Goal: Task Accomplishment & Management: Use online tool/utility

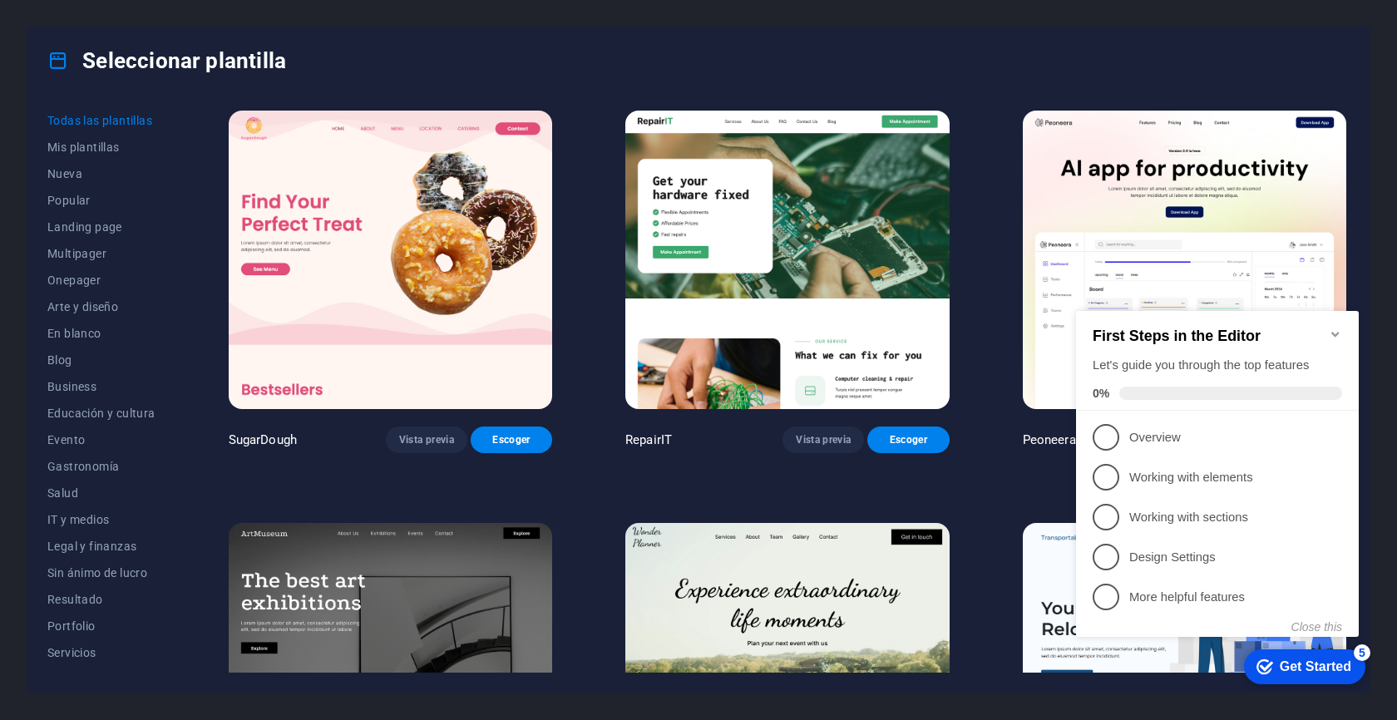
click at [1335, 332] on icon "Minimize checklist" at bounding box center [1334, 334] width 7 height 5
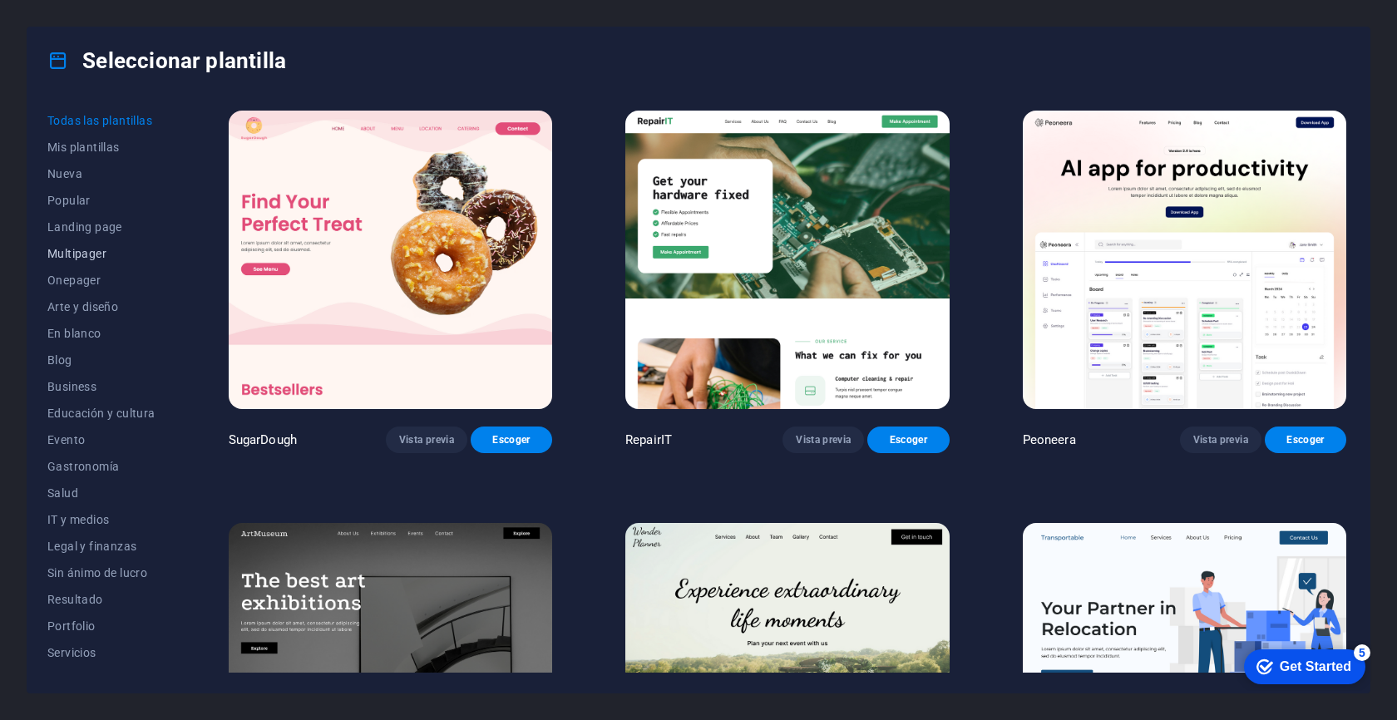
click at [98, 255] on span "Multipager" at bounding box center [101, 253] width 108 height 13
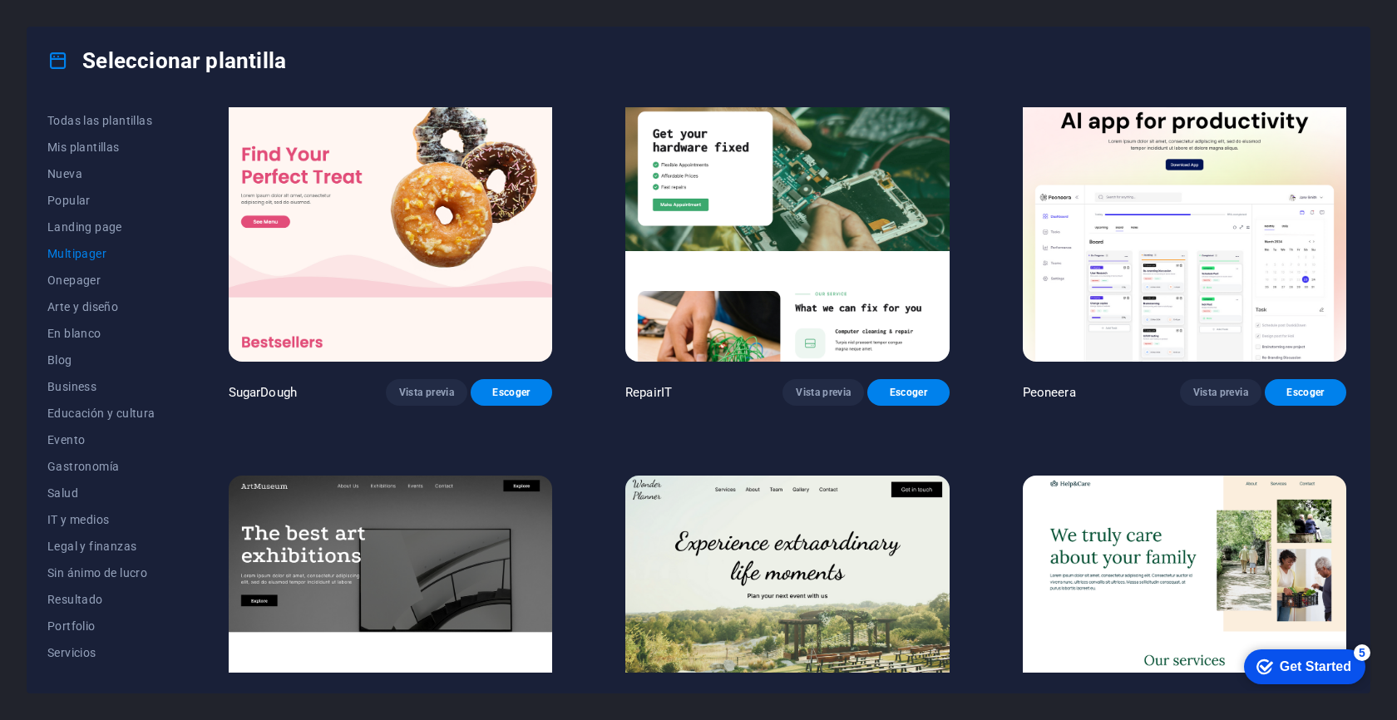
scroll to position [39, 0]
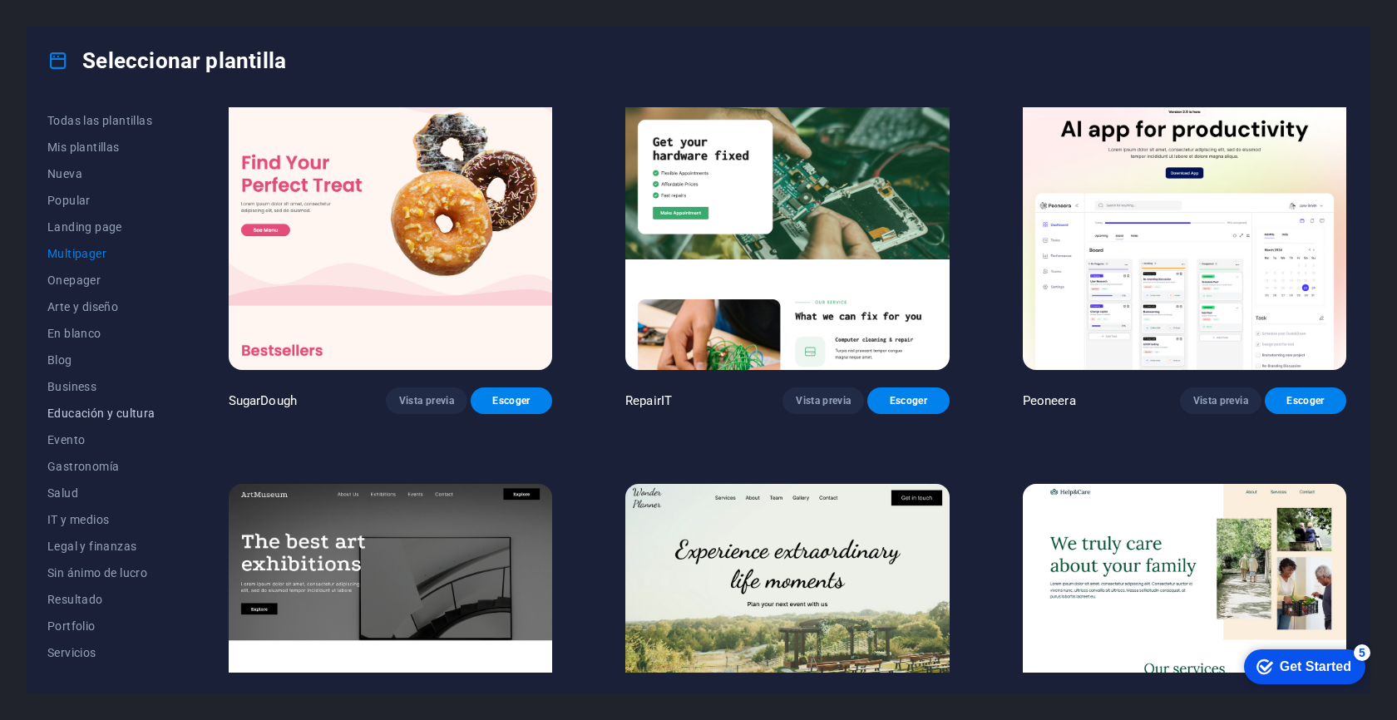
click at [96, 411] on span "Educación y cultura" at bounding box center [101, 413] width 108 height 13
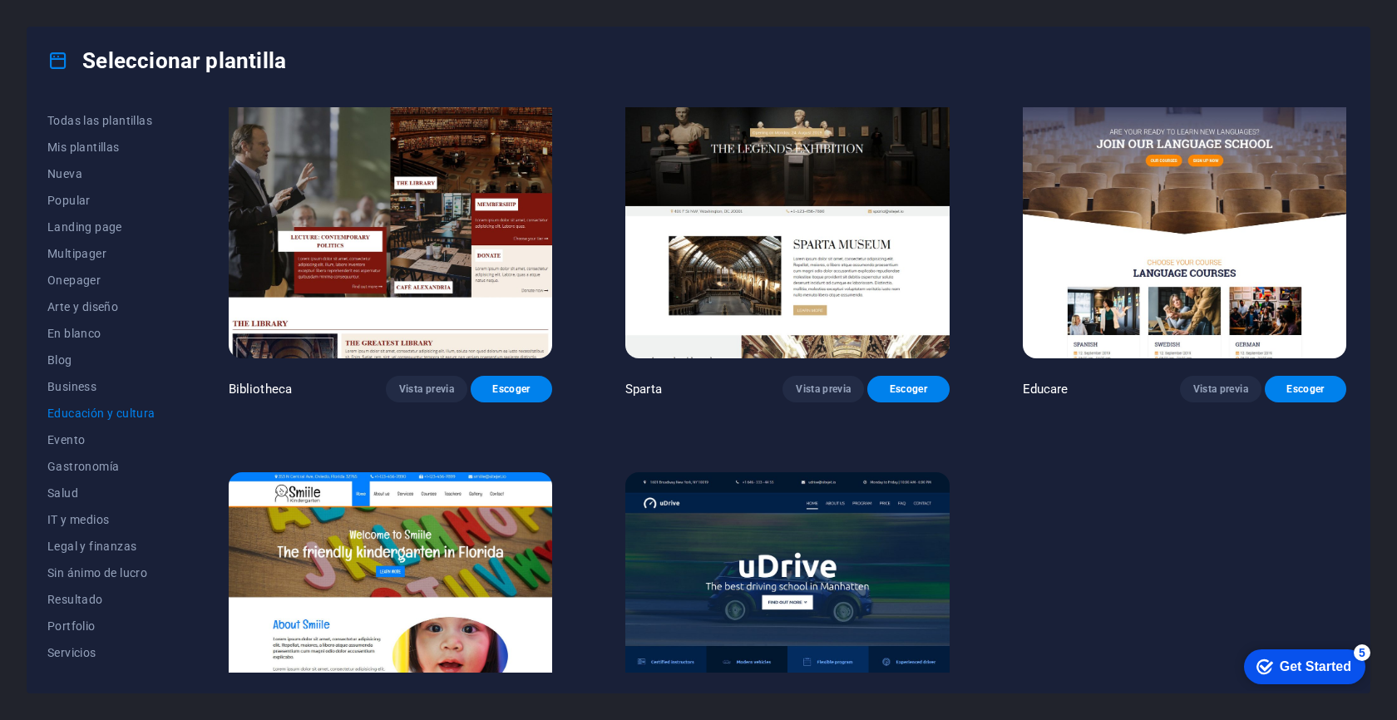
scroll to position [598, 0]
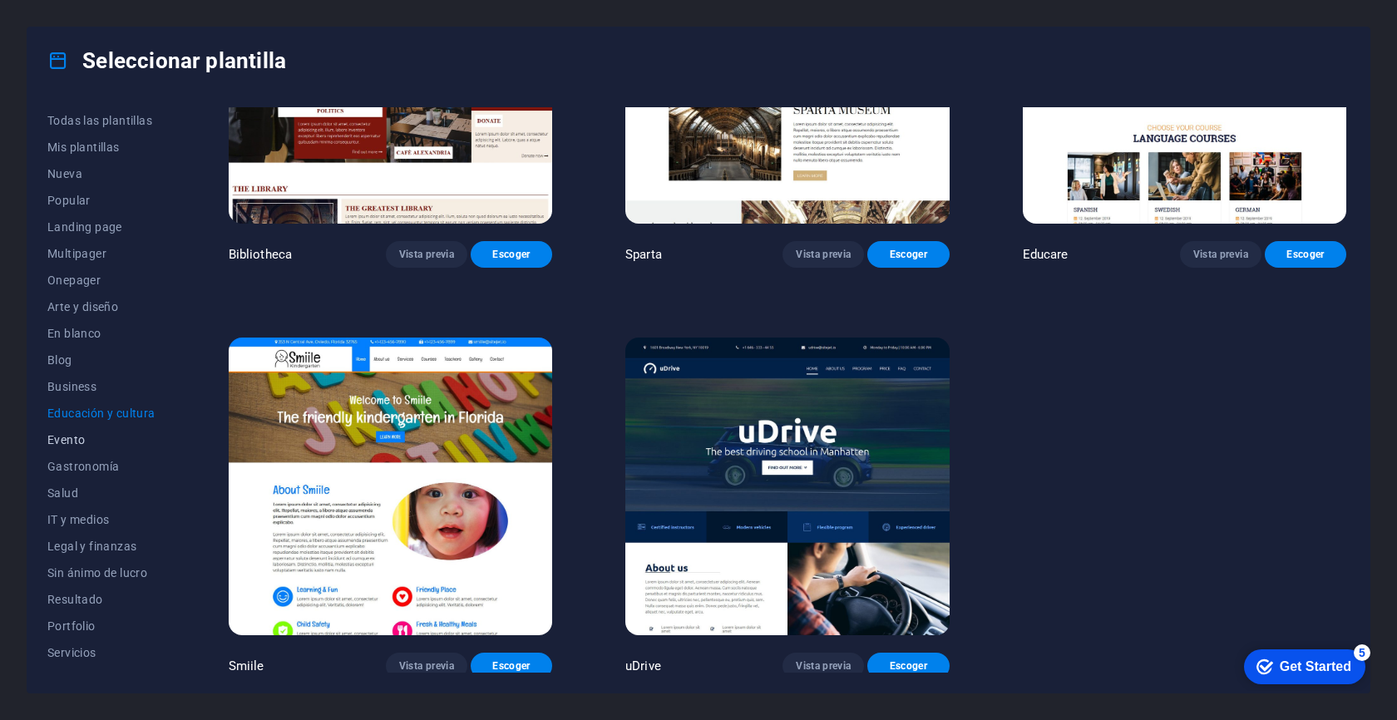
click at [86, 437] on span "Evento" at bounding box center [101, 439] width 108 height 13
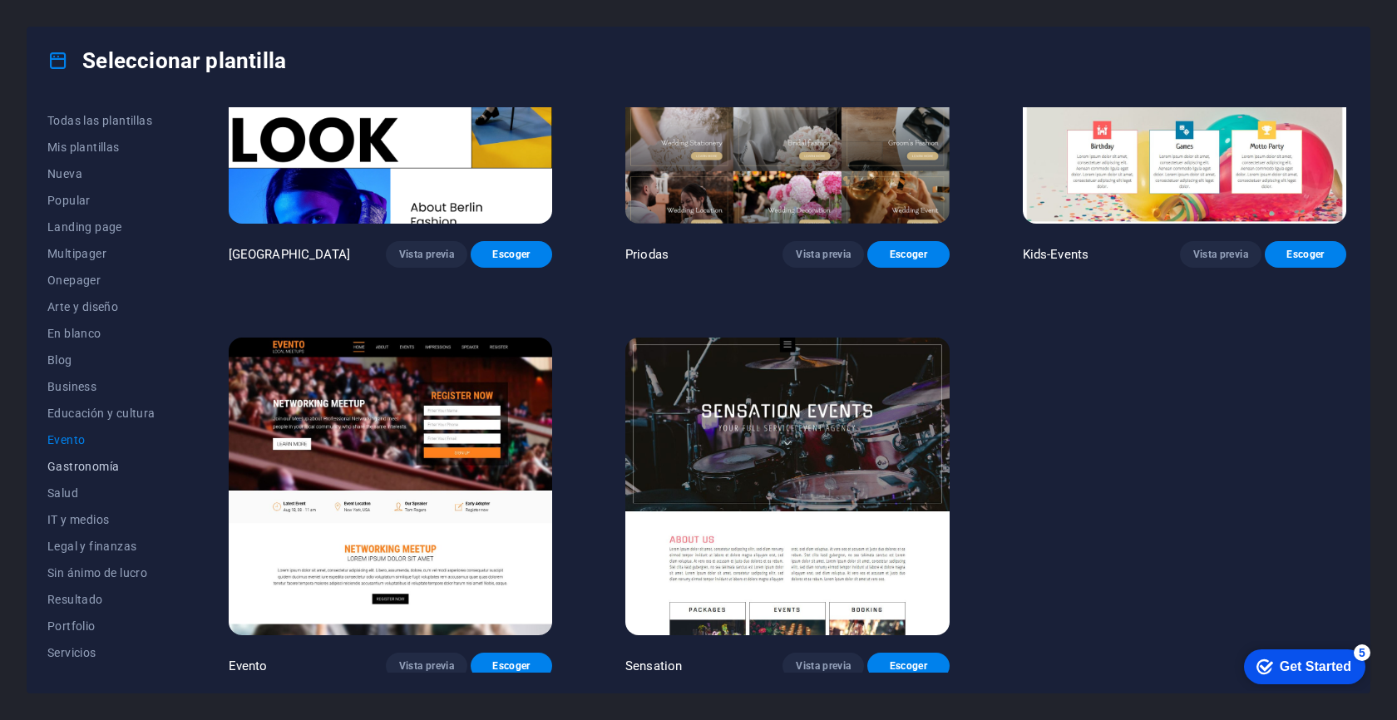
click at [88, 467] on span "Gastronomía" at bounding box center [101, 466] width 108 height 13
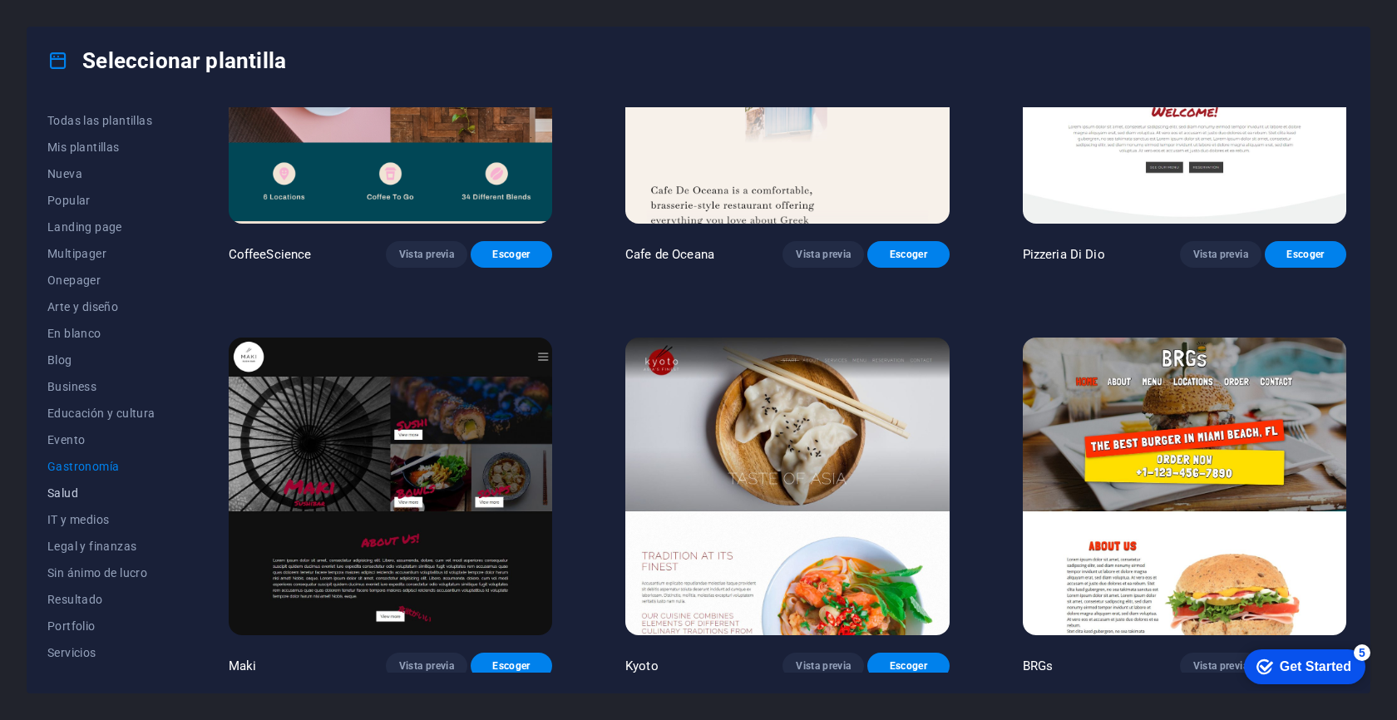
click at [68, 488] on span "Salud" at bounding box center [101, 492] width 108 height 13
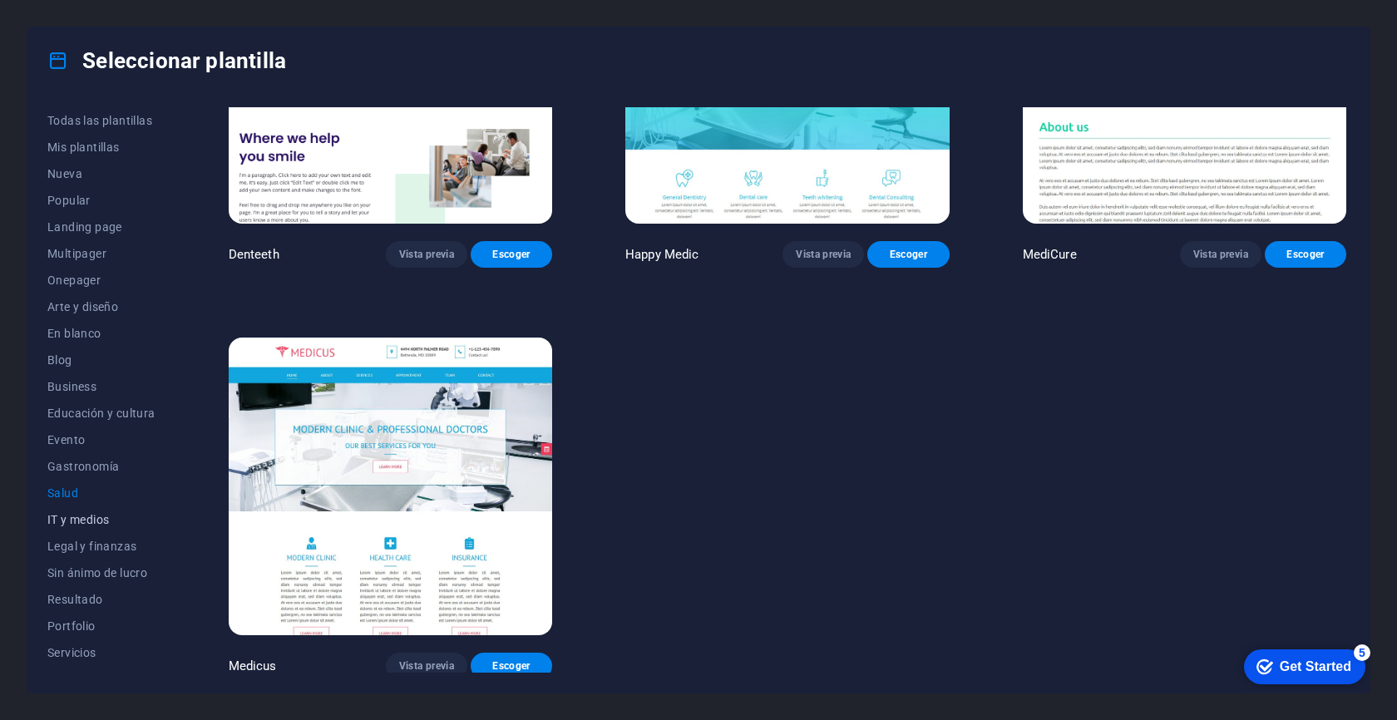
click at [81, 523] on span "IT y medios" at bounding box center [101, 519] width 108 height 13
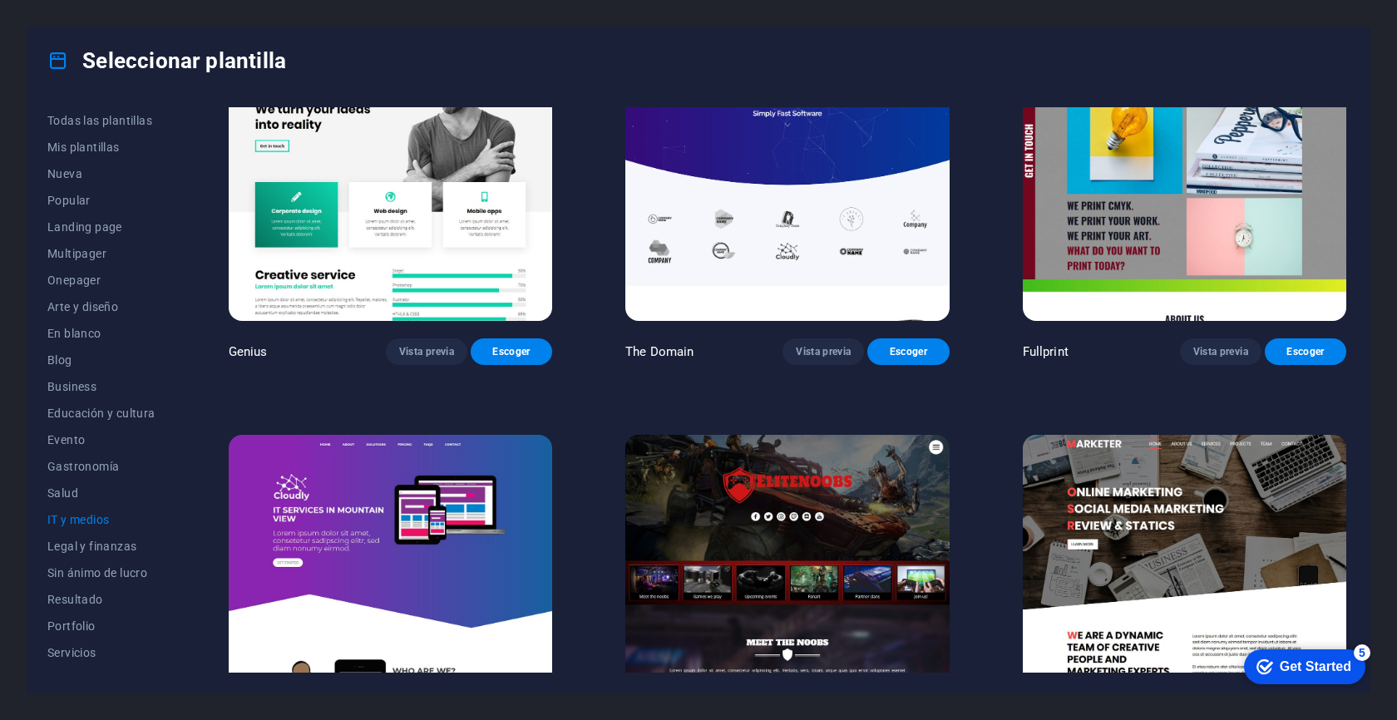
scroll to position [1008, 0]
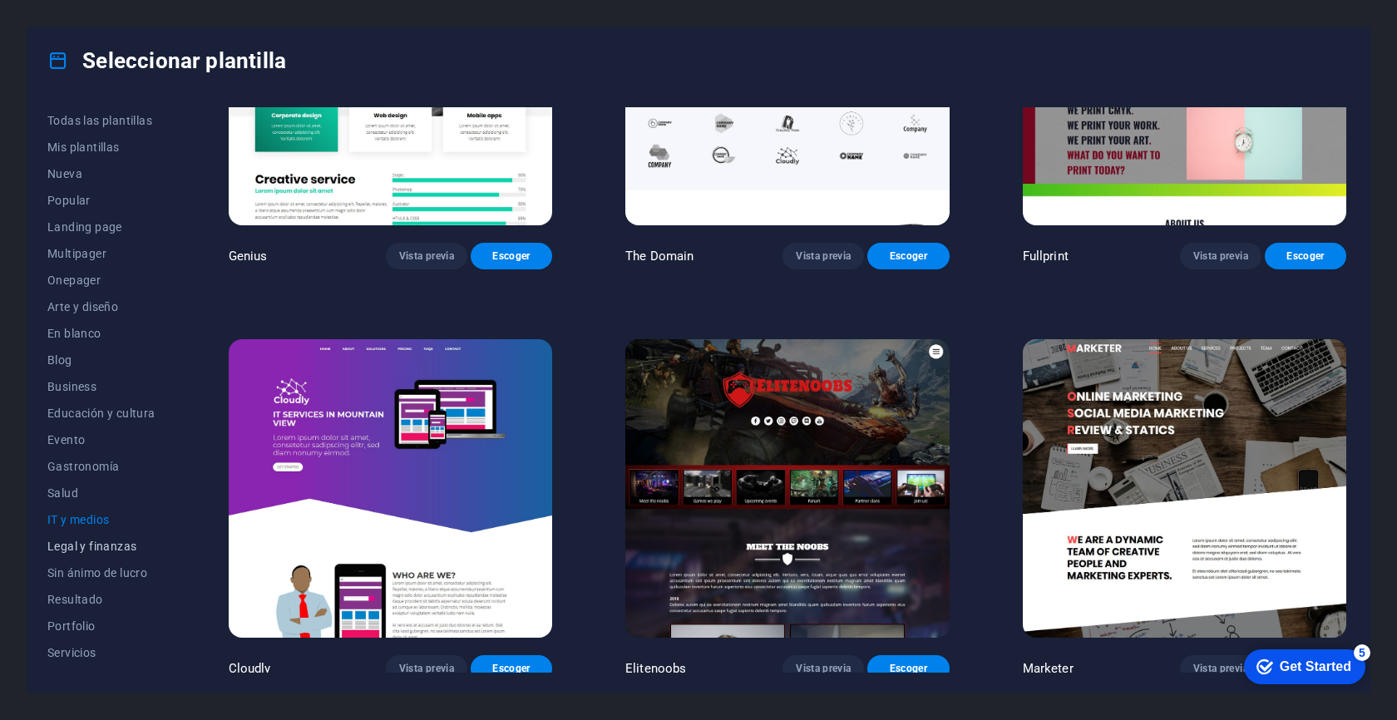
click at [106, 544] on span "Legal y finanzas" at bounding box center [101, 546] width 108 height 13
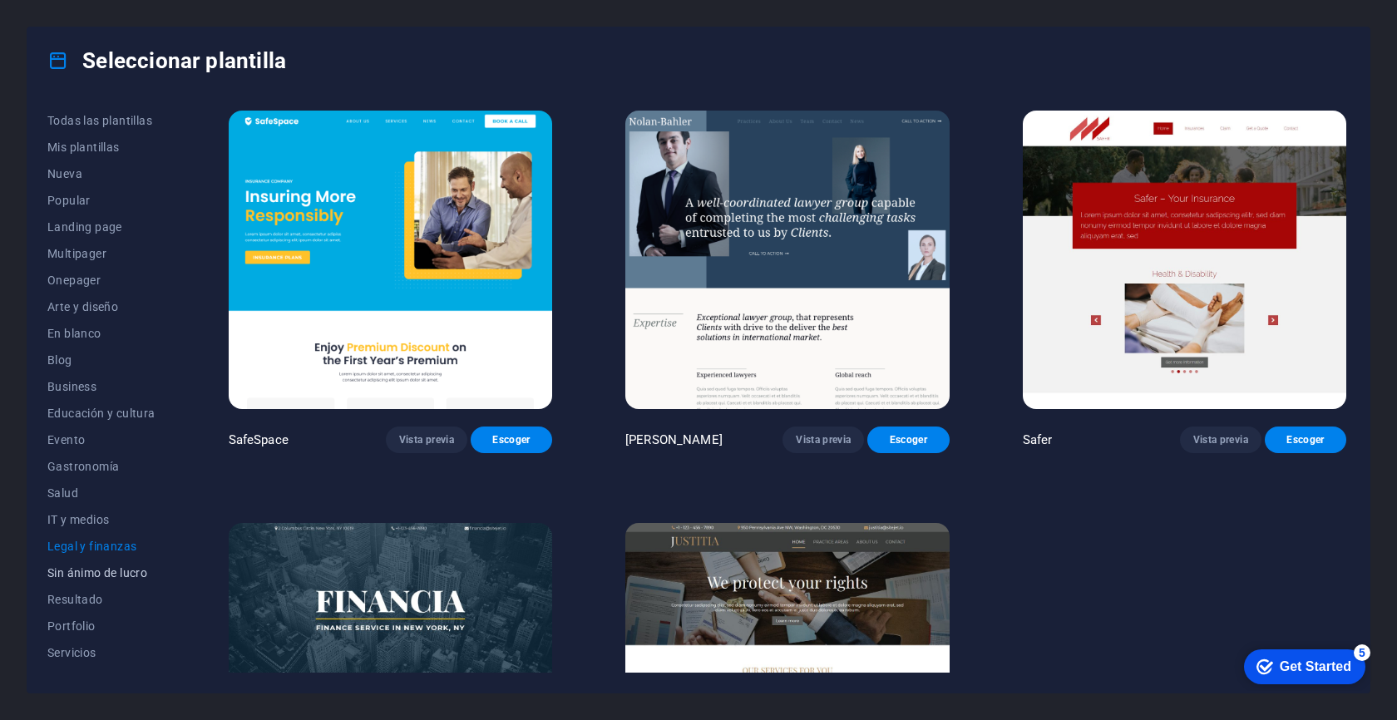
click at [107, 574] on span "Sin ánimo de lucro" at bounding box center [101, 572] width 108 height 13
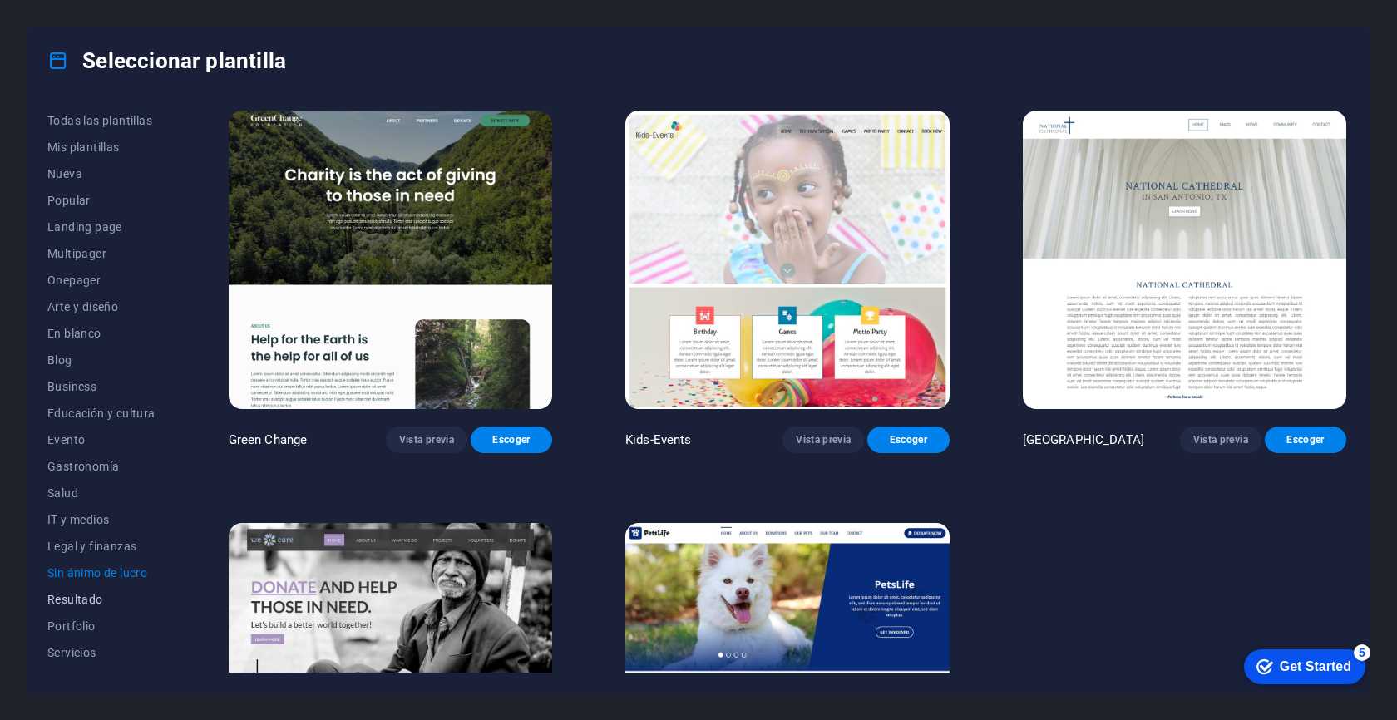
click at [93, 598] on span "Resultado" at bounding box center [101, 599] width 108 height 13
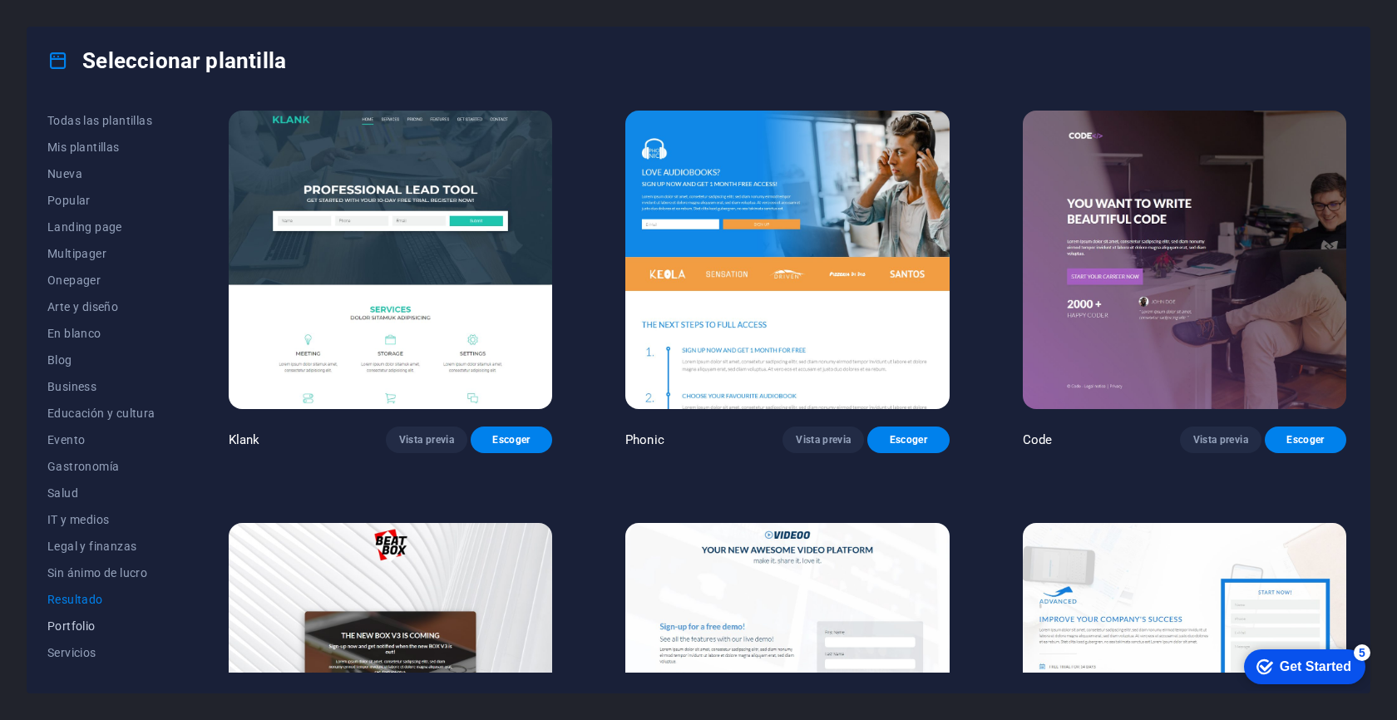
click at [81, 632] on span "Portfolio" at bounding box center [101, 626] width 108 height 13
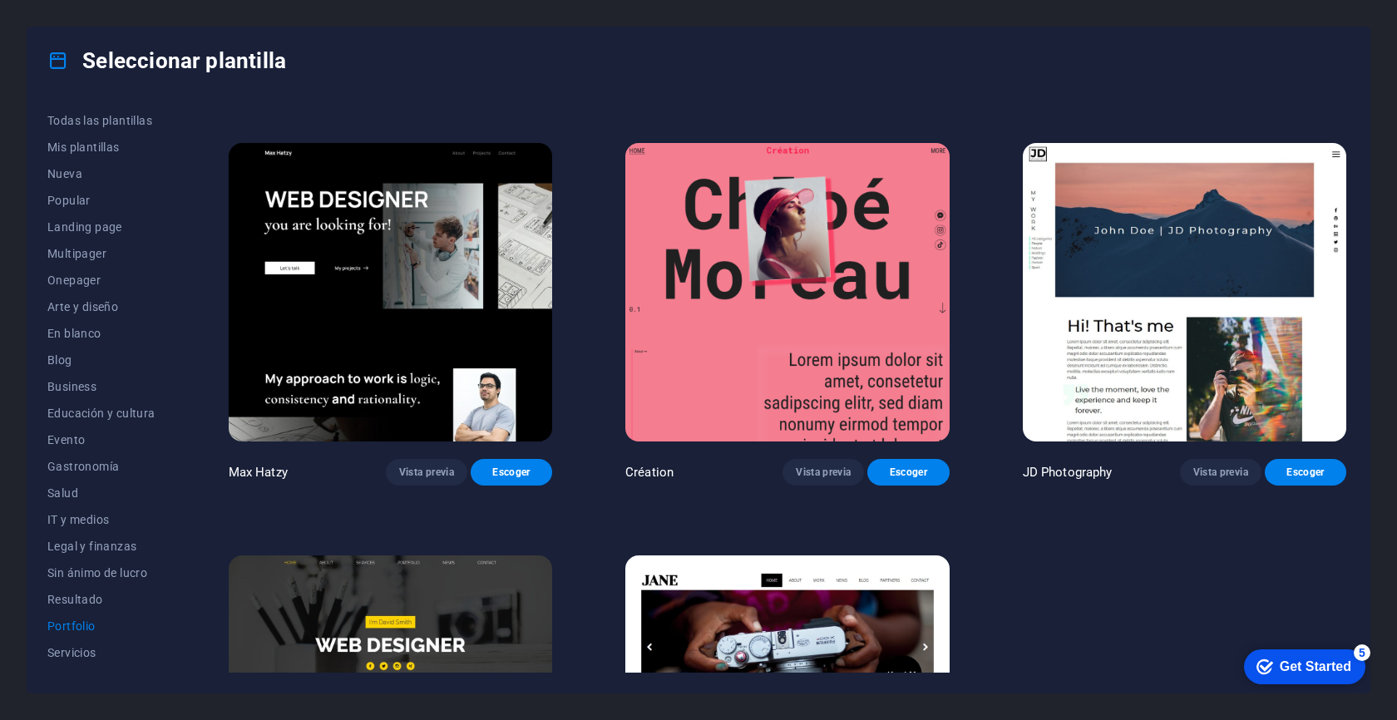
scroll to position [598, 0]
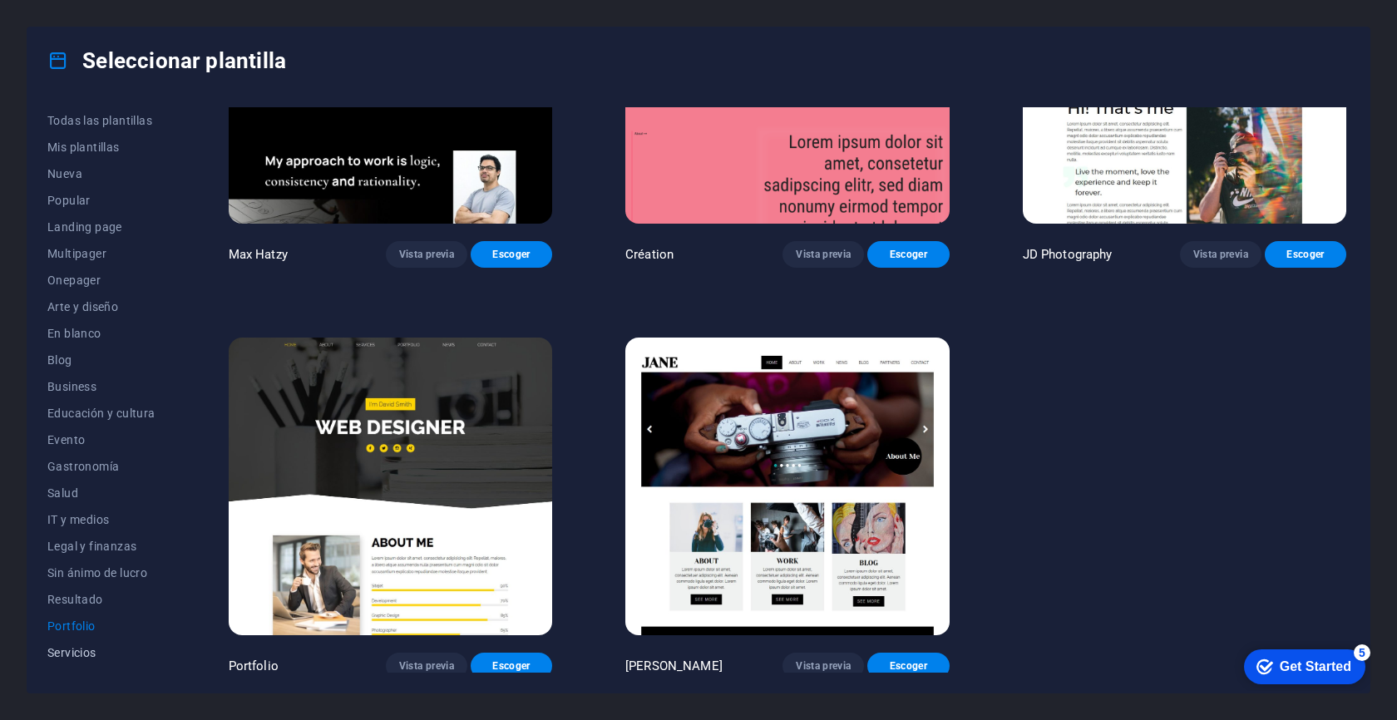
click at [77, 654] on span "Servicios" at bounding box center [101, 652] width 108 height 13
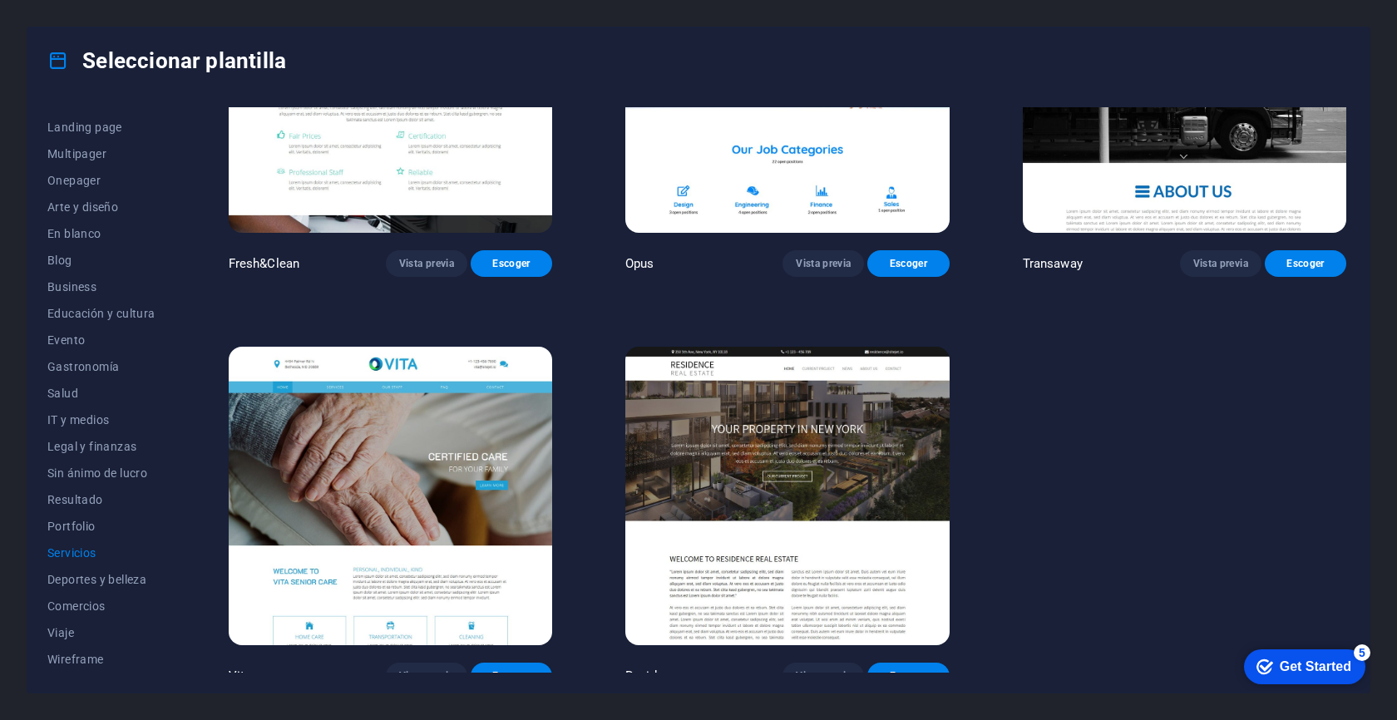
scroll to position [0, 0]
click at [86, 389] on span "Business" at bounding box center [101, 386] width 108 height 13
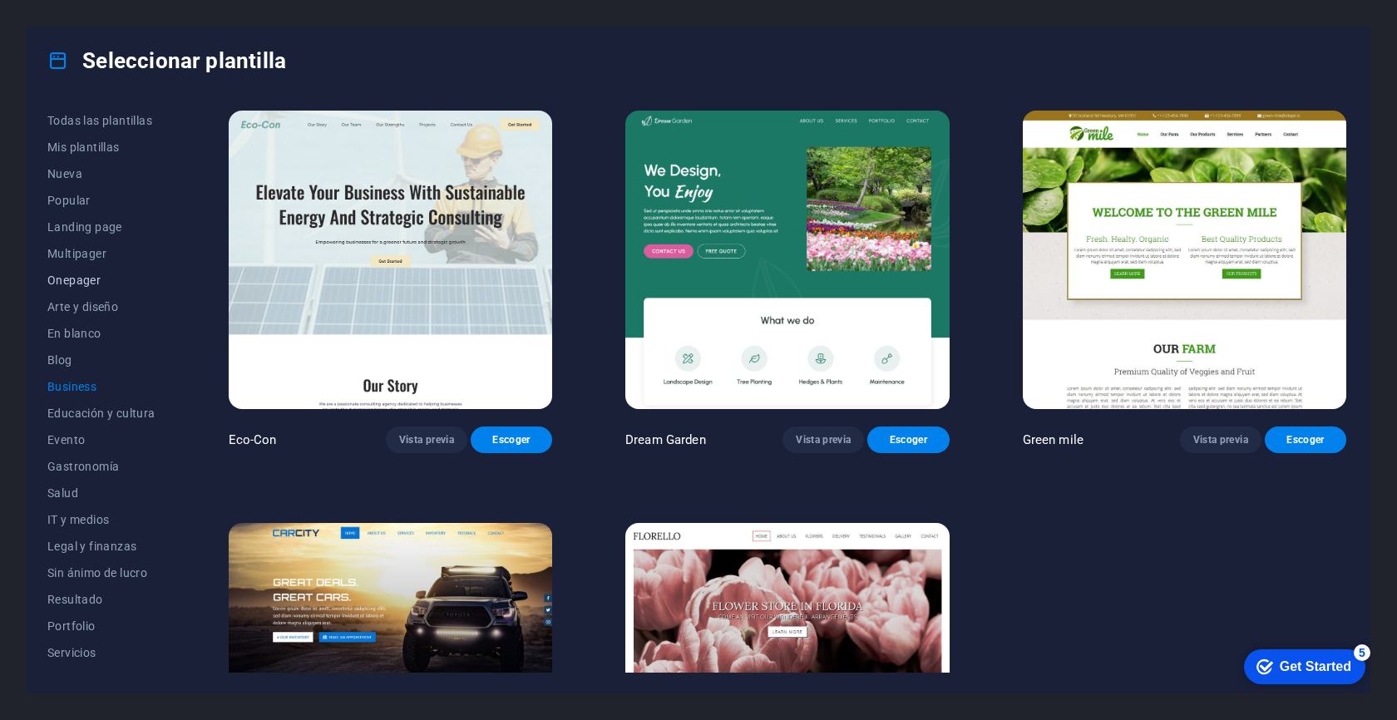
click at [86, 274] on span "Onepager" at bounding box center [101, 280] width 108 height 13
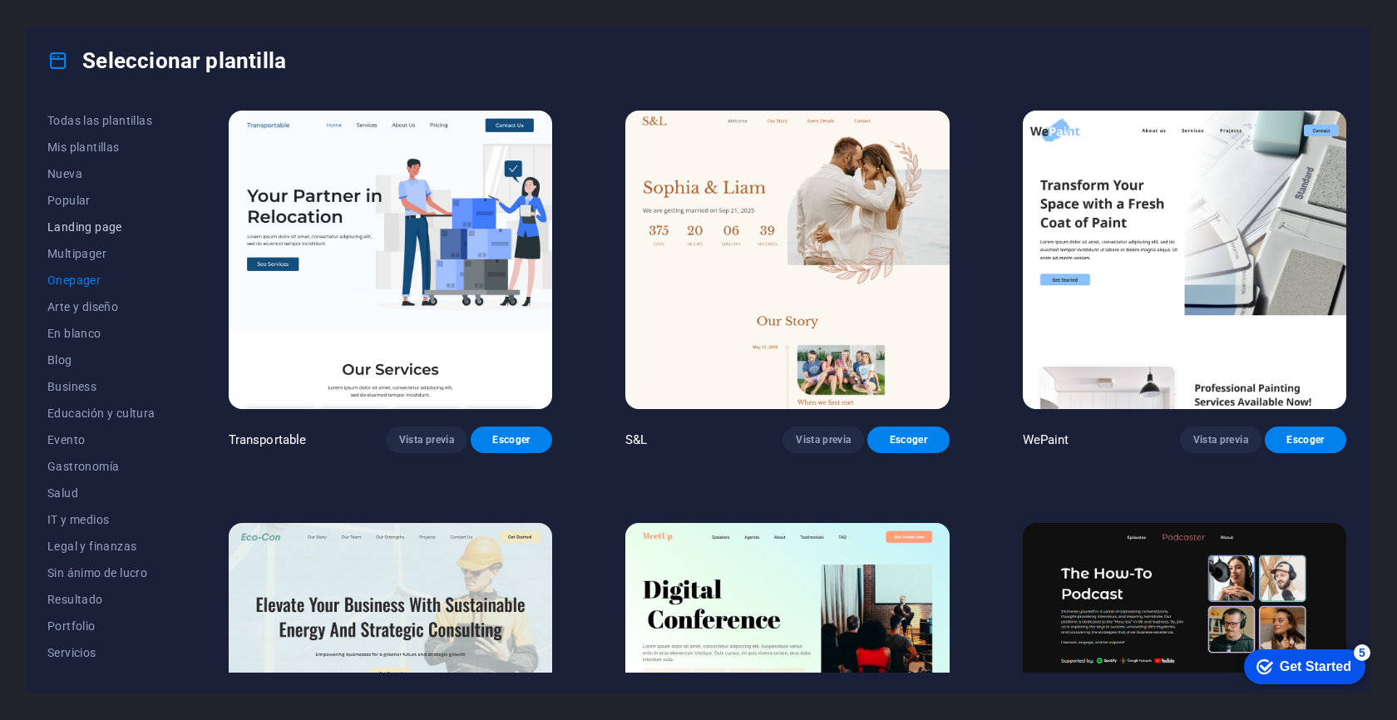
click at [81, 231] on span "Landing page" at bounding box center [101, 226] width 108 height 13
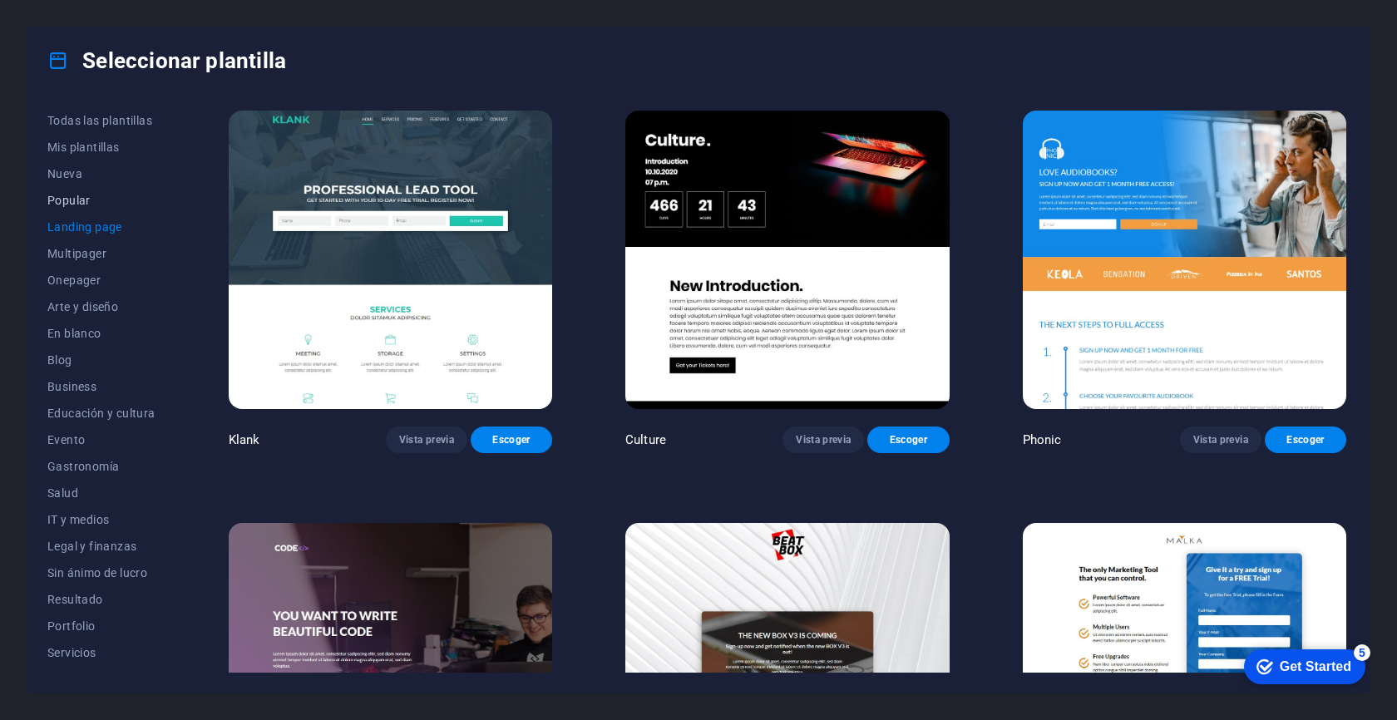
click at [91, 202] on span "Popular" at bounding box center [101, 200] width 108 height 13
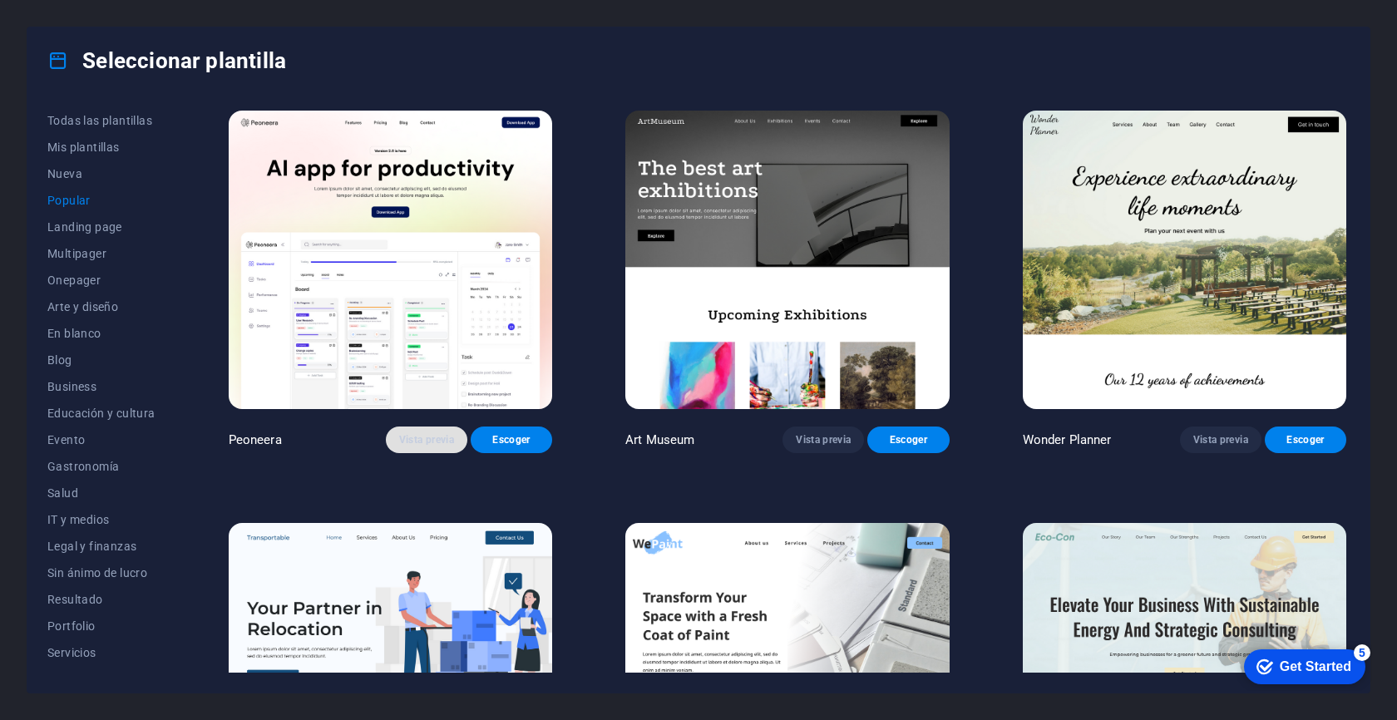
click at [423, 449] on button "Vista previa" at bounding box center [426, 440] width 81 height 27
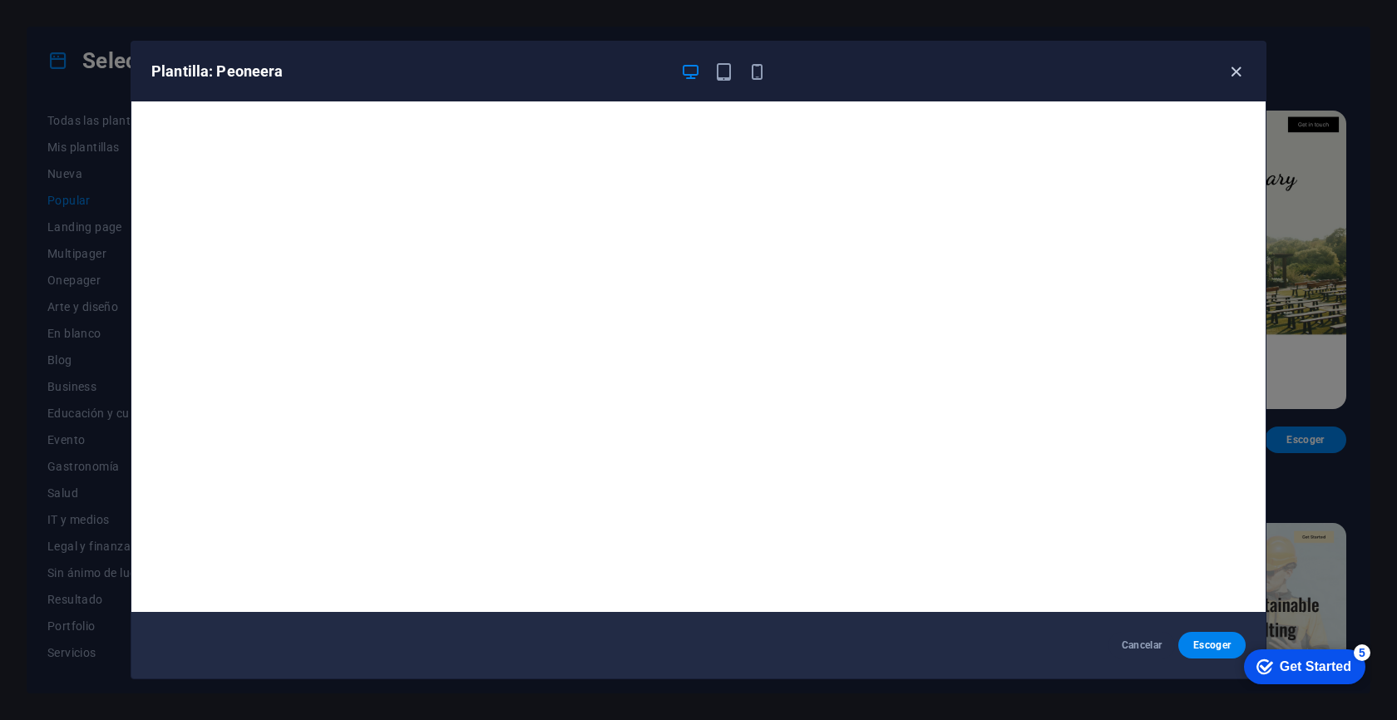
click at [1232, 72] on icon "button" at bounding box center [1236, 71] width 19 height 19
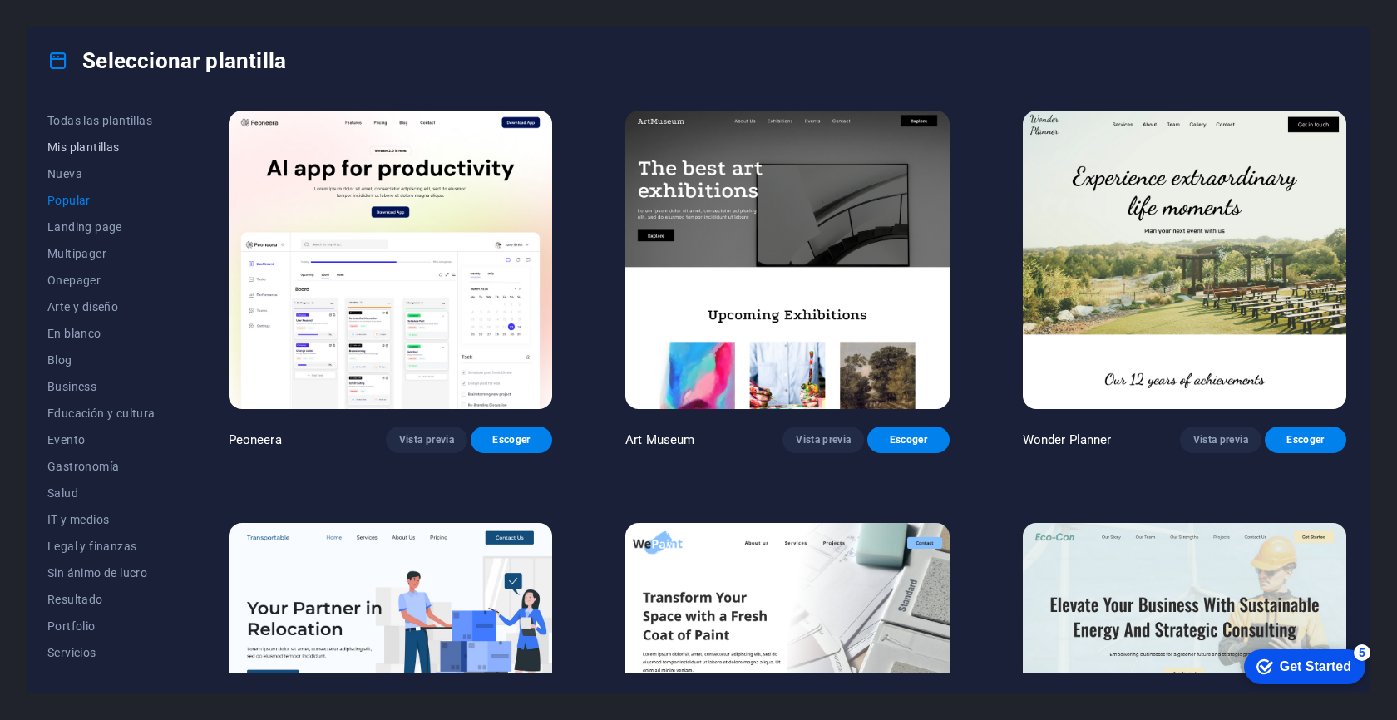
click at [94, 150] on span "Mis plantillas" at bounding box center [101, 147] width 108 height 13
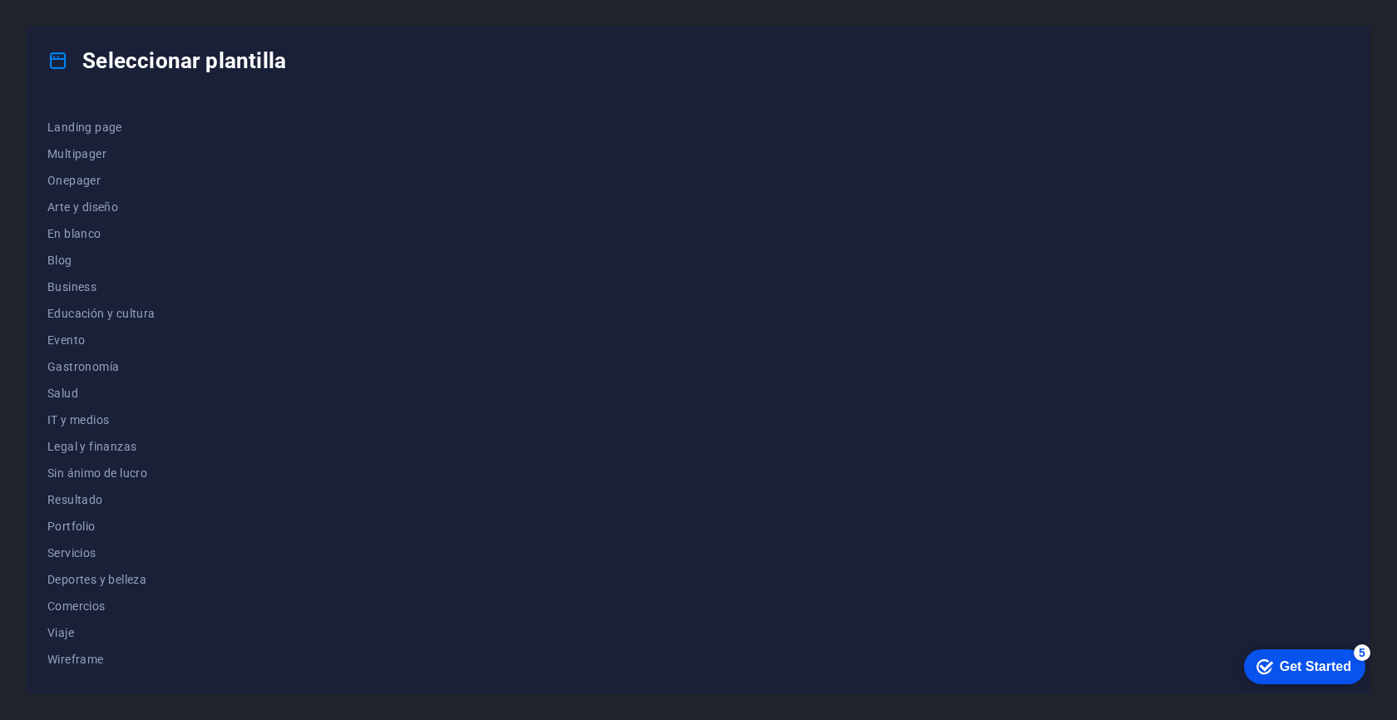
scroll to position [99, 0]
click at [72, 264] on span "Blog" at bounding box center [101, 260] width 108 height 13
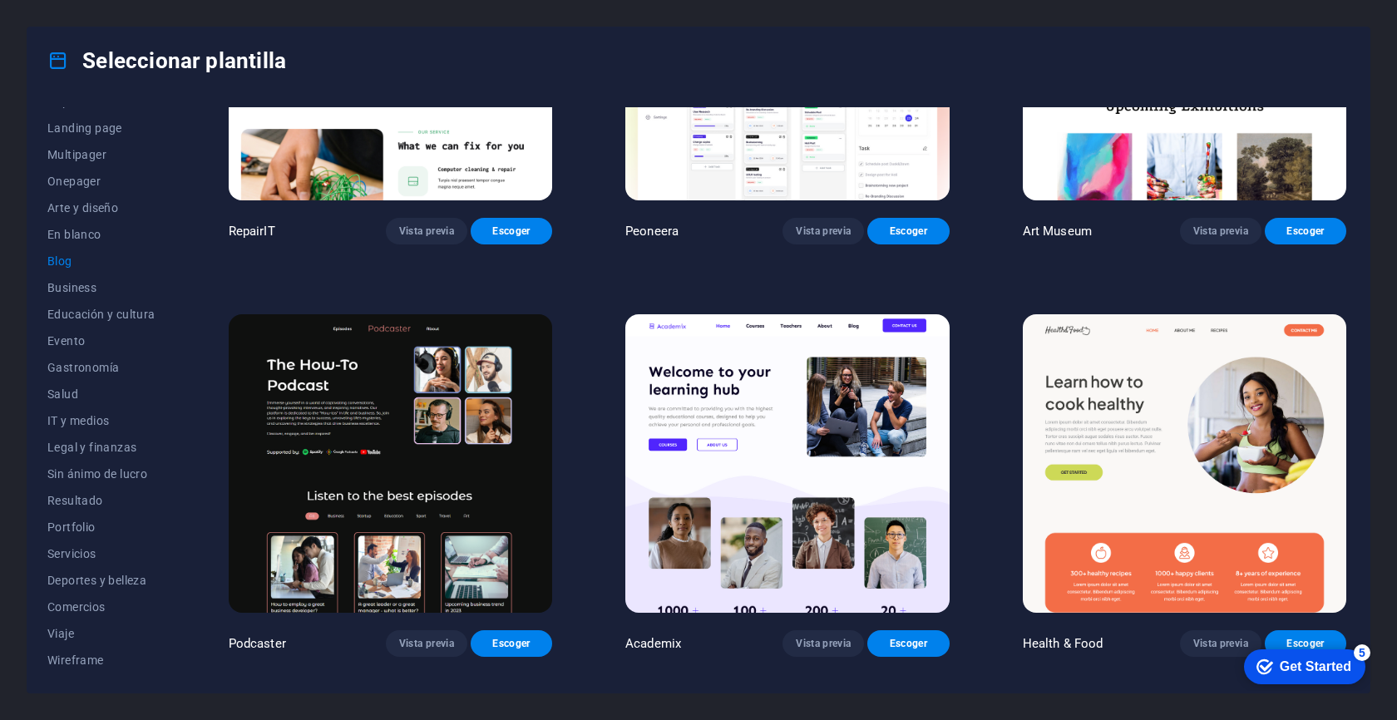
scroll to position [234, 0]
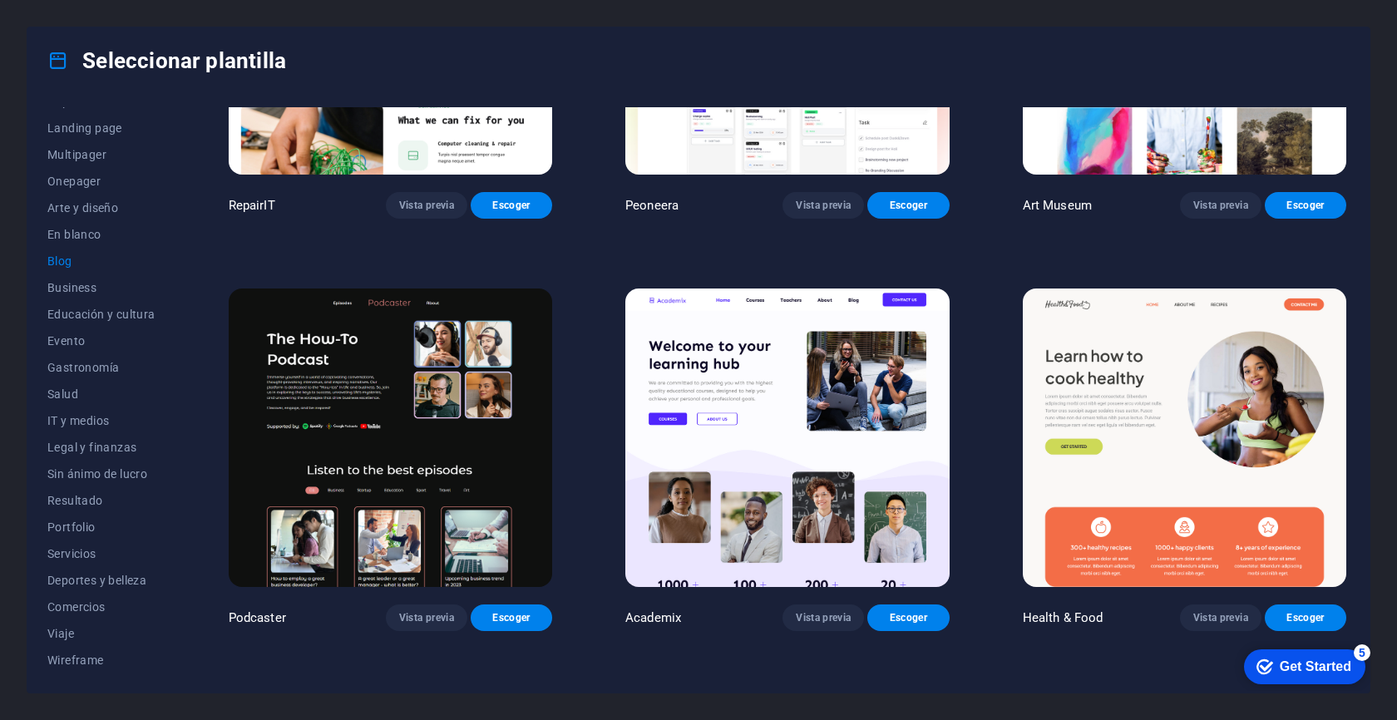
click at [388, 438] on img at bounding box center [390, 438] width 323 height 299
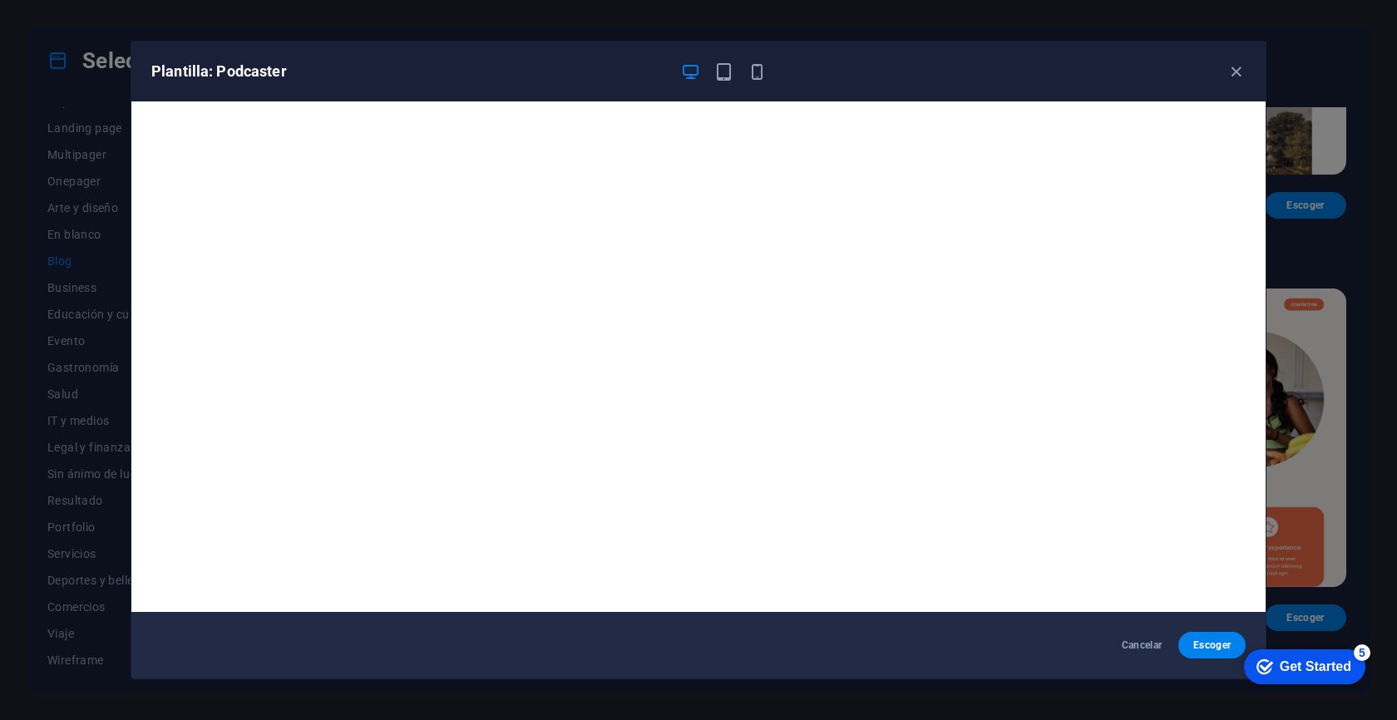
click at [69, 443] on div "Plantilla: Podcaster Cancelar Escoger" at bounding box center [698, 360] width 1397 height 720
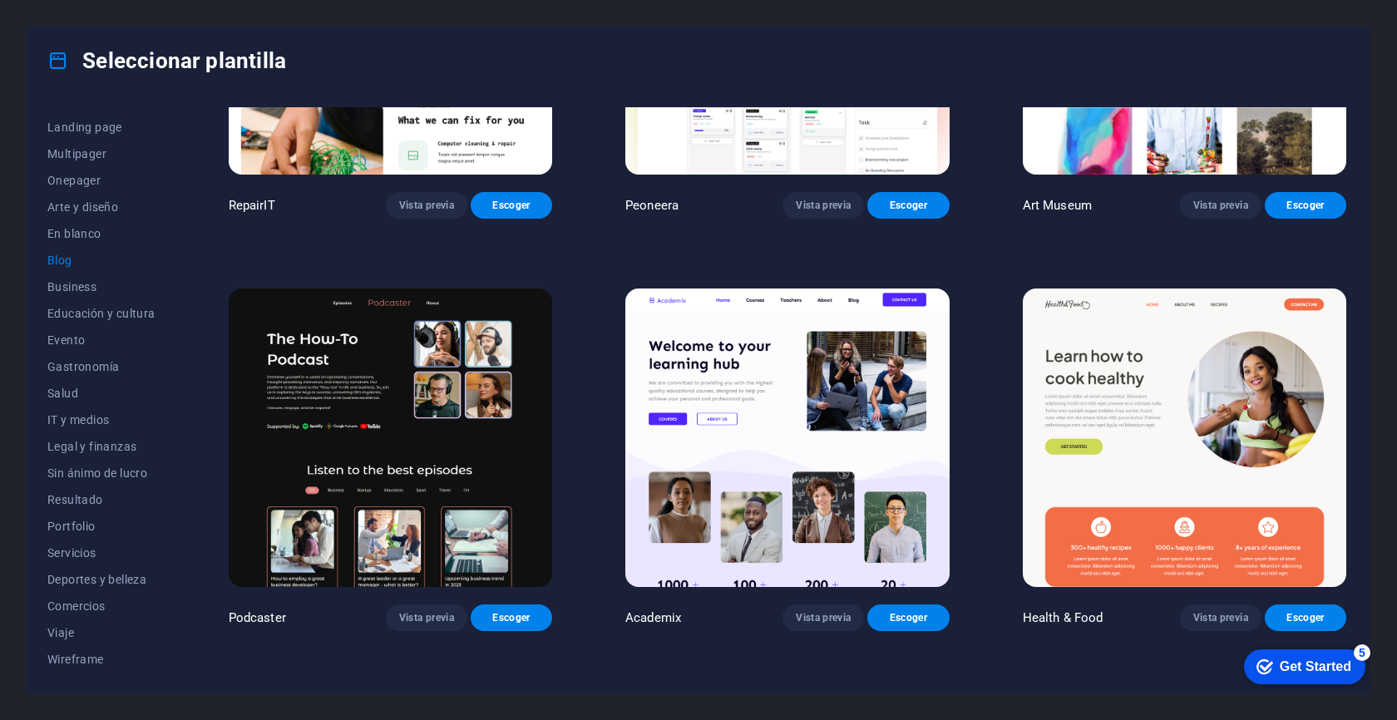
scroll to position [0, 0]
click at [97, 254] on span "Multipager" at bounding box center [101, 253] width 108 height 13
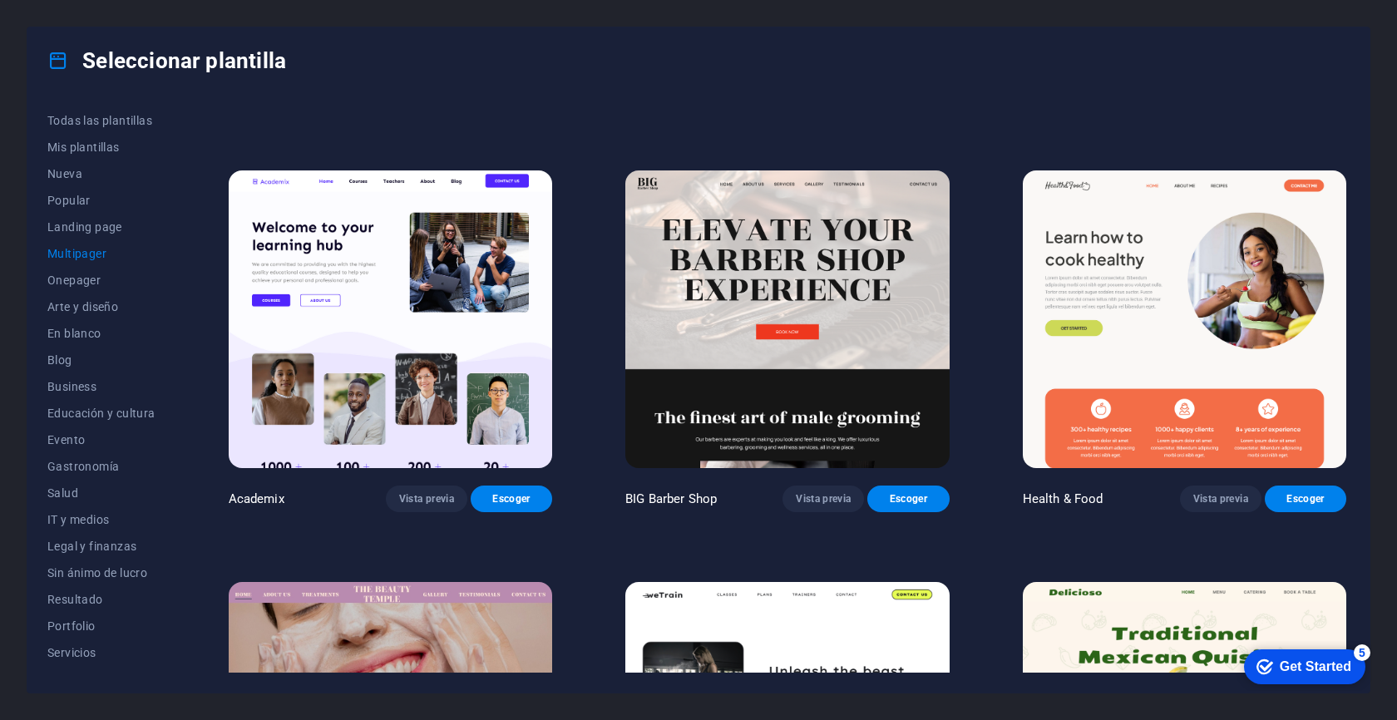
scroll to position [977, 0]
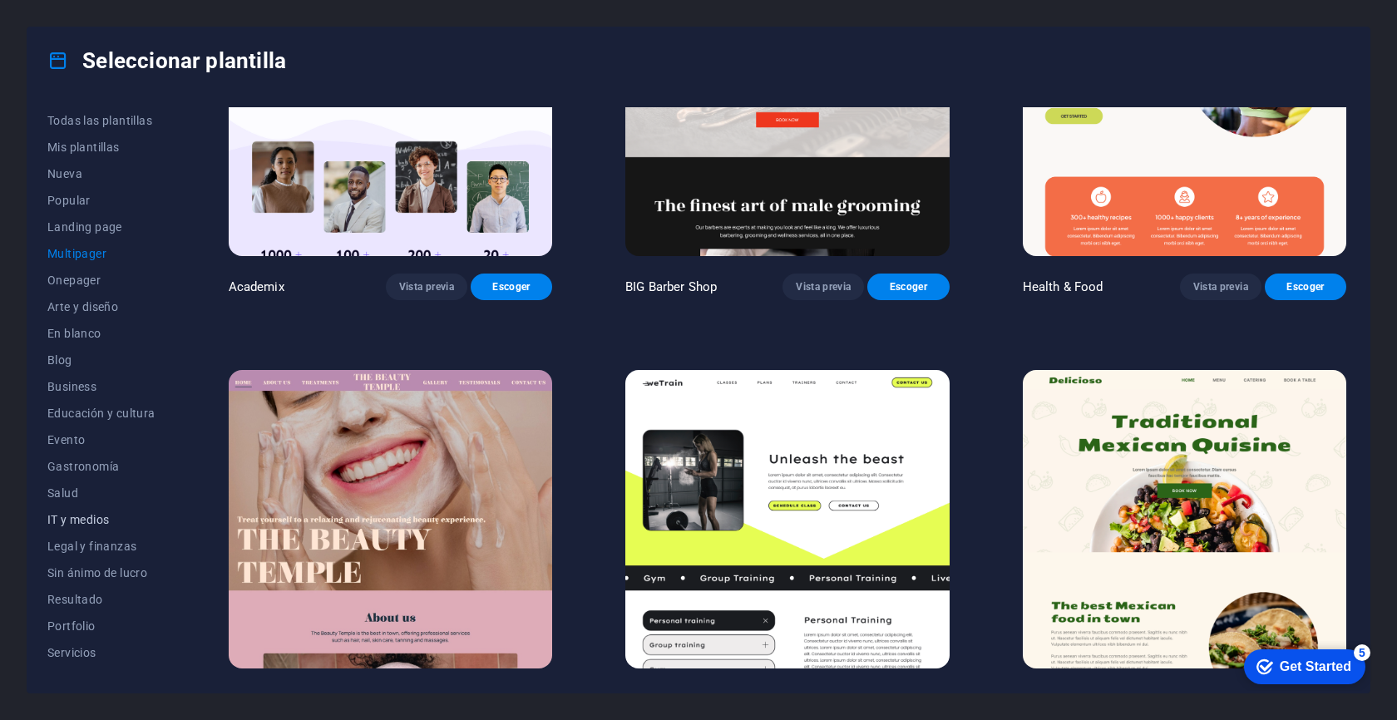
click at [94, 523] on span "IT y medios" at bounding box center [101, 519] width 108 height 13
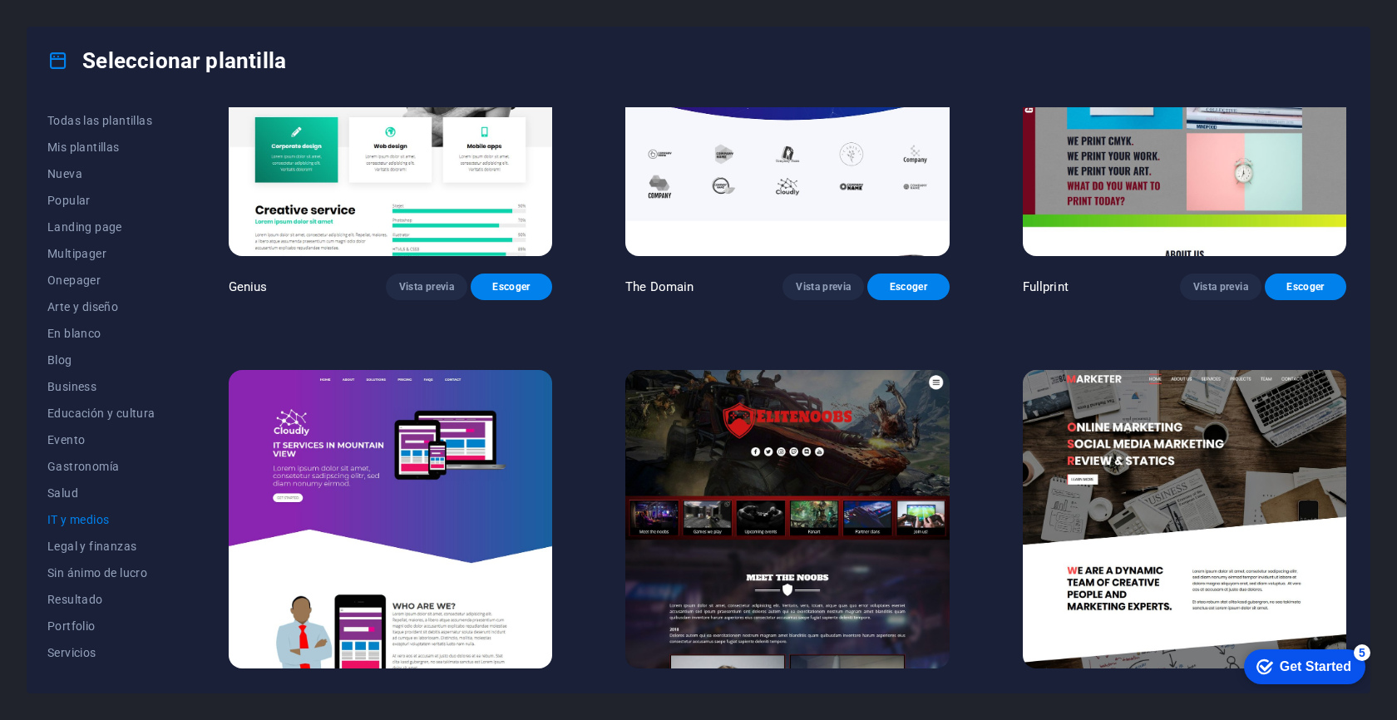
click at [750, 429] on img at bounding box center [786, 519] width 323 height 299
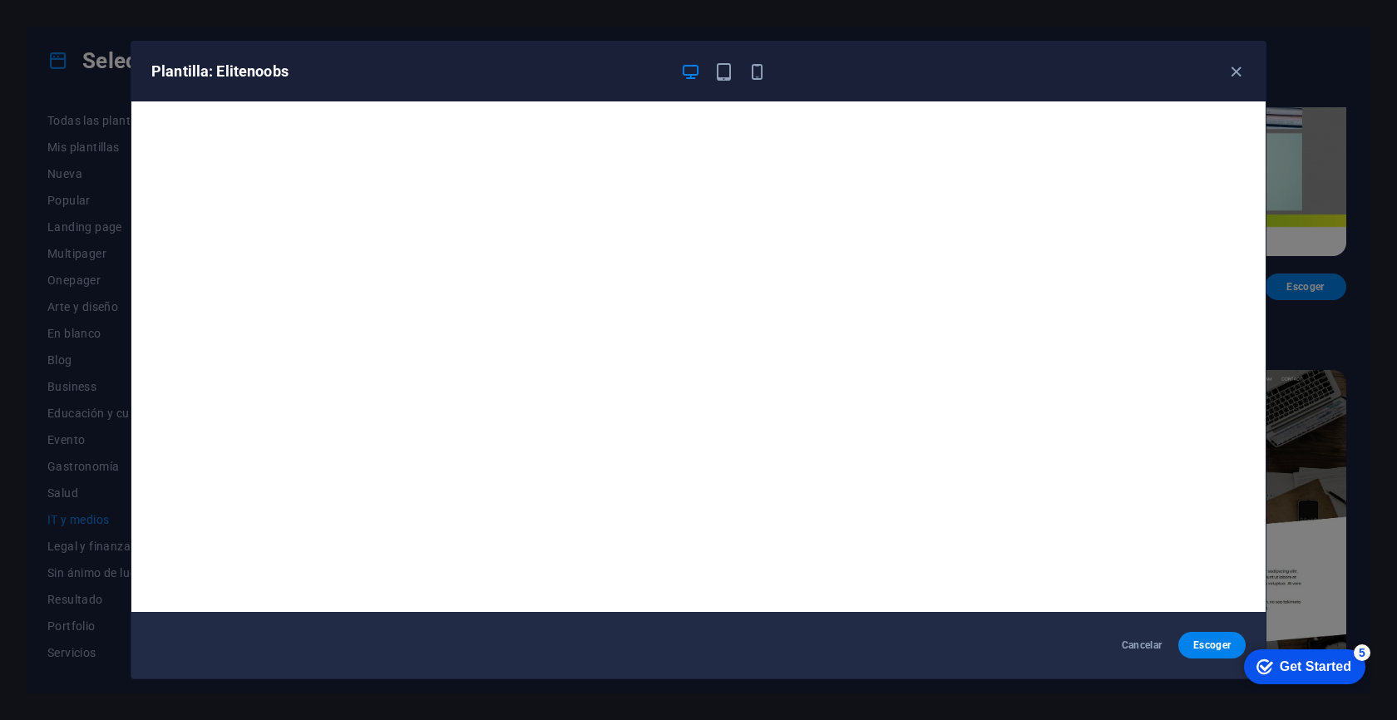
click at [1346, 329] on div "Plantilla: Elitenoobs Cancelar Escoger" at bounding box center [698, 360] width 1397 height 720
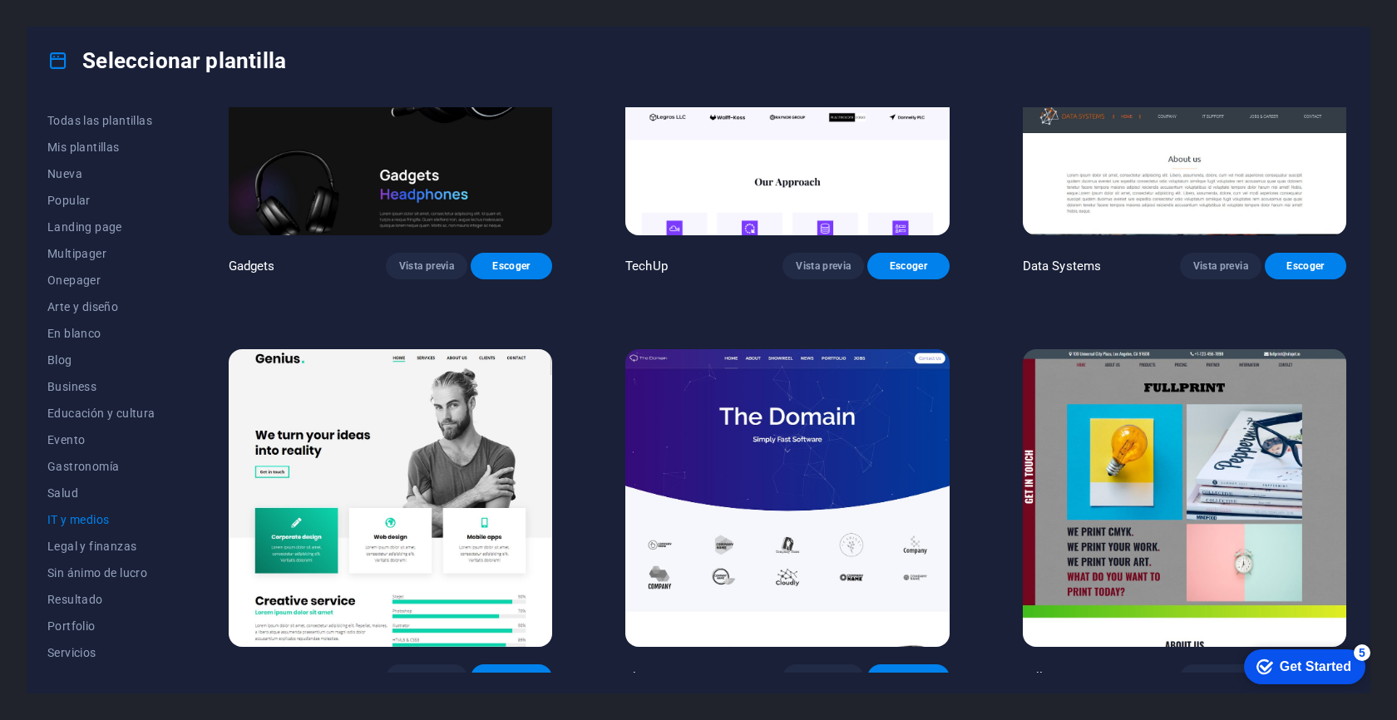
scroll to position [607, 0]
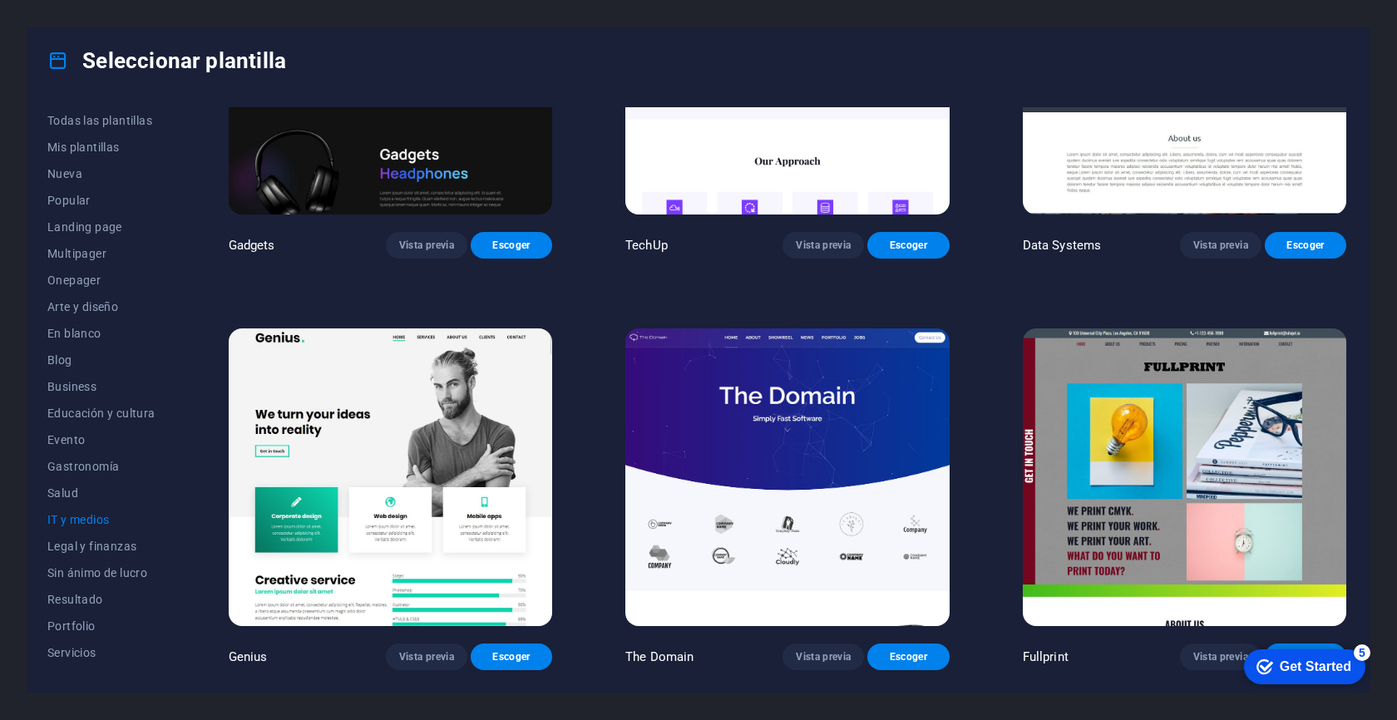
click at [482, 459] on img at bounding box center [390, 477] width 323 height 299
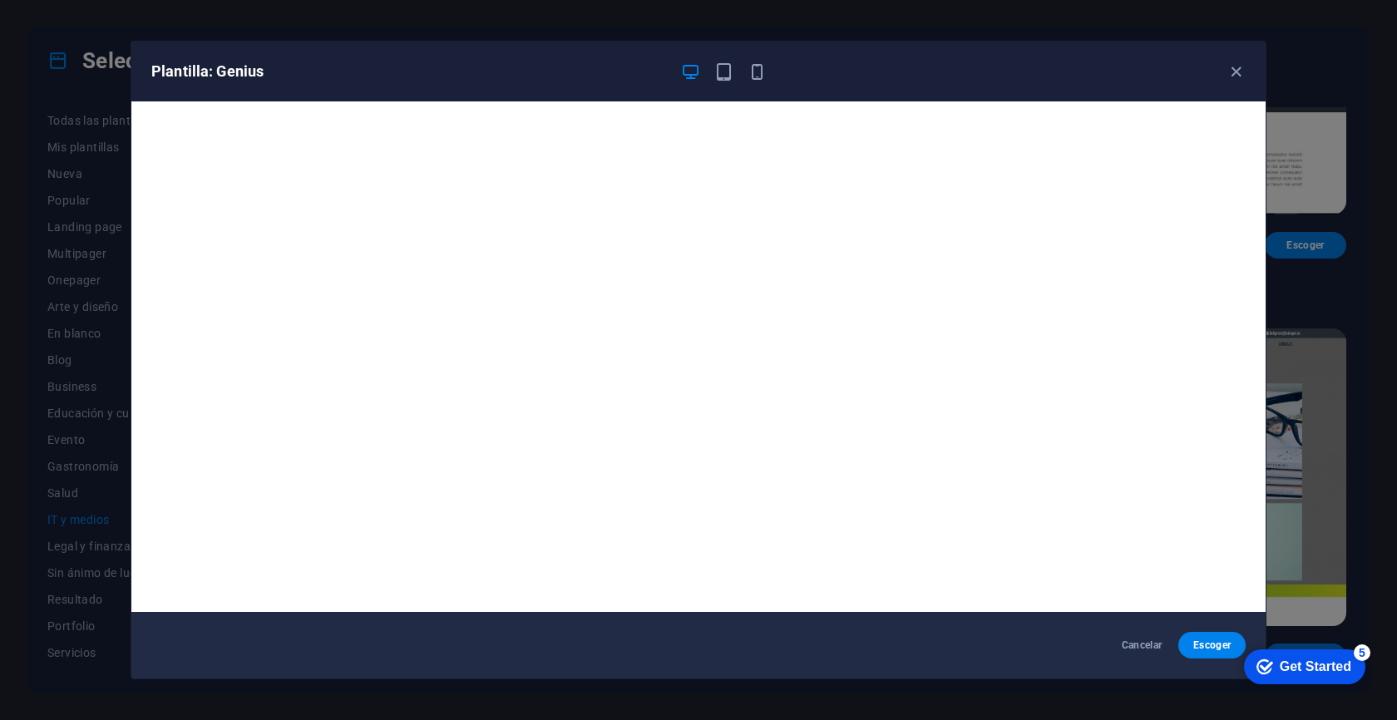
click at [1281, 165] on div "Plantilla: Genius Cancelar Escoger" at bounding box center [698, 360] width 1397 height 720
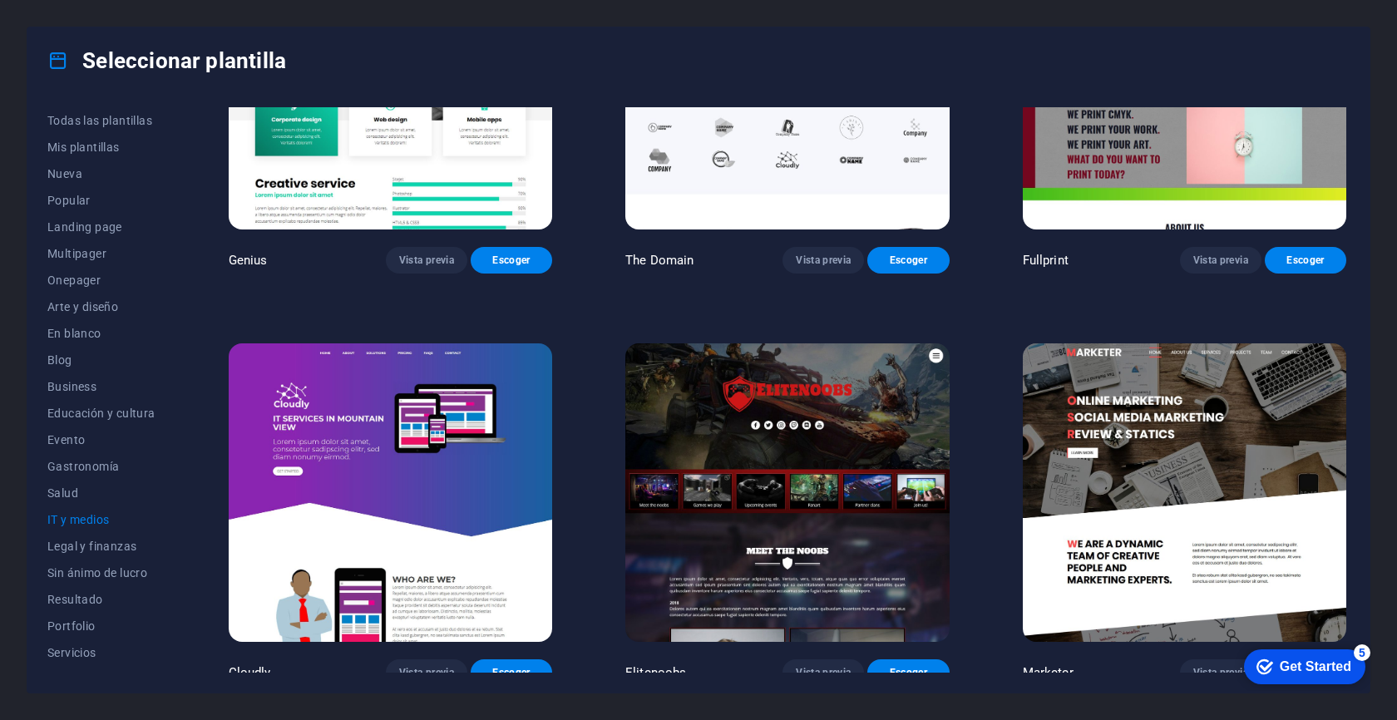
scroll to position [1008, 0]
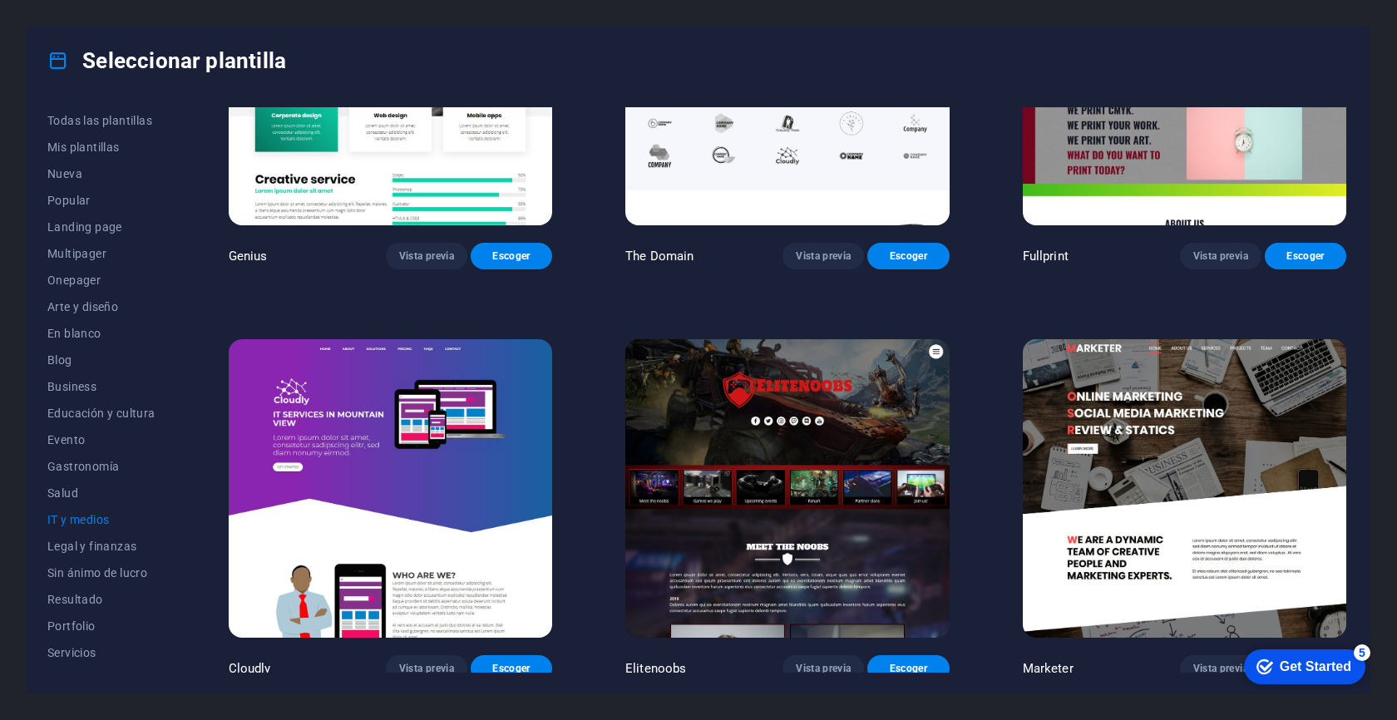
click at [1183, 405] on img at bounding box center [1184, 488] width 323 height 299
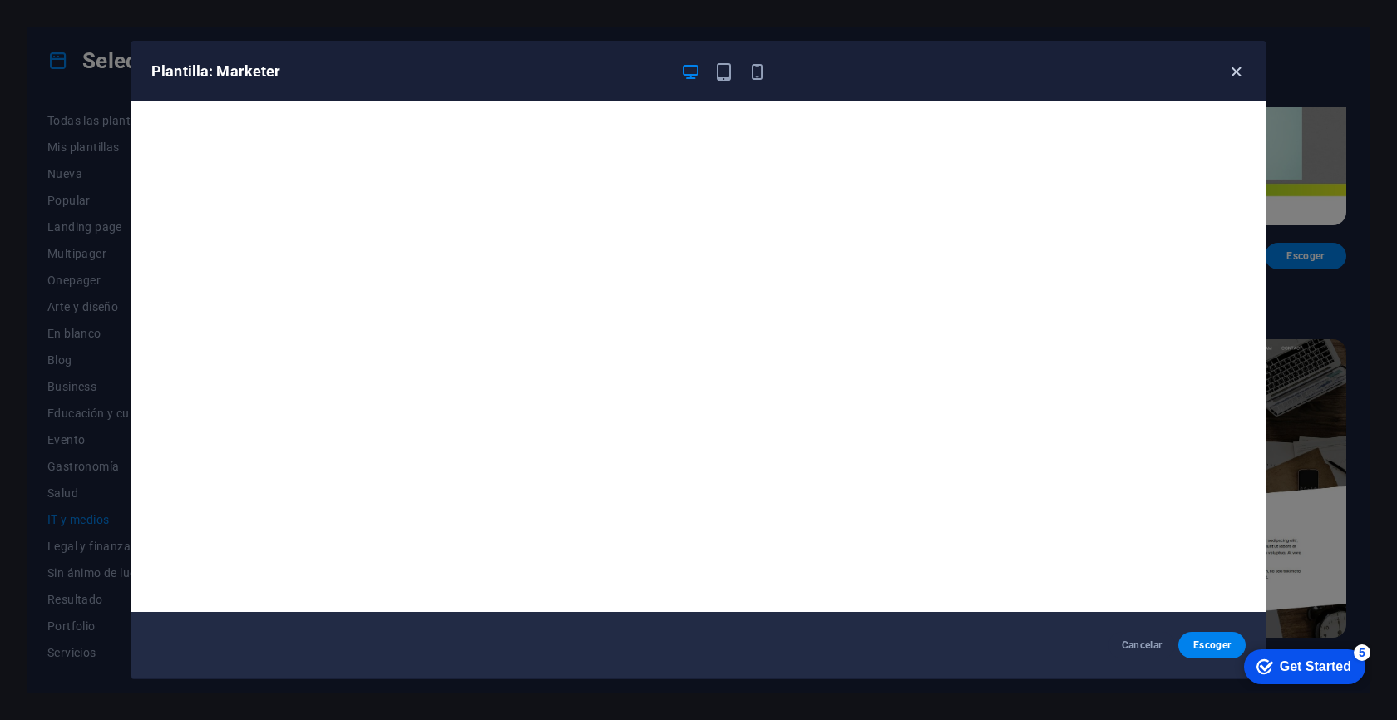
click at [1238, 75] on icon "button" at bounding box center [1236, 71] width 19 height 19
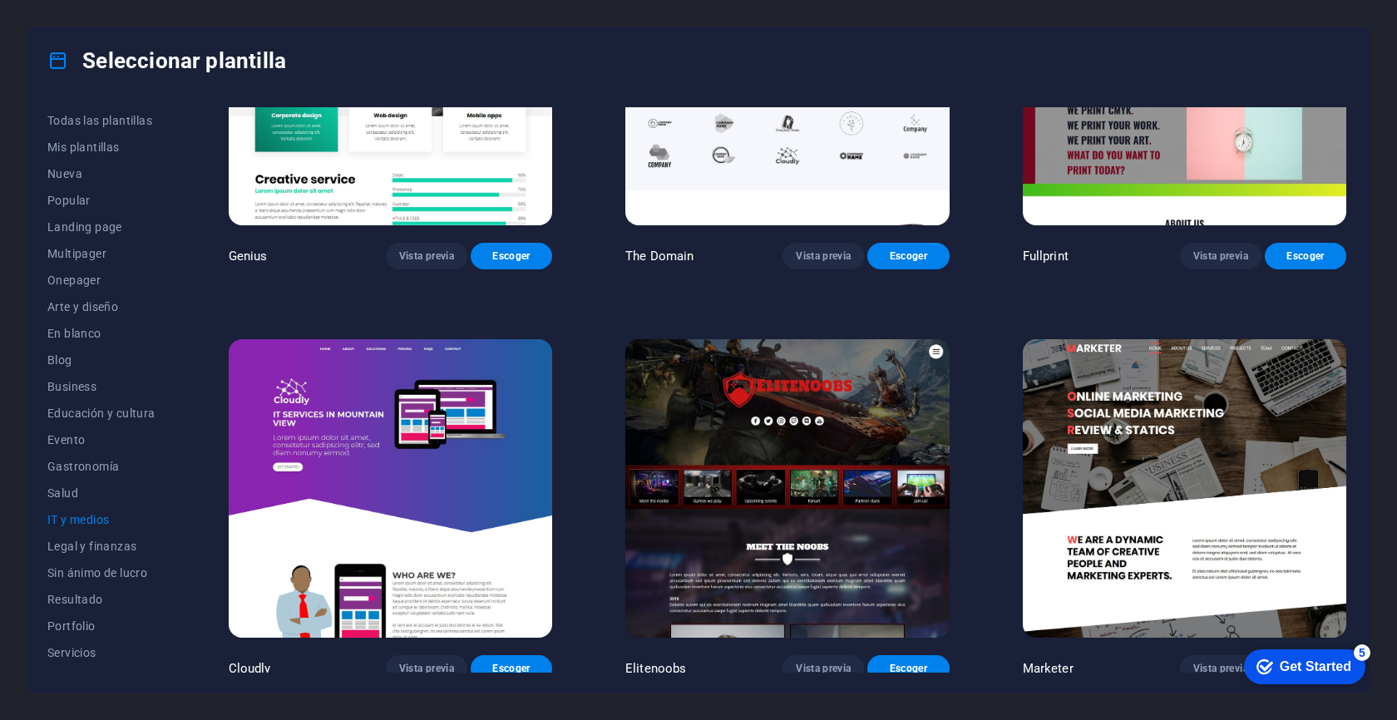
click at [1204, 601] on img at bounding box center [1184, 488] width 323 height 299
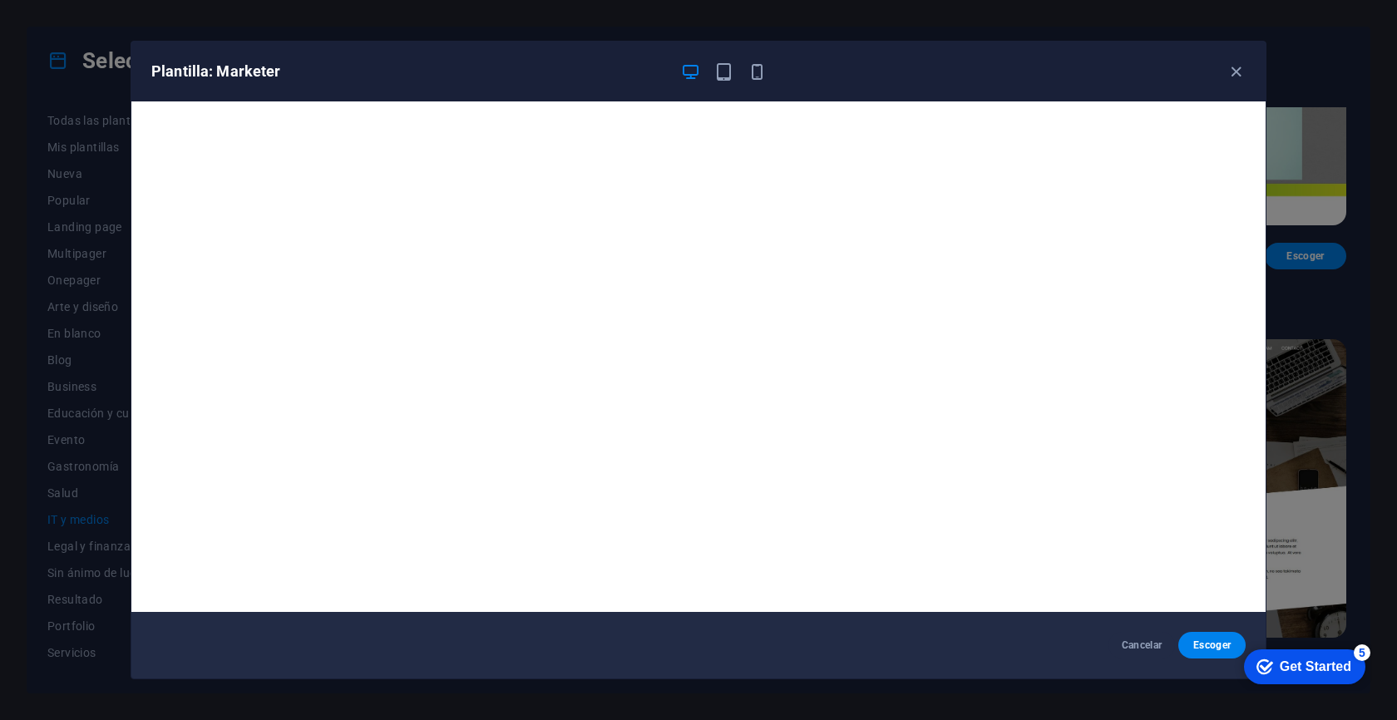
click at [1295, 182] on div "Plantilla: Marketer Cancelar Escoger" at bounding box center [698, 360] width 1397 height 720
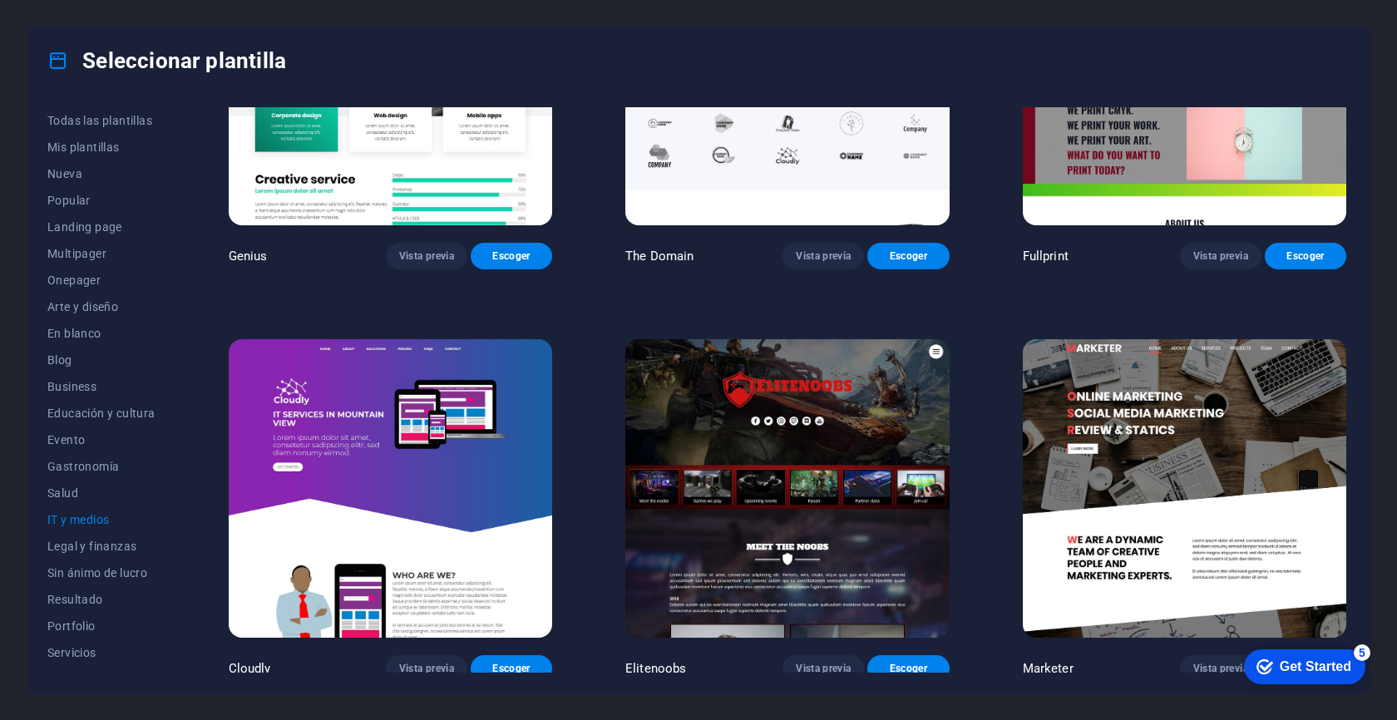
click at [439, 454] on img at bounding box center [390, 488] width 323 height 299
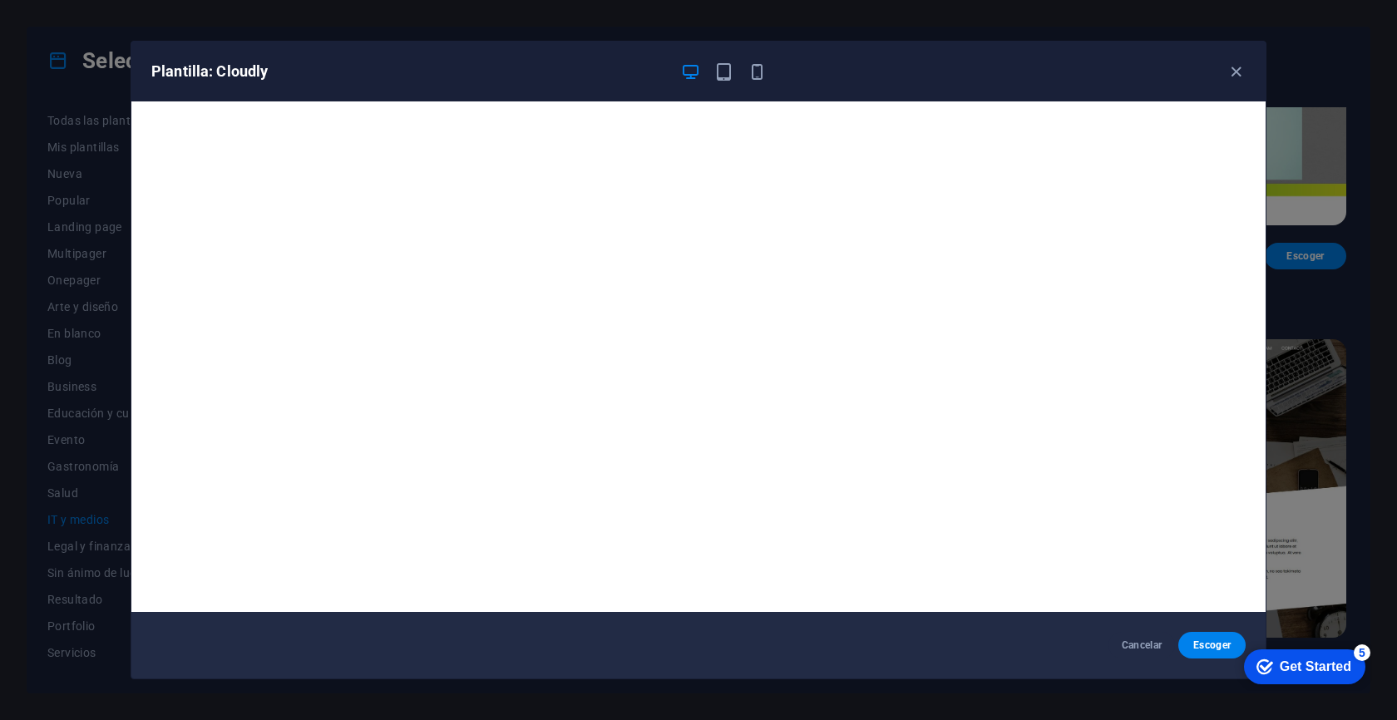
click at [1375, 308] on div "Plantilla: Cloudly Cancelar Escoger" at bounding box center [698, 360] width 1397 height 720
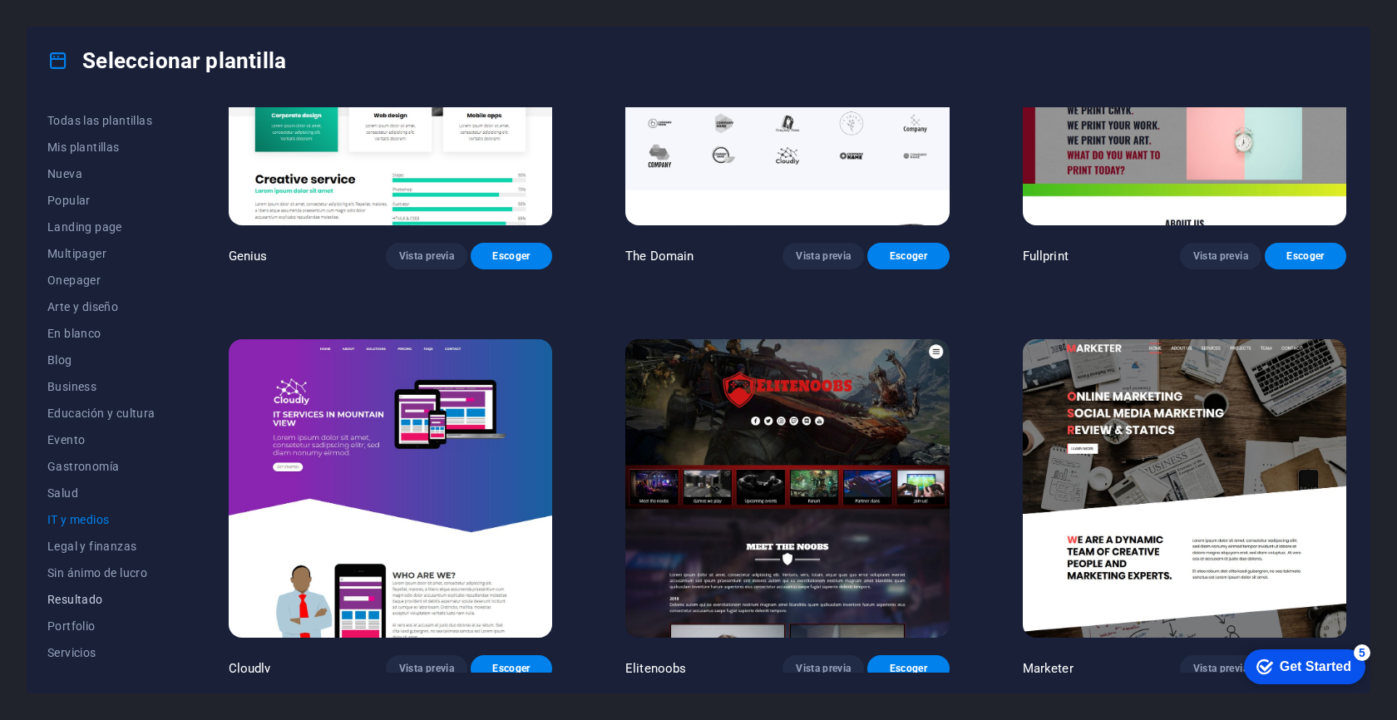
click at [89, 596] on span "Resultado" at bounding box center [101, 599] width 108 height 13
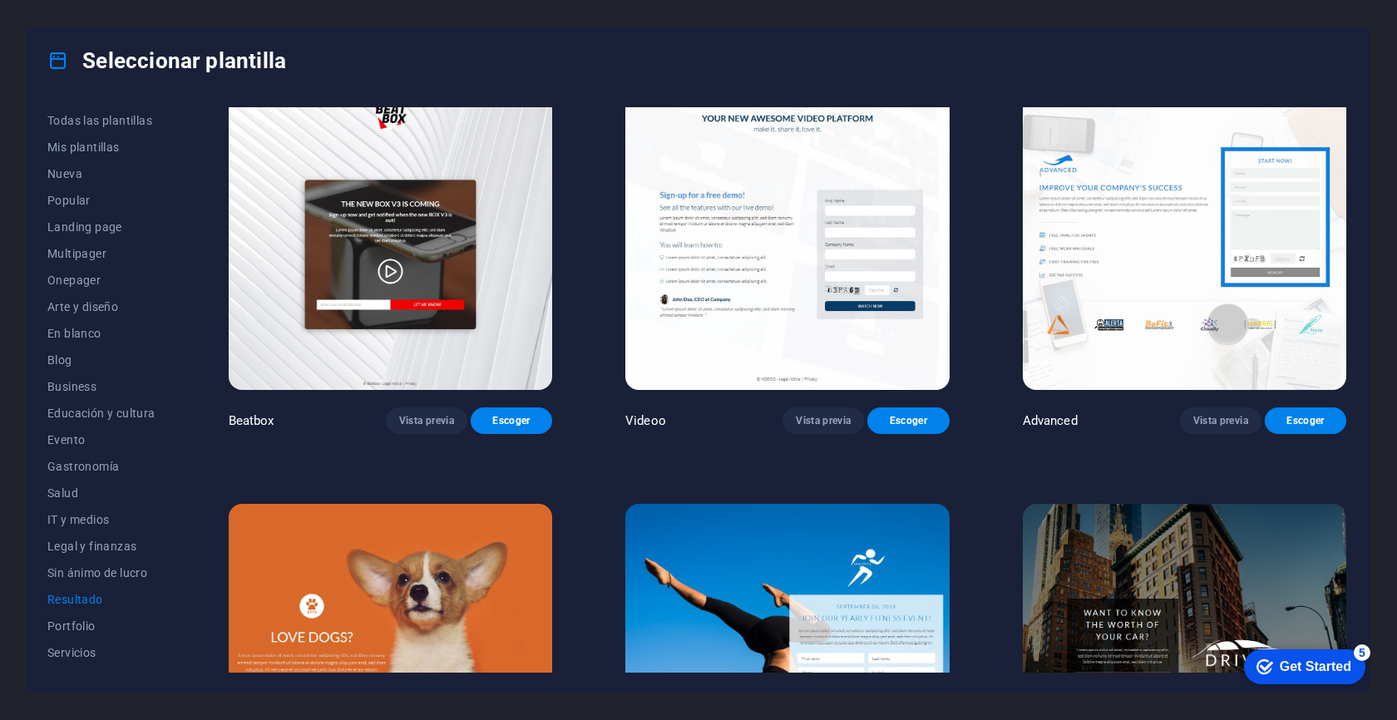
scroll to position [0, 0]
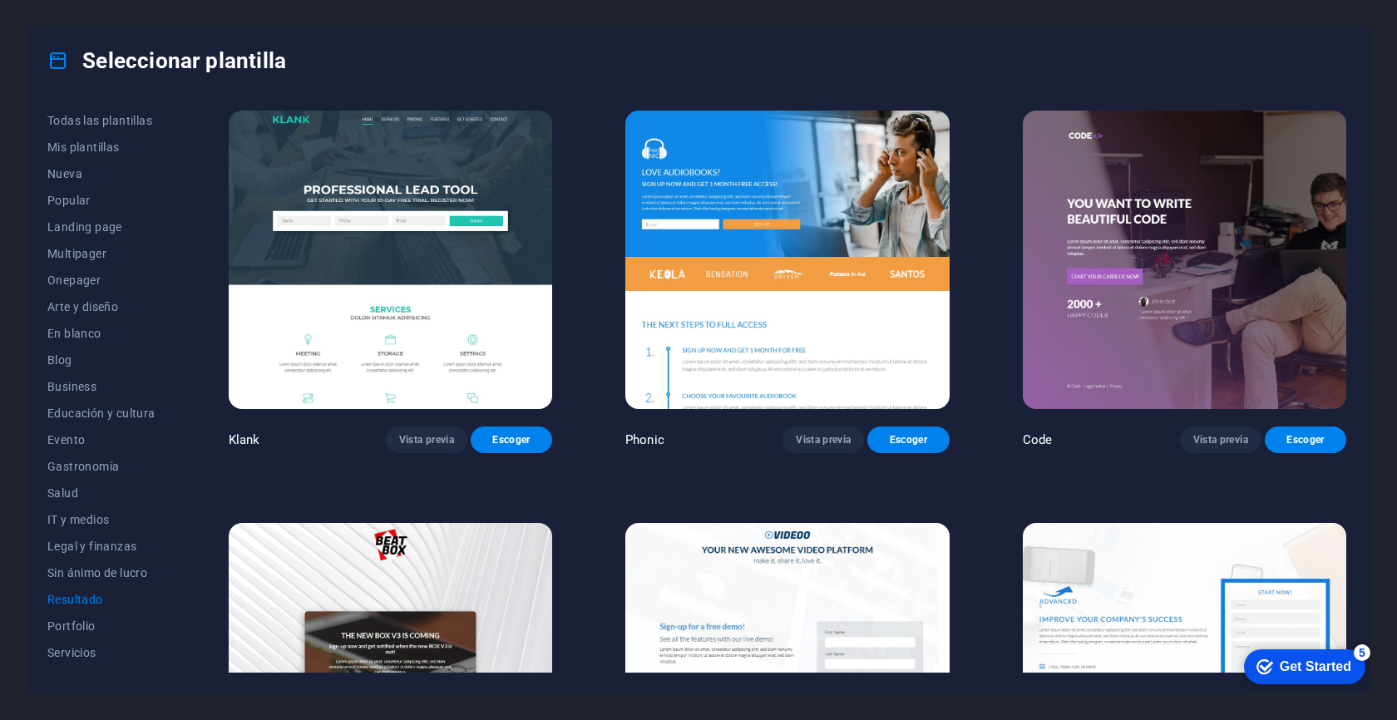
click at [476, 251] on img at bounding box center [390, 260] width 323 height 299
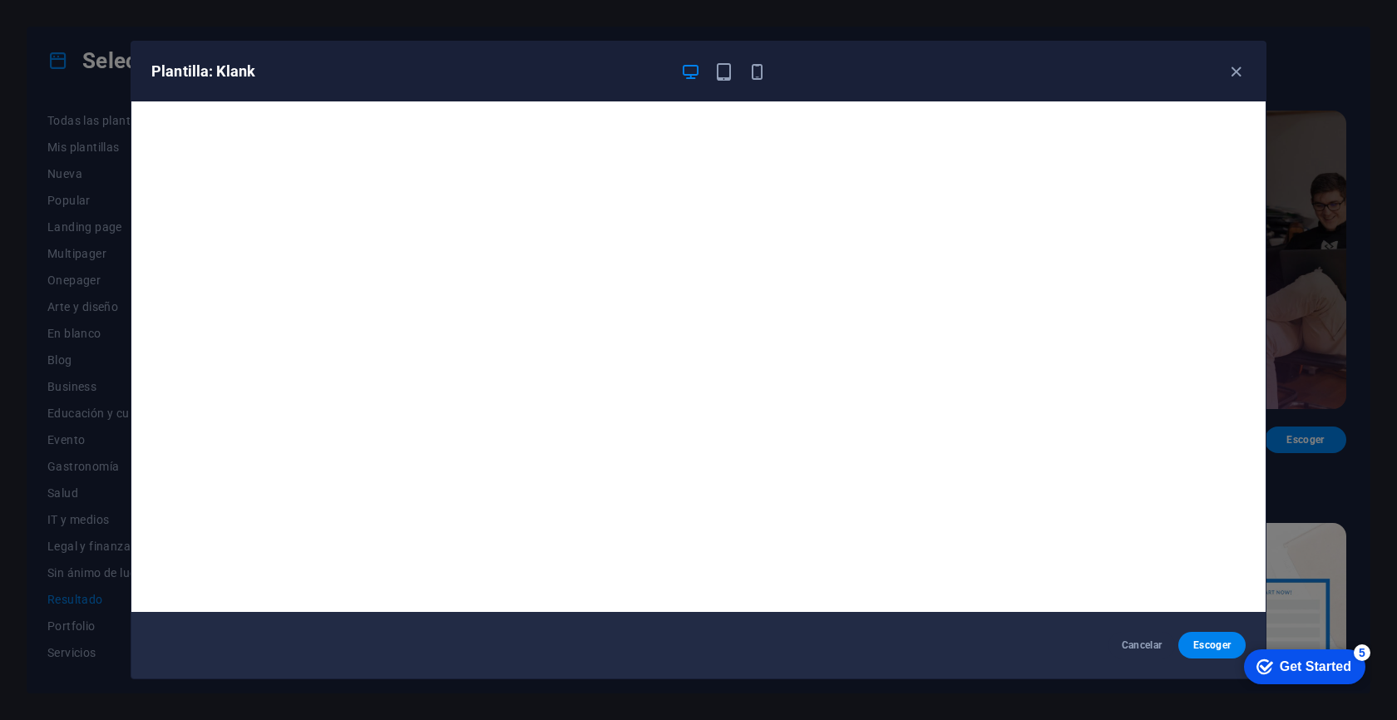
click at [1316, 305] on div "Plantilla: Klank Cancelar Escoger" at bounding box center [698, 360] width 1397 height 720
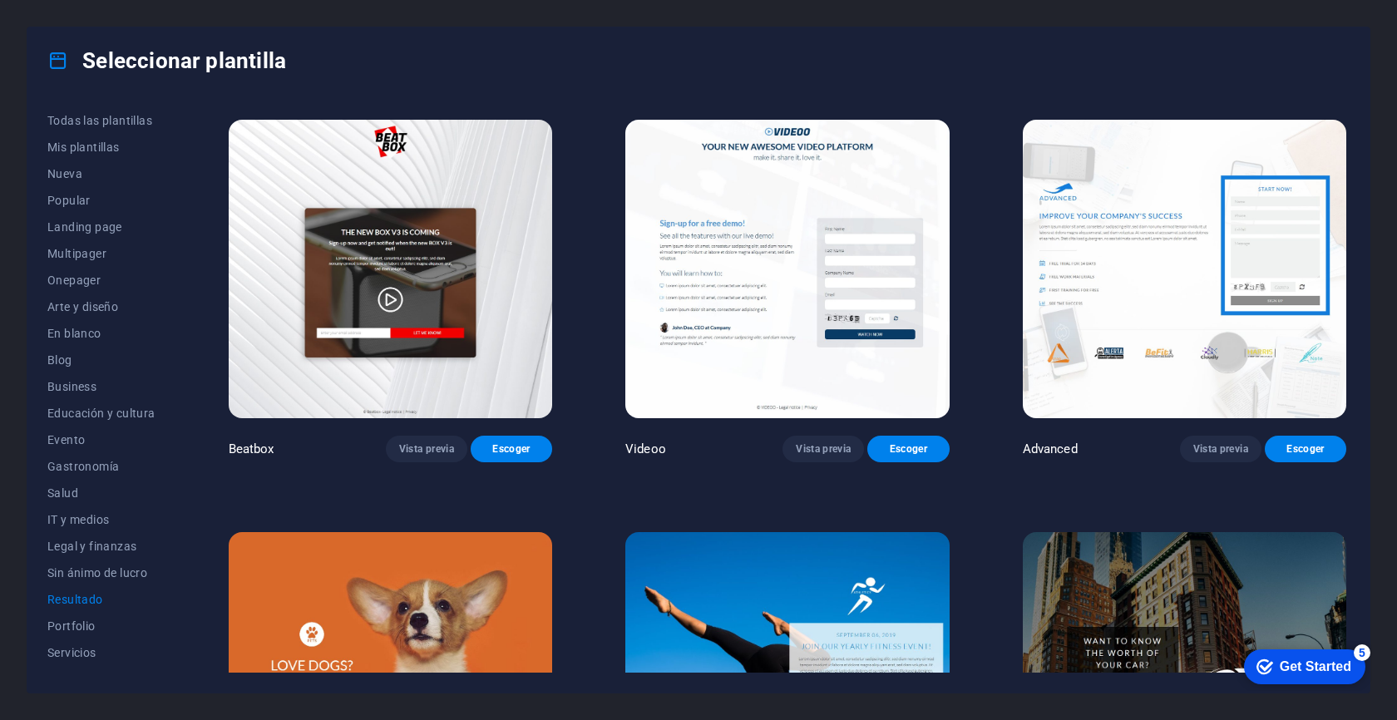
scroll to position [753, 0]
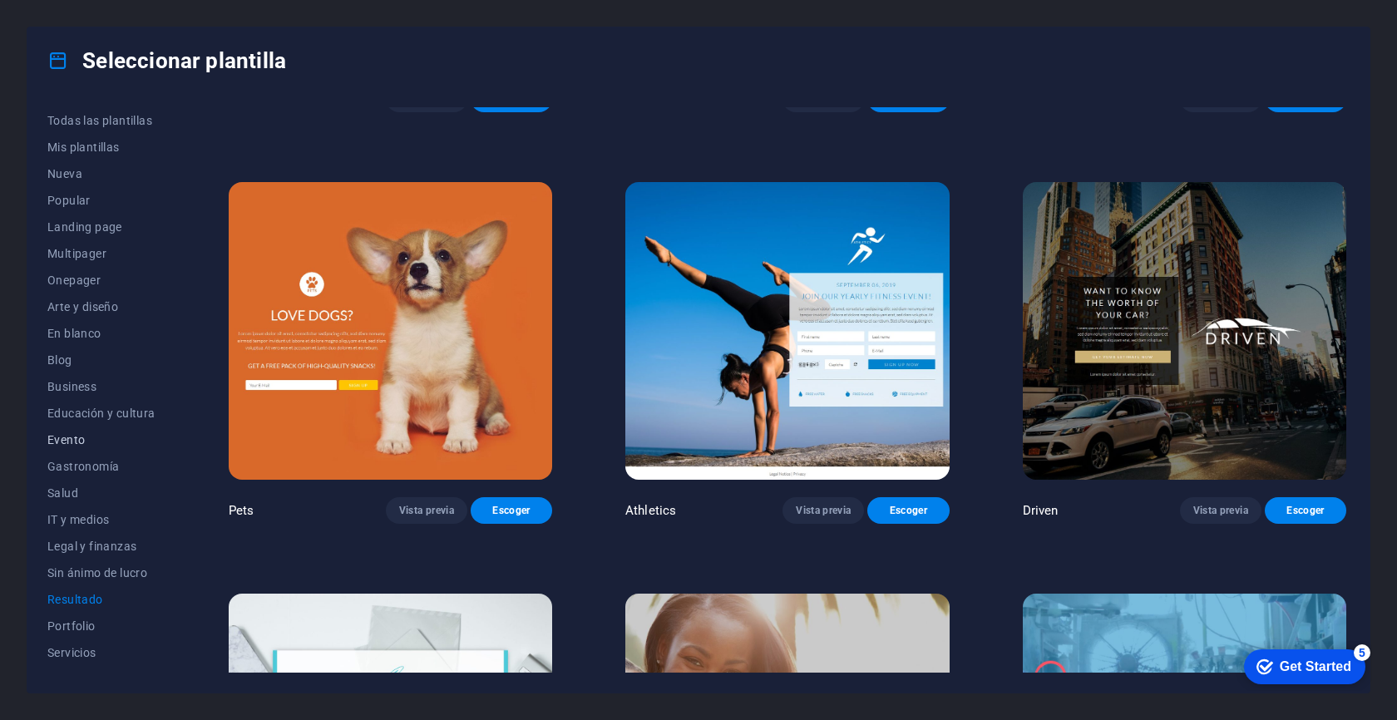
click at [66, 442] on span "Evento" at bounding box center [101, 439] width 108 height 13
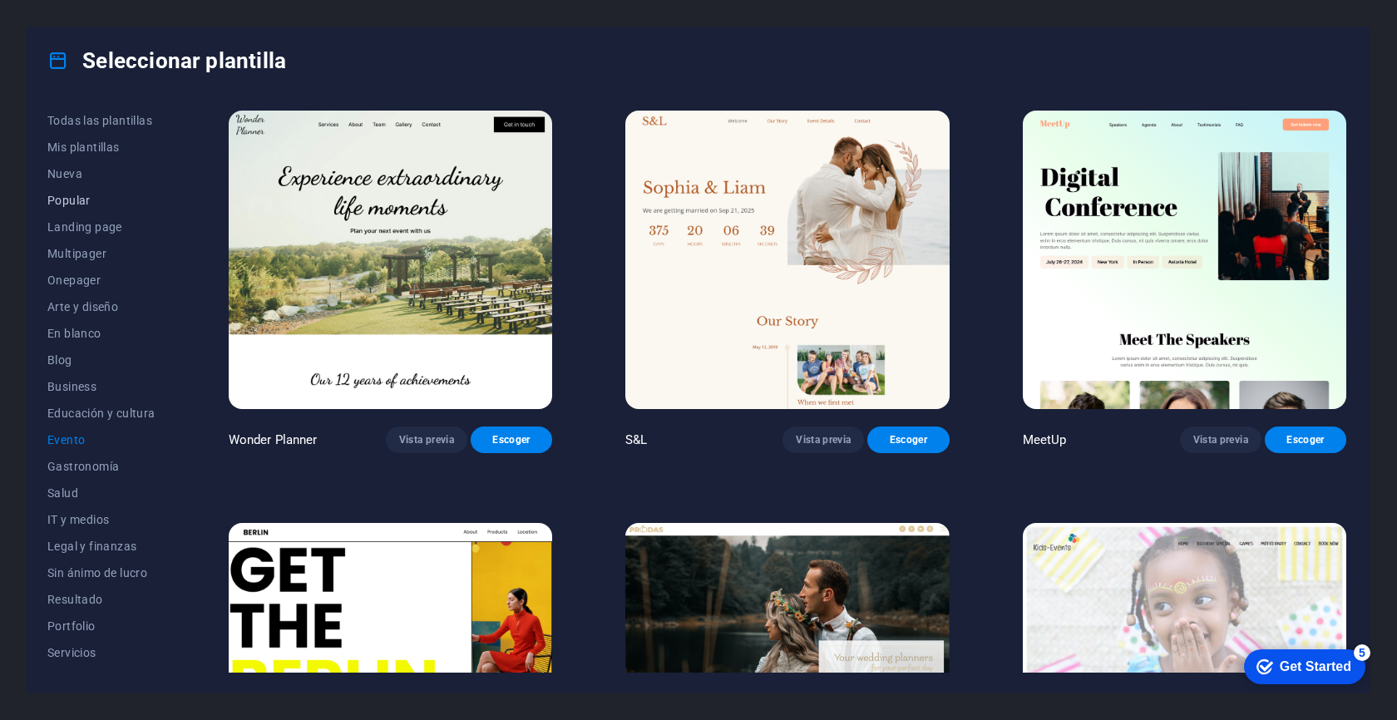
click at [63, 204] on span "Popular" at bounding box center [101, 200] width 108 height 13
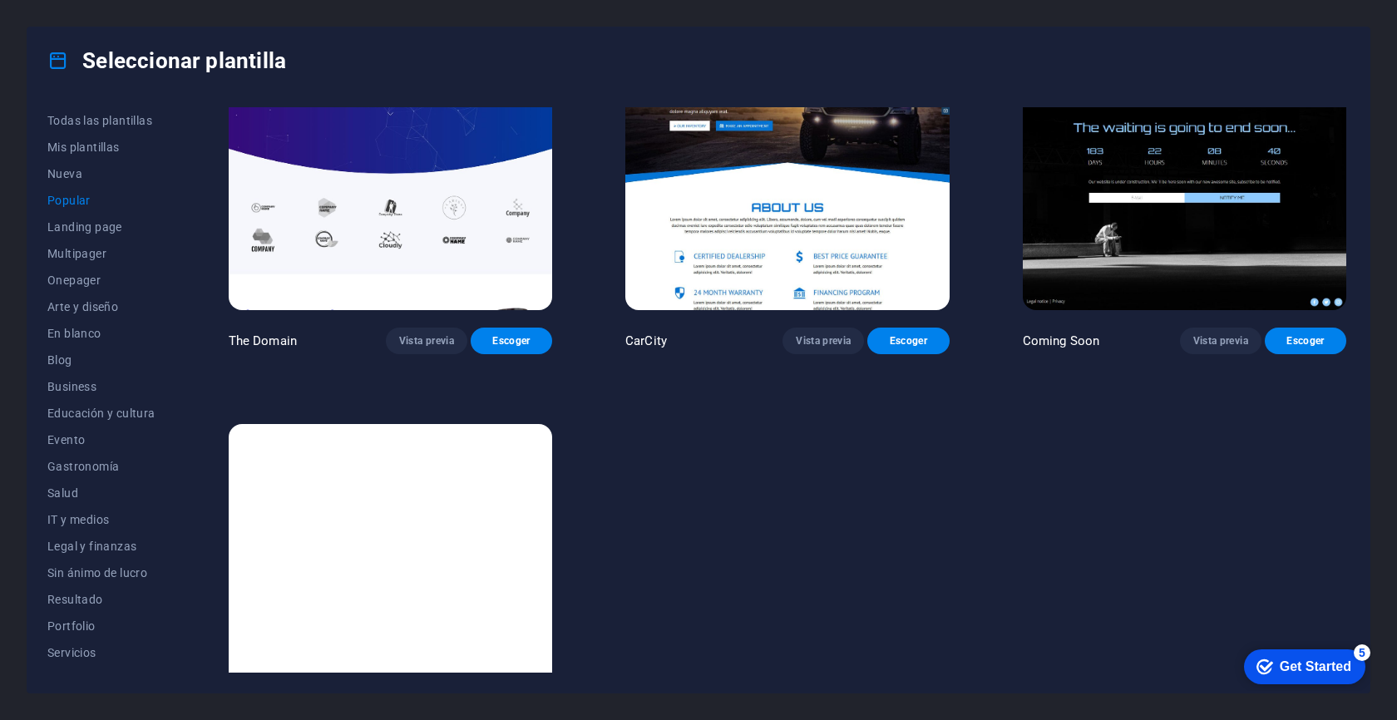
scroll to position [1809, 0]
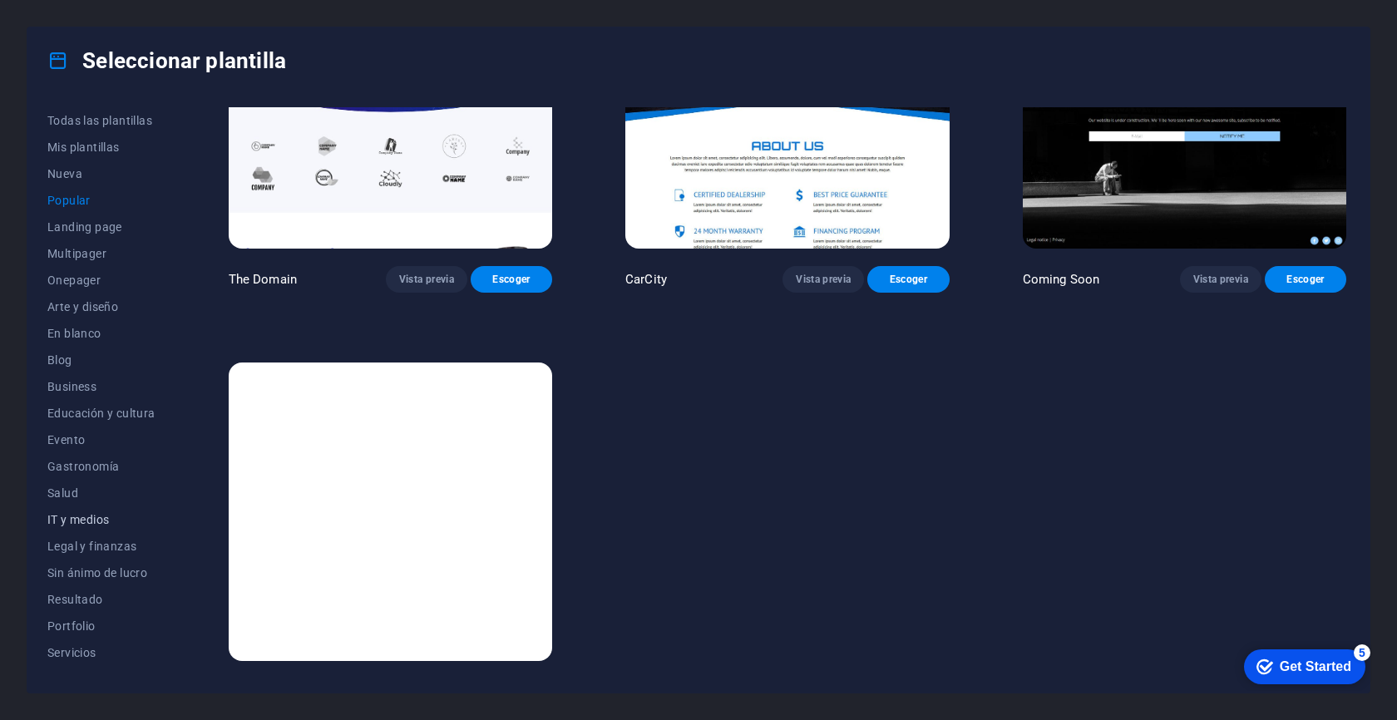
click at [83, 510] on button "IT y medios" at bounding box center [101, 519] width 108 height 27
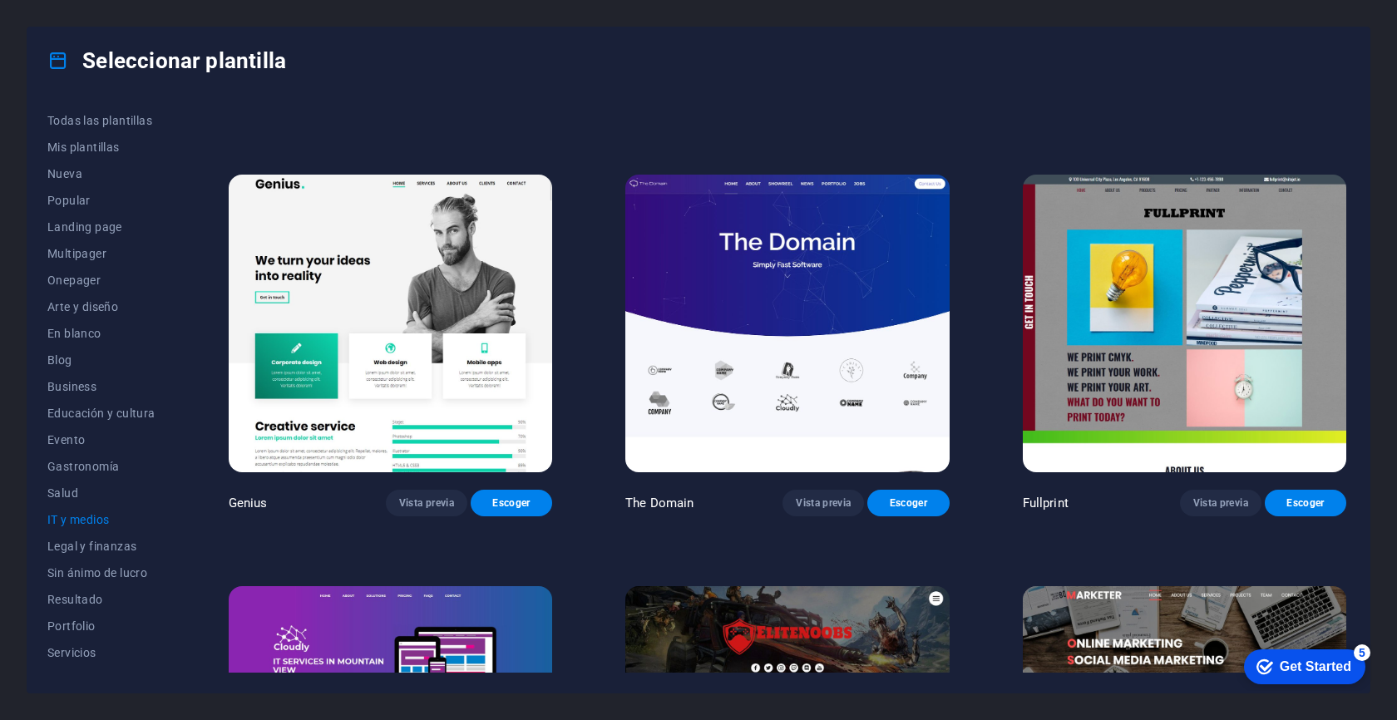
scroll to position [664, 0]
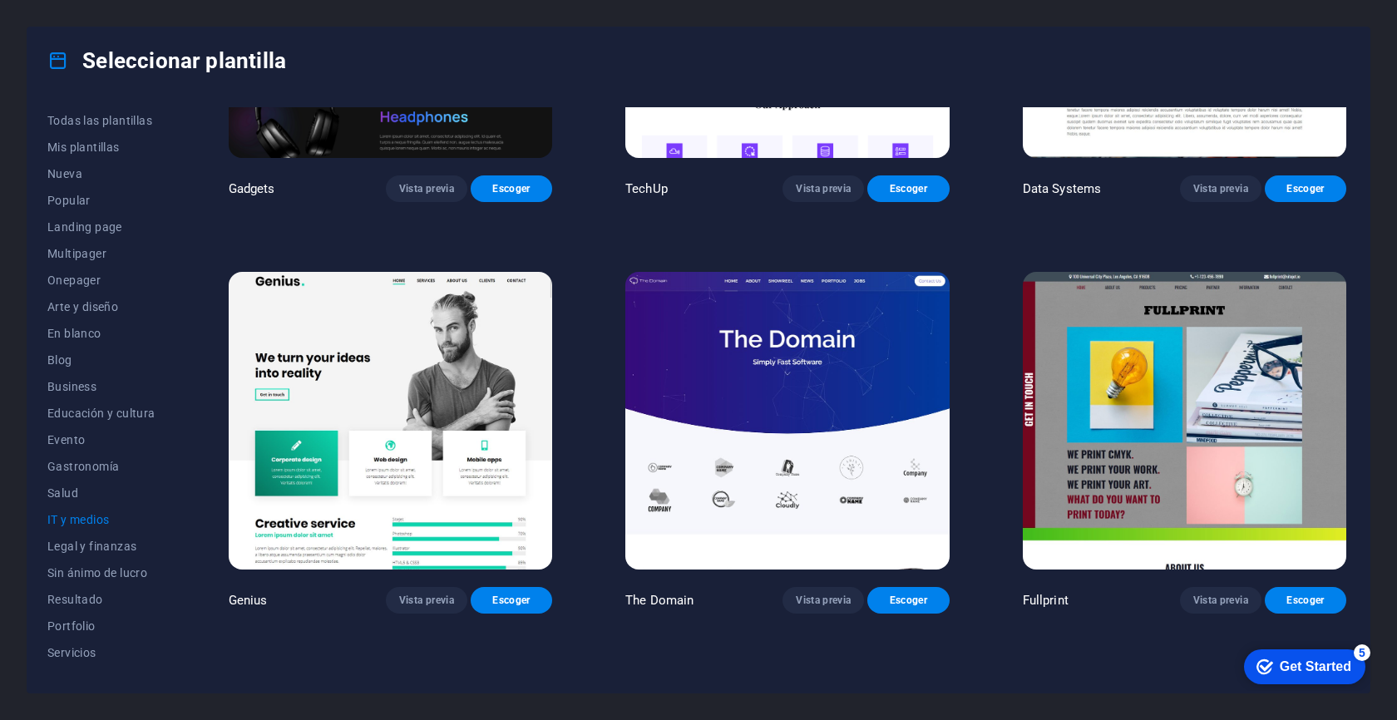
click at [779, 440] on img at bounding box center [786, 421] width 323 height 299
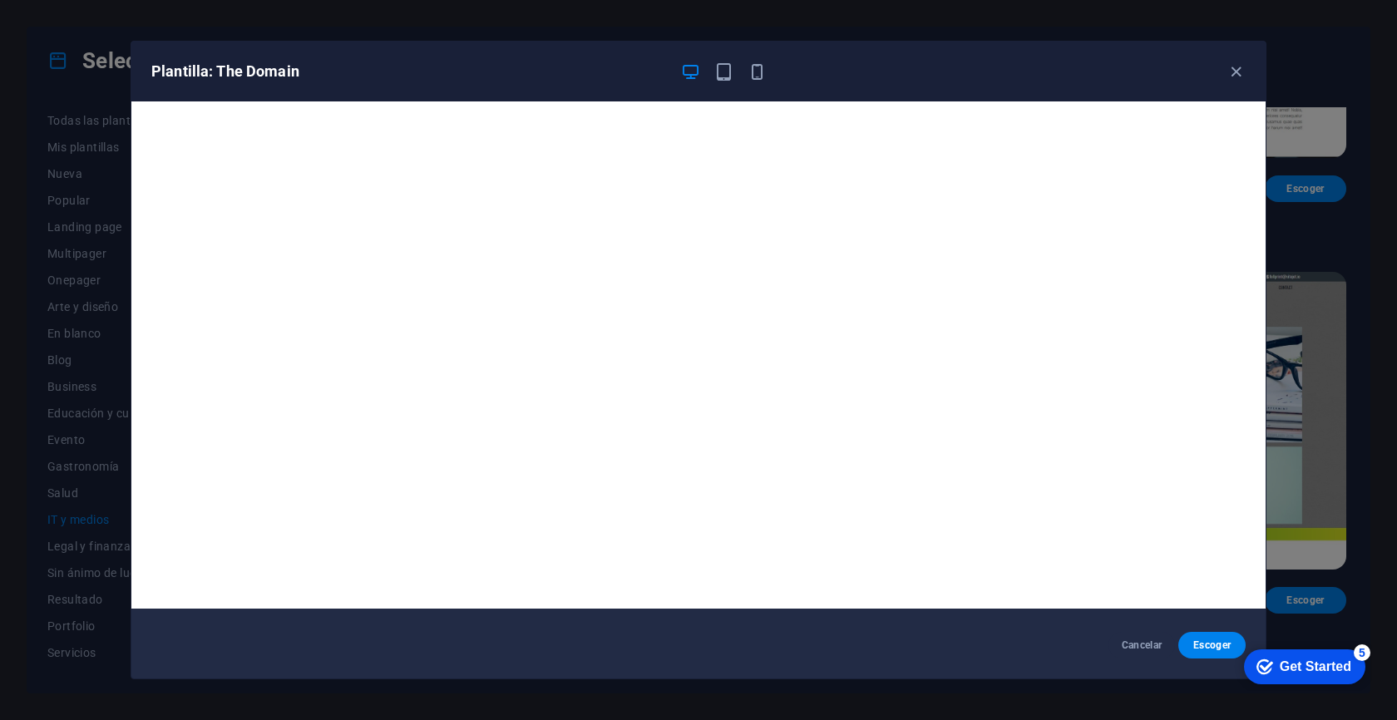
scroll to position [0, 0]
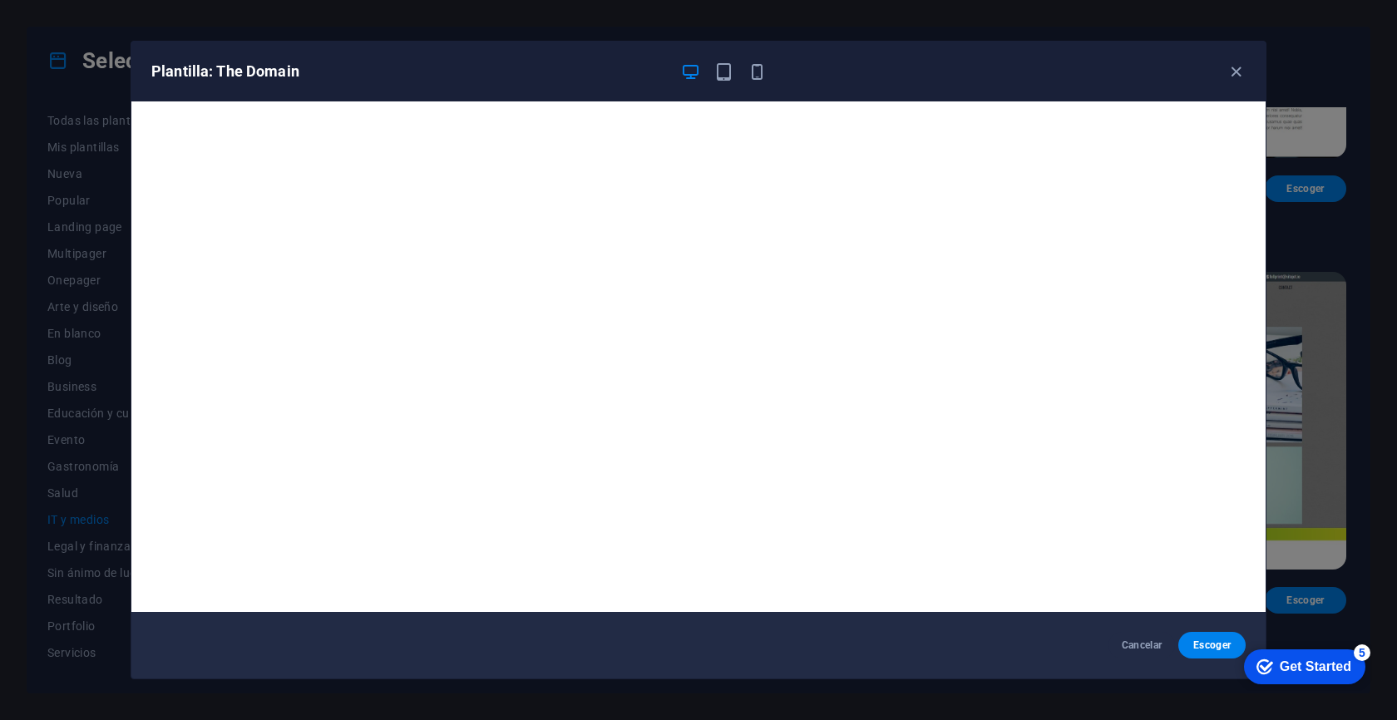
click at [1349, 343] on div "Plantilla: The Domain Cancelar Escoger" at bounding box center [698, 360] width 1397 height 720
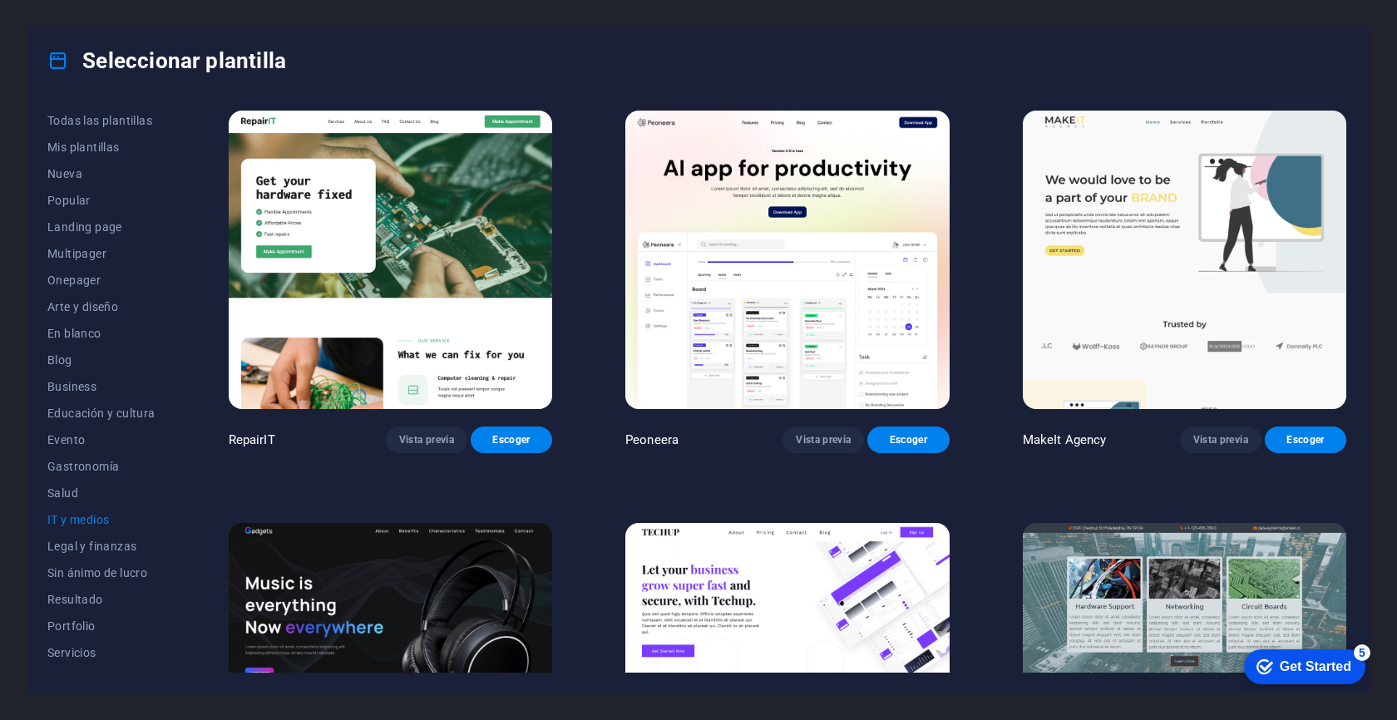
click at [1182, 241] on img at bounding box center [1184, 260] width 323 height 299
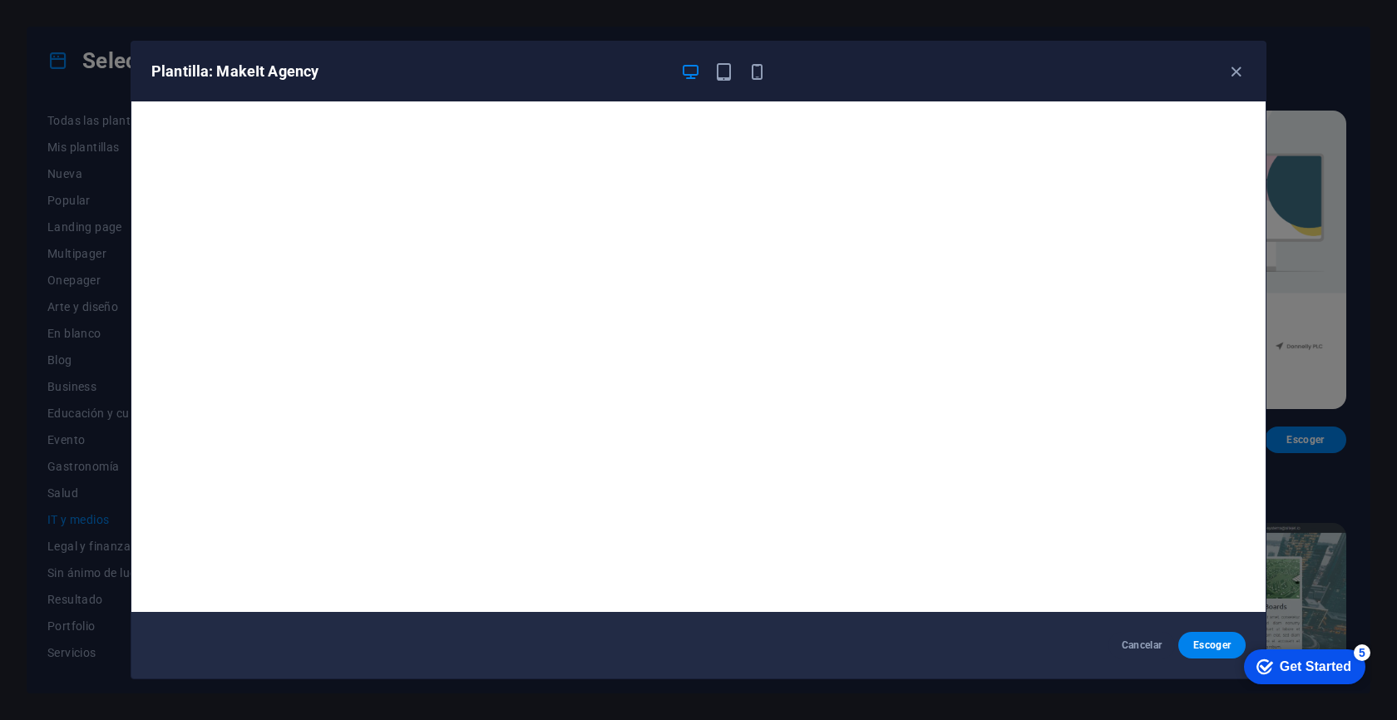
click at [1333, 374] on div "Plantilla: MakeIt Agency Cancelar Escoger" at bounding box center [698, 360] width 1397 height 720
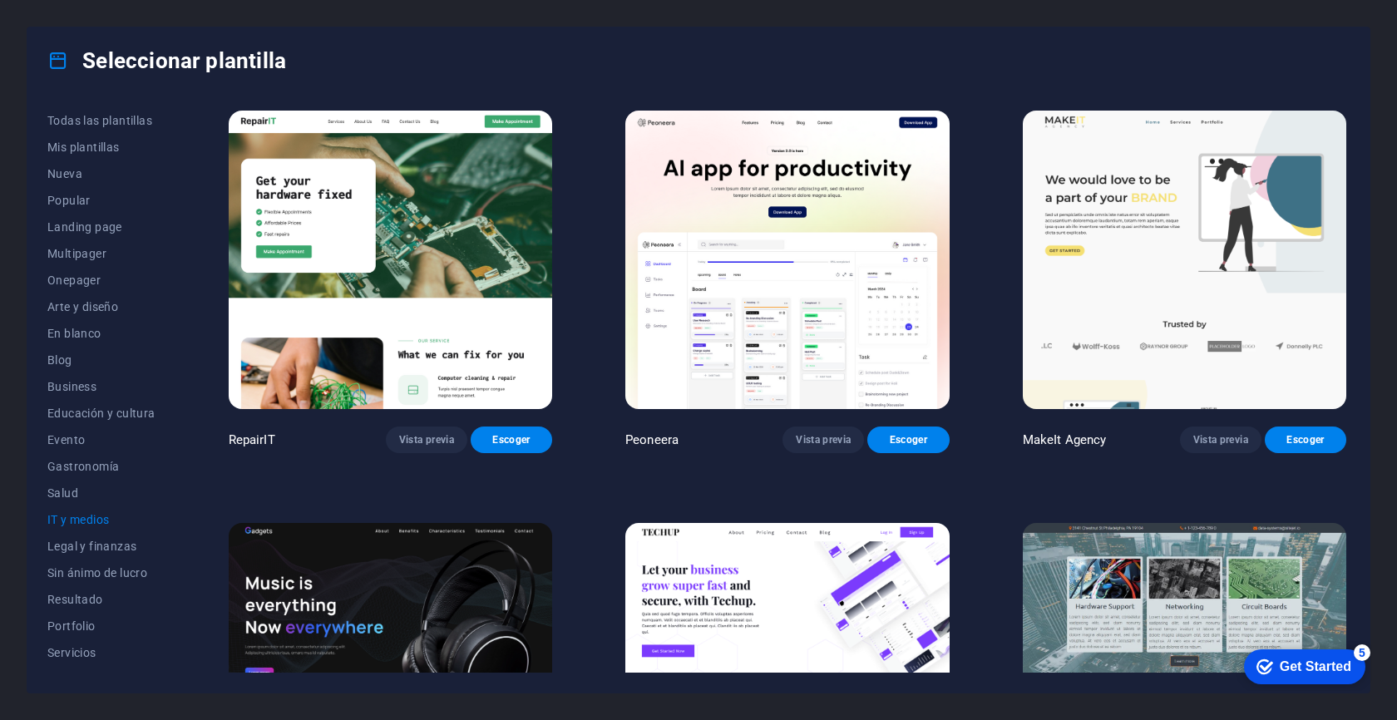
click at [430, 607] on img at bounding box center [390, 672] width 323 height 299
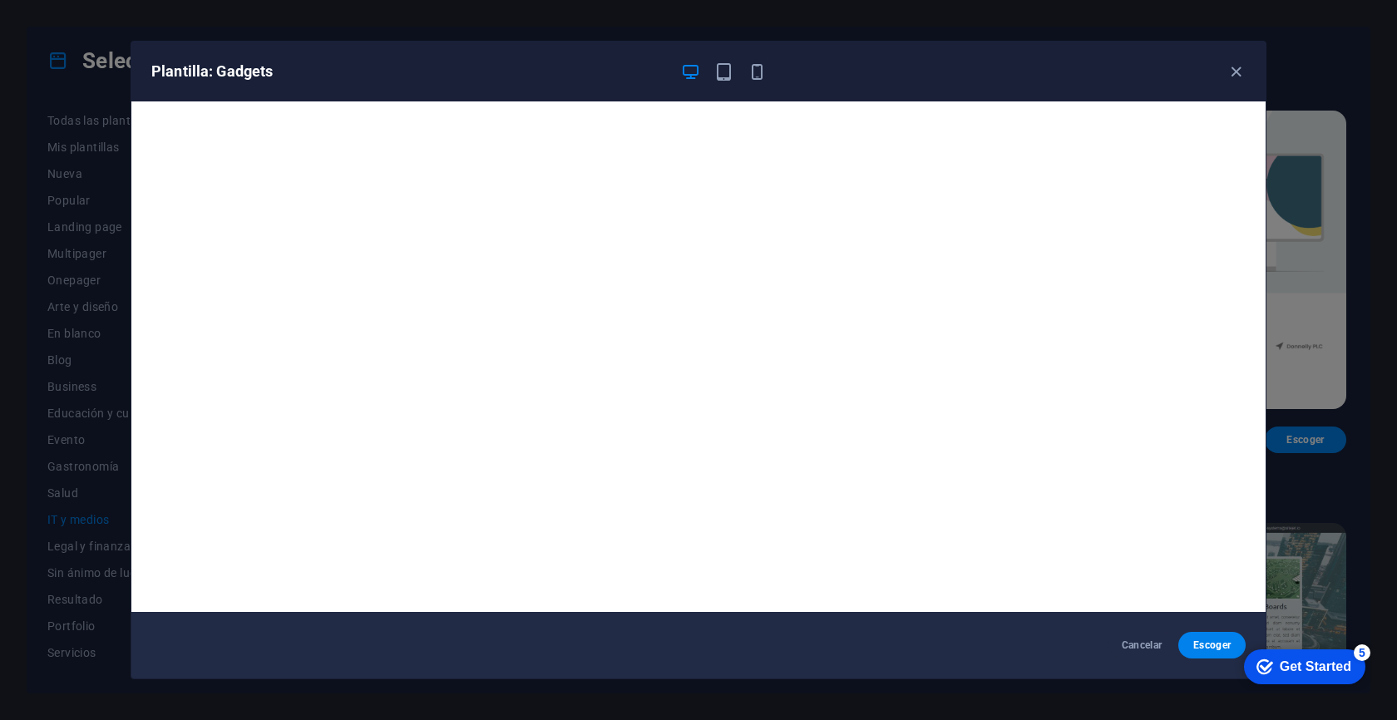
scroll to position [3, 0]
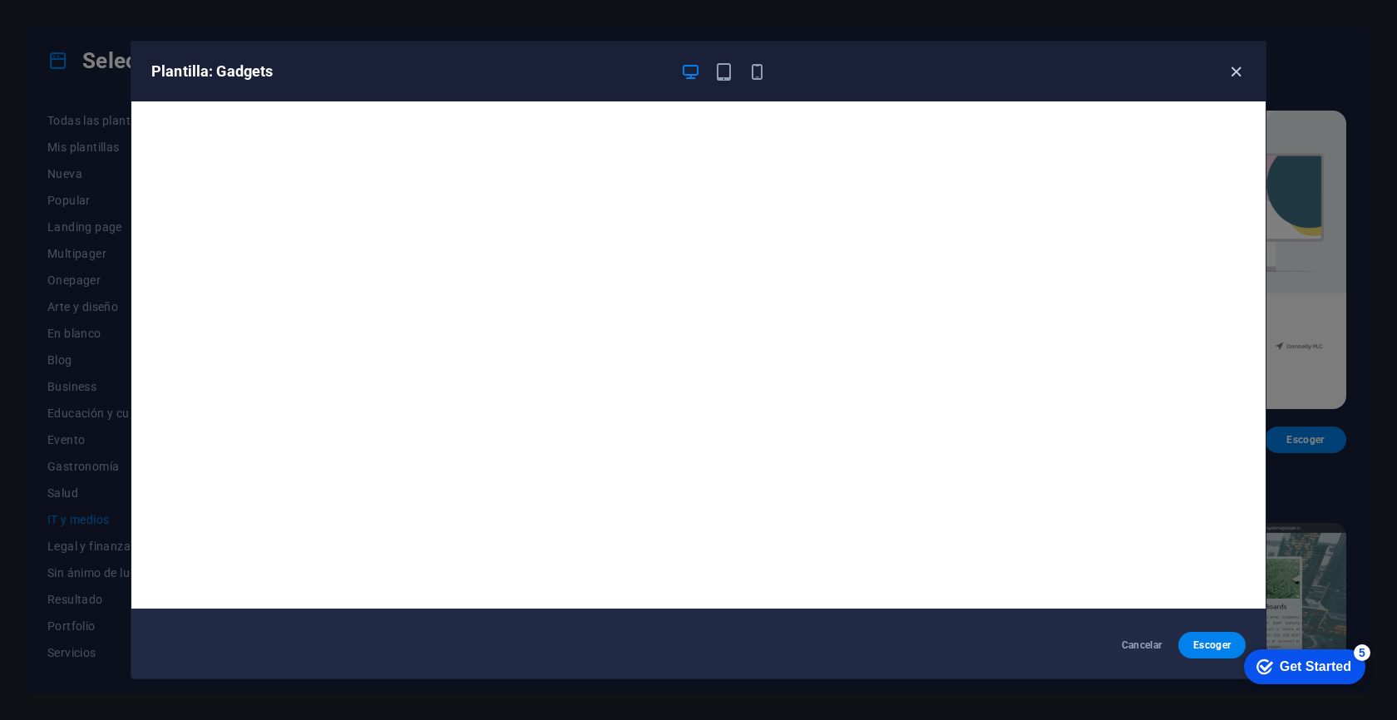
click at [1232, 76] on icon "button" at bounding box center [1236, 71] width 19 height 19
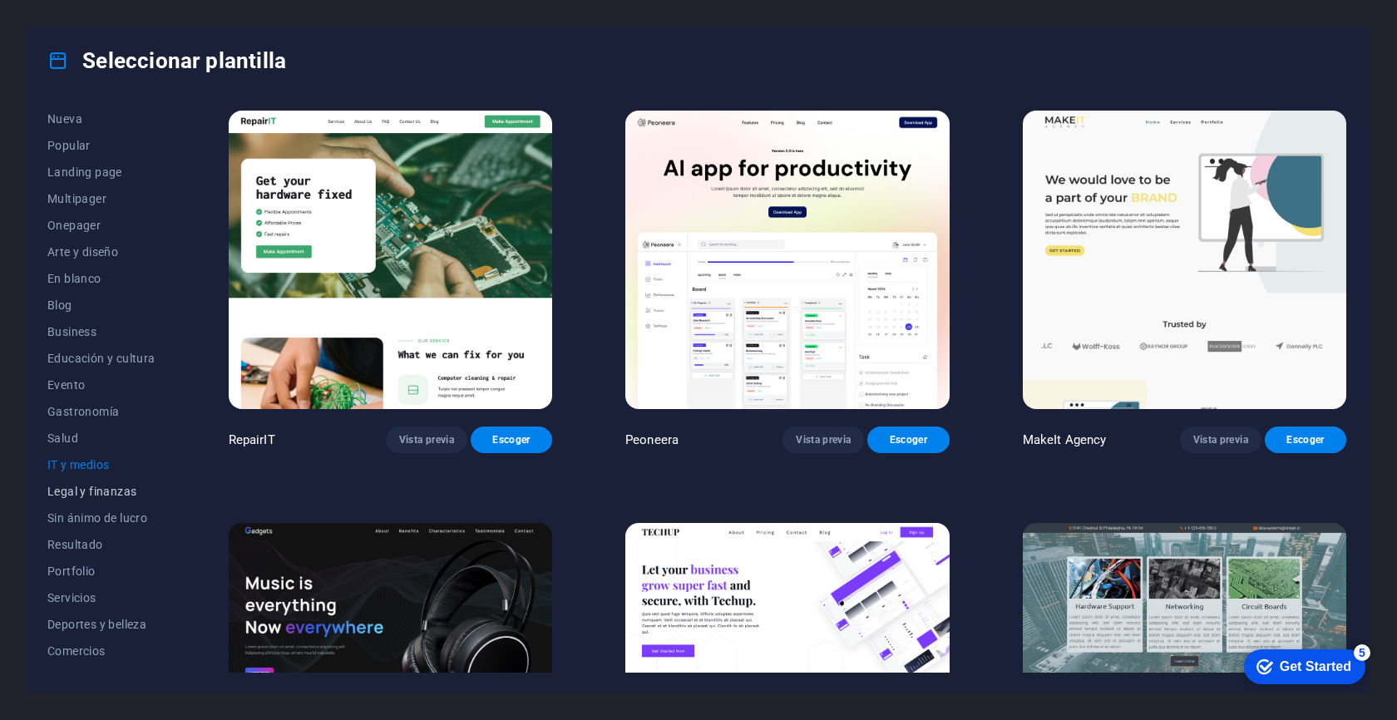
scroll to position [100, 0]
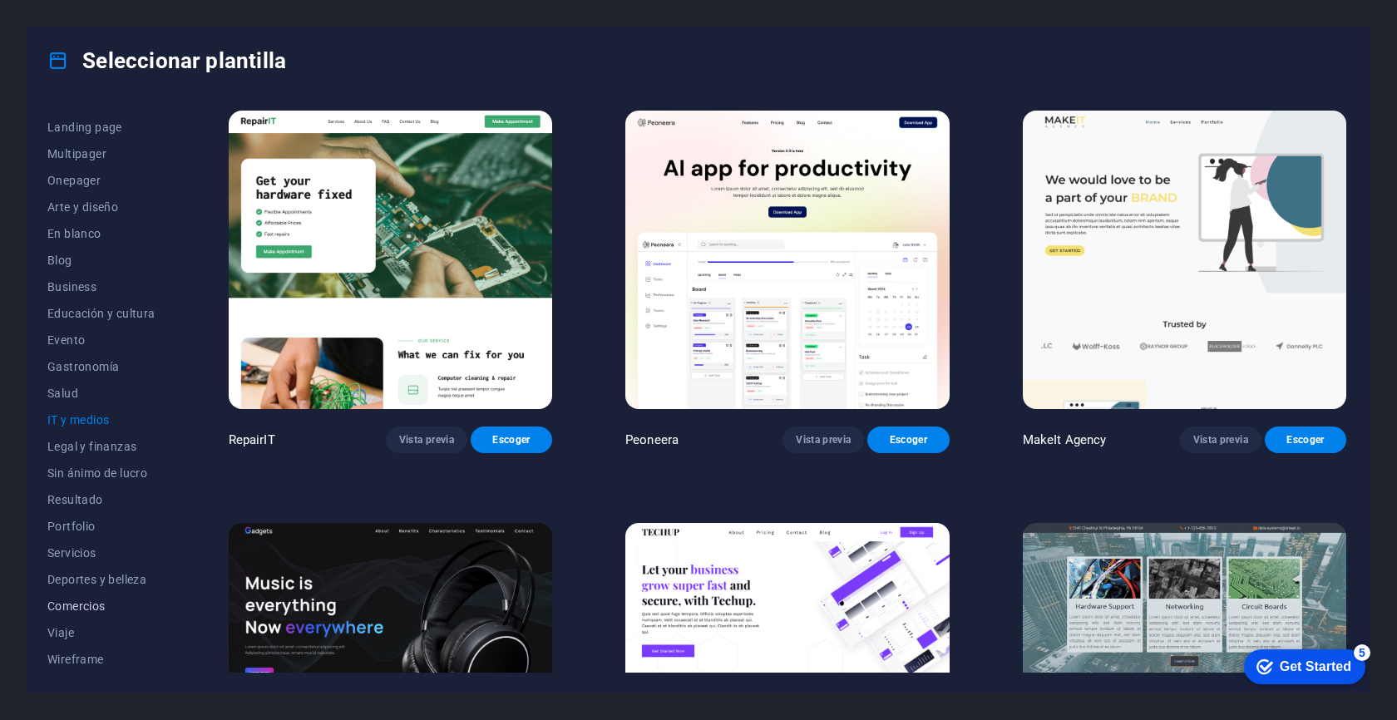
click at [94, 601] on span "Comercios" at bounding box center [101, 606] width 108 height 13
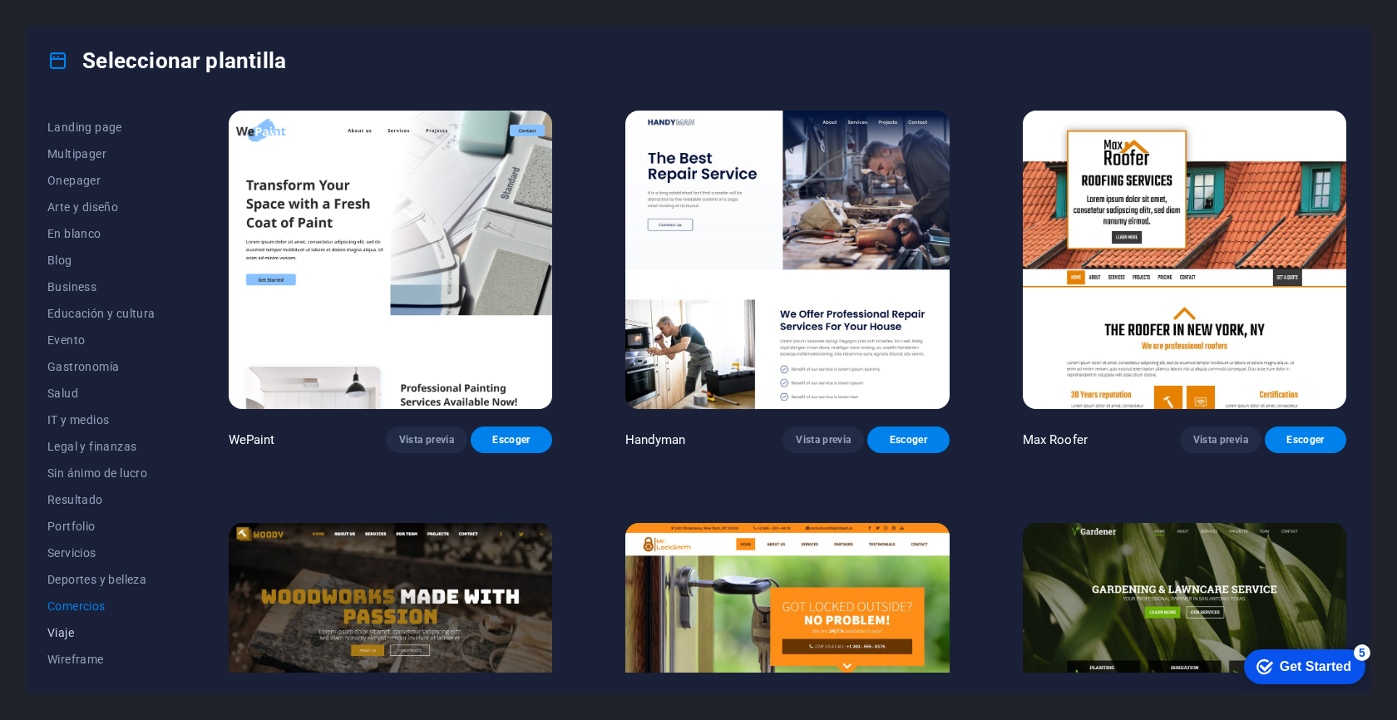
click at [76, 629] on span "Viaje" at bounding box center [101, 632] width 108 height 13
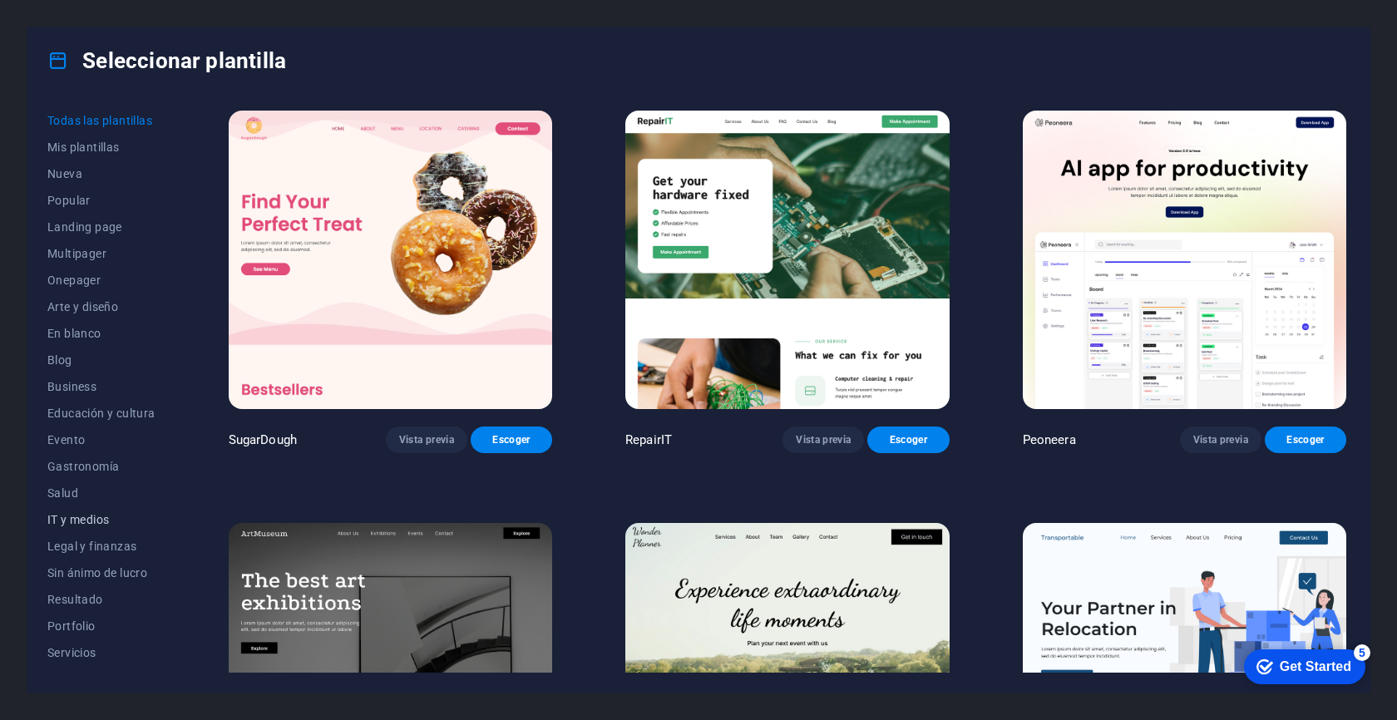
click at [71, 523] on span "IT y medios" at bounding box center [101, 519] width 108 height 13
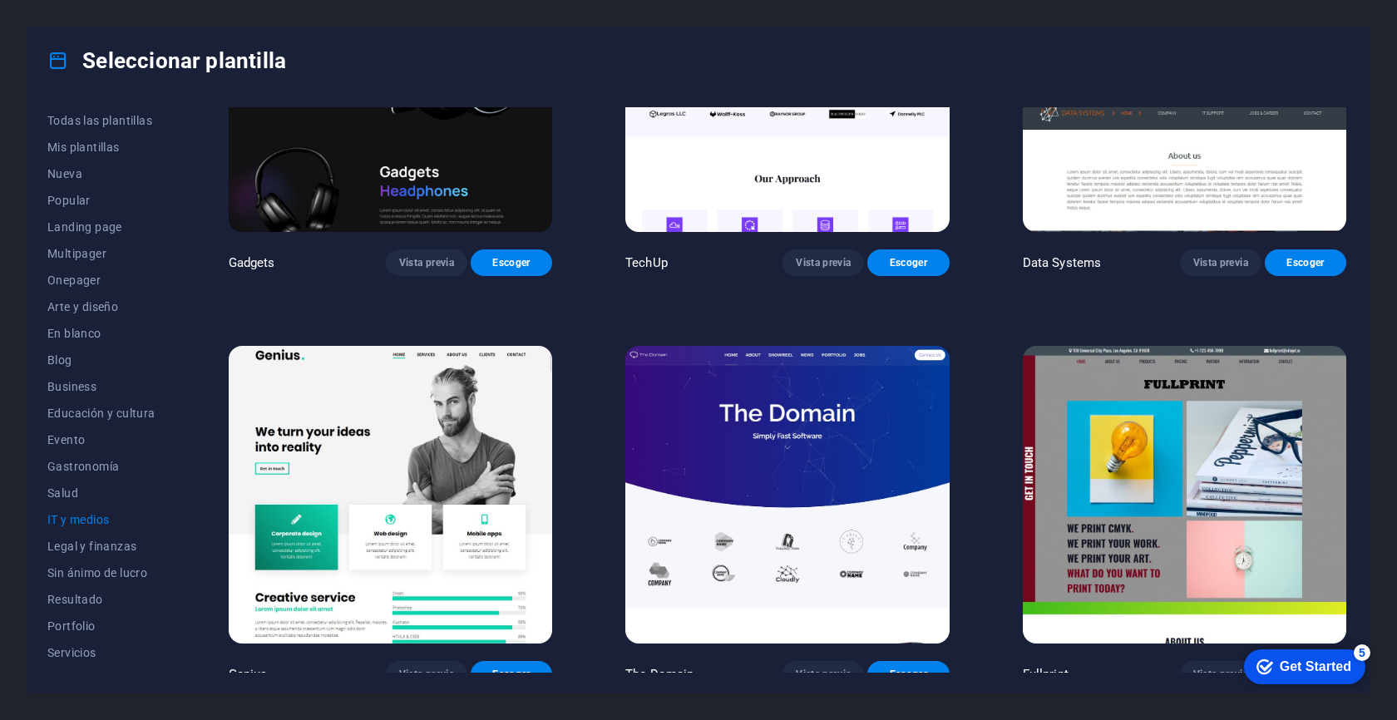
scroll to position [593, 0]
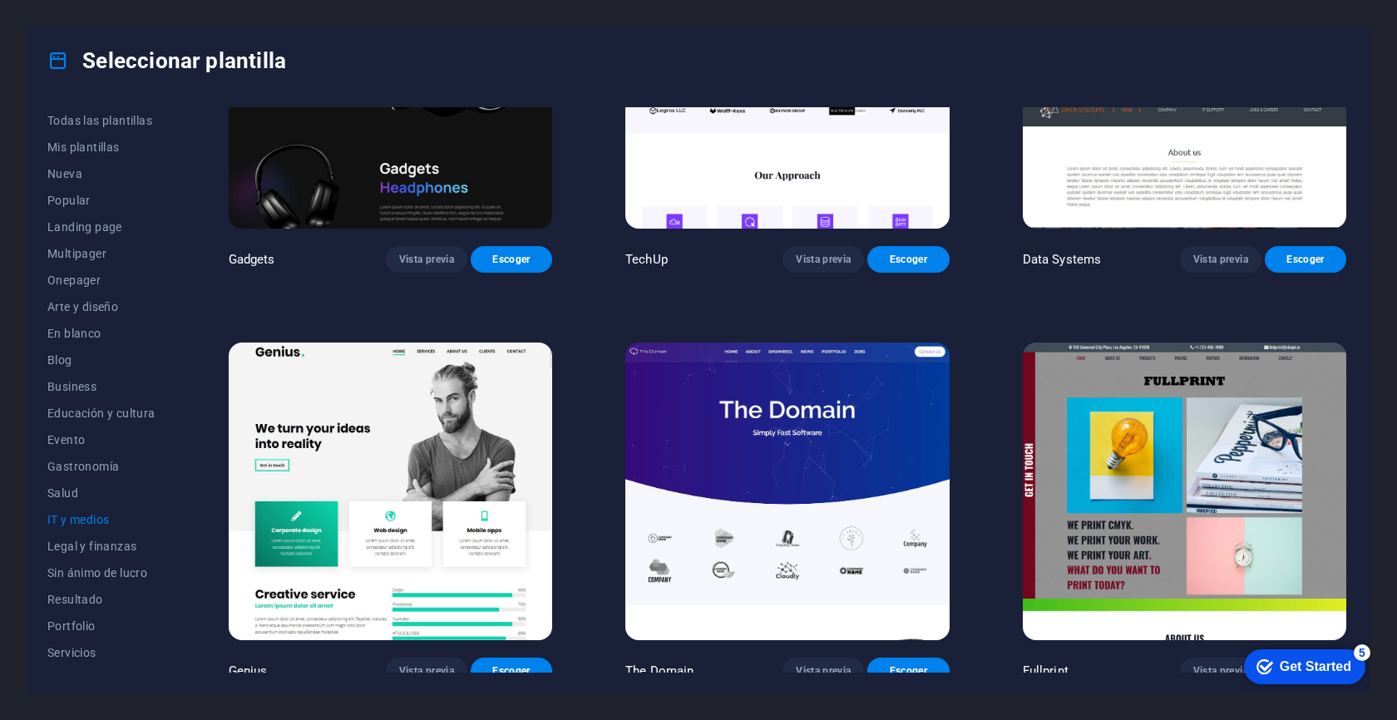
click at [468, 545] on img at bounding box center [390, 492] width 323 height 299
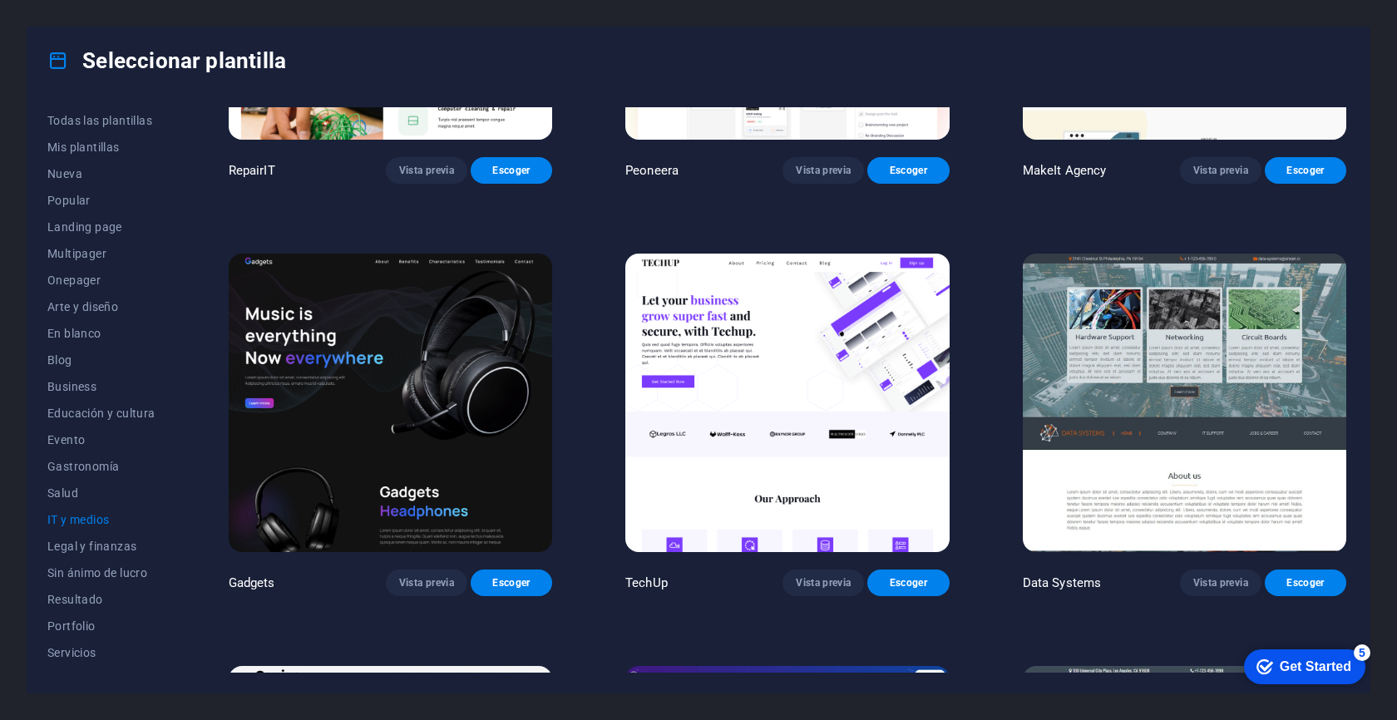
scroll to position [0, 0]
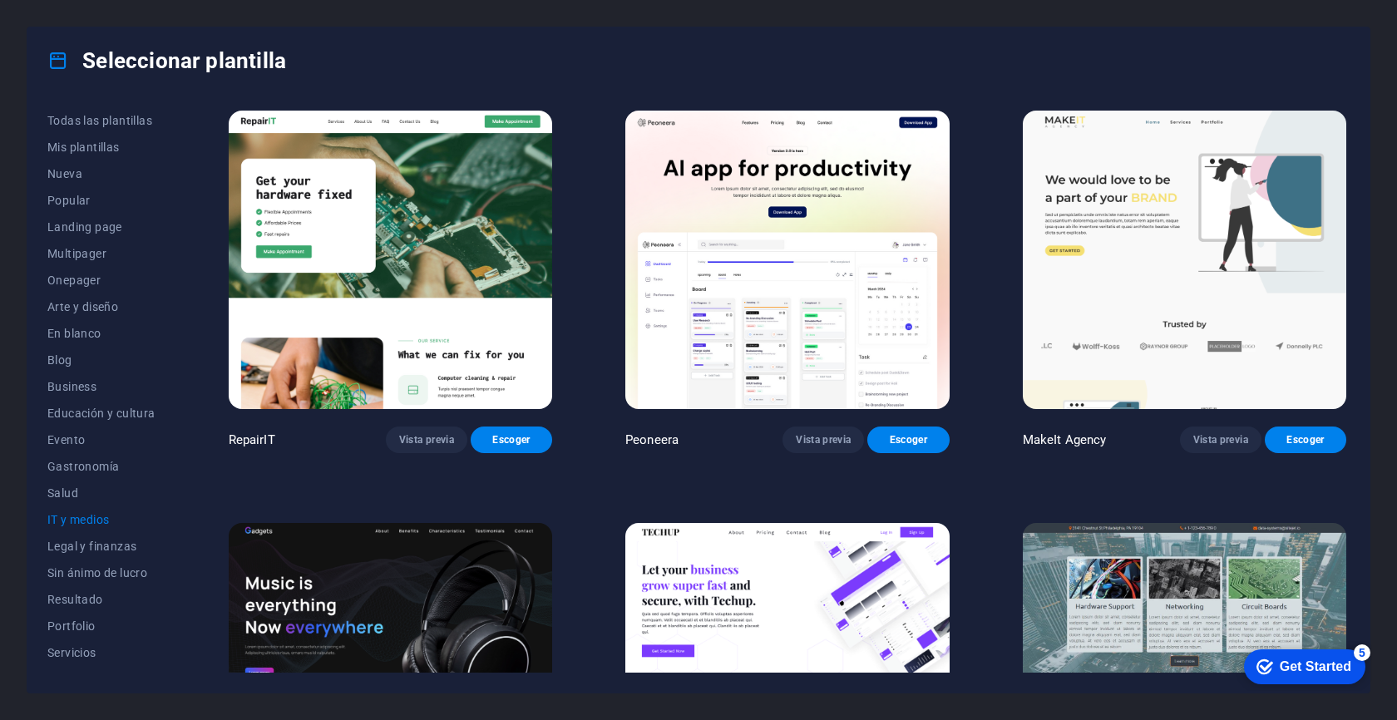
click at [471, 235] on img at bounding box center [390, 260] width 323 height 299
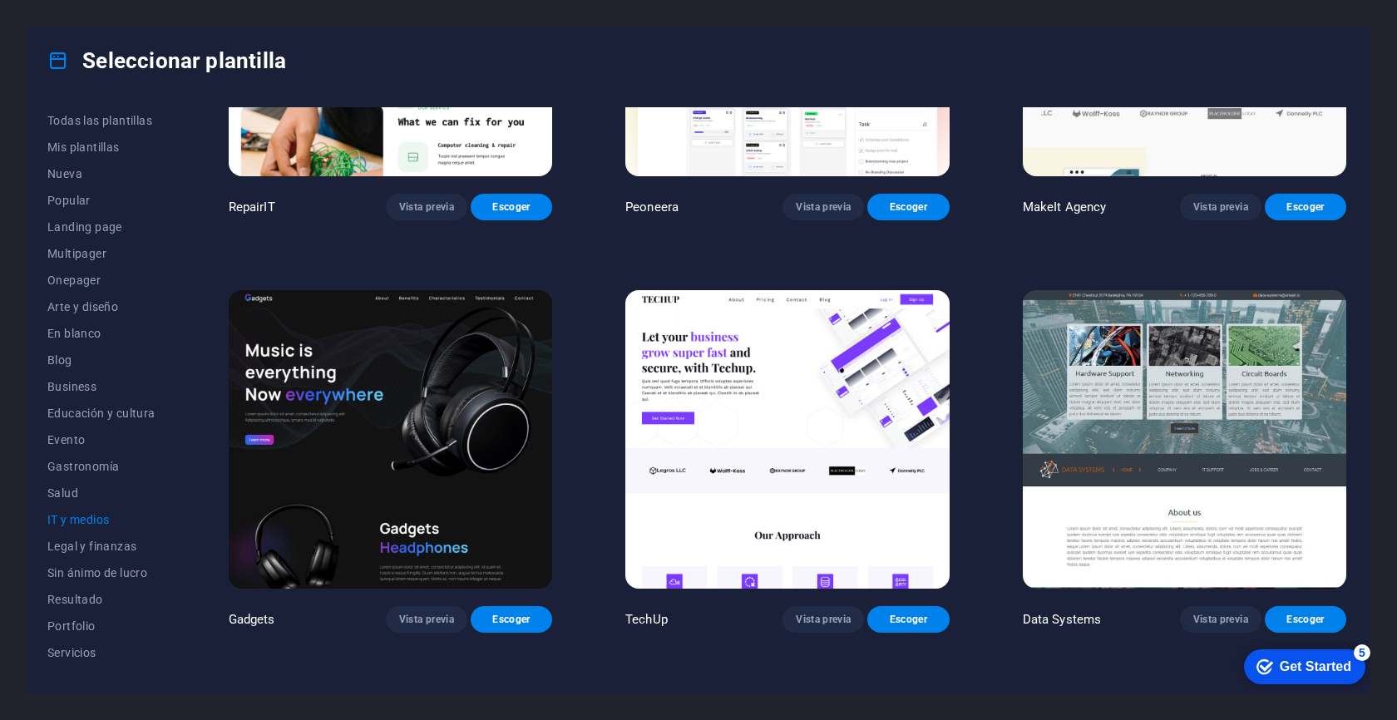
scroll to position [267, 0]
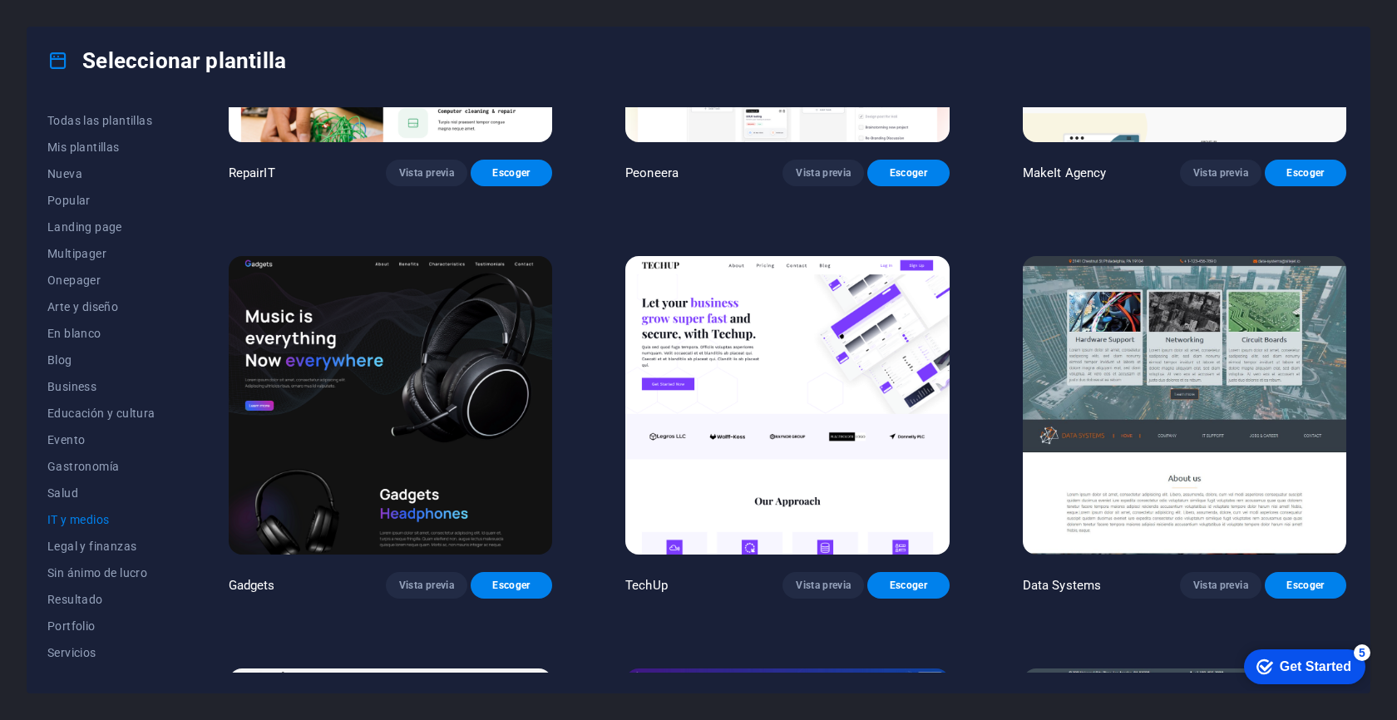
click at [1079, 360] on img at bounding box center [1184, 405] width 323 height 299
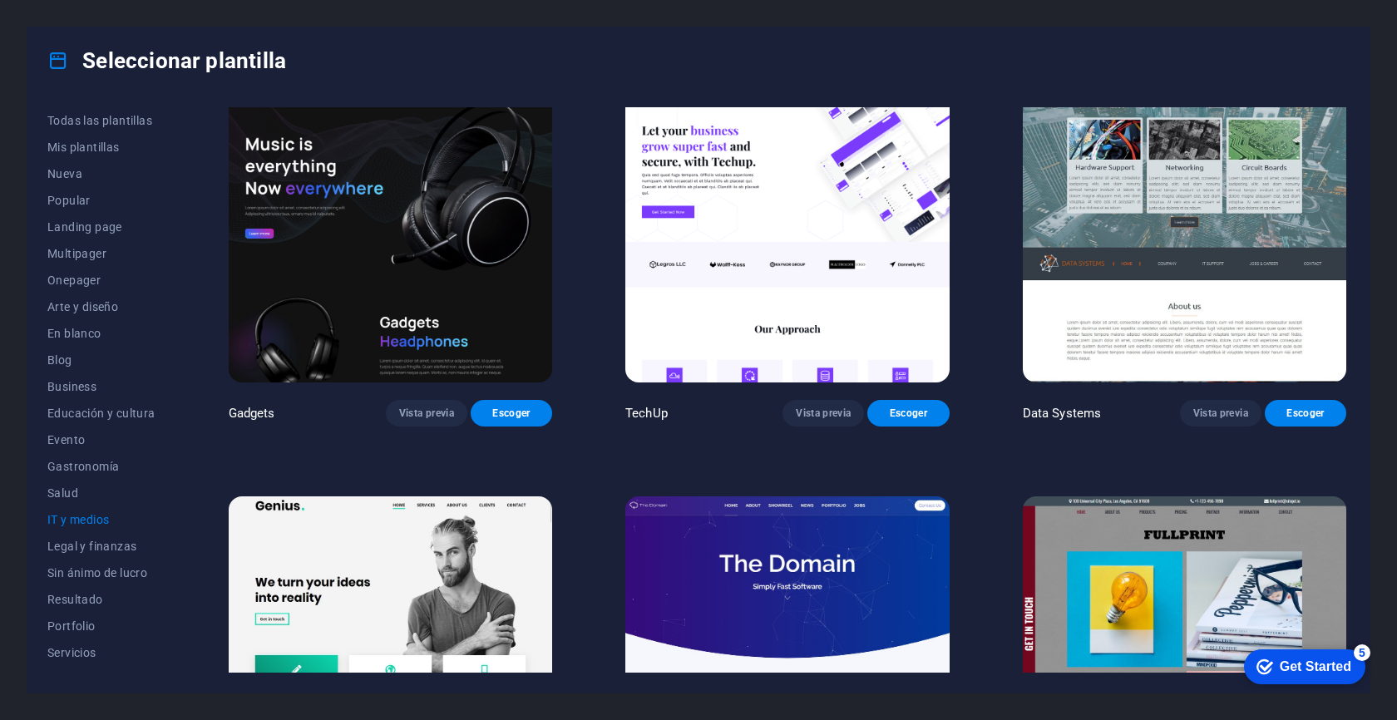
scroll to position [669, 0]
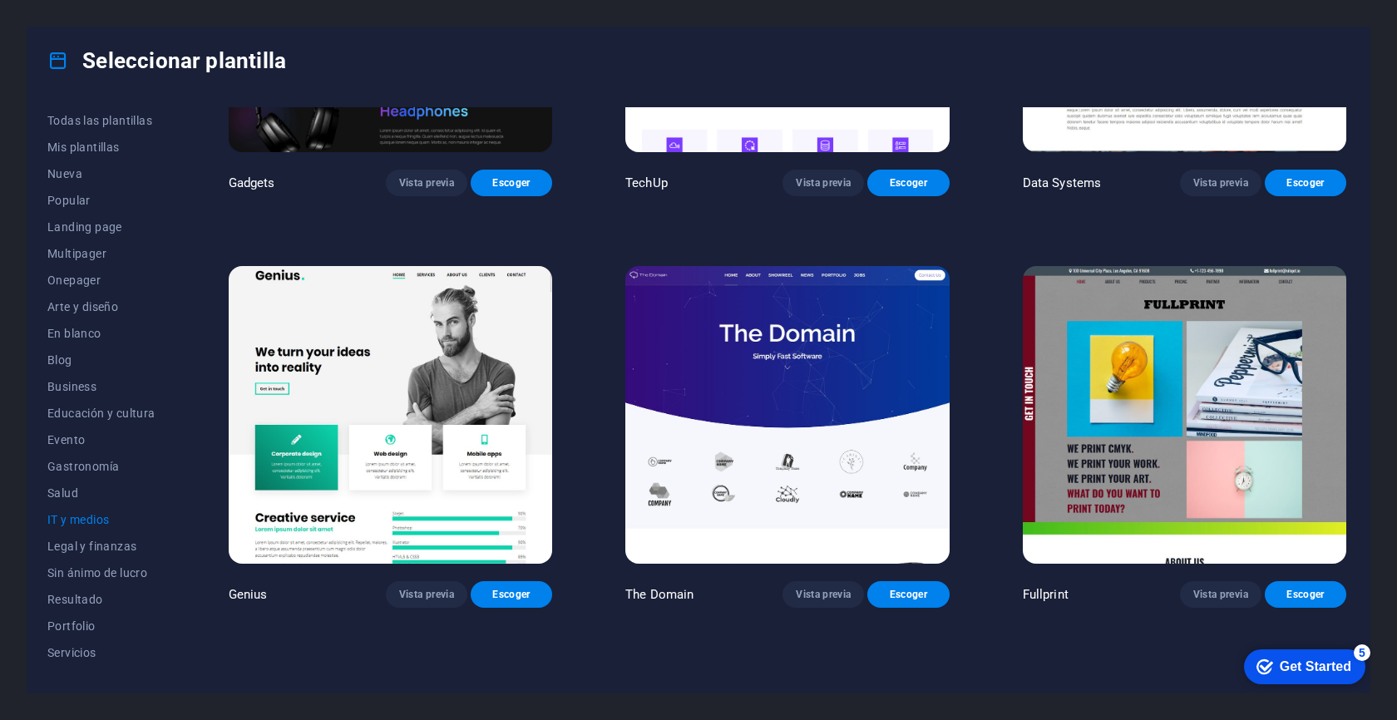
click at [1106, 358] on img at bounding box center [1184, 415] width 323 height 299
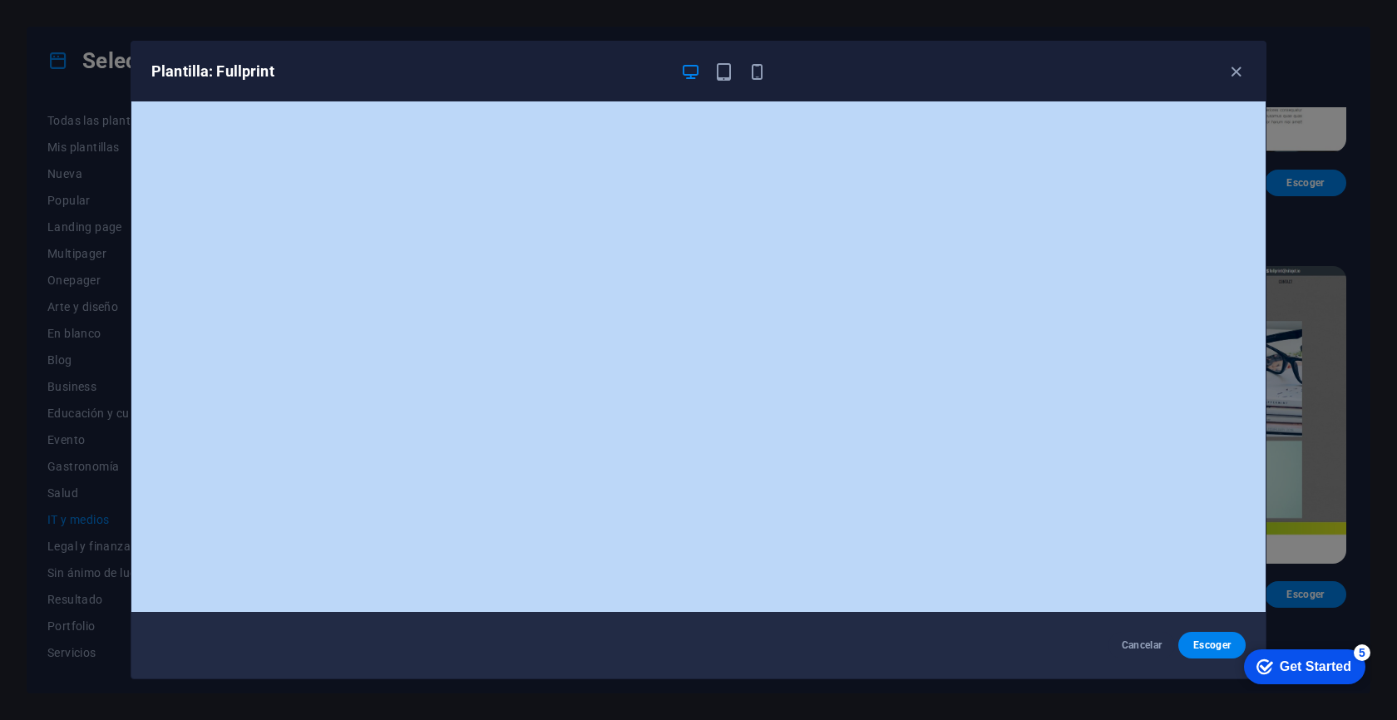
click at [39, 16] on div "Plantilla: Fullprint Cancelar Escoger" at bounding box center [698, 360] width 1397 height 720
click at [72, 194] on div "Plantilla: Fullprint Cancelar Escoger" at bounding box center [698, 360] width 1397 height 720
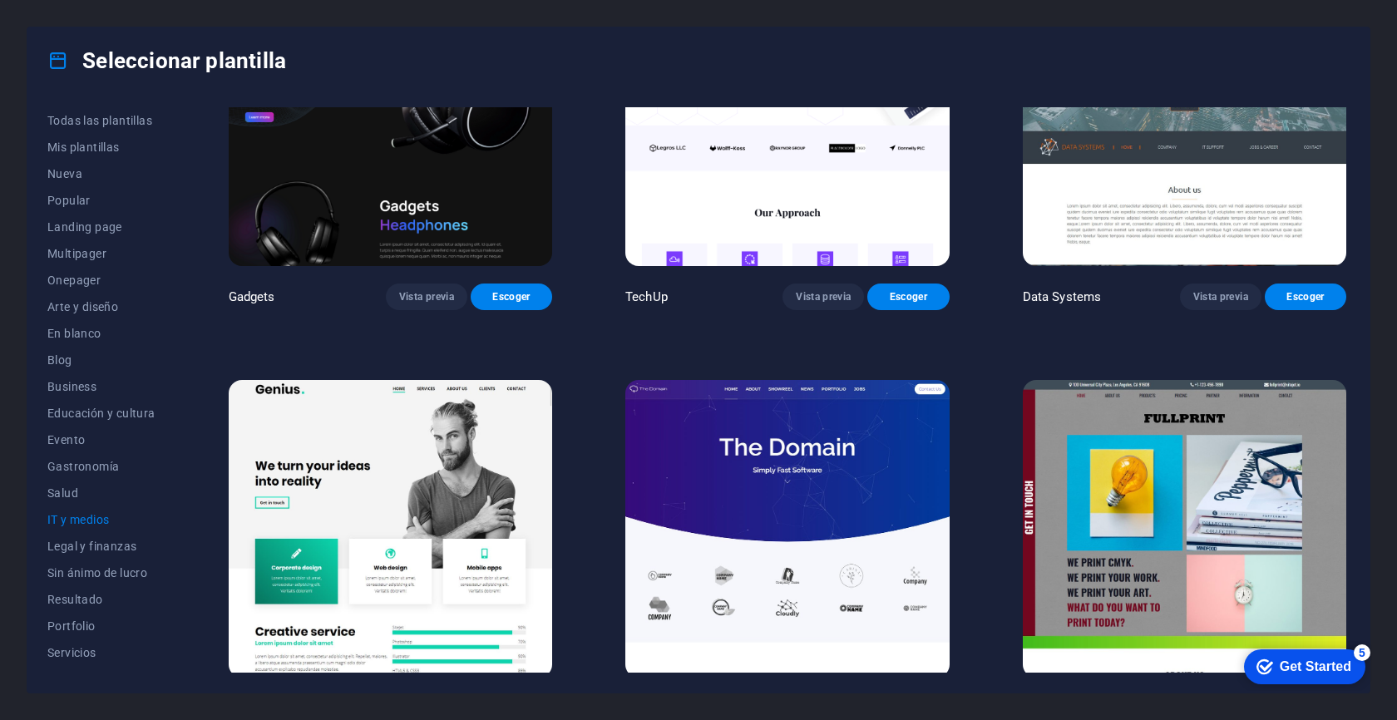
scroll to position [561, 0]
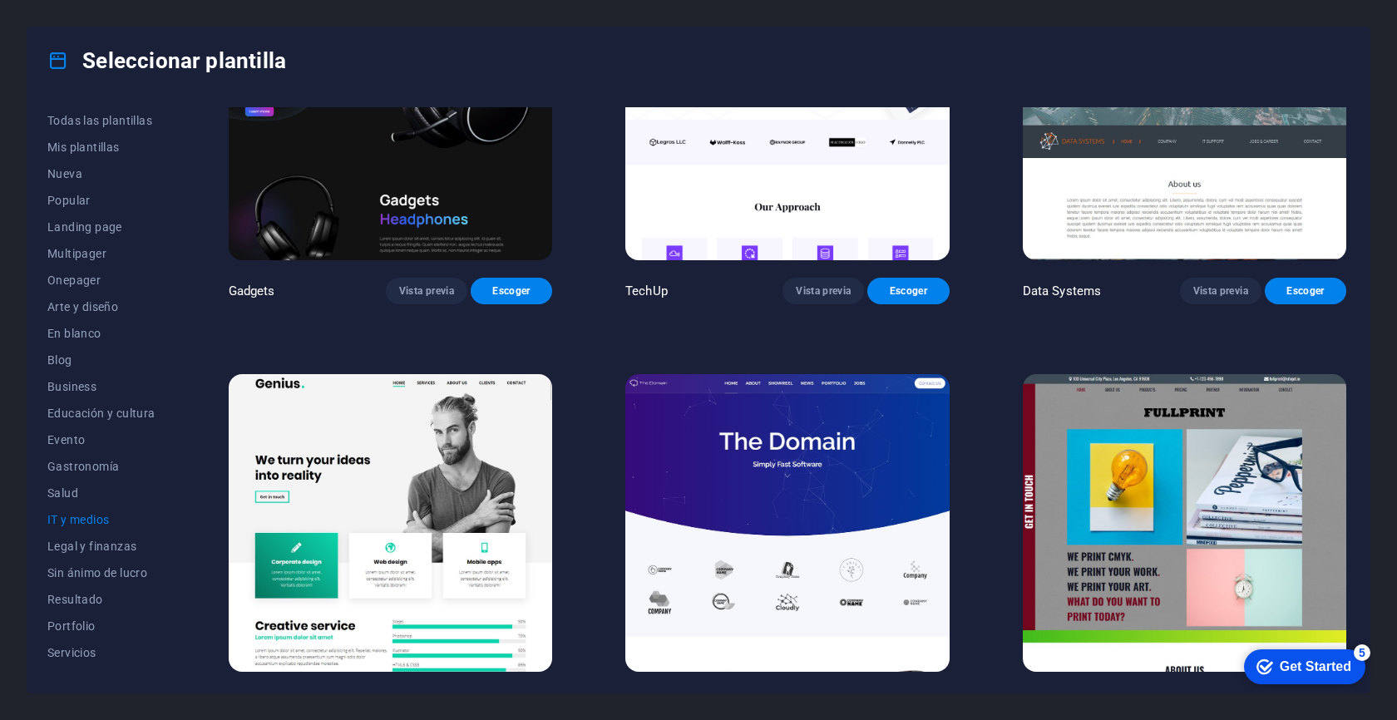
click at [432, 518] on img at bounding box center [390, 523] width 323 height 299
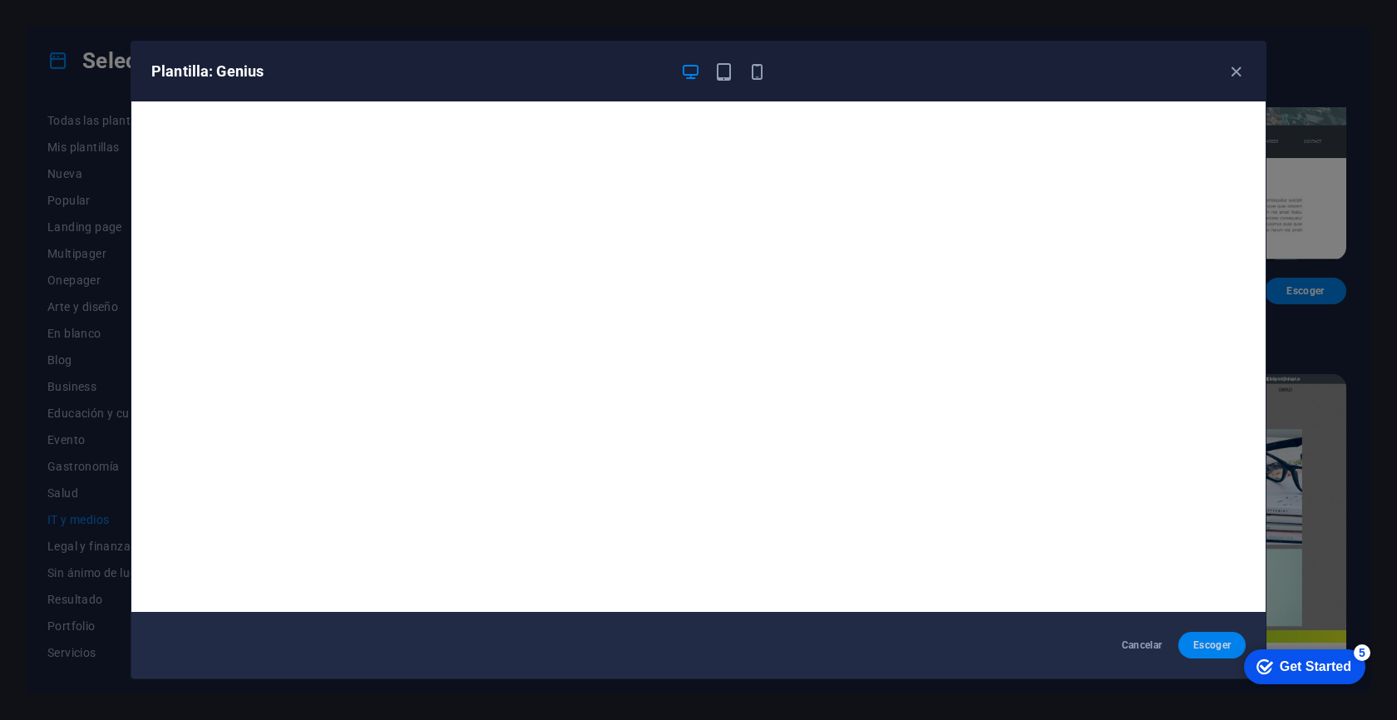
click at [1197, 645] on span "Escoger" at bounding box center [1212, 645] width 41 height 13
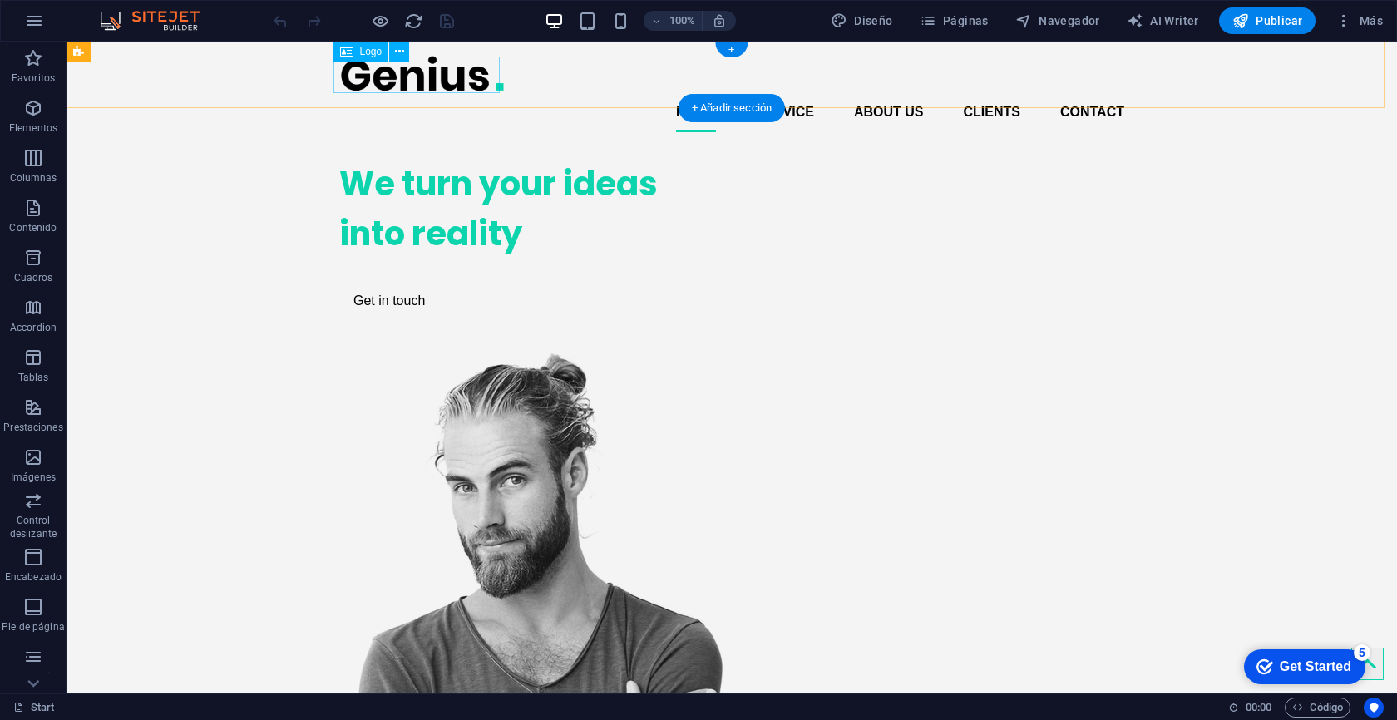
click at [382, 78] on div at bounding box center [731, 73] width 785 height 37
select select "px"
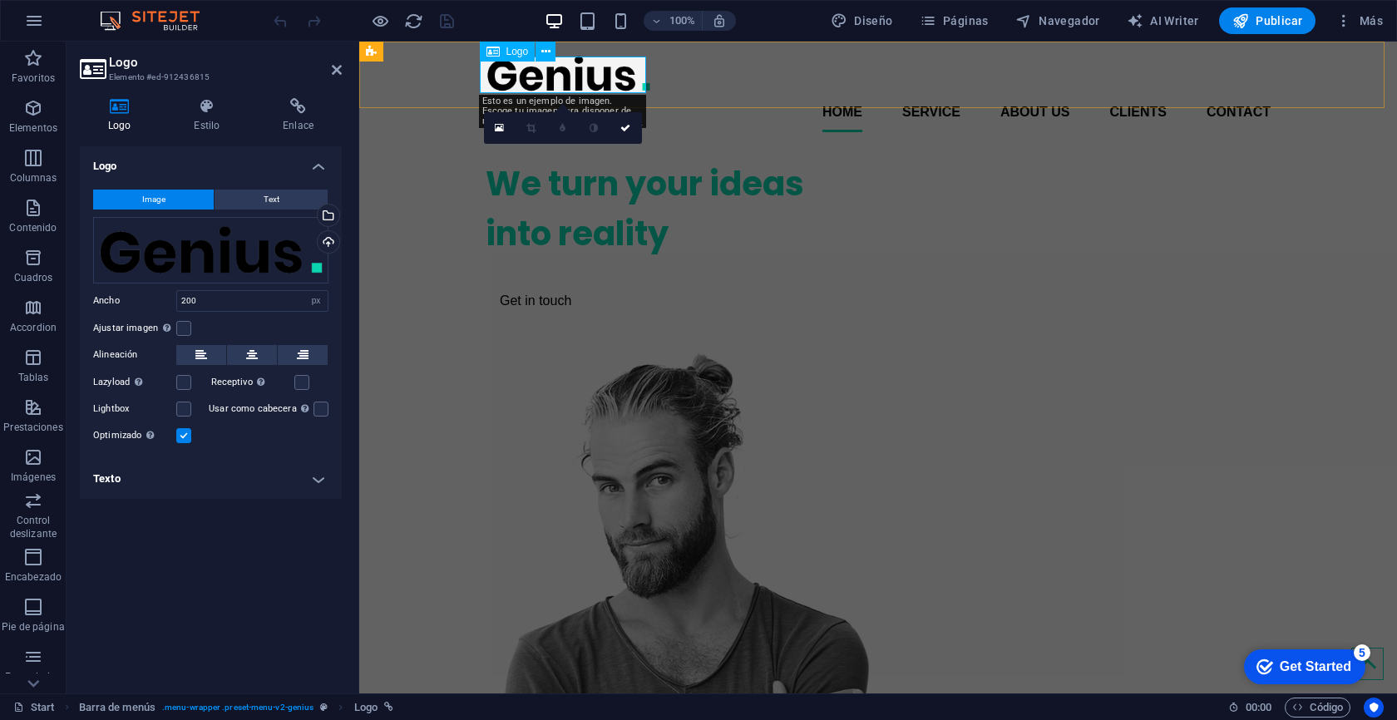
click at [517, 83] on div at bounding box center [878, 73] width 785 height 37
click at [198, 255] on div "Arrastra archivos aquí, haz clic para escoger archivos o selecciona archivos de…" at bounding box center [210, 250] width 235 height 67
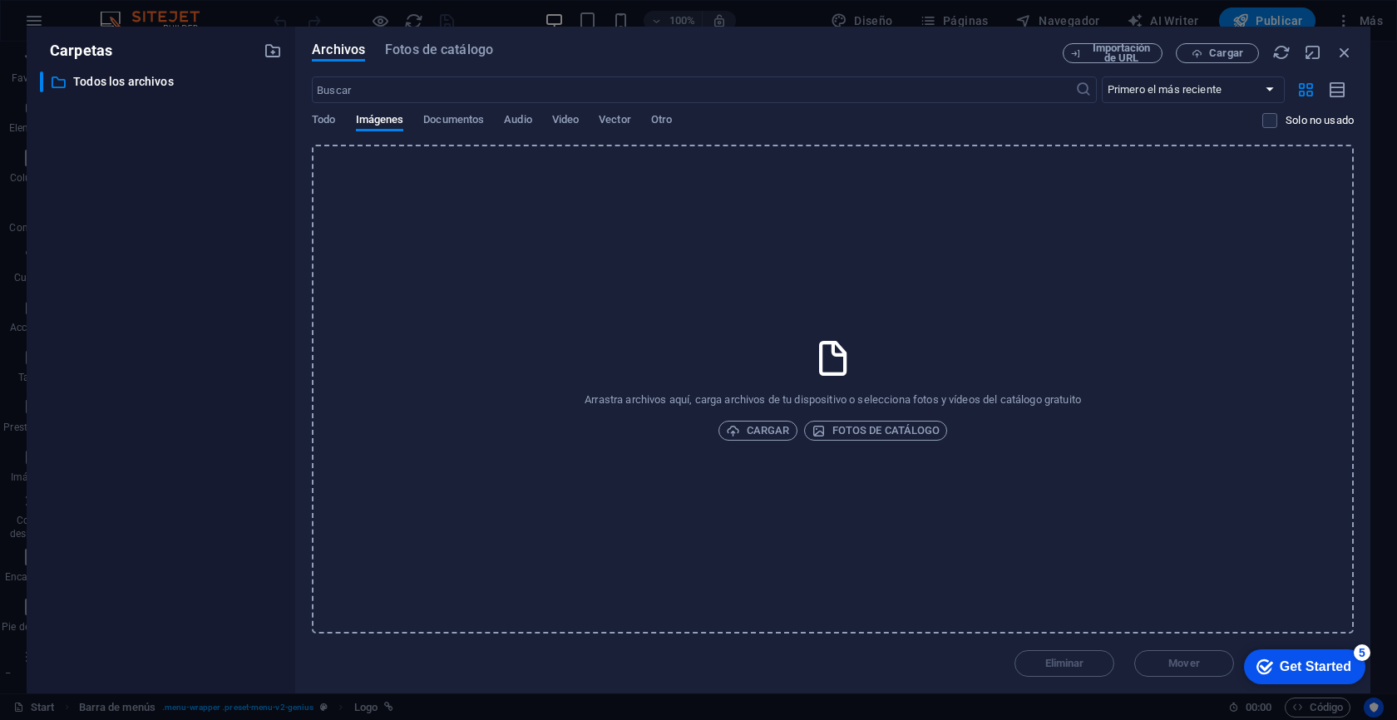
click at [198, 255] on div "​ Todos los archivos Todos los archivos" at bounding box center [161, 376] width 242 height 609
click at [1353, 47] on icon "button" at bounding box center [1344, 52] width 18 height 18
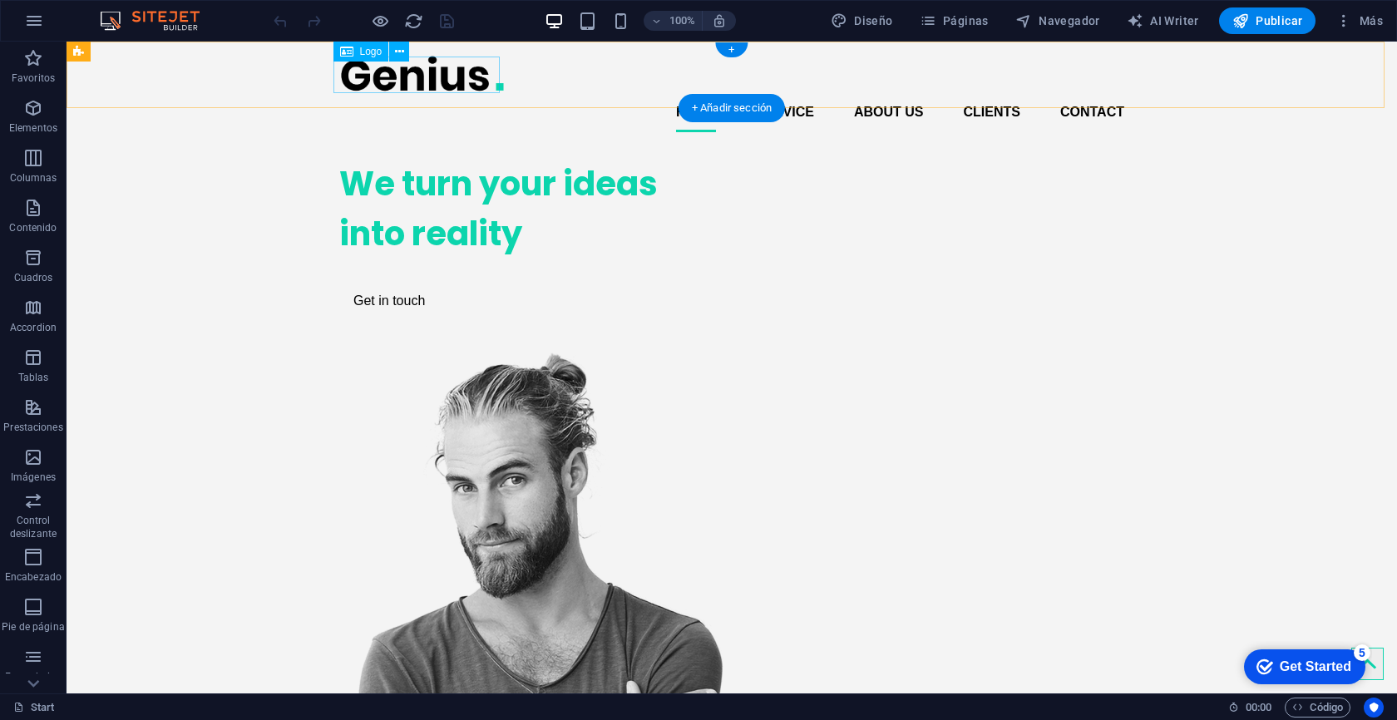
click at [408, 75] on div at bounding box center [731, 73] width 785 height 37
click at [397, 50] on icon at bounding box center [399, 51] width 9 height 17
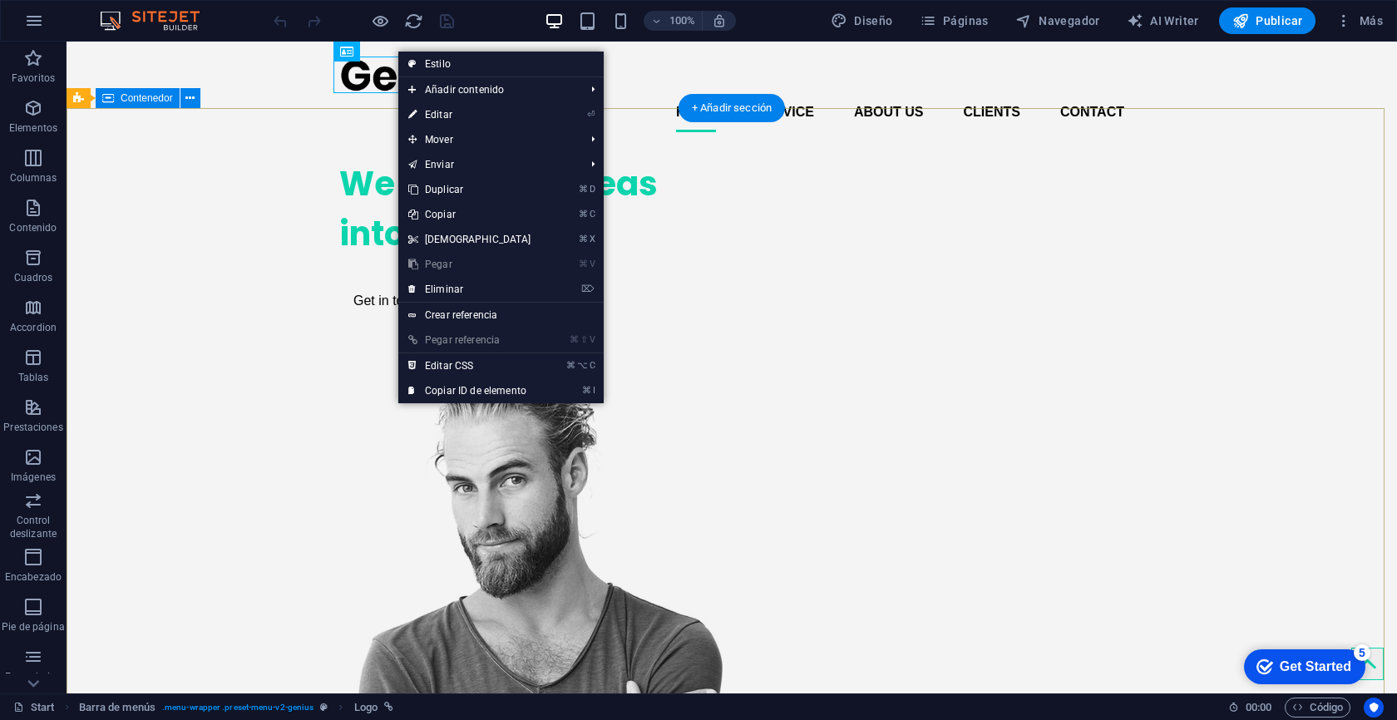
click at [299, 146] on div "We turn your ideas into reality Get in touch" at bounding box center [732, 565] width 1330 height 839
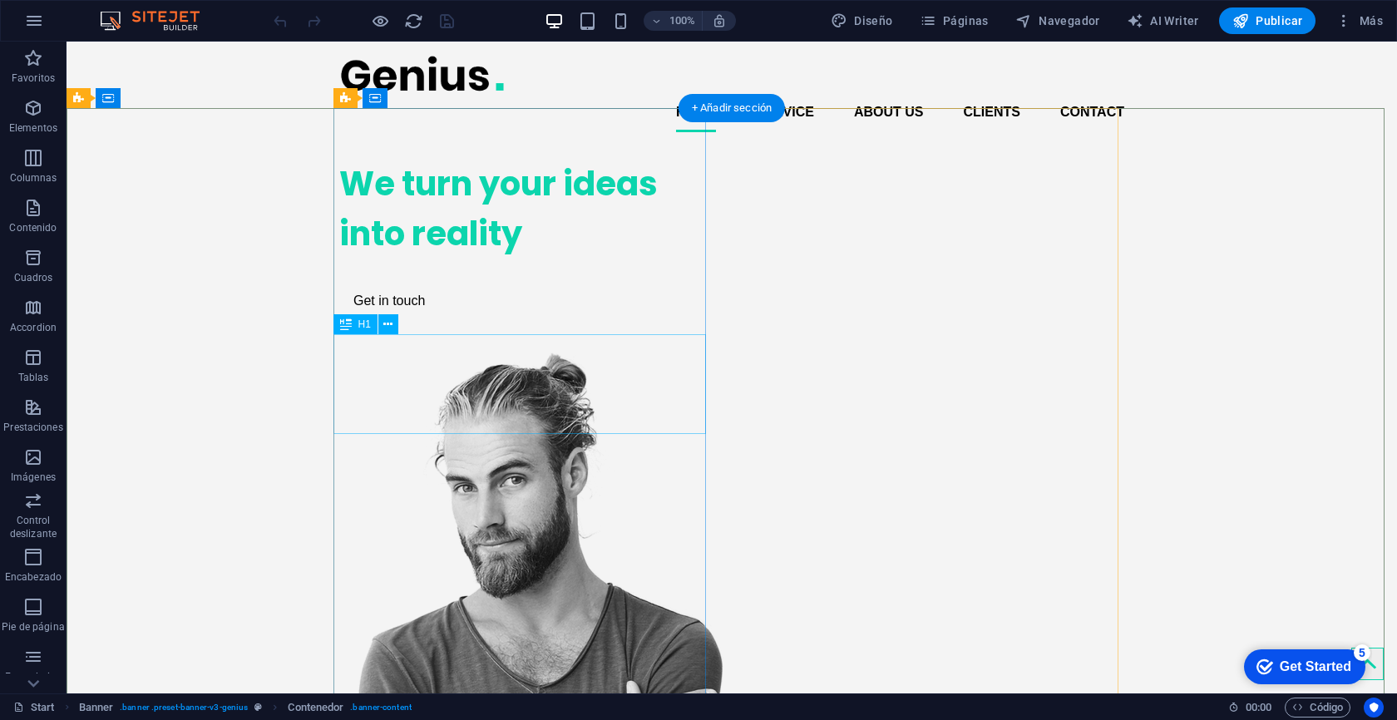
click at [427, 259] on div "We turn your ideas into reality" at bounding box center [525, 209] width 373 height 100
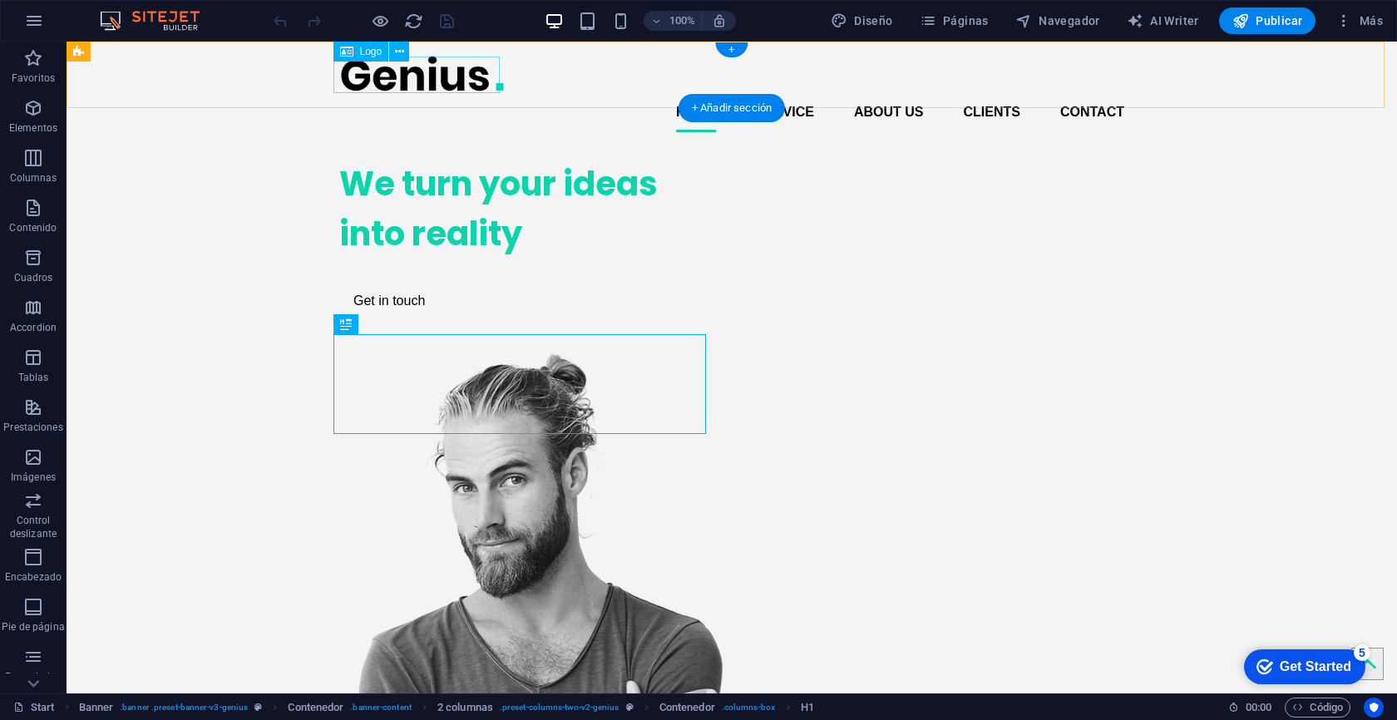
click at [409, 78] on div at bounding box center [731, 73] width 785 height 37
select select "px"
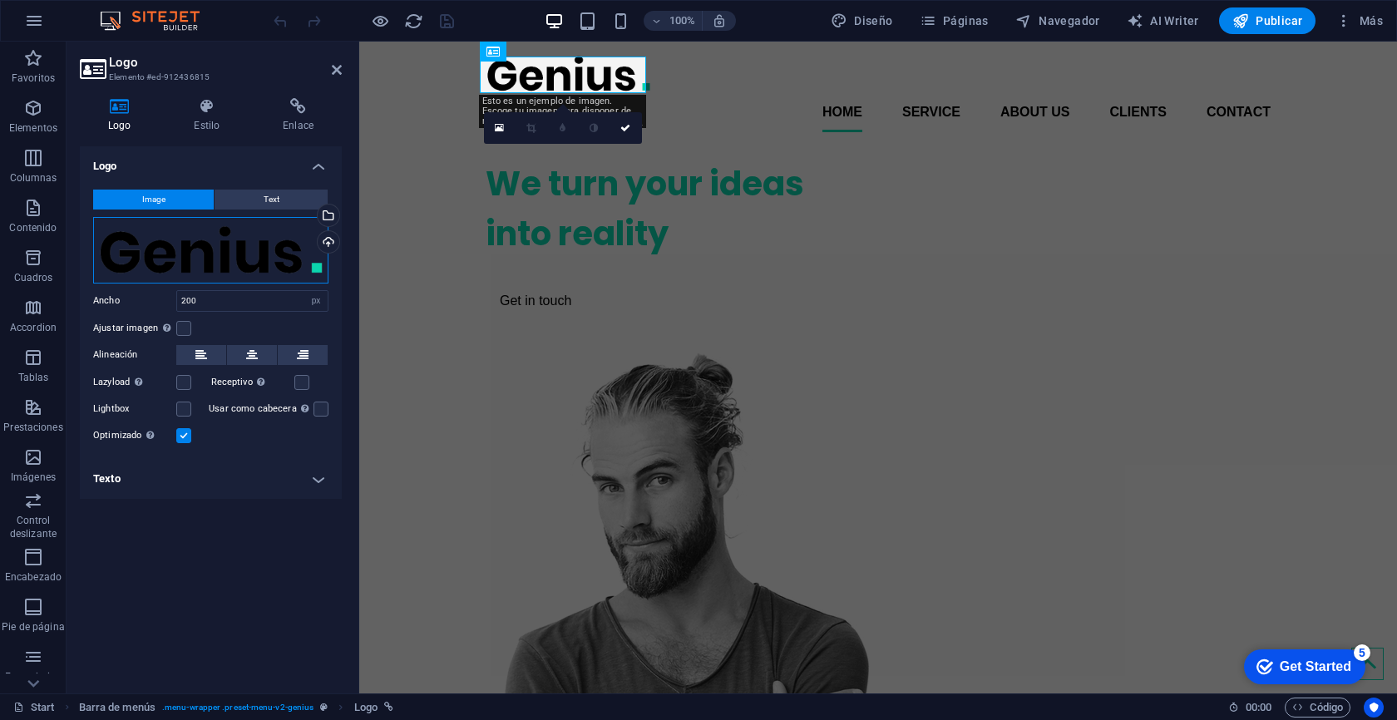
click at [284, 245] on div "Arrastra archivos aquí, haz clic para escoger archivos o selecciona archivos de…" at bounding box center [210, 250] width 235 height 67
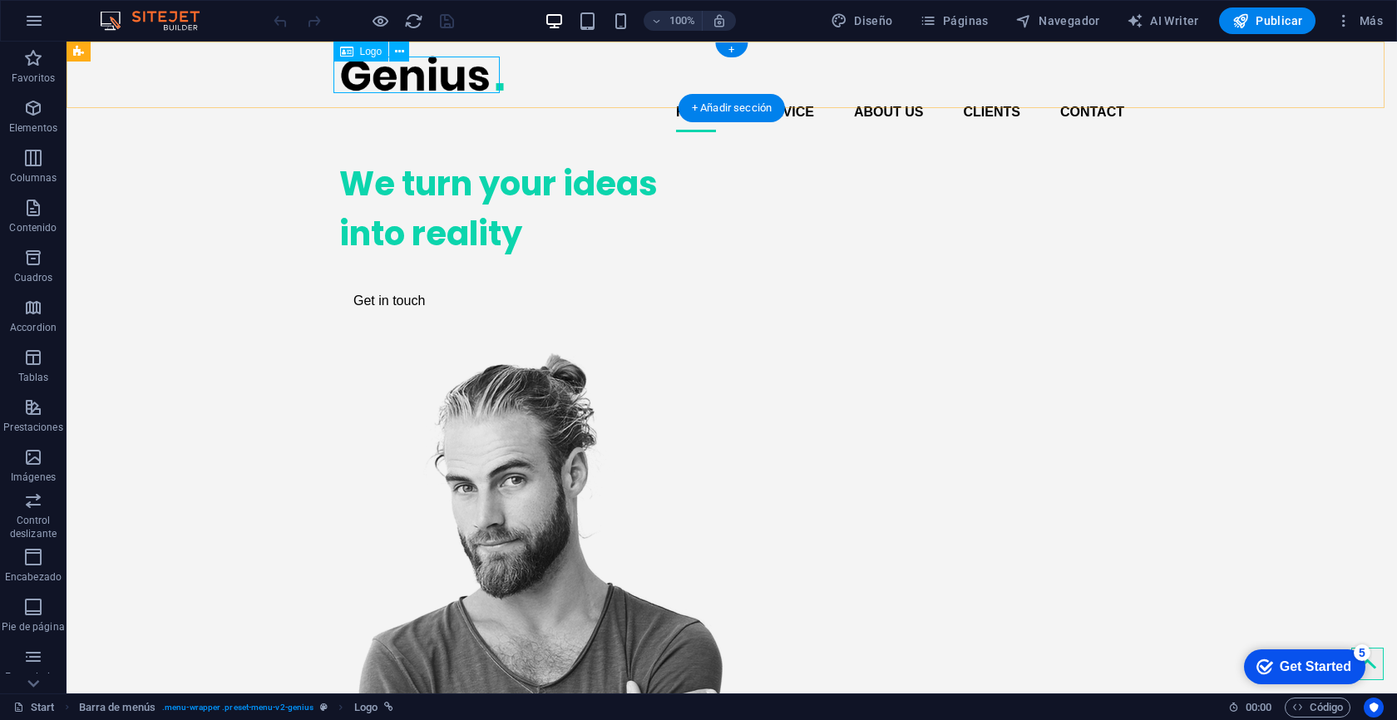
click at [373, 89] on div at bounding box center [731, 73] width 785 height 37
click at [383, 81] on div at bounding box center [731, 73] width 785 height 37
click at [368, 52] on span "Logo" at bounding box center [371, 52] width 22 height 10
click at [386, 86] on div at bounding box center [731, 73] width 785 height 37
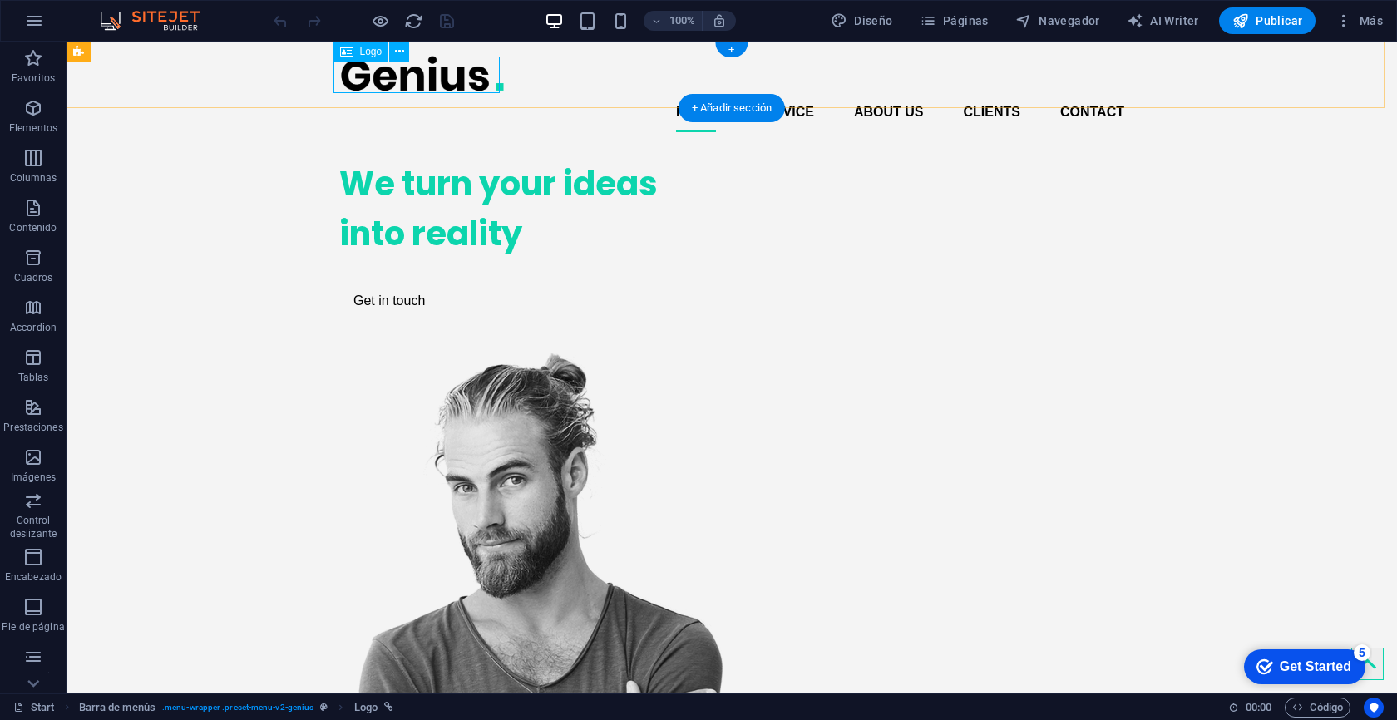
select select "px"
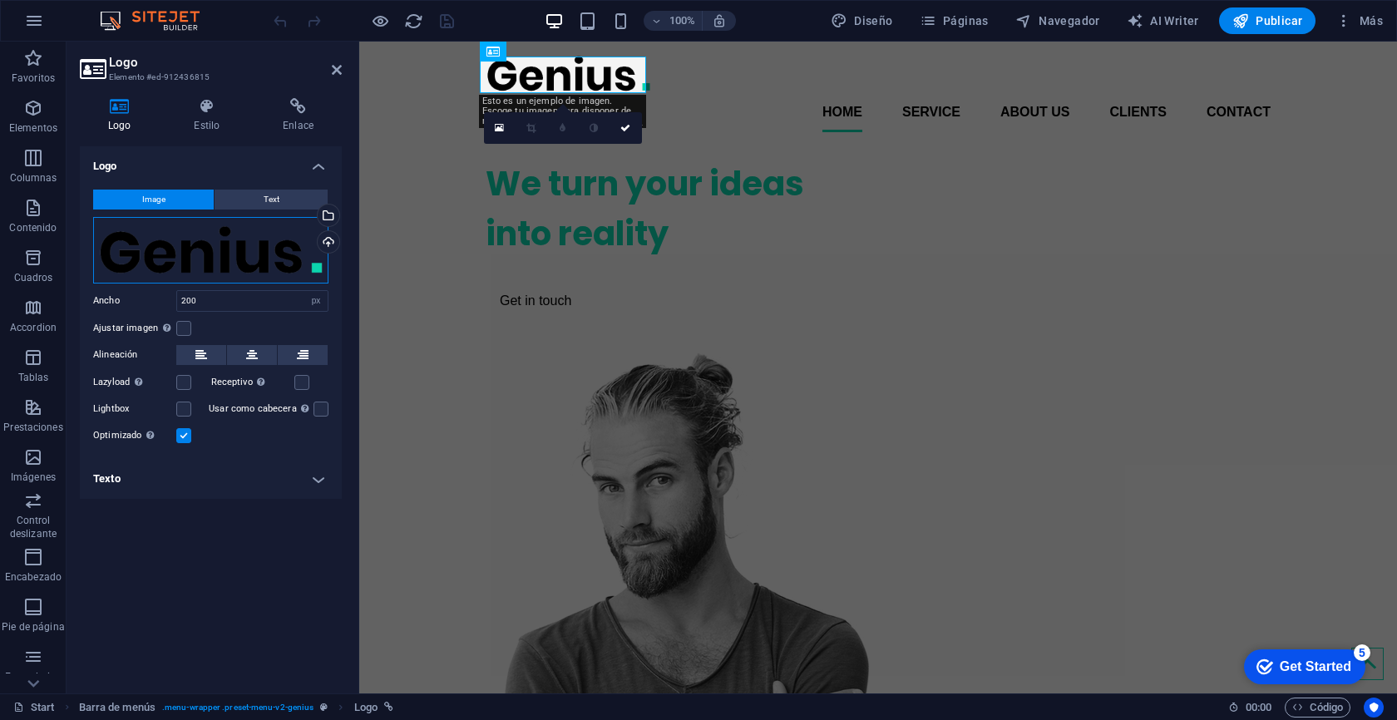
click at [291, 253] on div "Arrastra archivos aquí, haz clic para escoger archivos o selecciona archivos de…" at bounding box center [210, 250] width 235 height 67
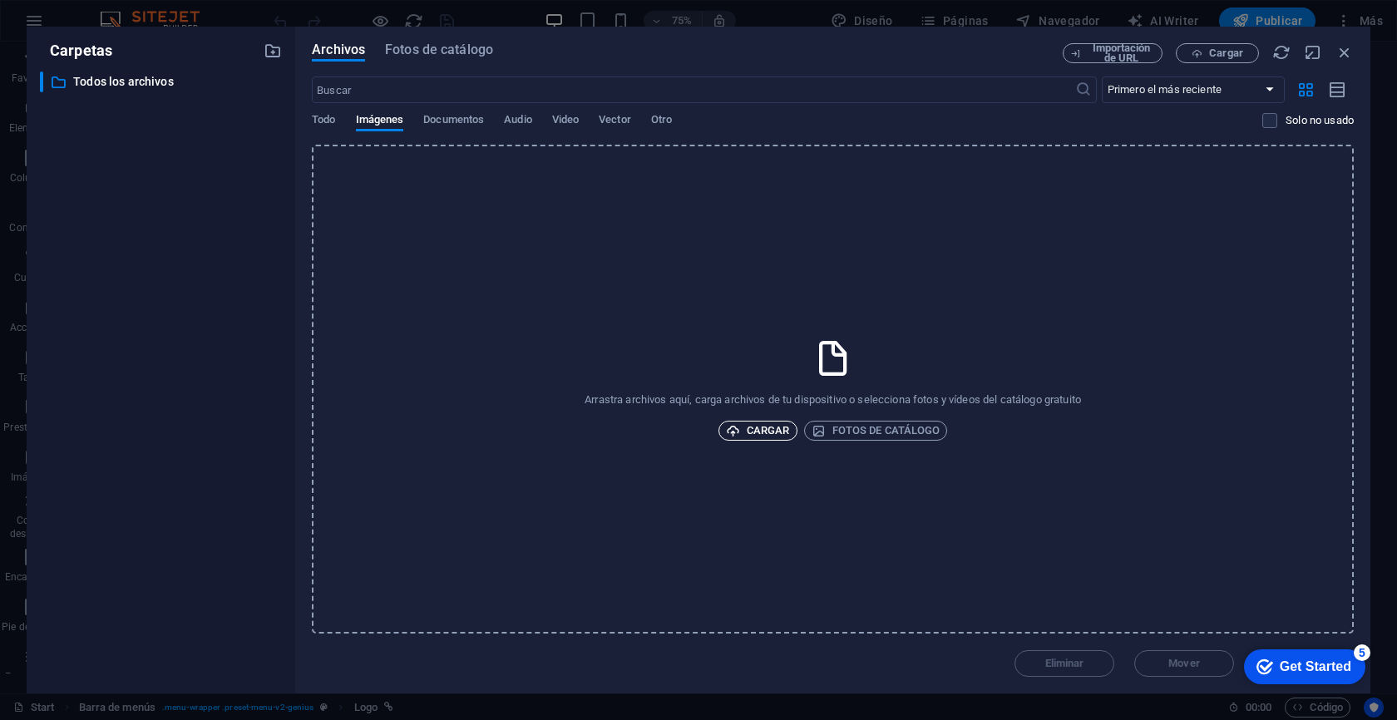
click at [759, 435] on span "Cargar" at bounding box center [758, 431] width 64 height 20
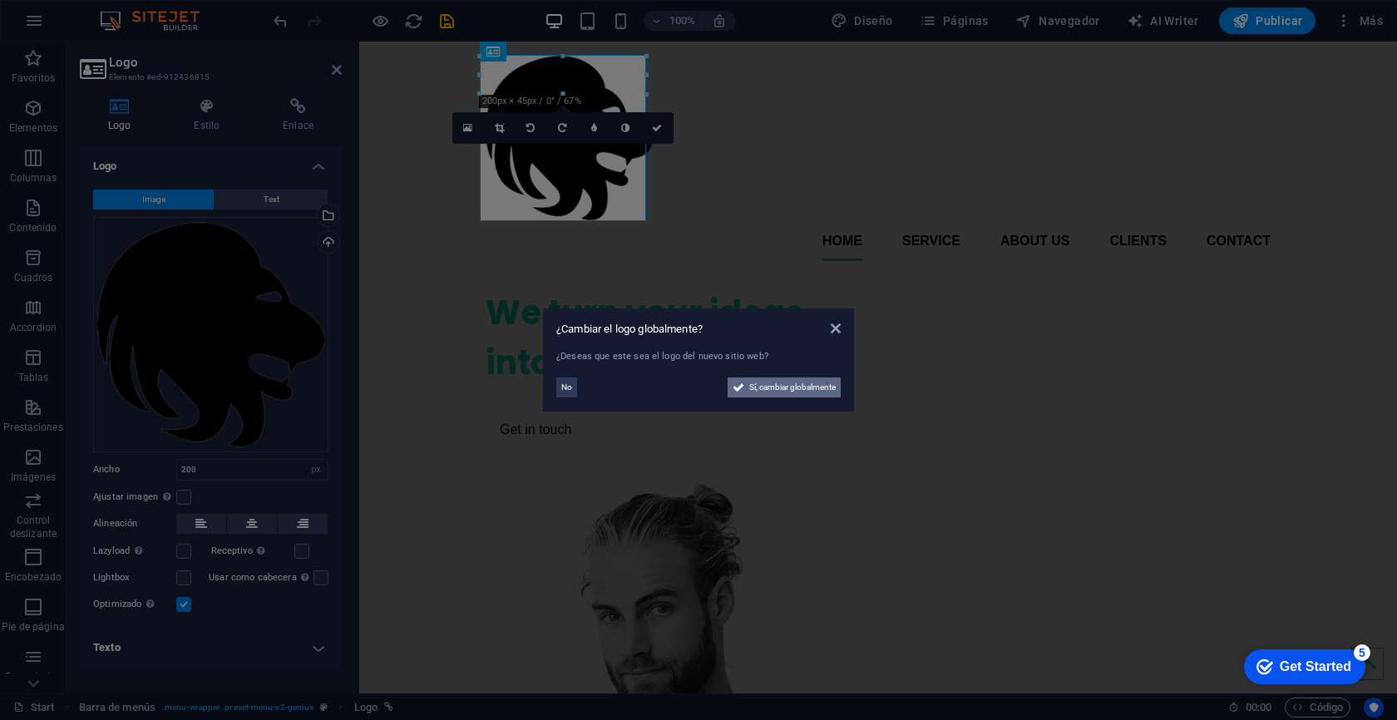
click at [777, 392] on span "Sí, cambiar globalmente" at bounding box center [792, 388] width 86 height 20
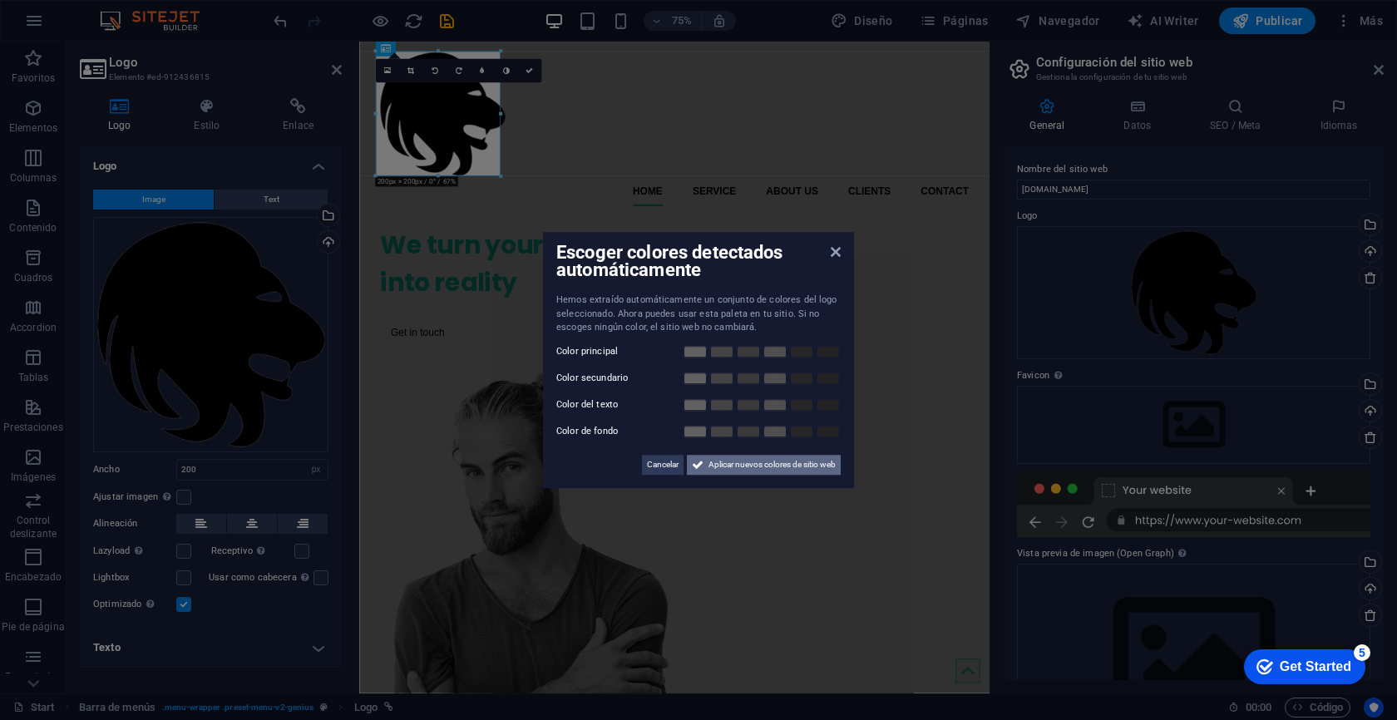
click at [713, 469] on span "Aplicar nuevos colores de sitio web" at bounding box center [771, 465] width 127 height 20
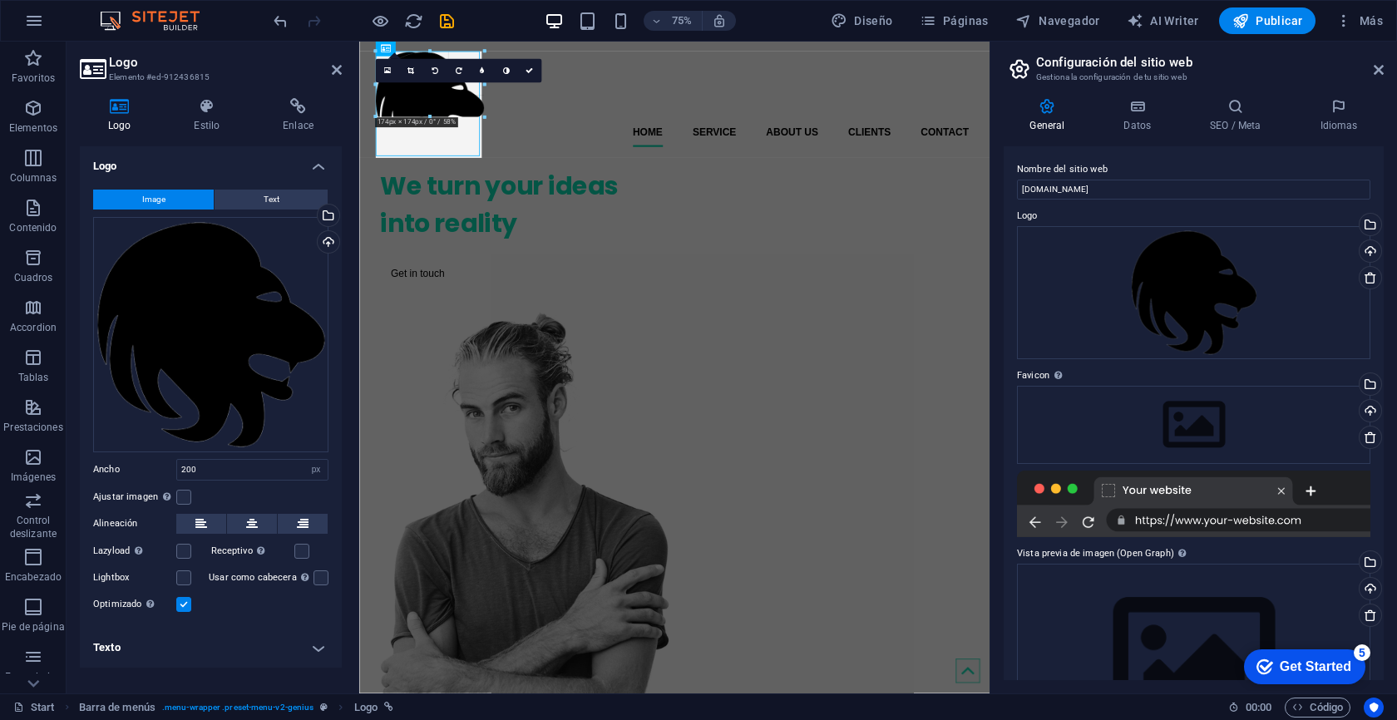
drag, startPoint x: 497, startPoint y: 176, endPoint x: 418, endPoint y: 92, distance: 115.3
type input "121"
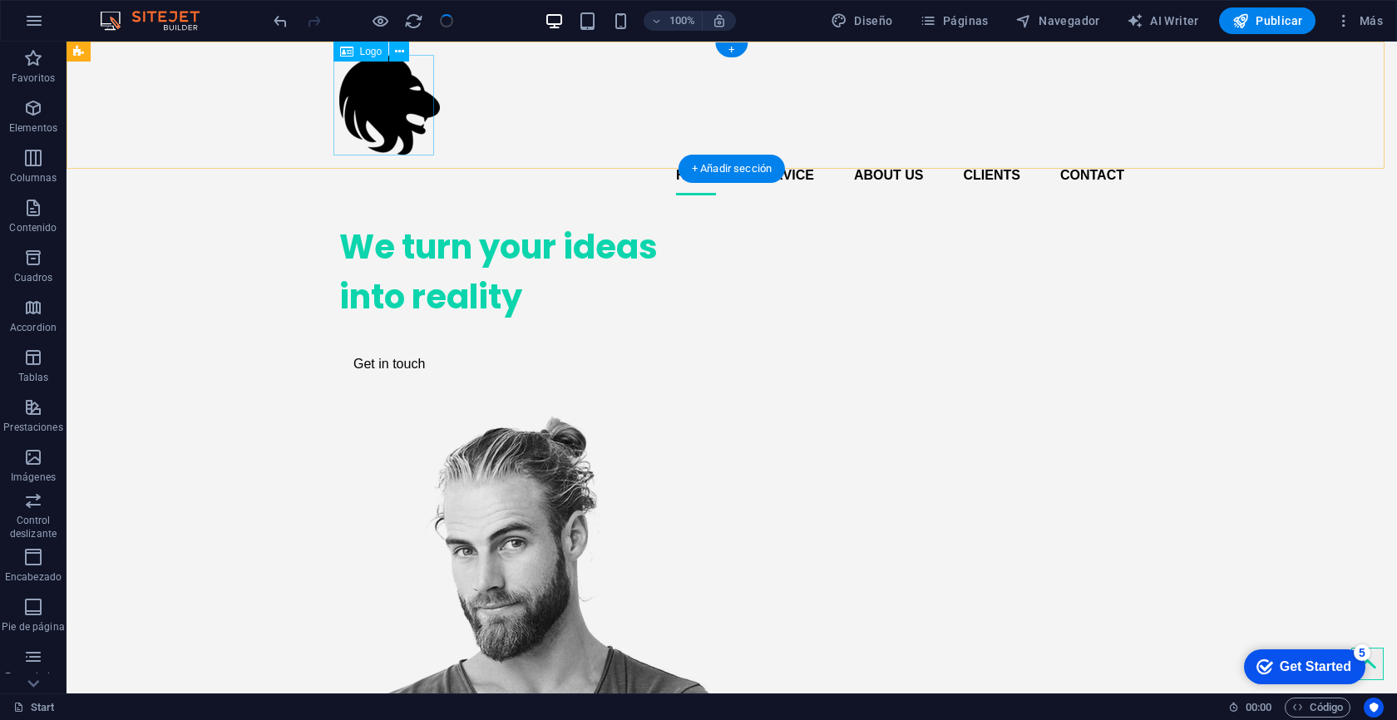
click at [402, 111] on div at bounding box center [731, 105] width 785 height 101
click at [367, 121] on div at bounding box center [731, 105] width 785 height 101
select select "px"
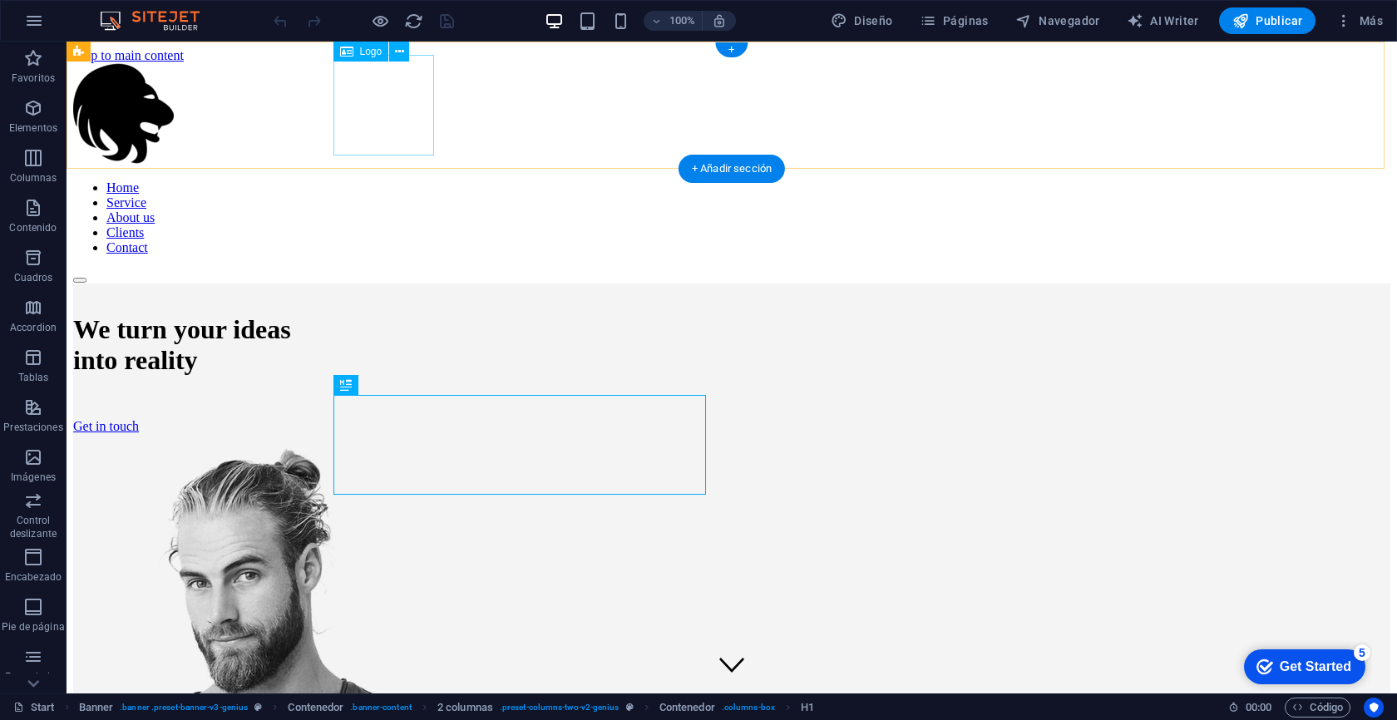
click at [385, 96] on div at bounding box center [731, 115] width 1317 height 104
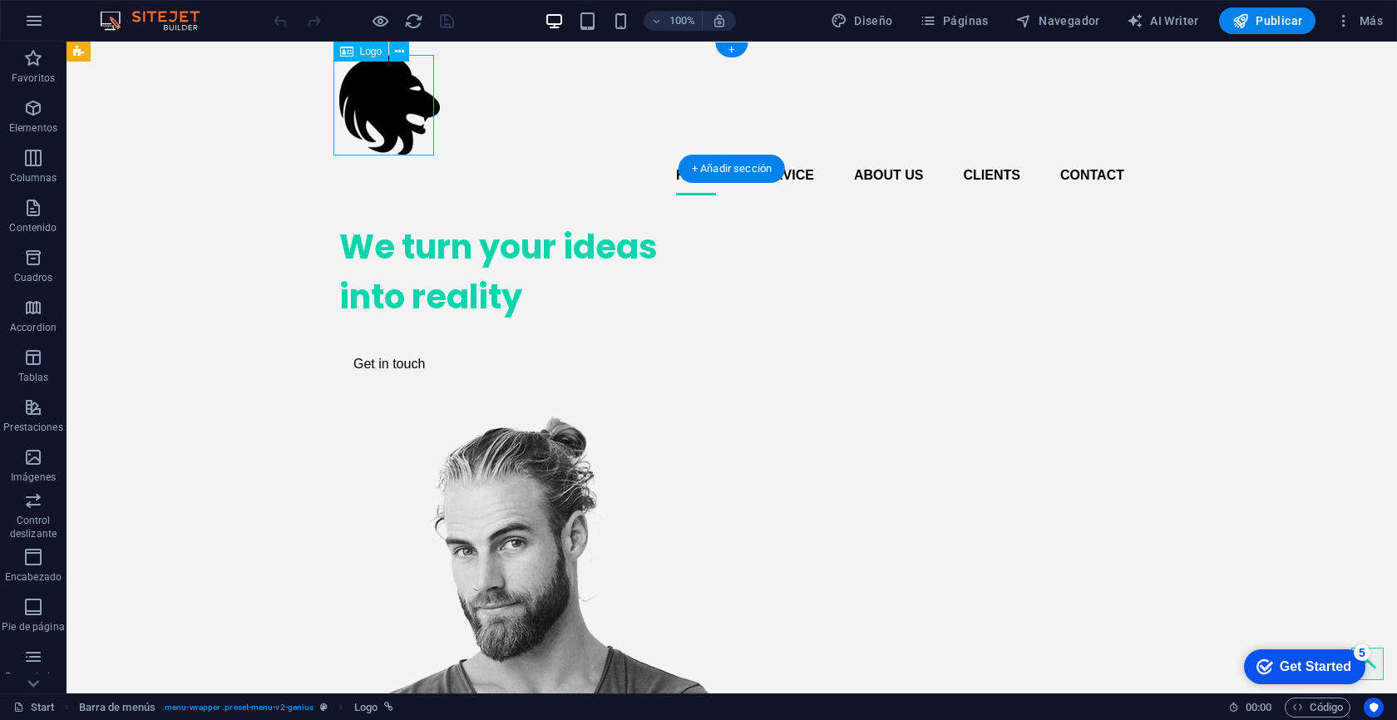
click at [385, 96] on div at bounding box center [731, 105] width 785 height 101
select select "px"
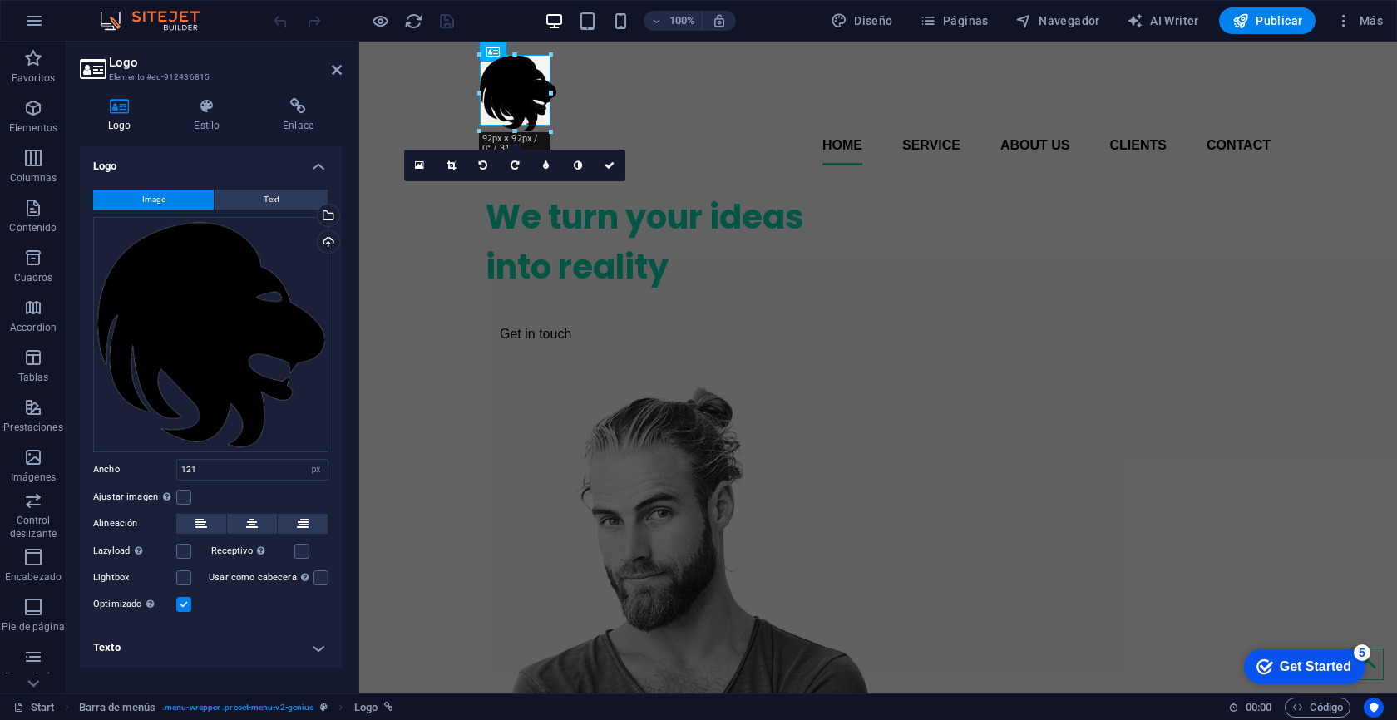
drag, startPoint x: 580, startPoint y: 152, endPoint x: 545, endPoint y: 122, distance: 46.0
type input "85"
click at [610, 161] on icon at bounding box center [610, 160] width 10 height 10
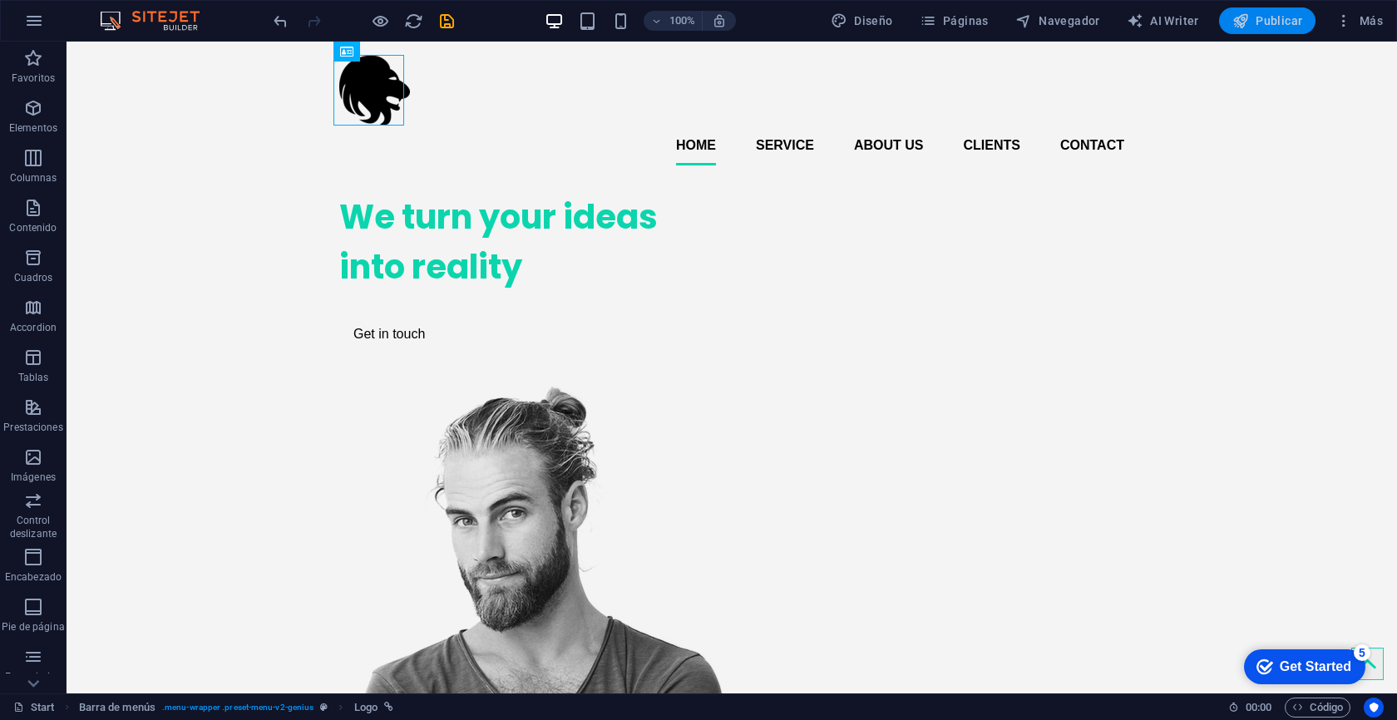
click at [1281, 21] on span "Publicar" at bounding box center [1267, 20] width 71 height 17
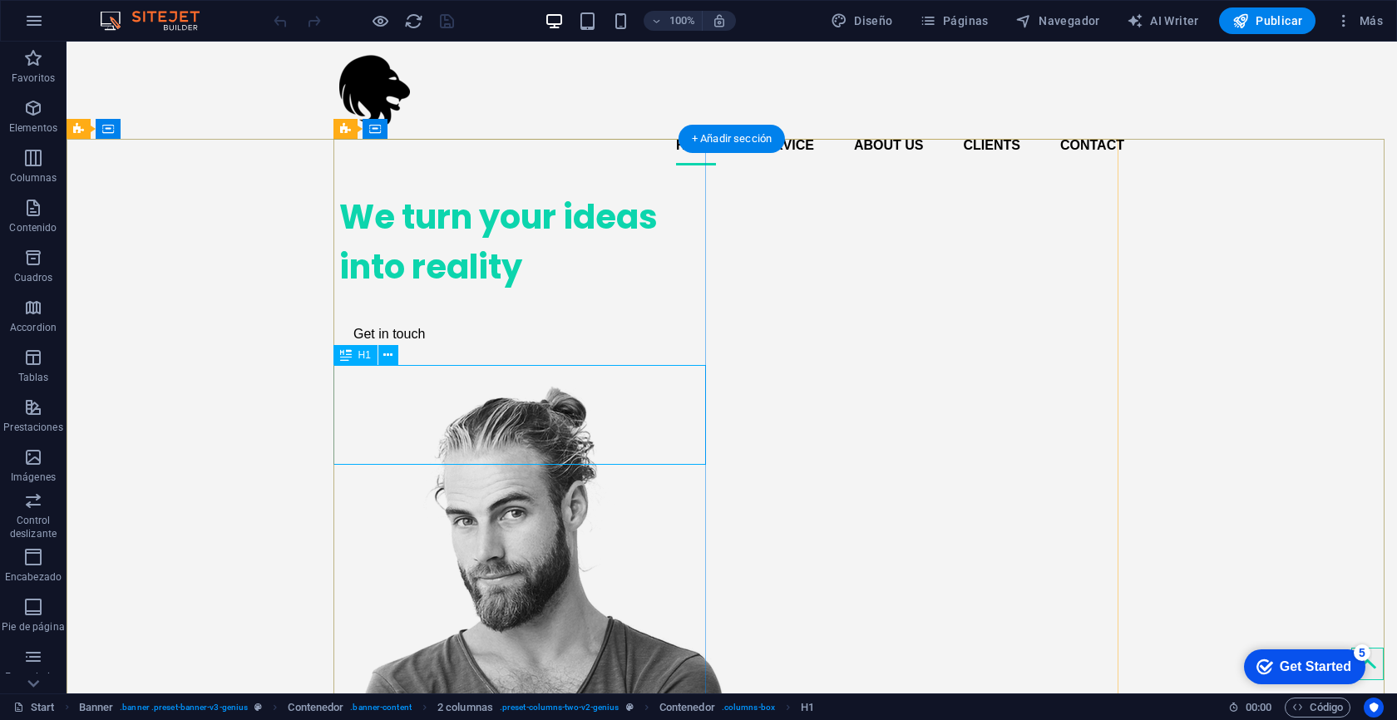
click at [348, 292] on div "We turn your ideas into reality" at bounding box center [525, 242] width 373 height 100
click at [422, 292] on div "We turn your ideas into reality" at bounding box center [525, 242] width 373 height 100
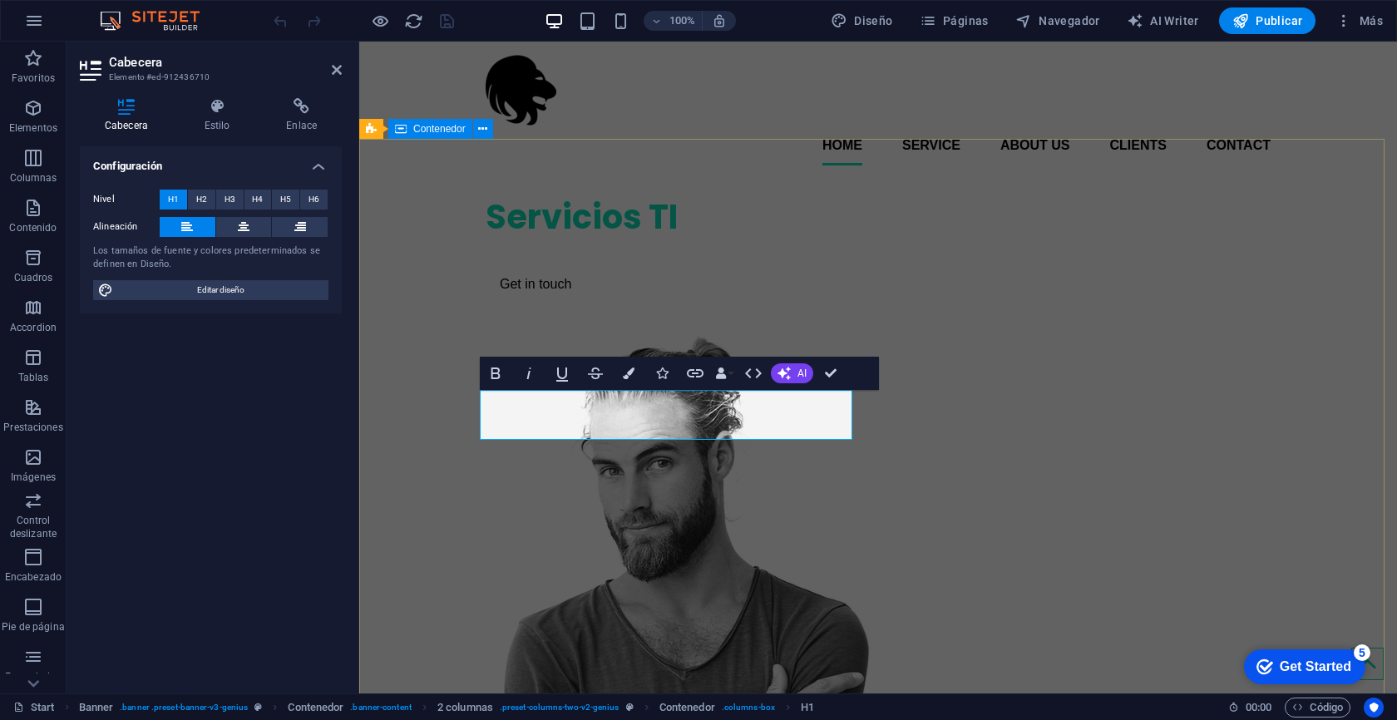
click at [437, 243] on div "Servicios TI Get in touch" at bounding box center [878, 573] width 1038 height 789
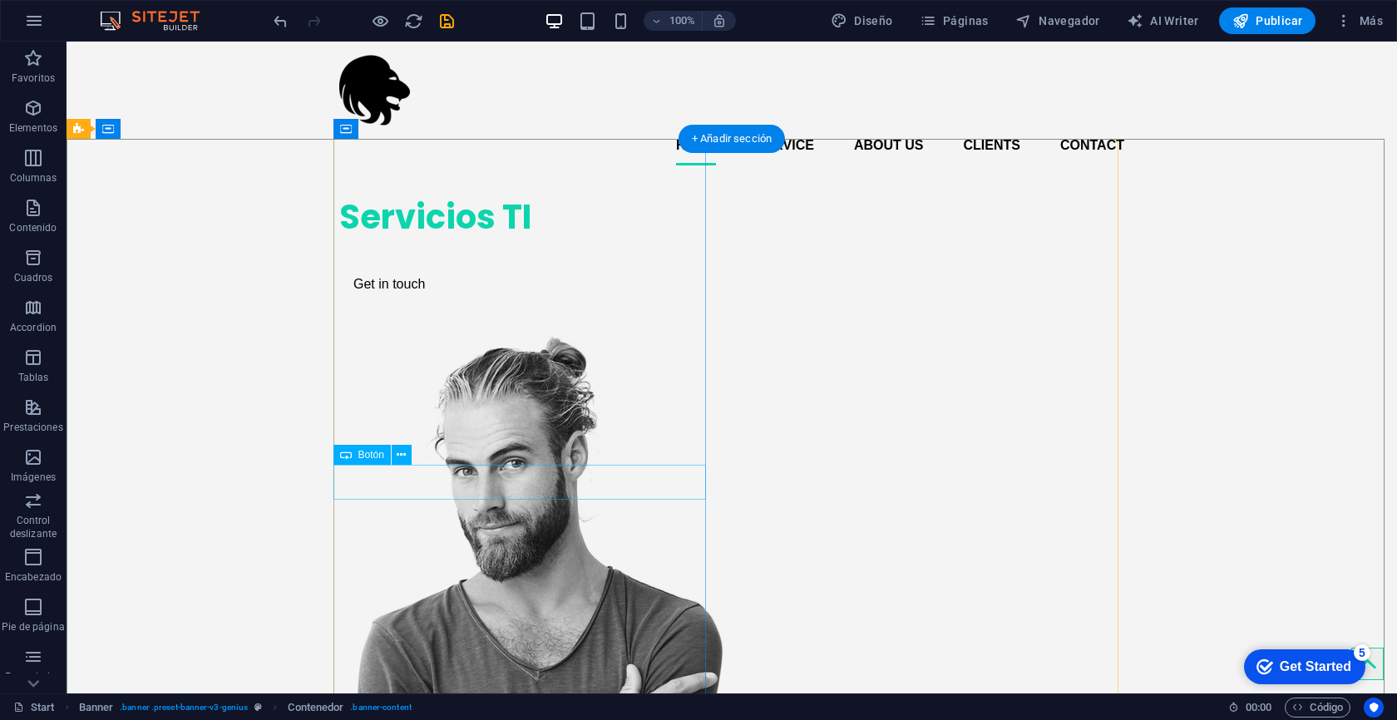
click at [373, 302] on div "Get in touch" at bounding box center [525, 284] width 373 height 35
click at [361, 302] on div "Get in touch" at bounding box center [525, 284] width 373 height 35
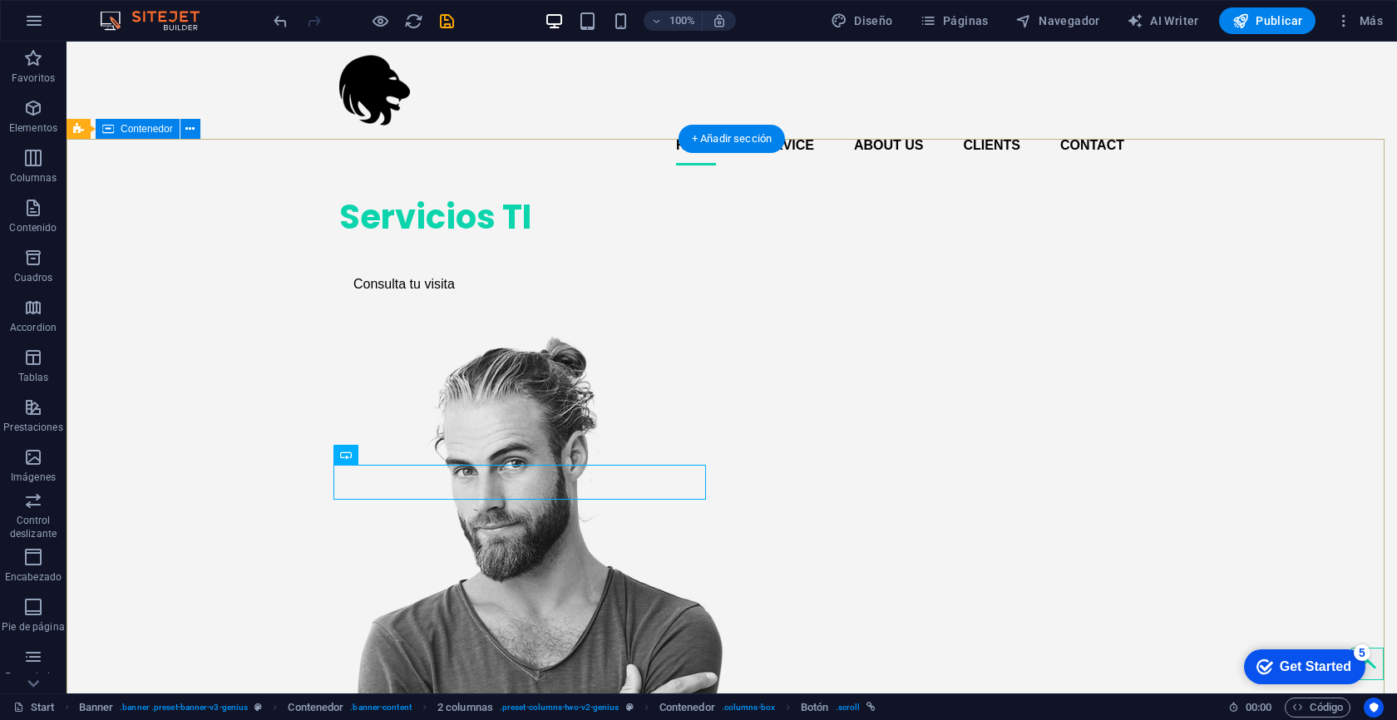
click at [1256, 377] on div "Servicios TI Consulta tu visita" at bounding box center [732, 573] width 1330 height 789
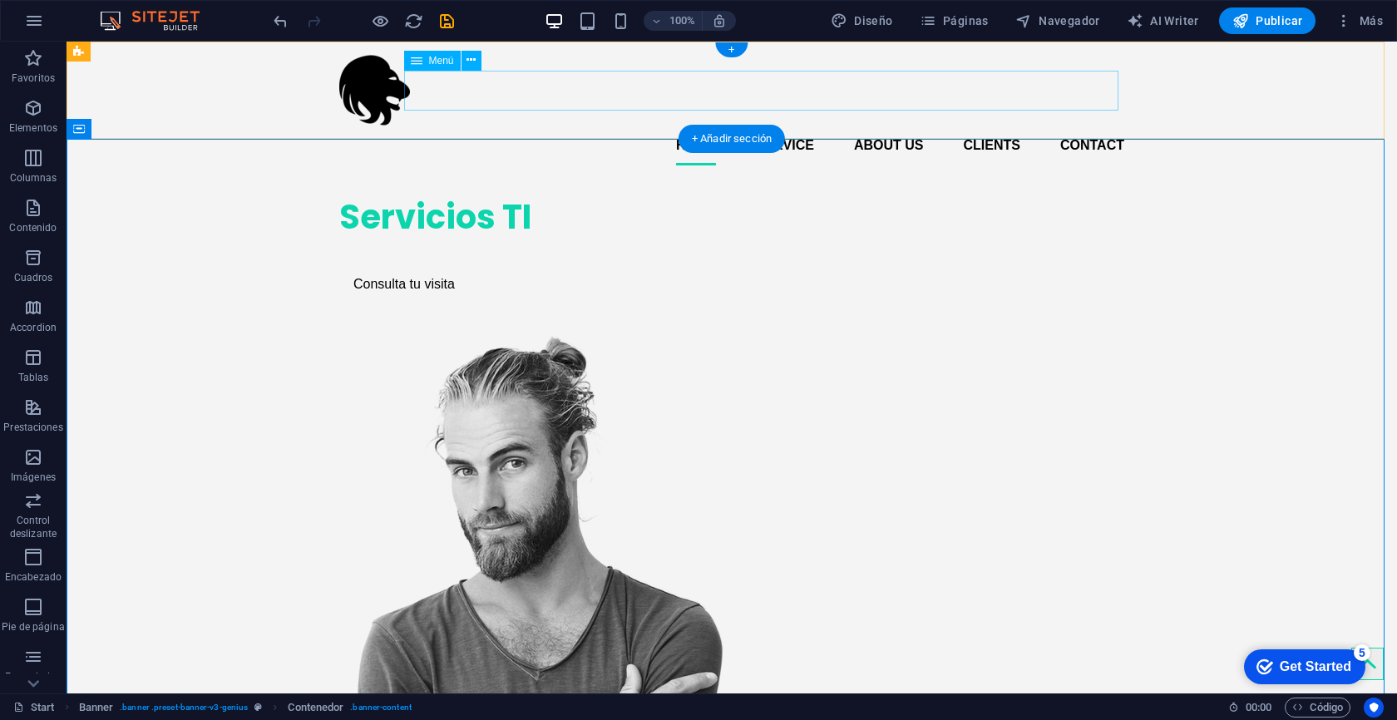
click at [765, 126] on nav "Home Service About us Clients Contact" at bounding box center [731, 146] width 785 height 40
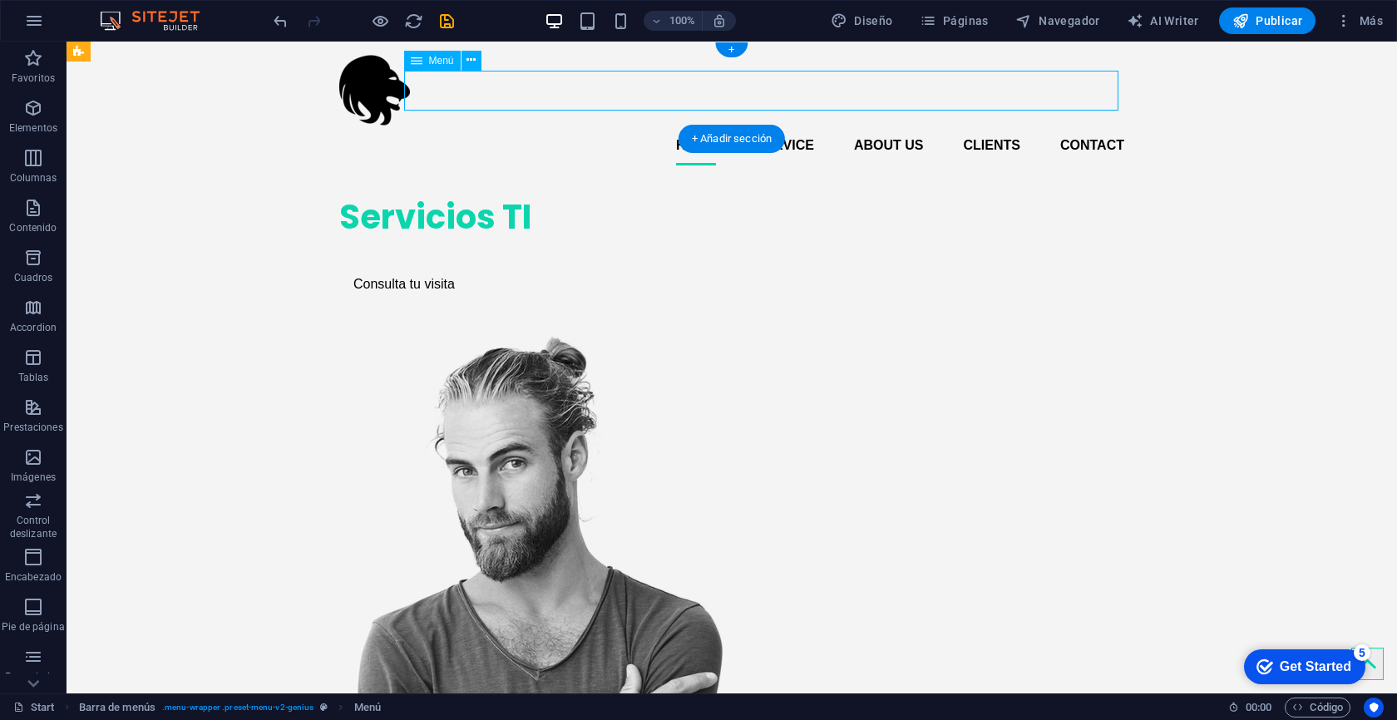
click at [774, 126] on nav "Home Service About us Clients Contact" at bounding box center [731, 146] width 785 height 40
select select
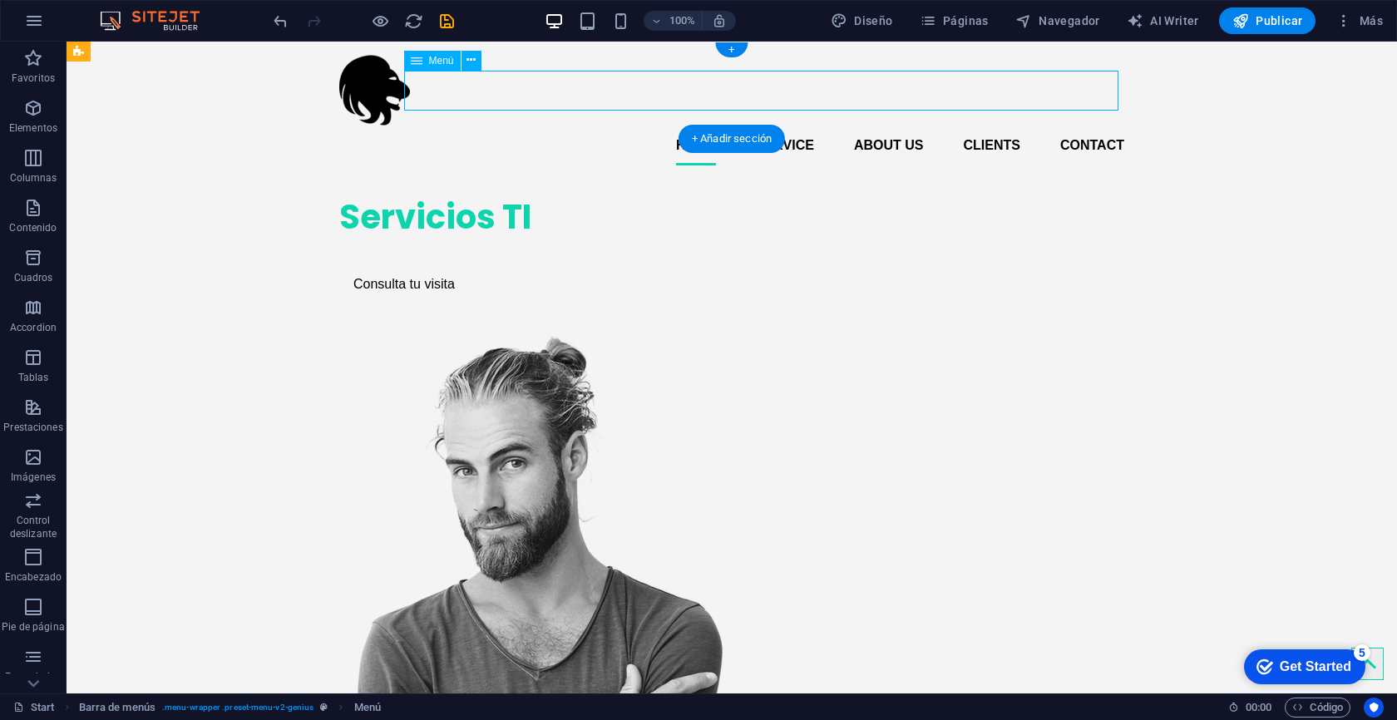
select select
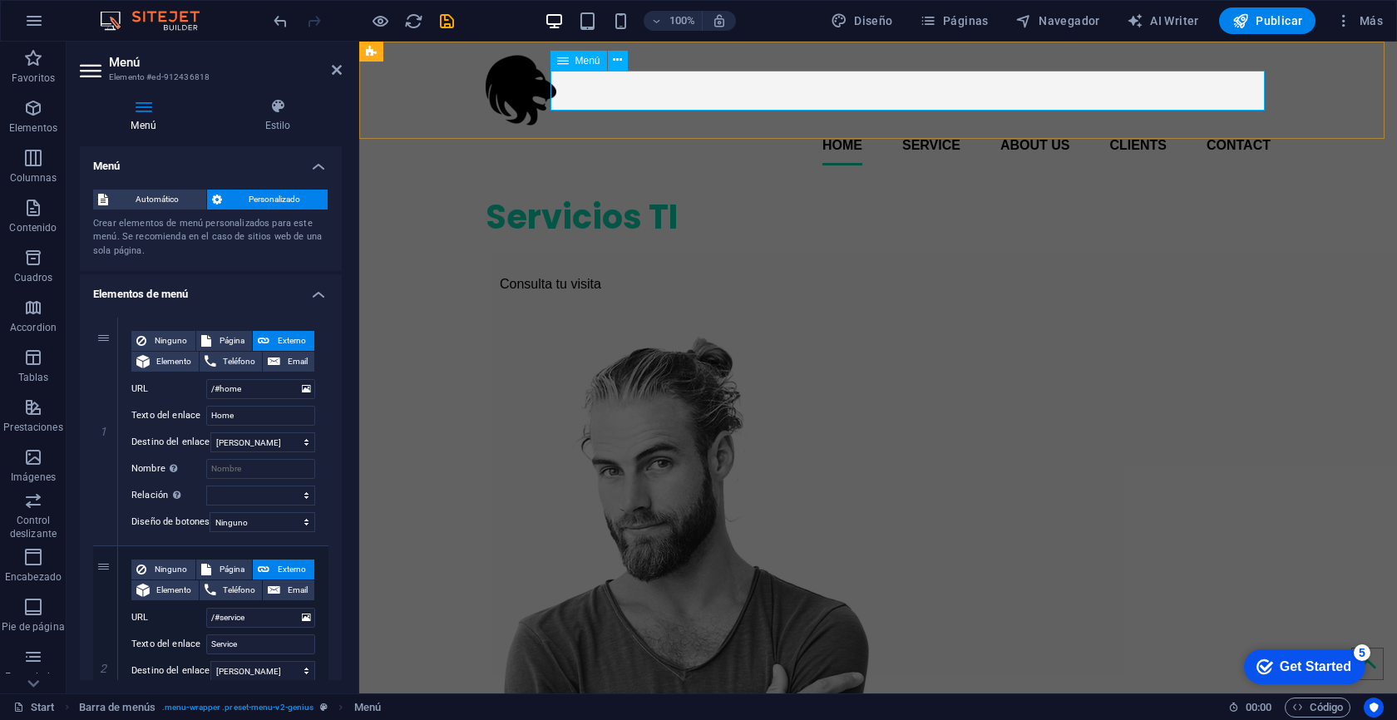
click at [923, 126] on nav "Home Service About us Clients Contact" at bounding box center [878, 146] width 785 height 40
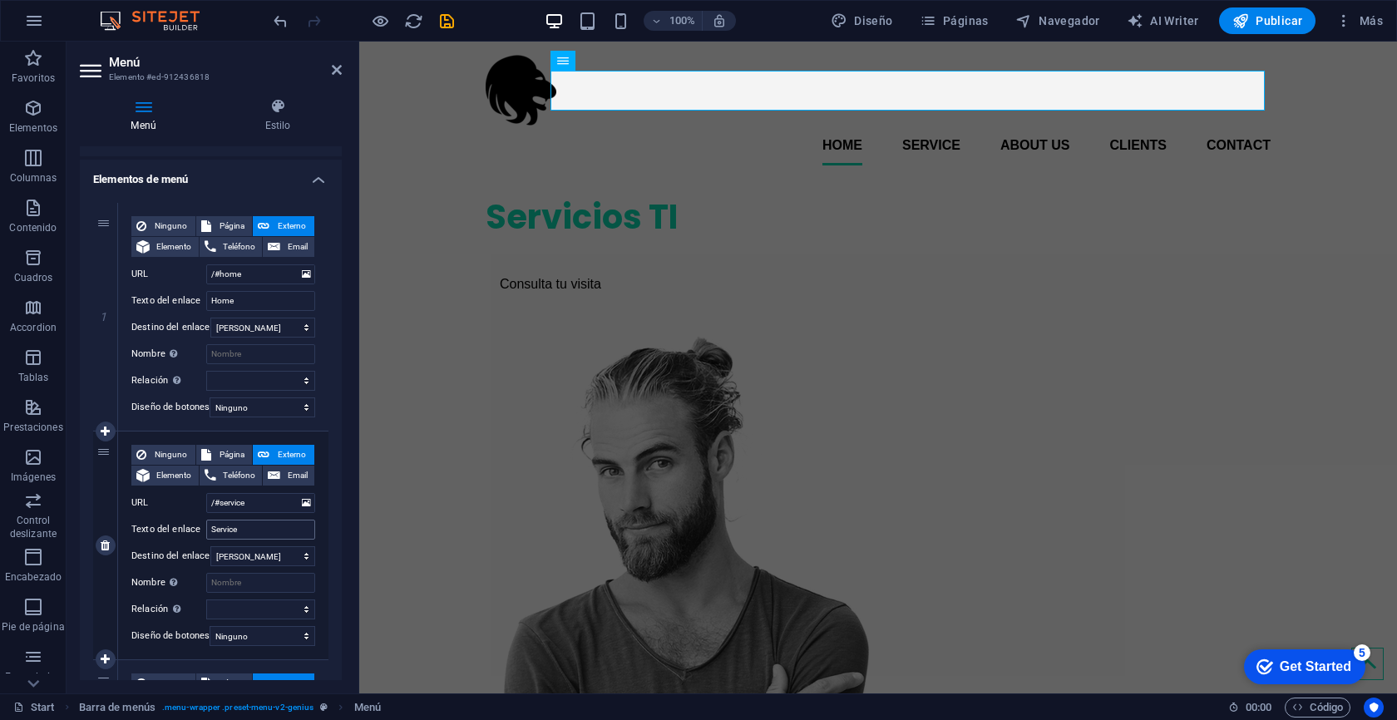
scroll to position [121, 0]
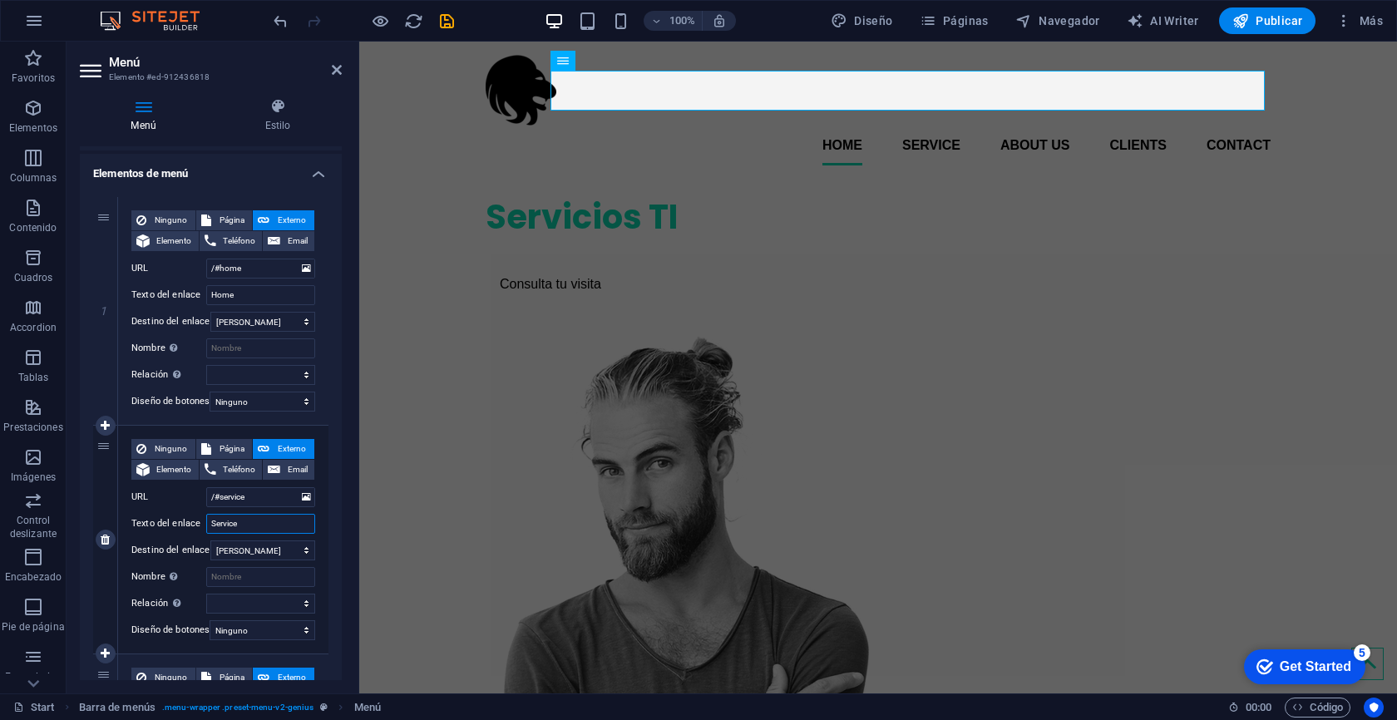
drag, startPoint x: 259, startPoint y: 523, endPoint x: 186, endPoint y: 523, distance: 72.3
click at [186, 523] on div "Texto del enlace Service" at bounding box center [223, 524] width 184 height 20
type input "Ser"
select select
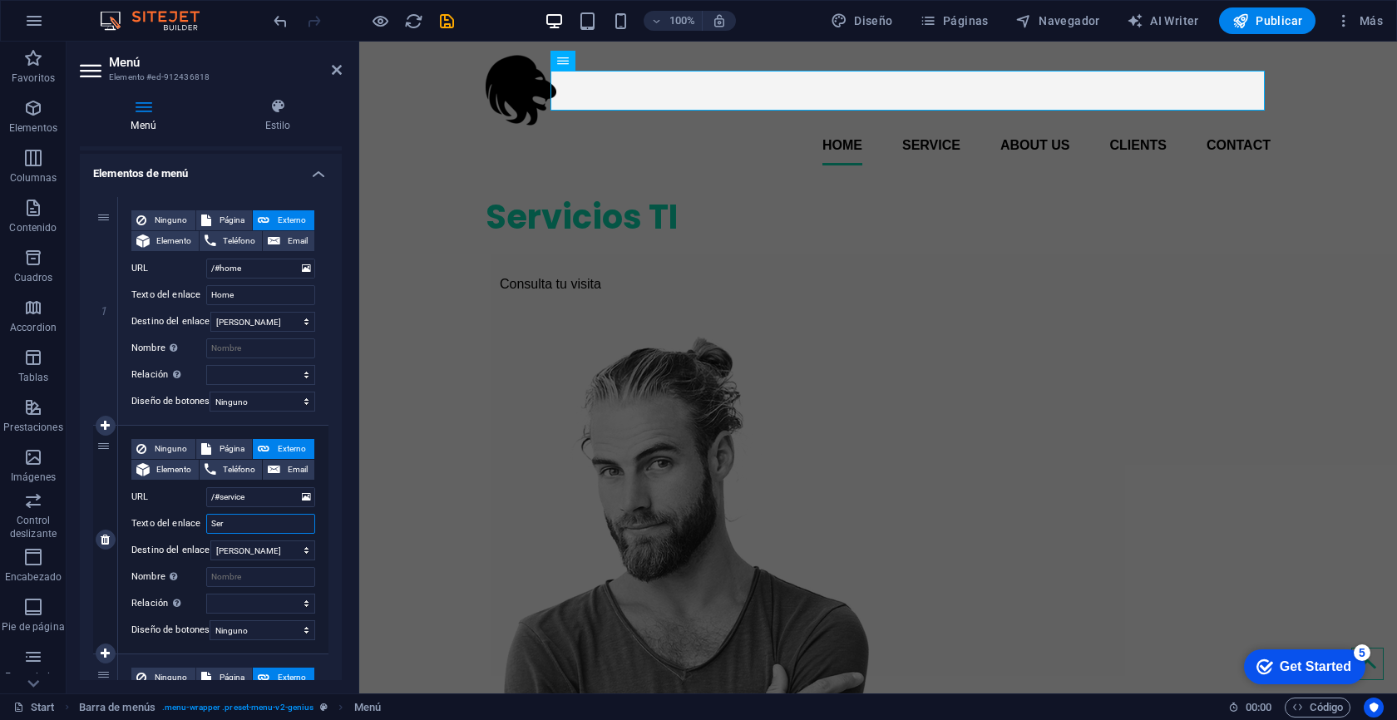
select select
type input "Servicio"
select select
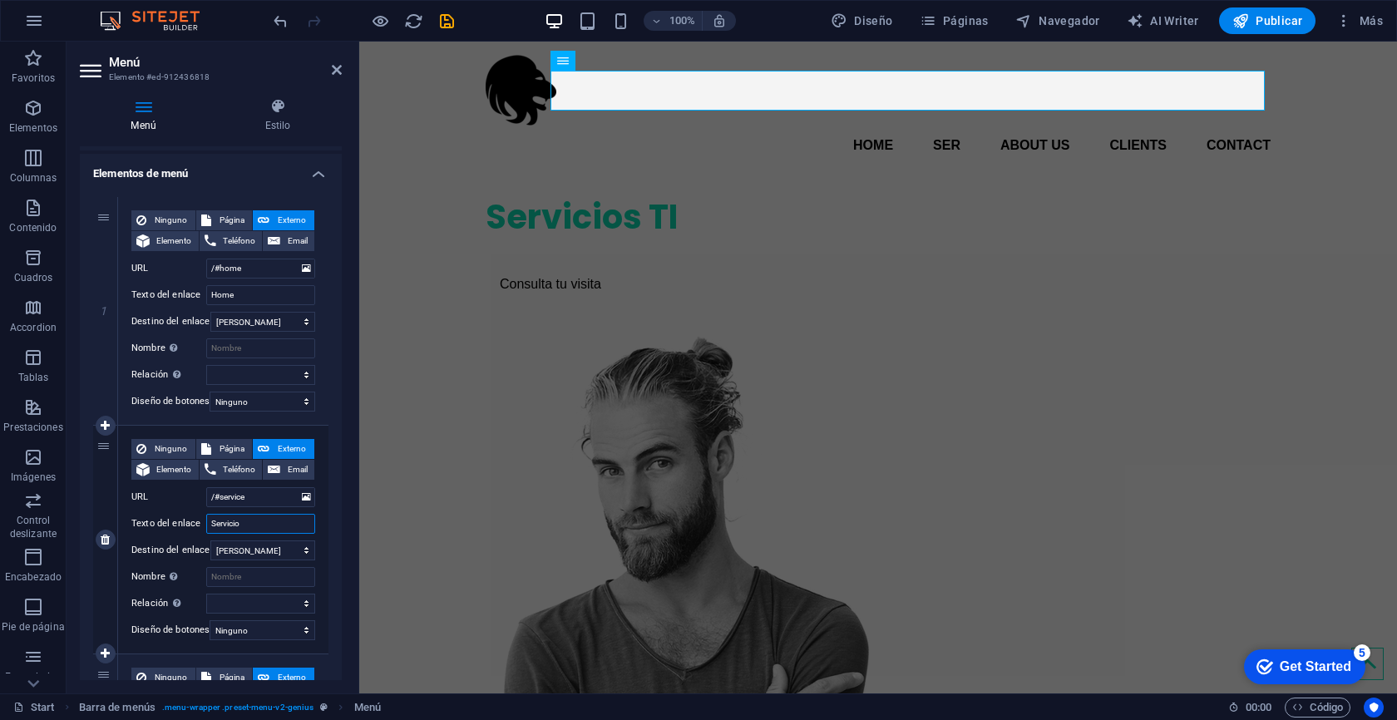
select select
type input "Servicios"
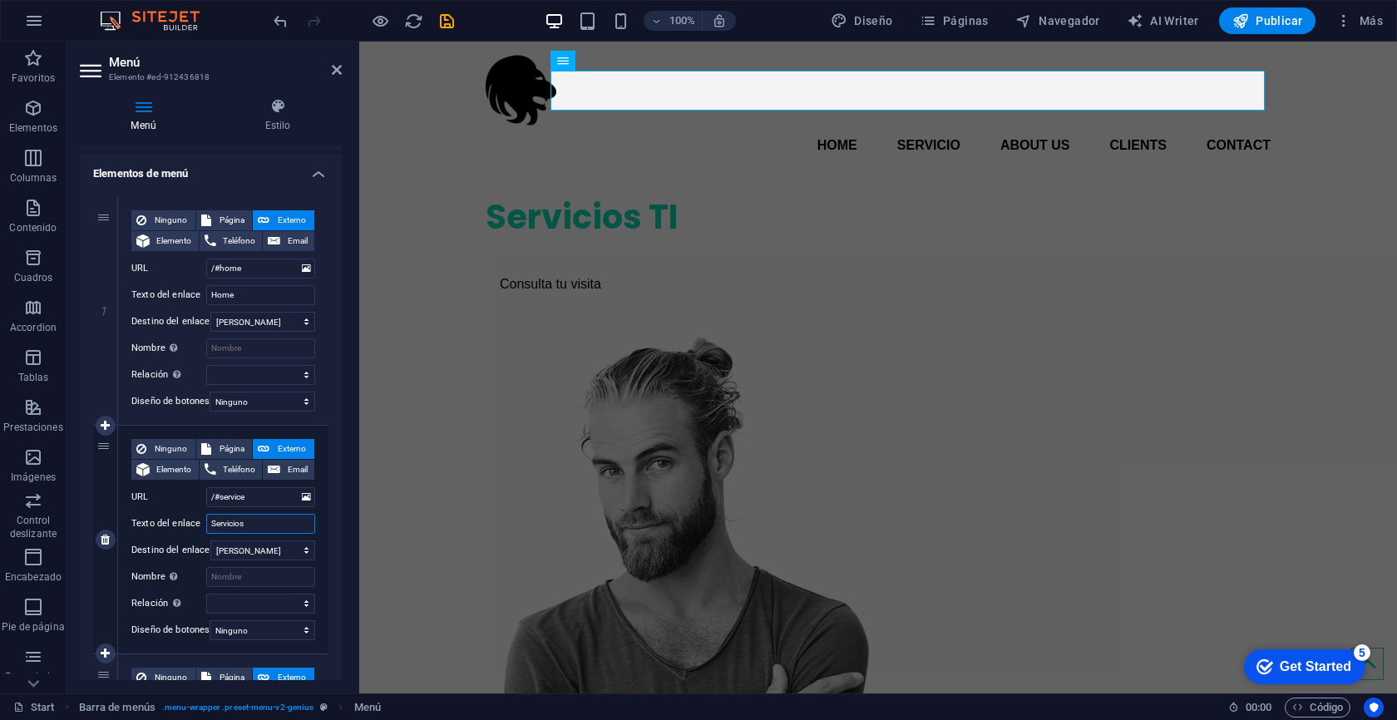
select select
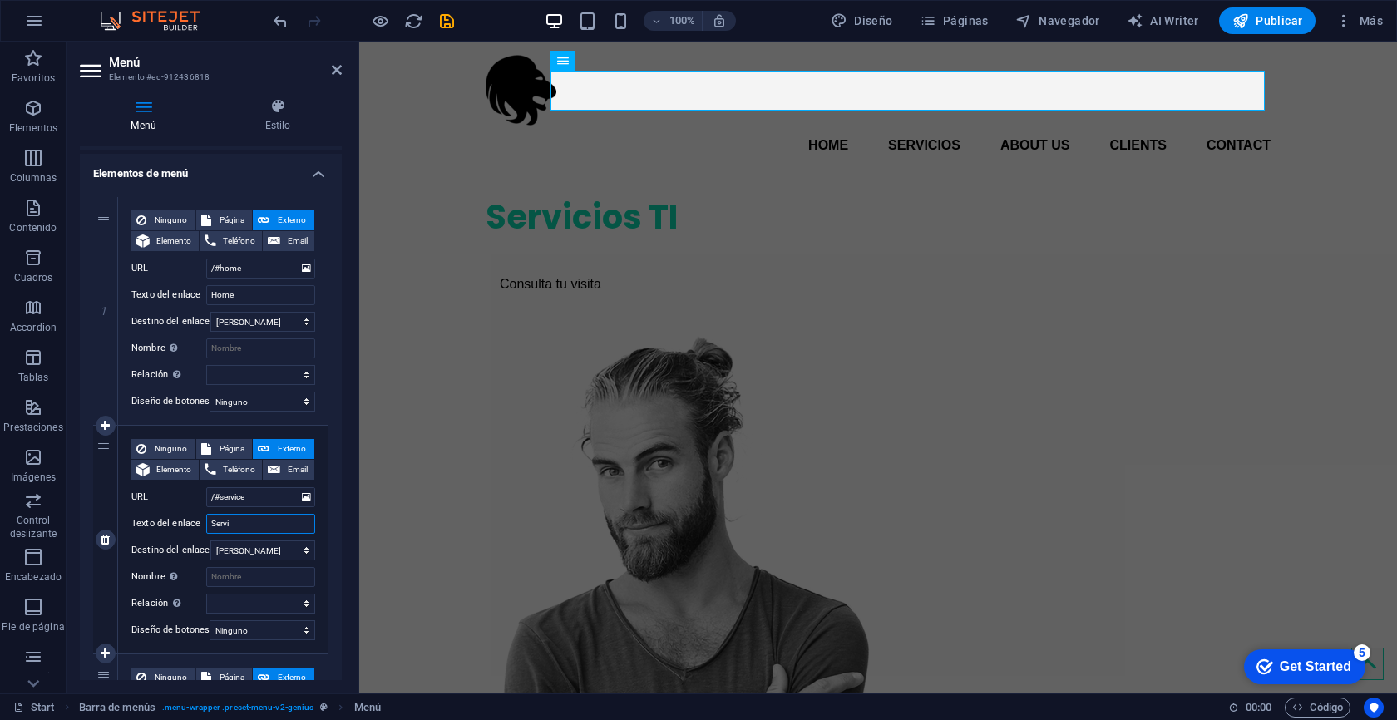
type input "Serv"
select select
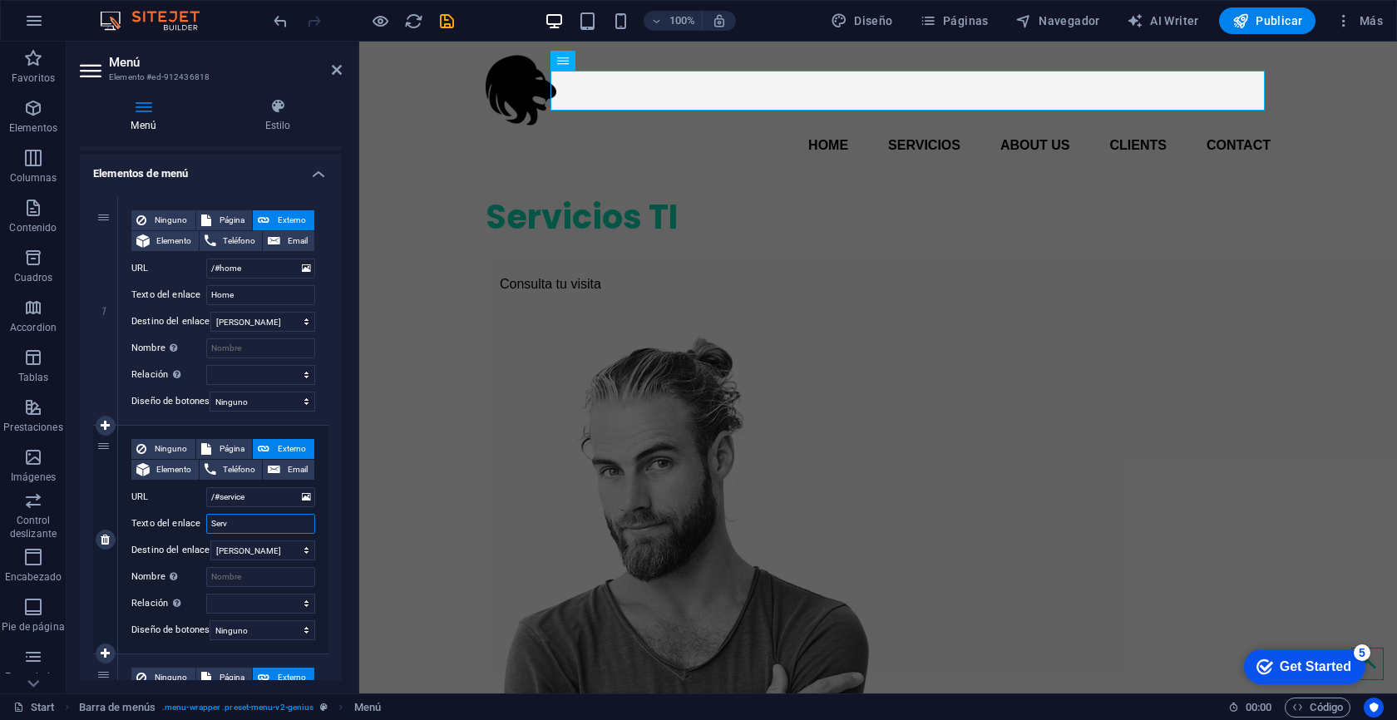
select select
type input "Servicios"
select select
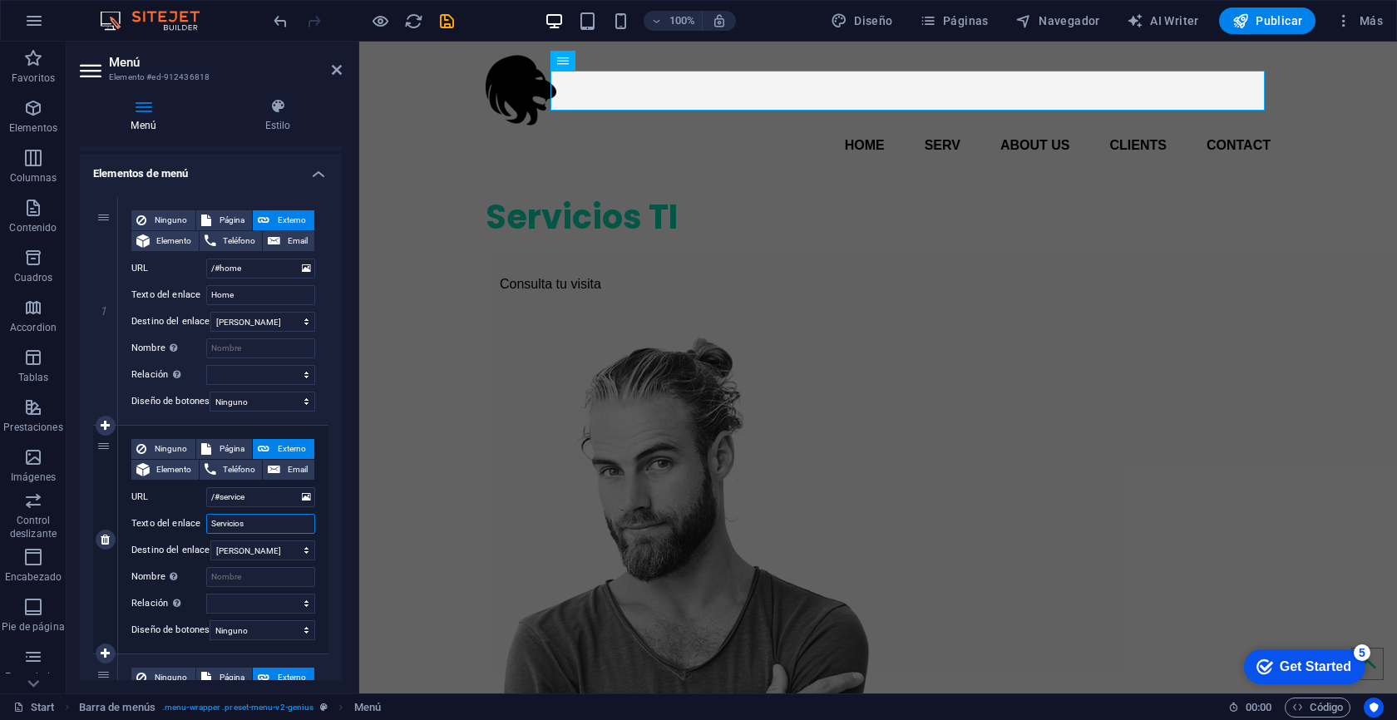
select select
type input "Servicios"
click at [224, 295] on input "Home" at bounding box center [260, 295] width 109 height 20
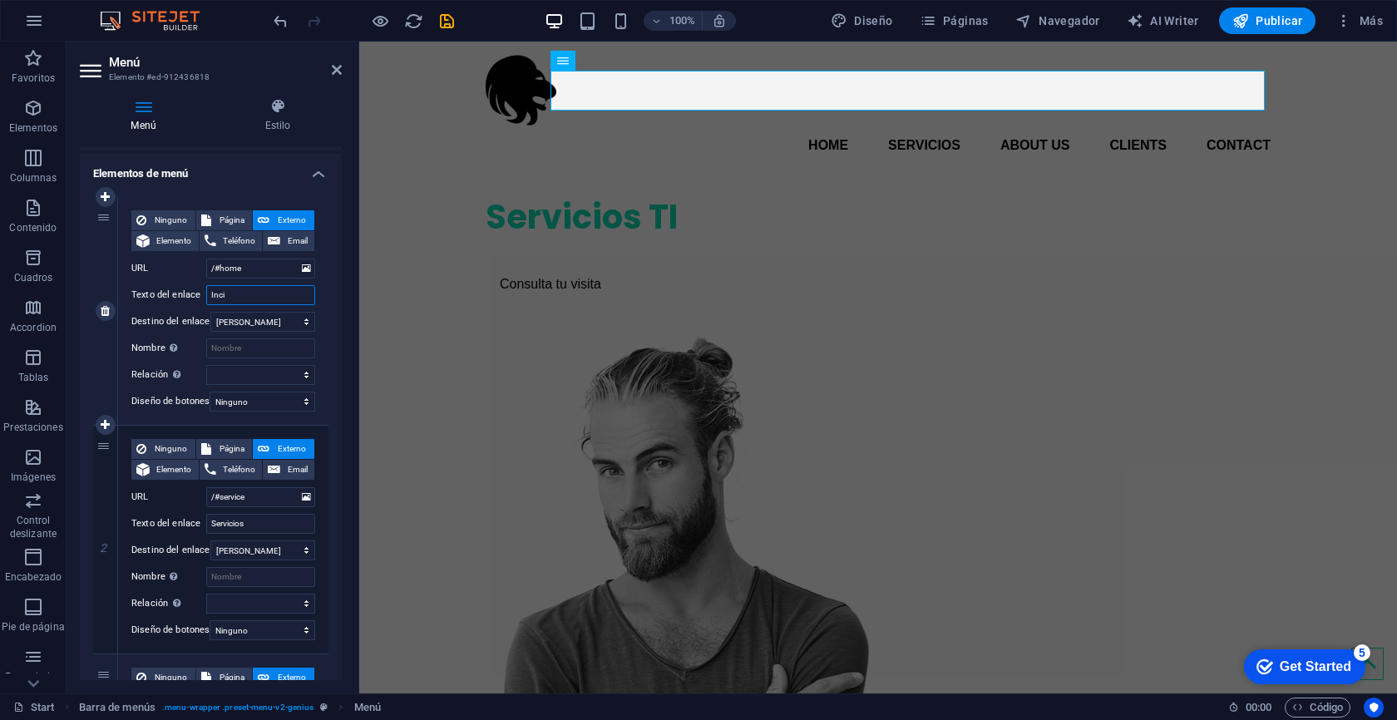
type input "Incio"
select select
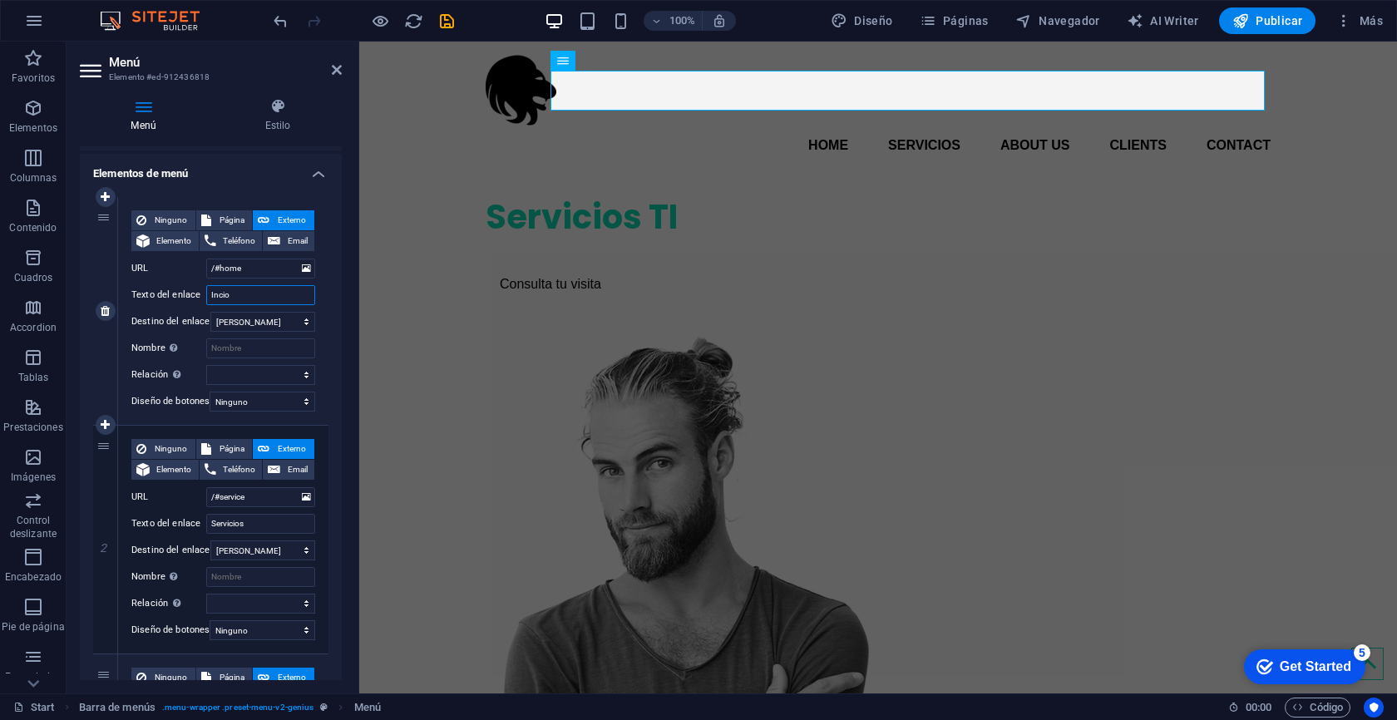
select select
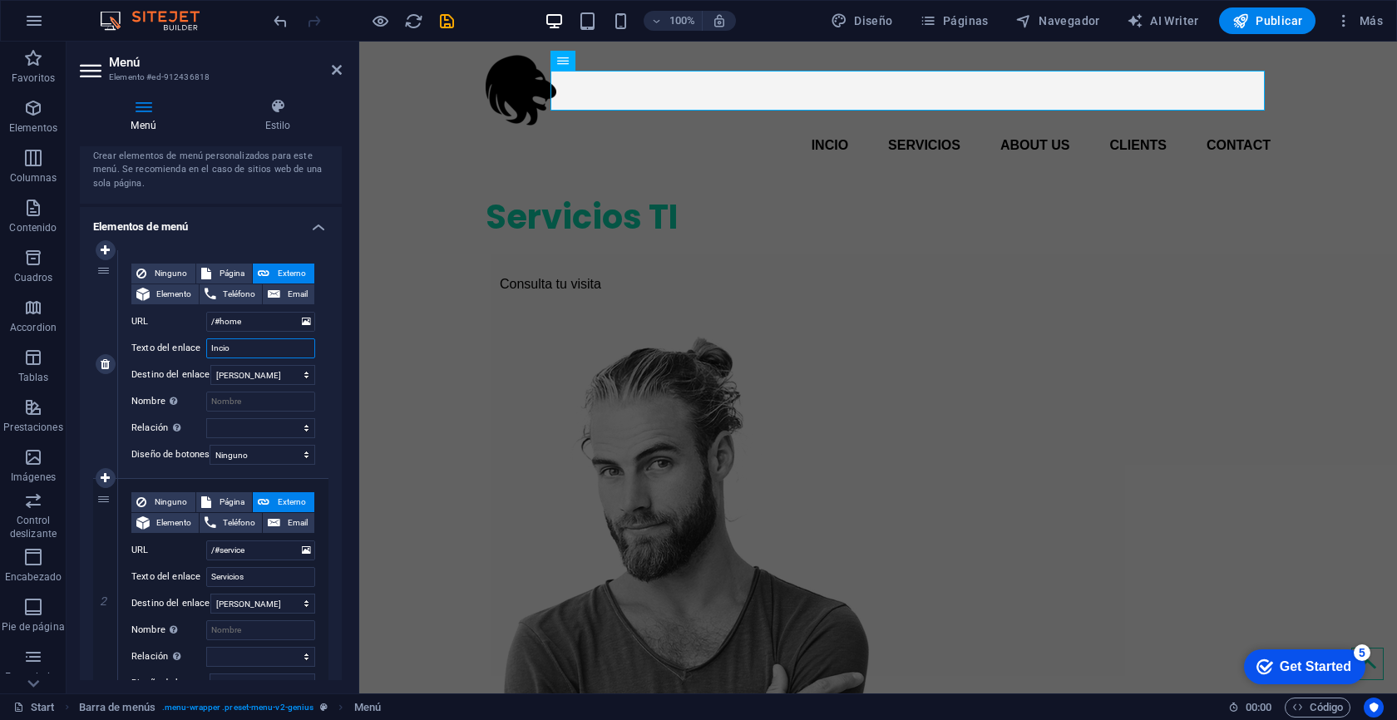
scroll to position [70, 0]
type input "In"
select select
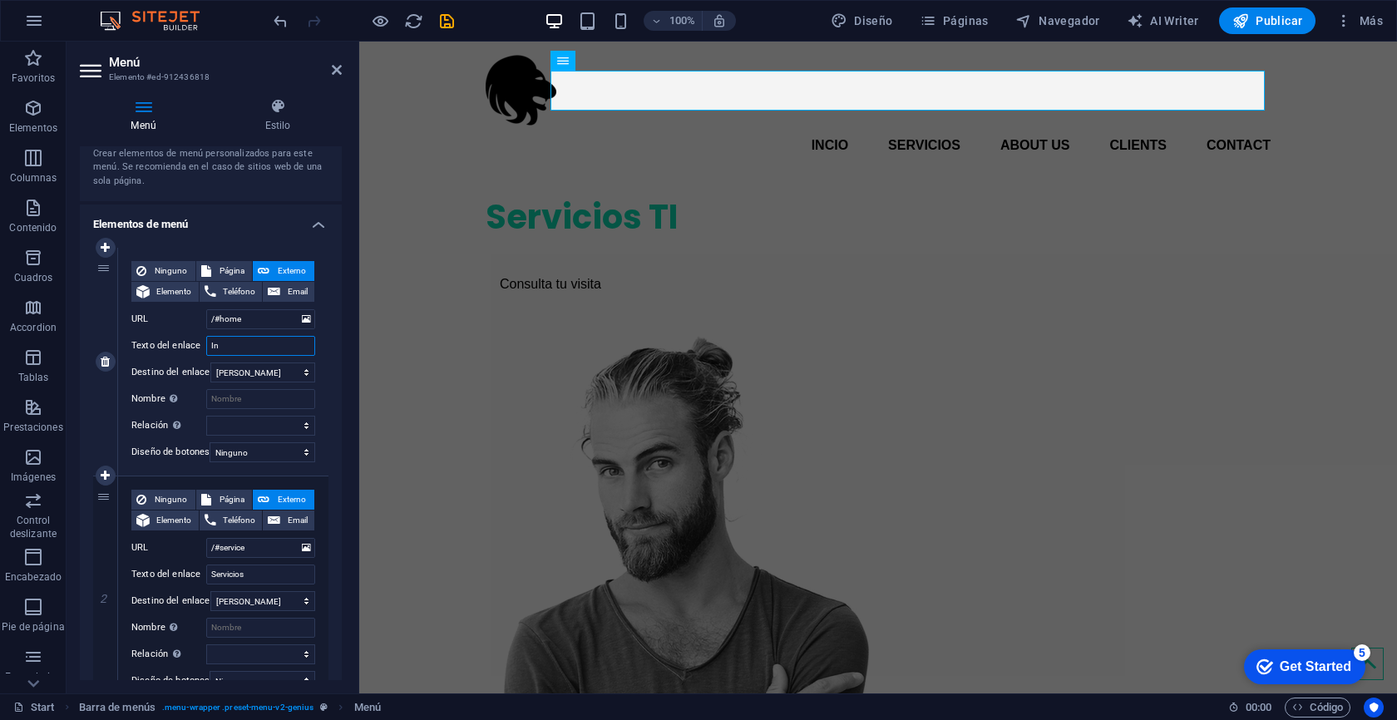
select select
type input "Inicio"
select select
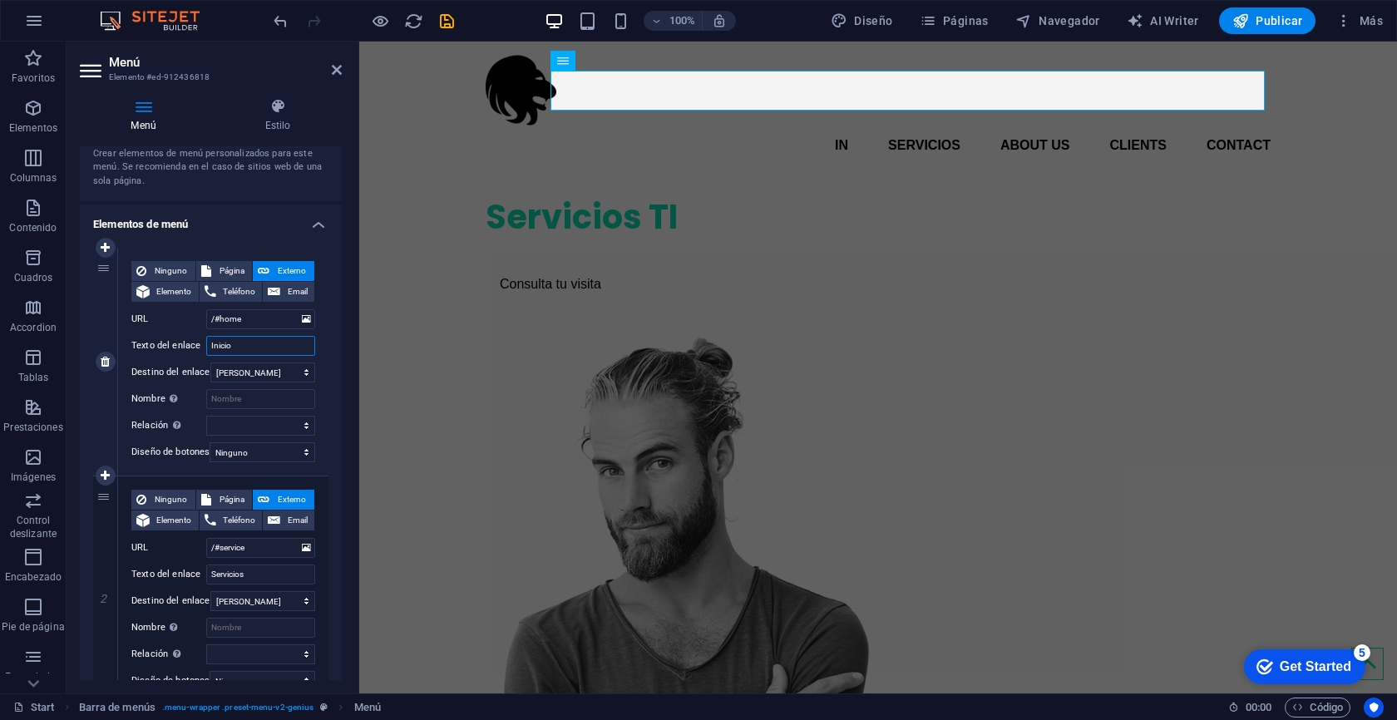
select select
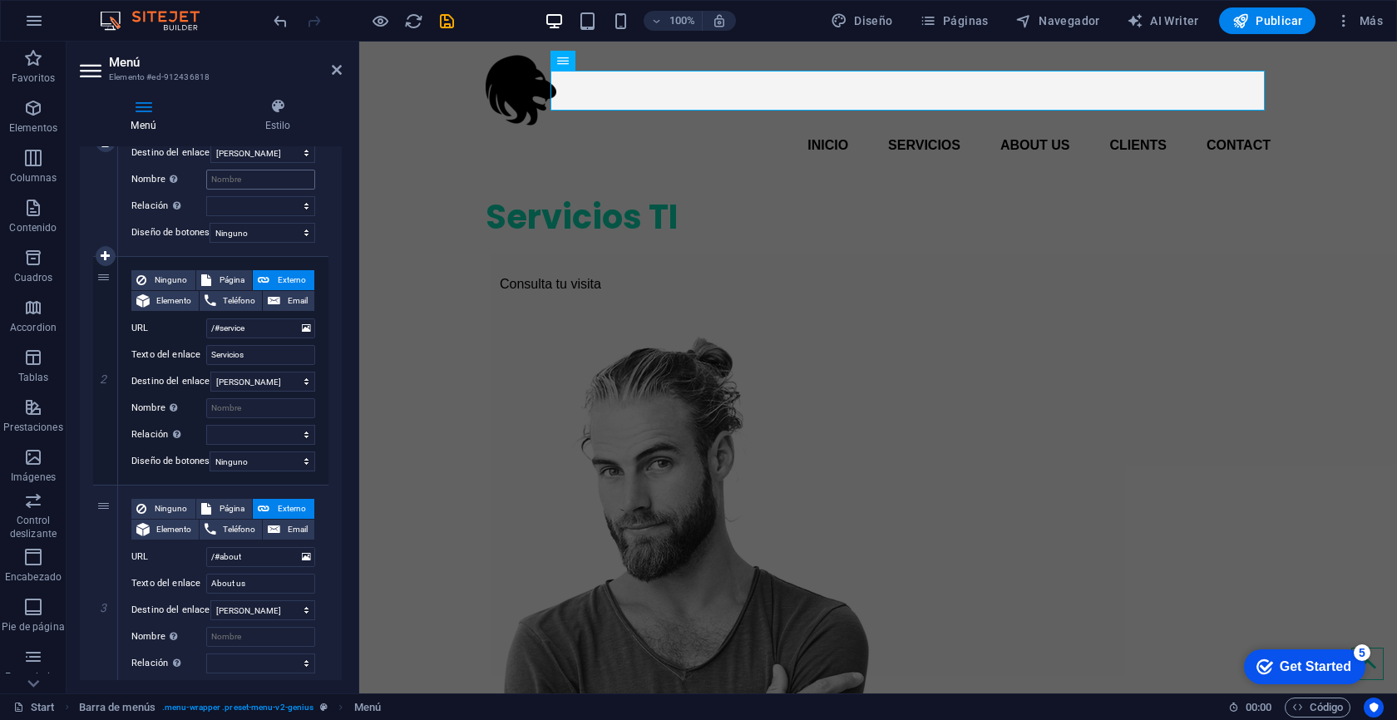
scroll to position [372, 0]
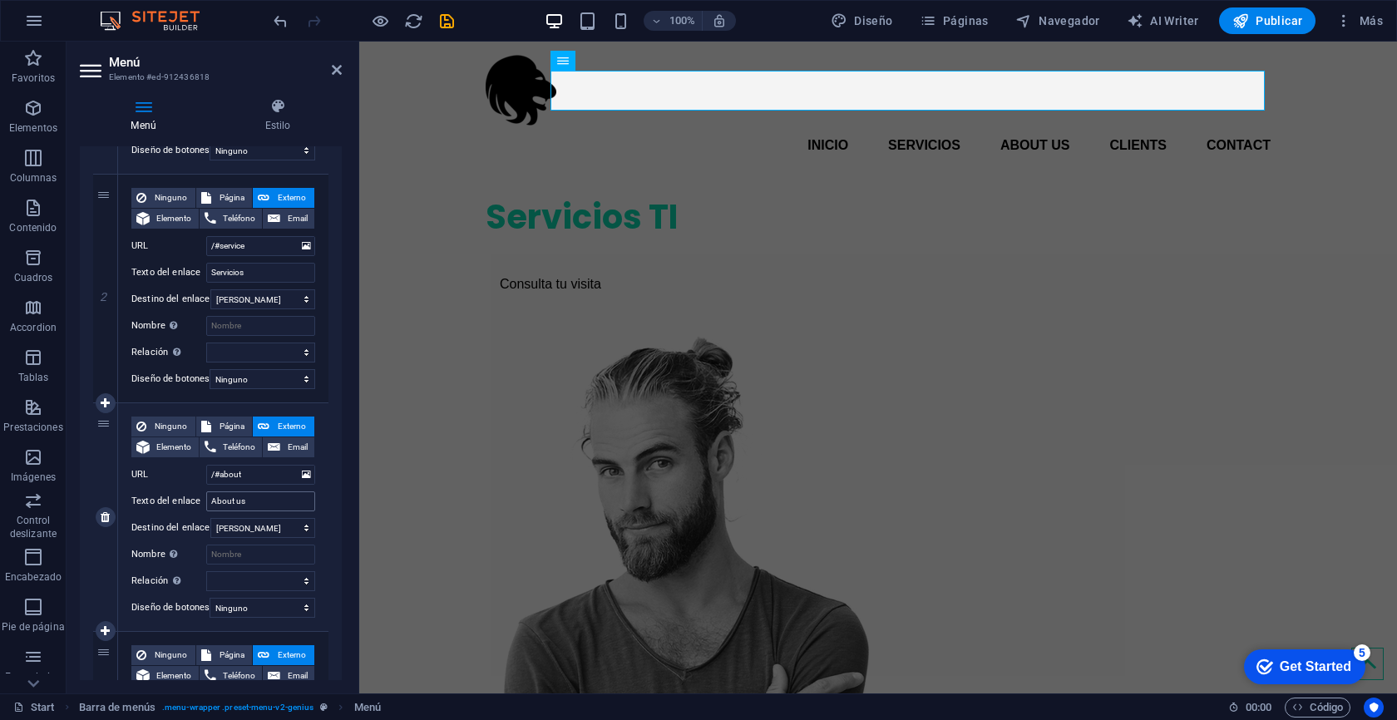
type input "Inicio"
drag, startPoint x: 255, startPoint y: 502, endPoint x: 172, endPoint y: 500, distance: 83.2
click at [172, 500] on div "Texto del enlace About us" at bounding box center [223, 501] width 184 height 20
type input "Sobre"
select select
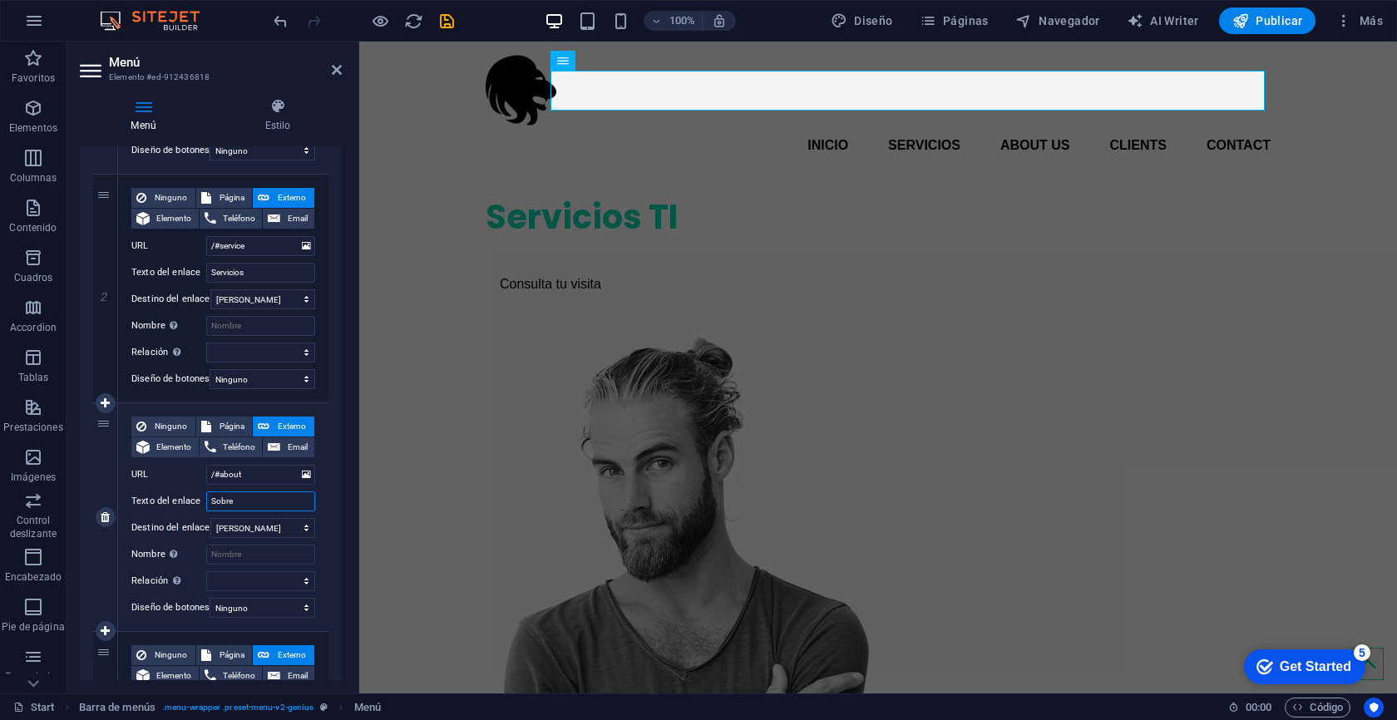
select select
type input "Sobre No"
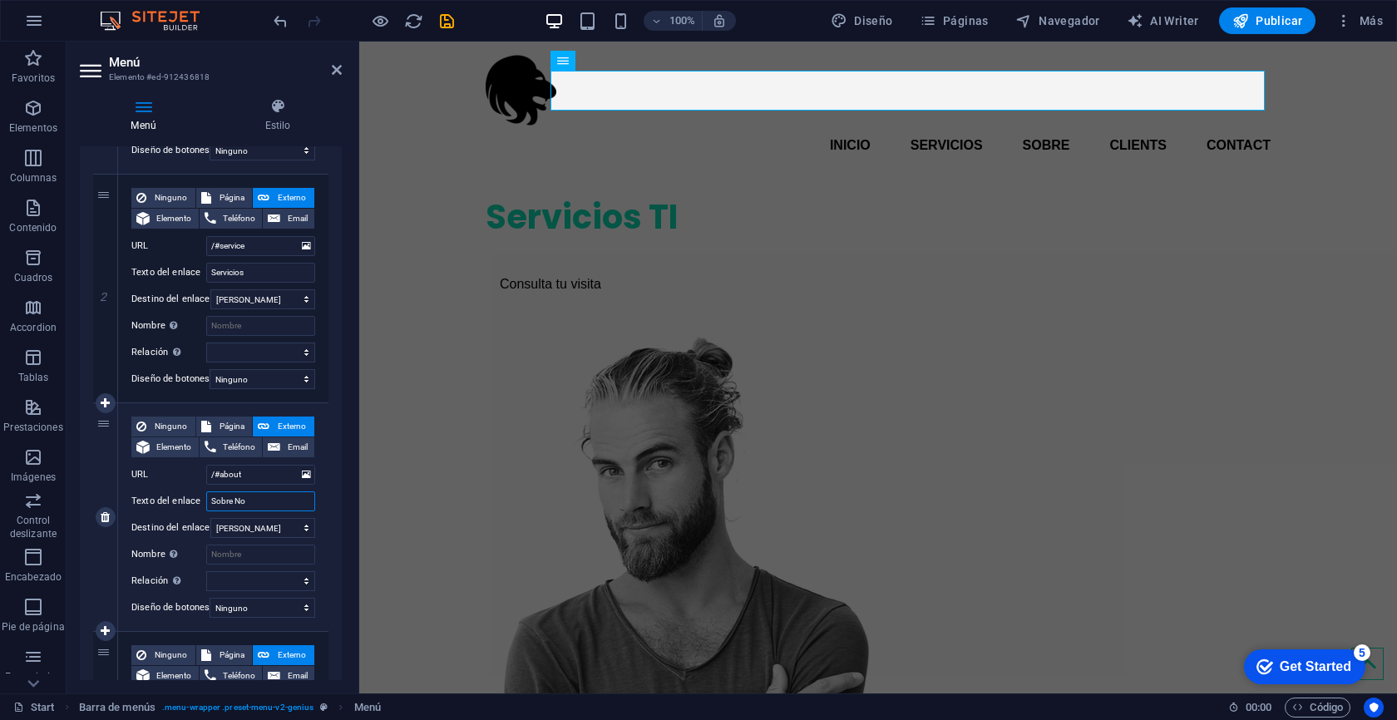
select select
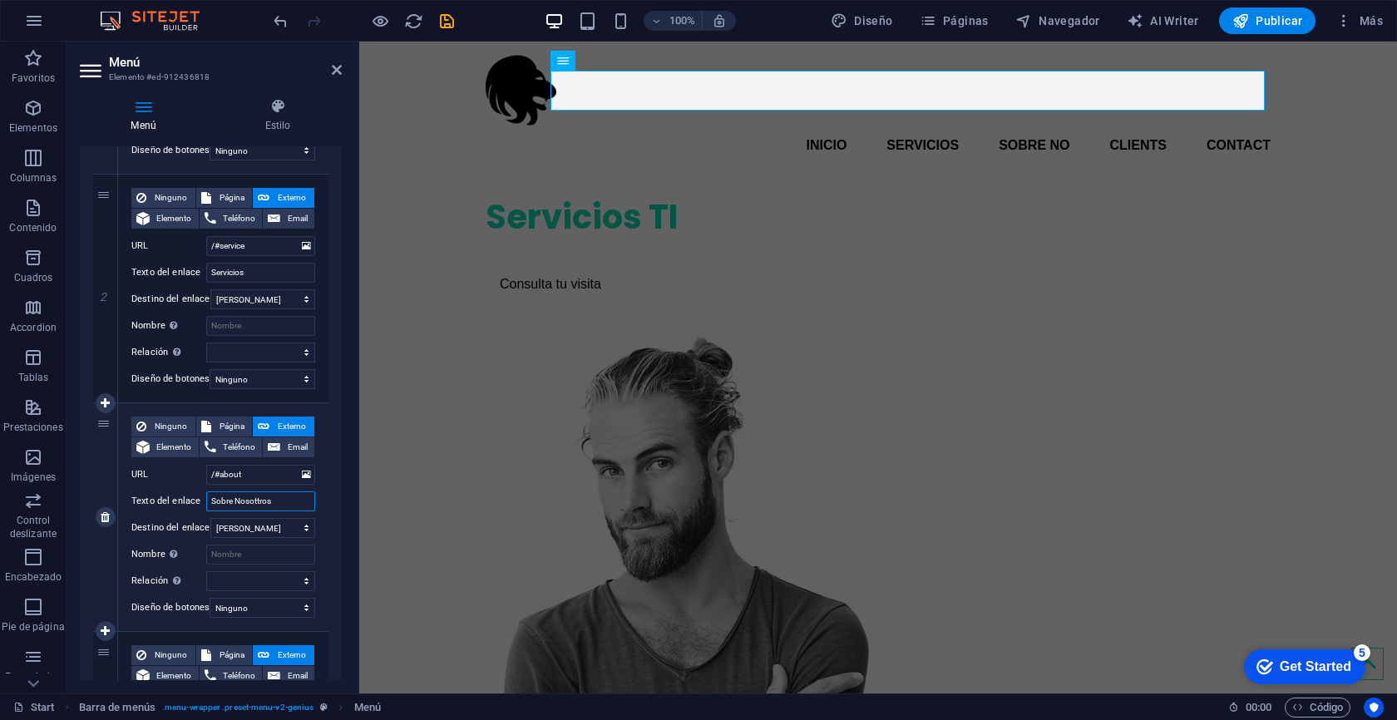
type input "Sobre Nosottros¡"
select select
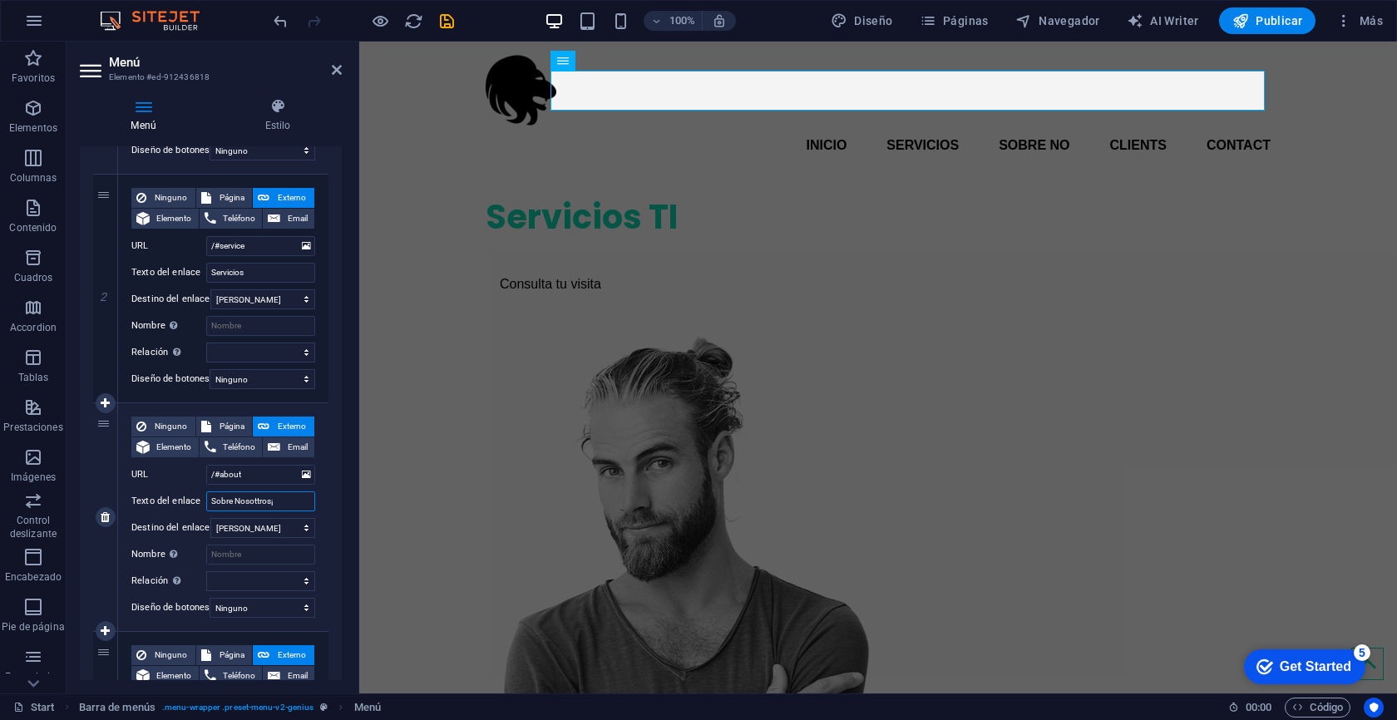
select select
type input "Sobre Nosotros"
select select
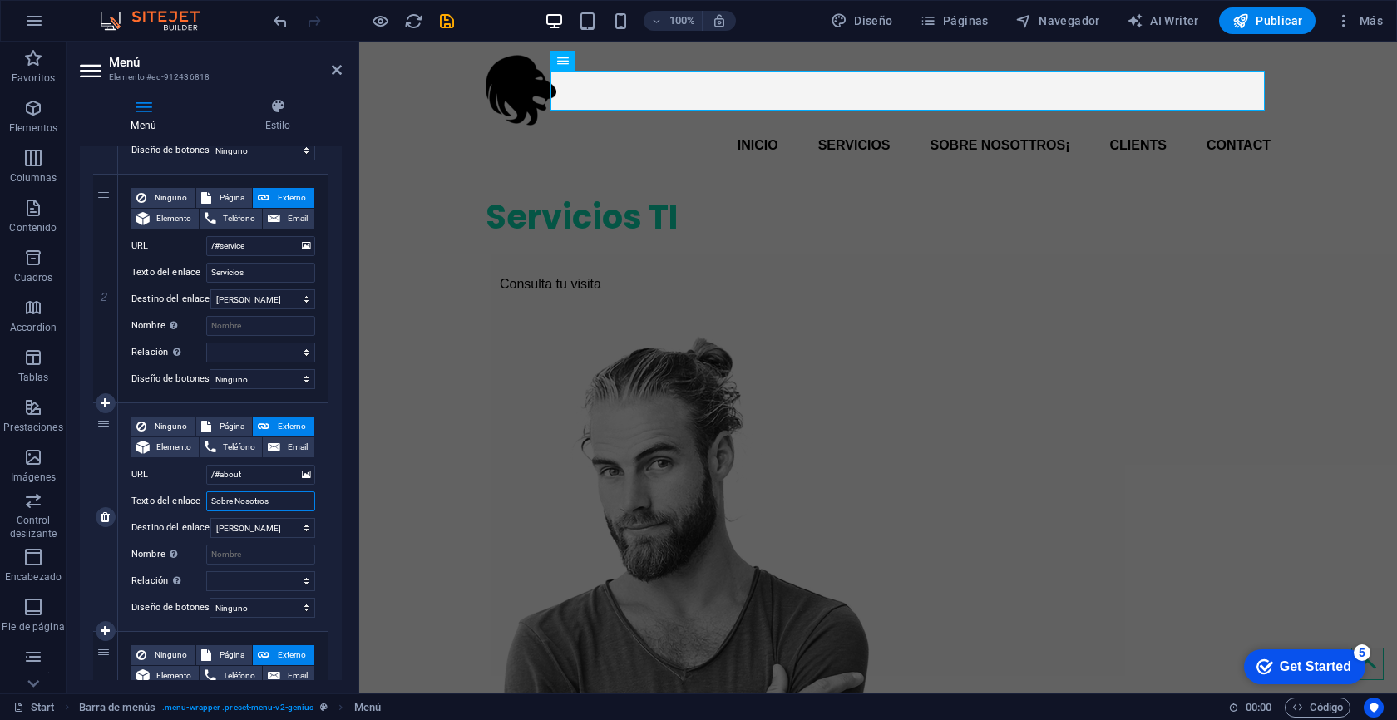
select select
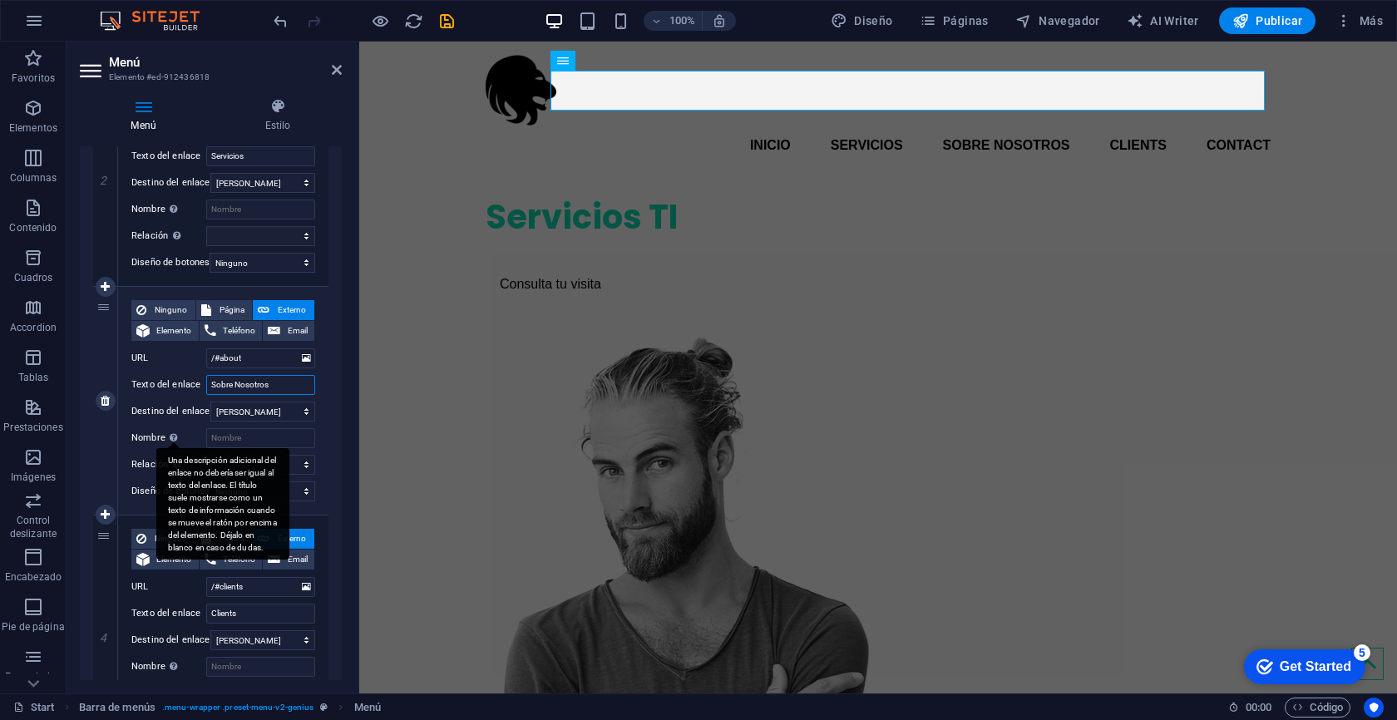
scroll to position [491, 0]
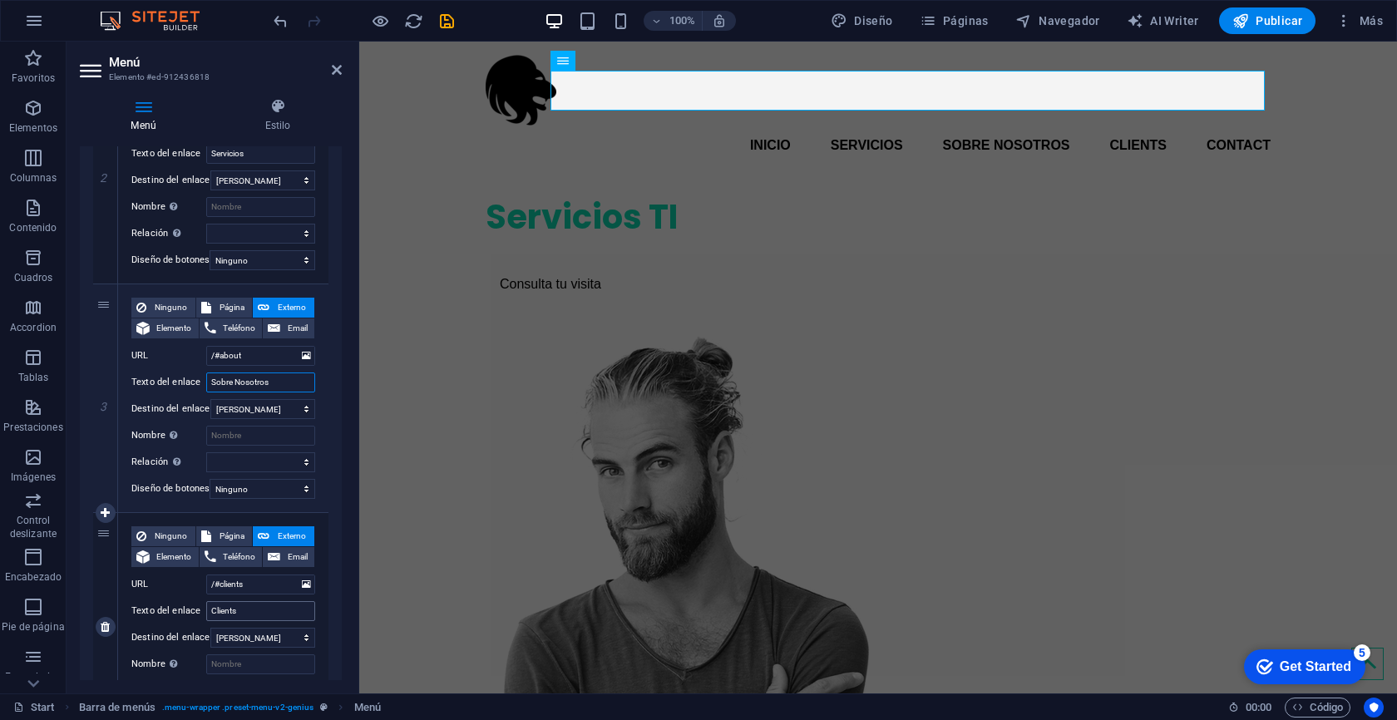
type input "Sobre Nosotros"
click at [259, 607] on input "Clients" at bounding box center [260, 611] width 109 height 20
type input "Clientes"
select select
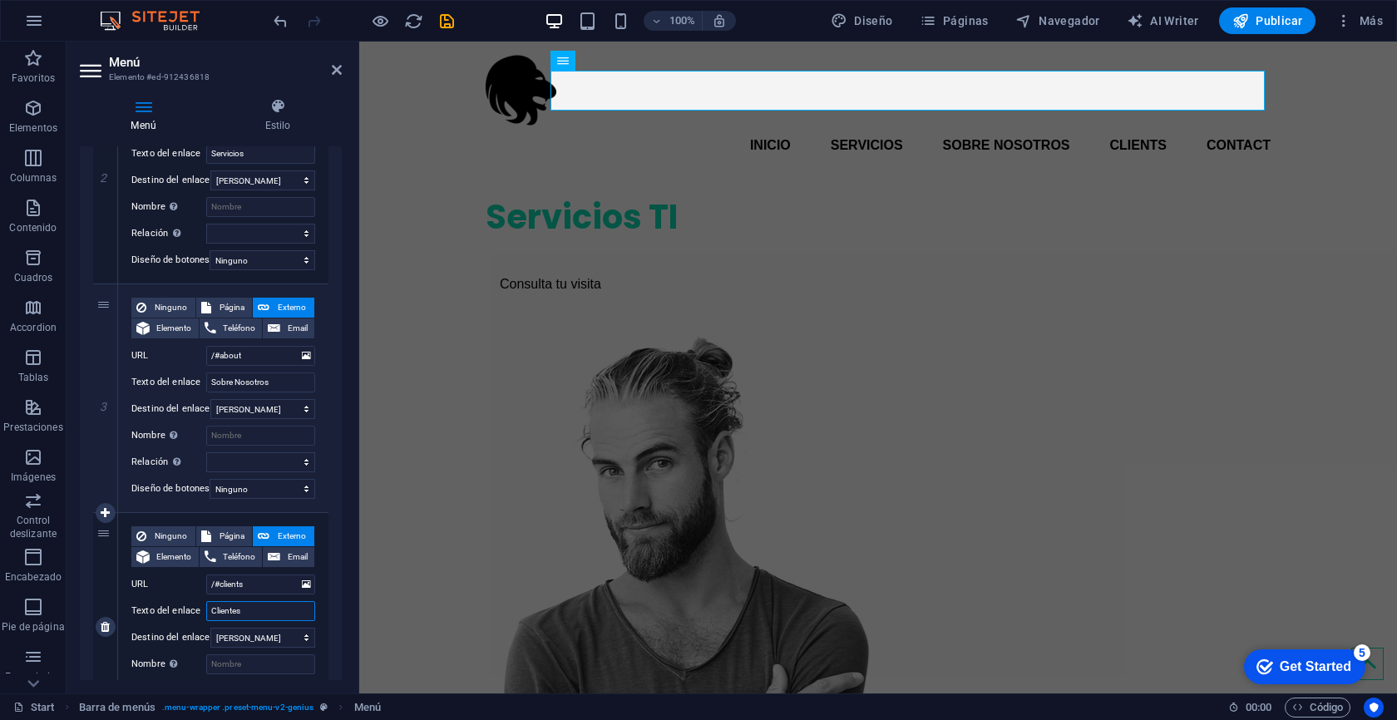
select select
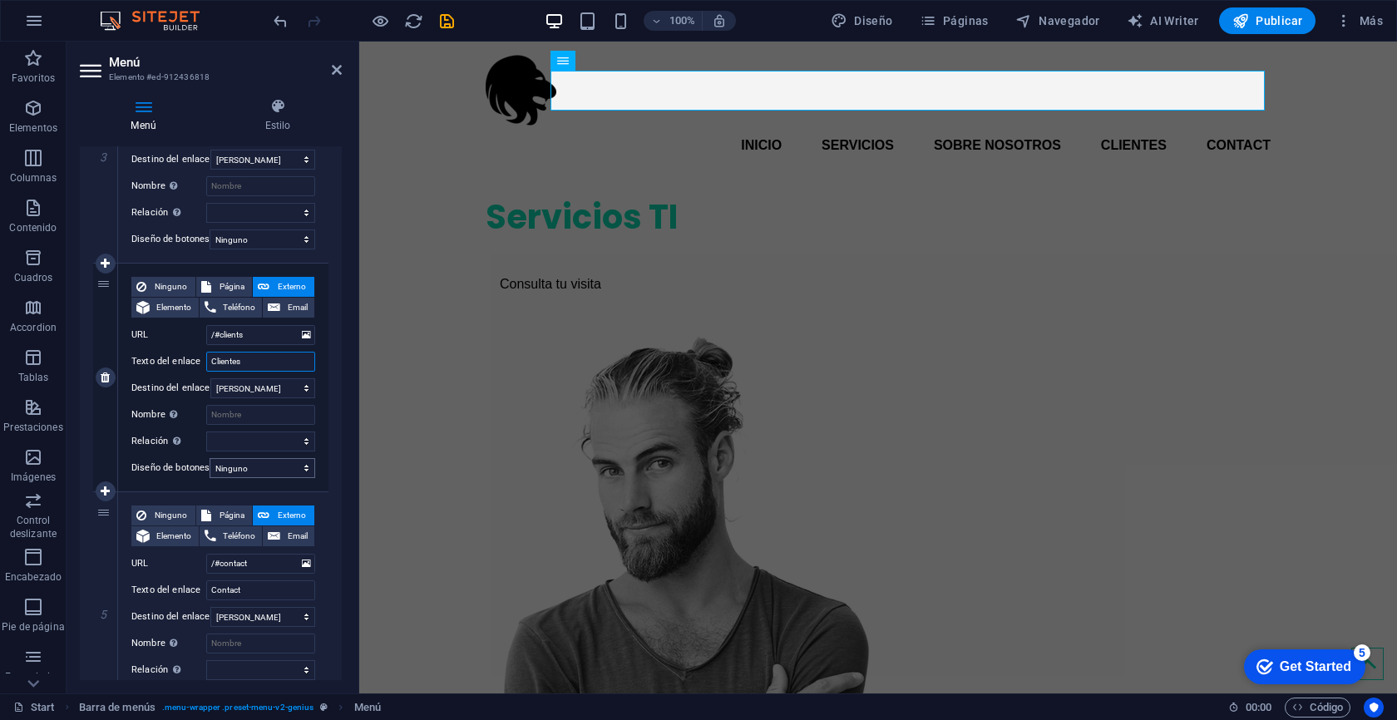
scroll to position [745, 0]
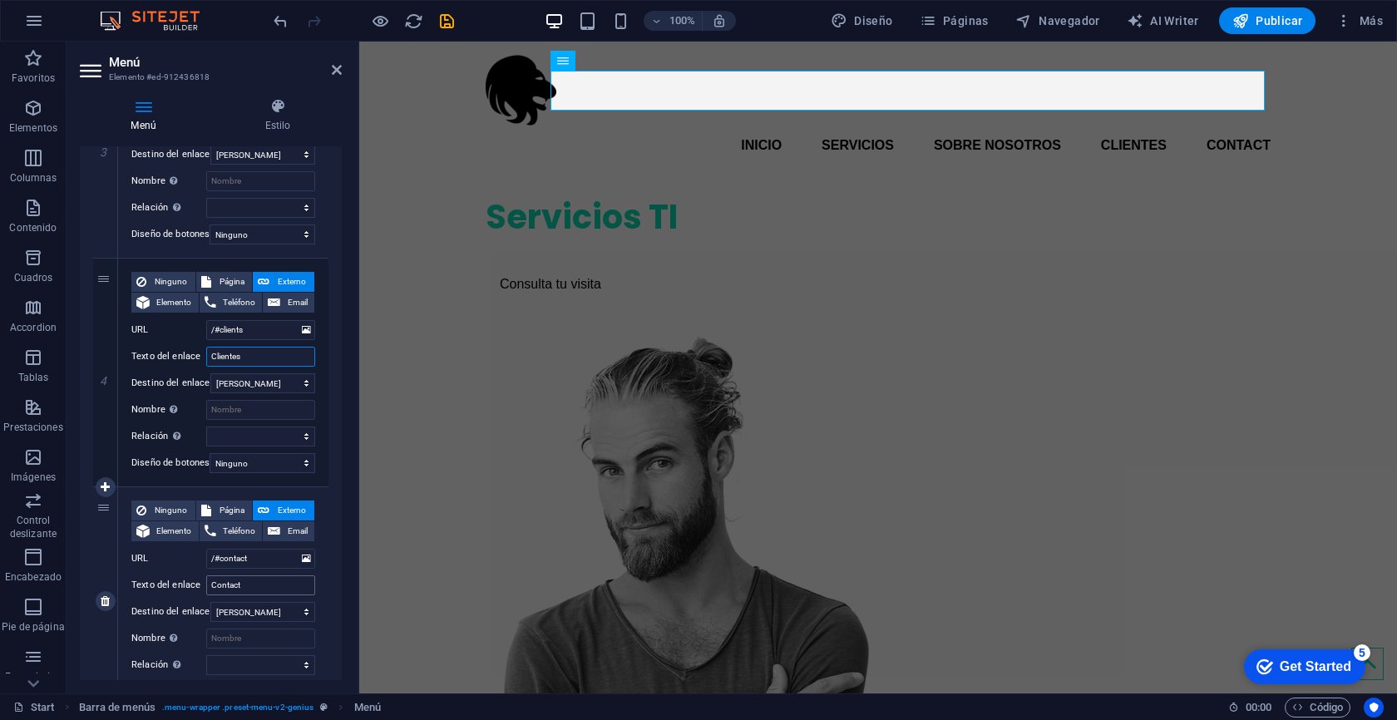
type input "Clientes"
click at [254, 587] on input "Contact" at bounding box center [260, 585] width 109 height 20
type input "Cont"
select select
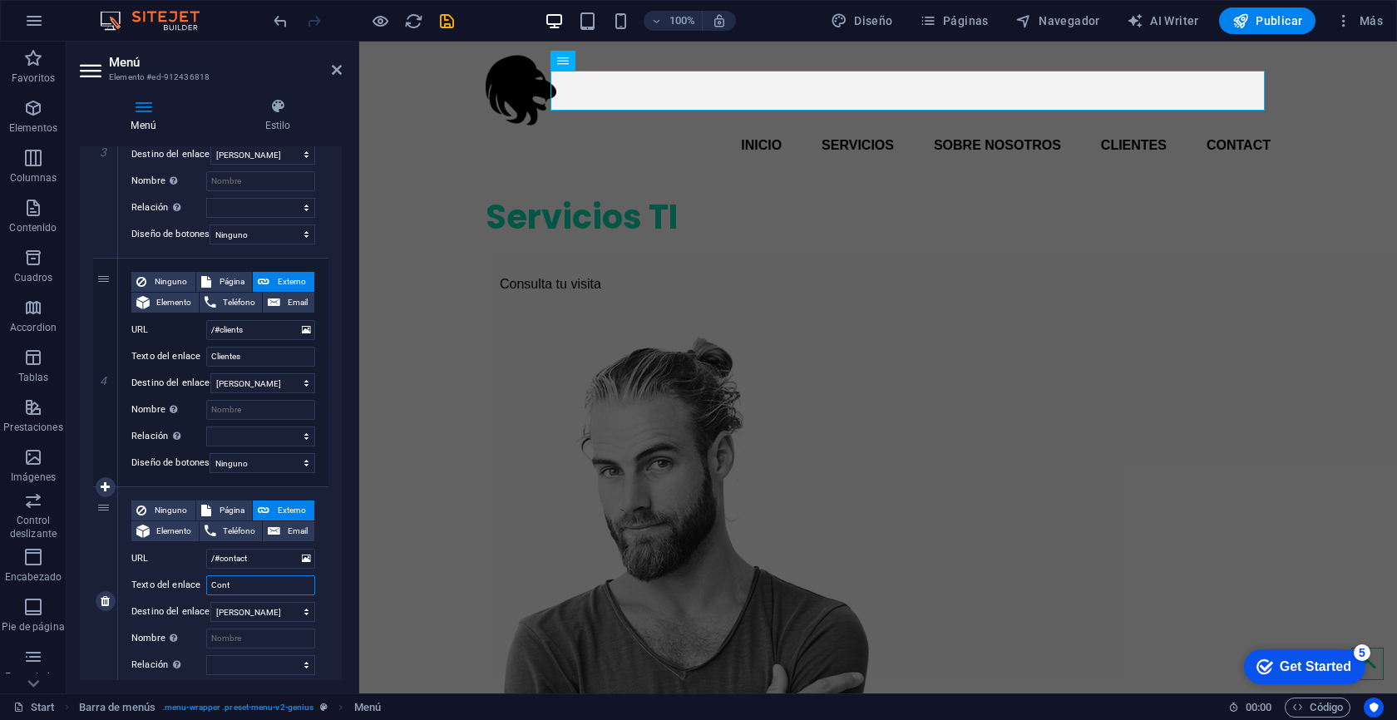
select select
type input "Contá"
select select
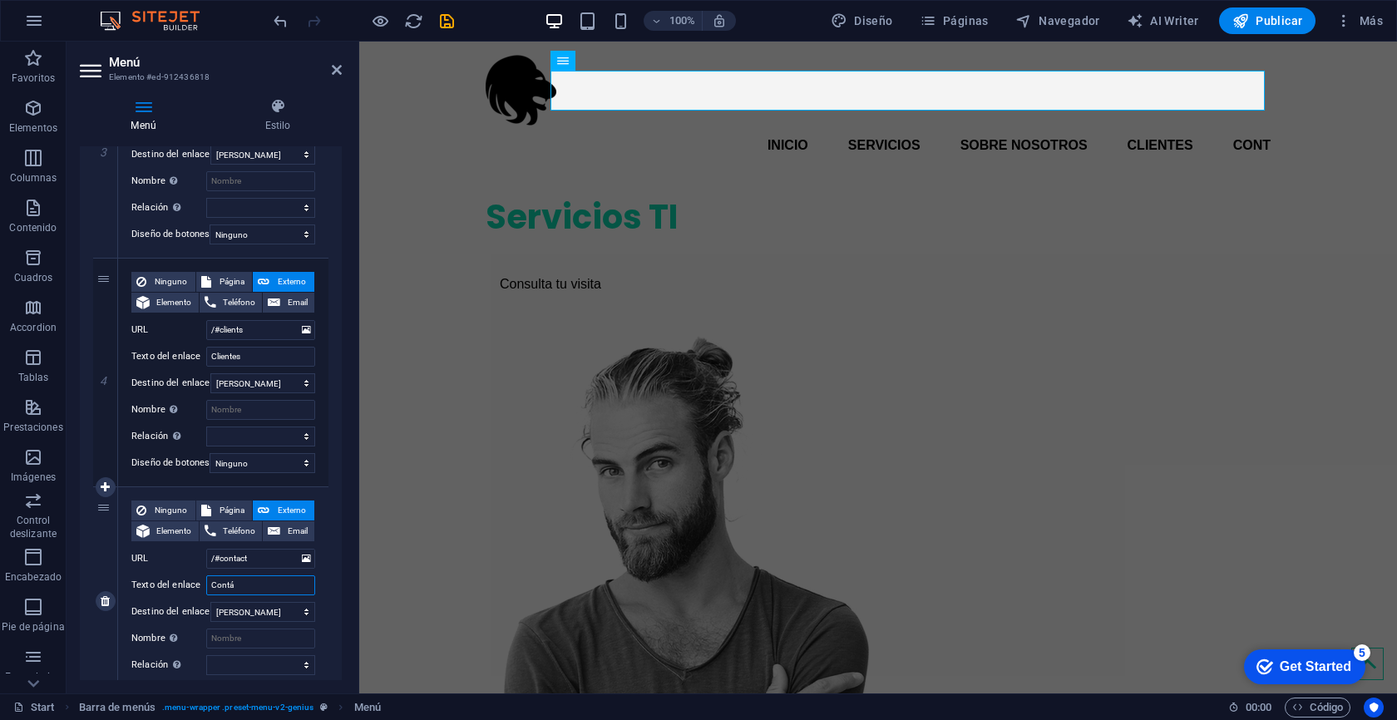
select select
type input "Contáctanos"
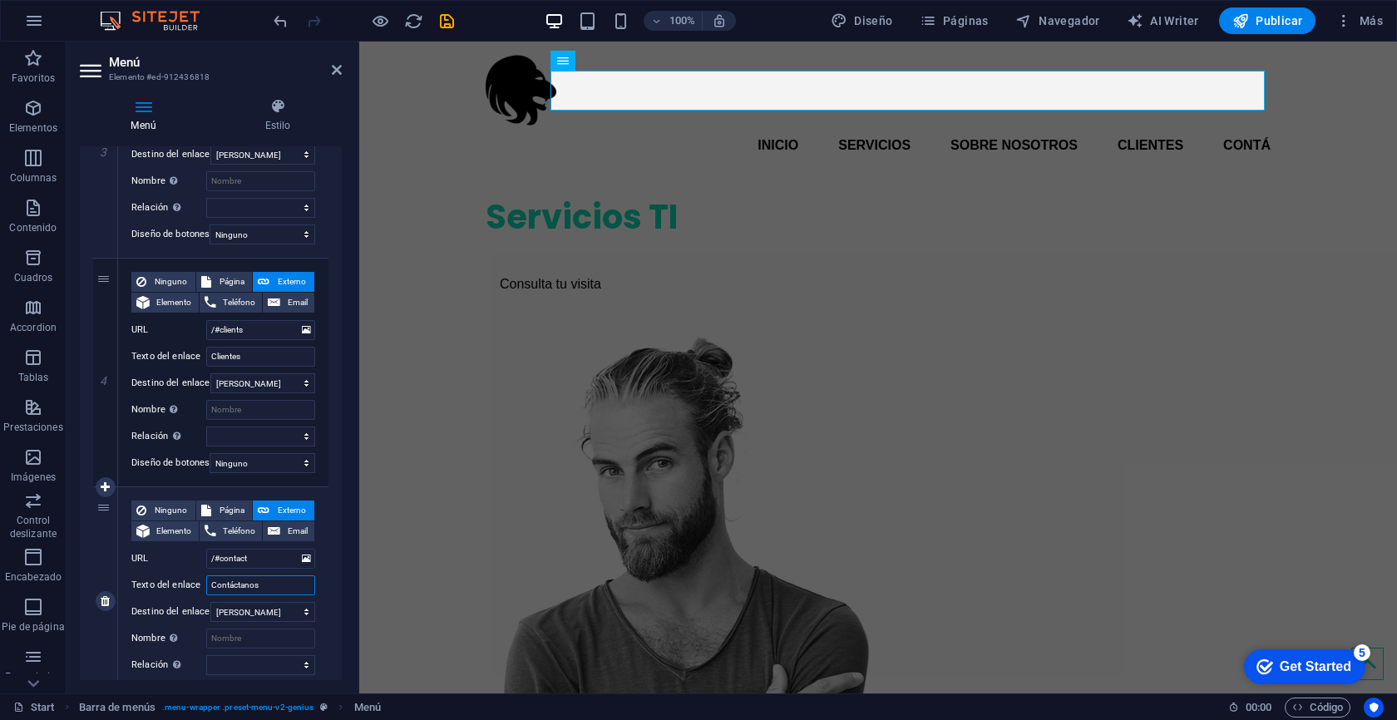
select select
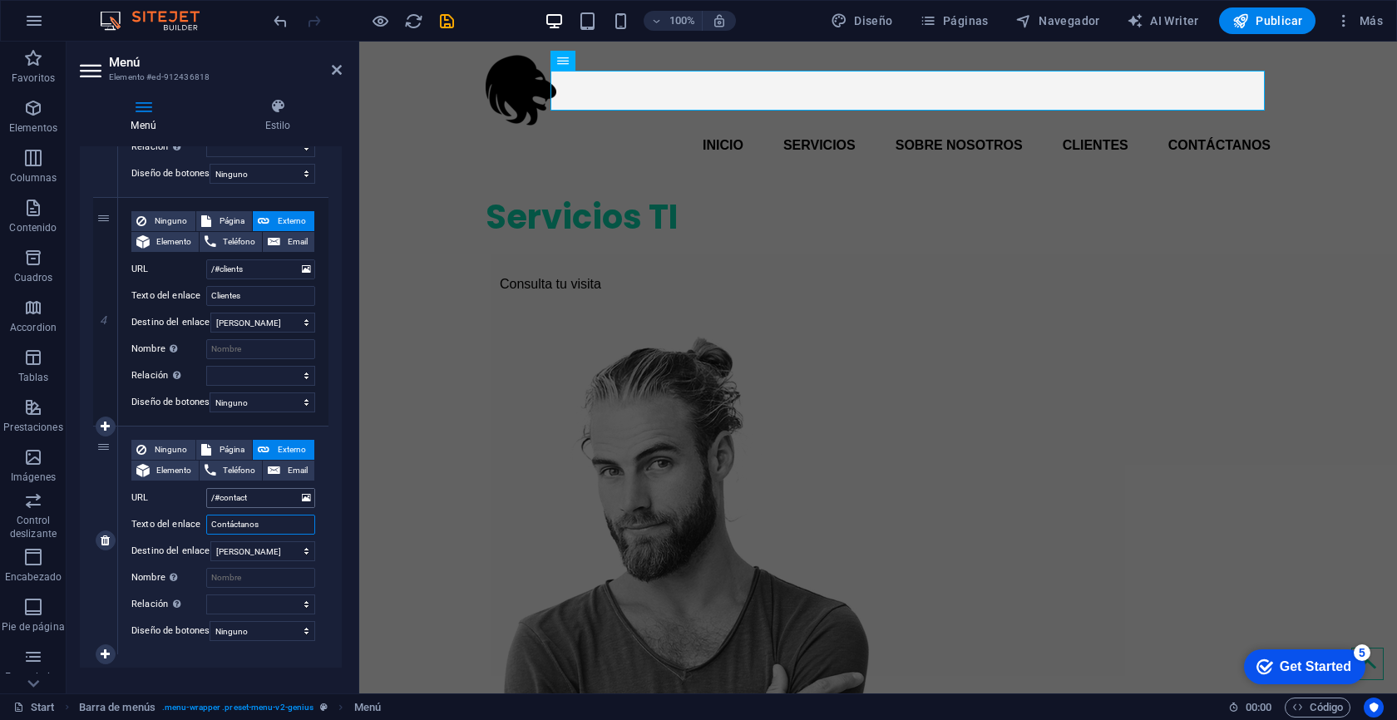
scroll to position [837, 0]
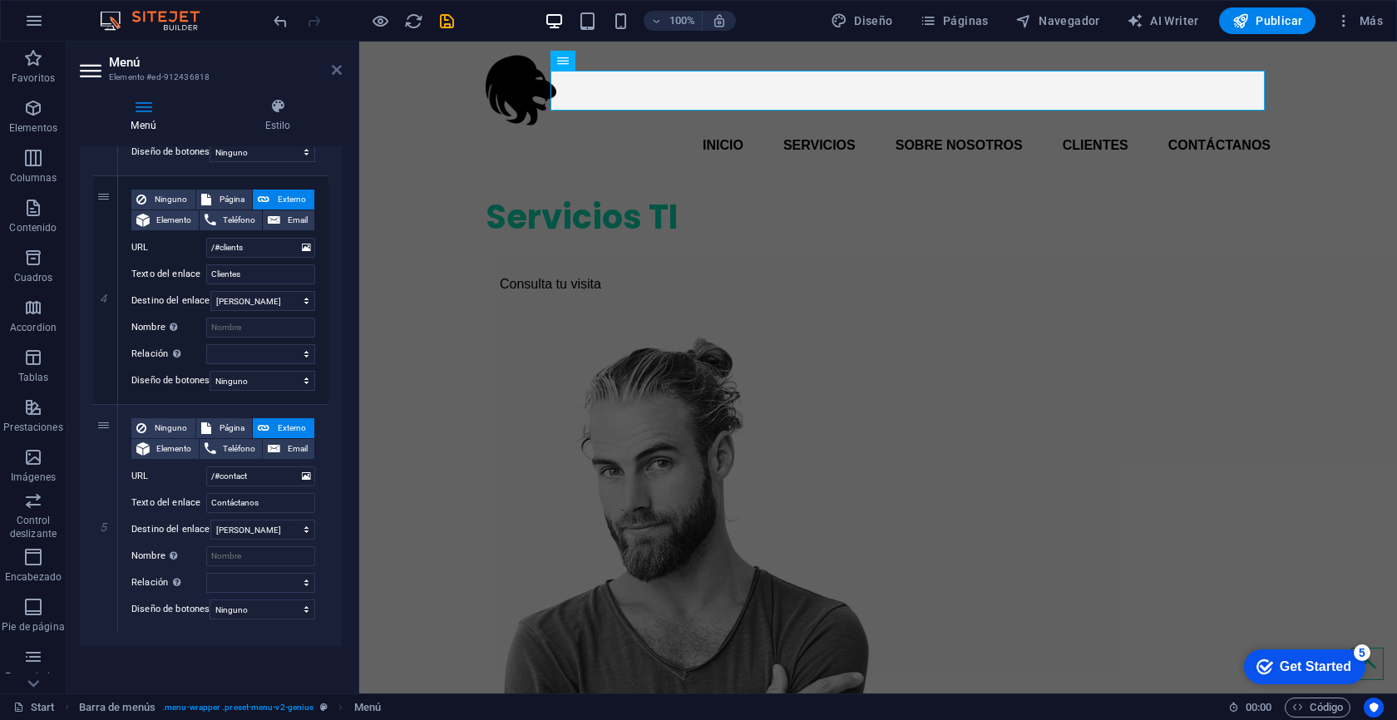
click at [333, 74] on icon at bounding box center [337, 69] width 10 height 13
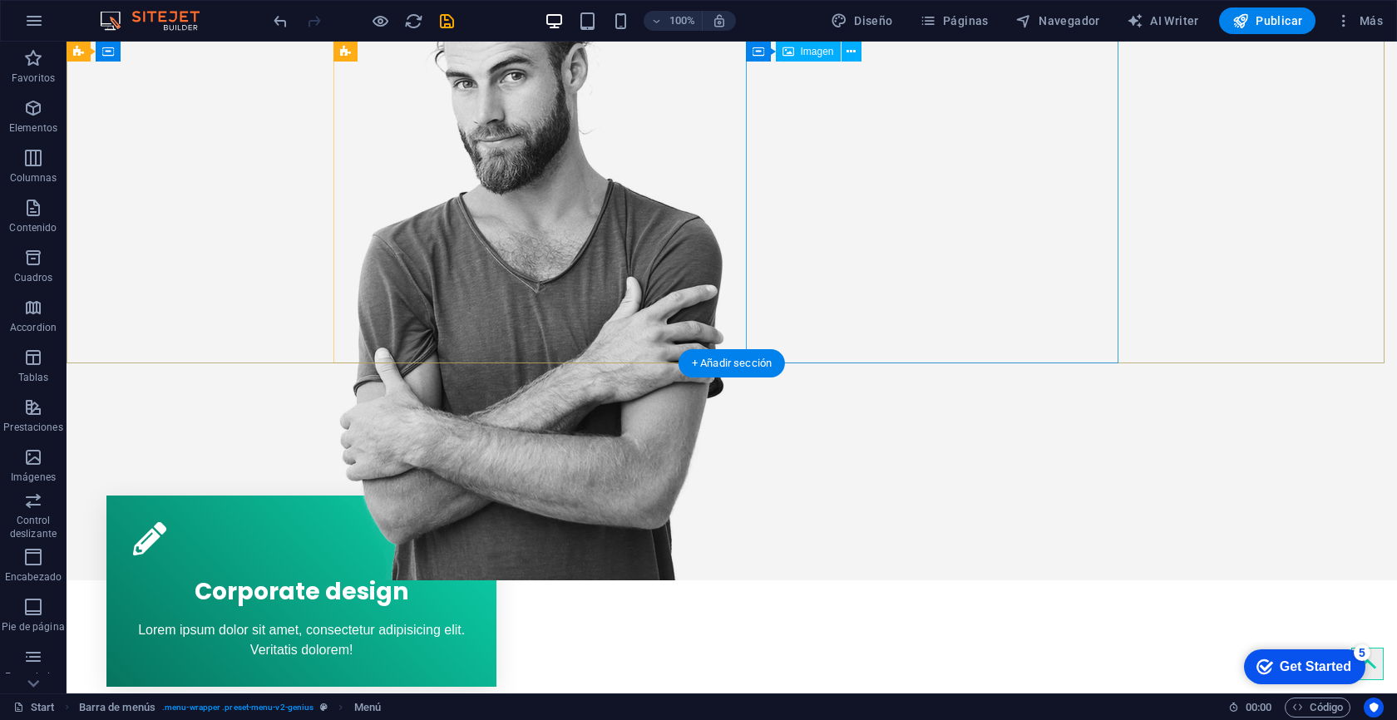
scroll to position [397, 0]
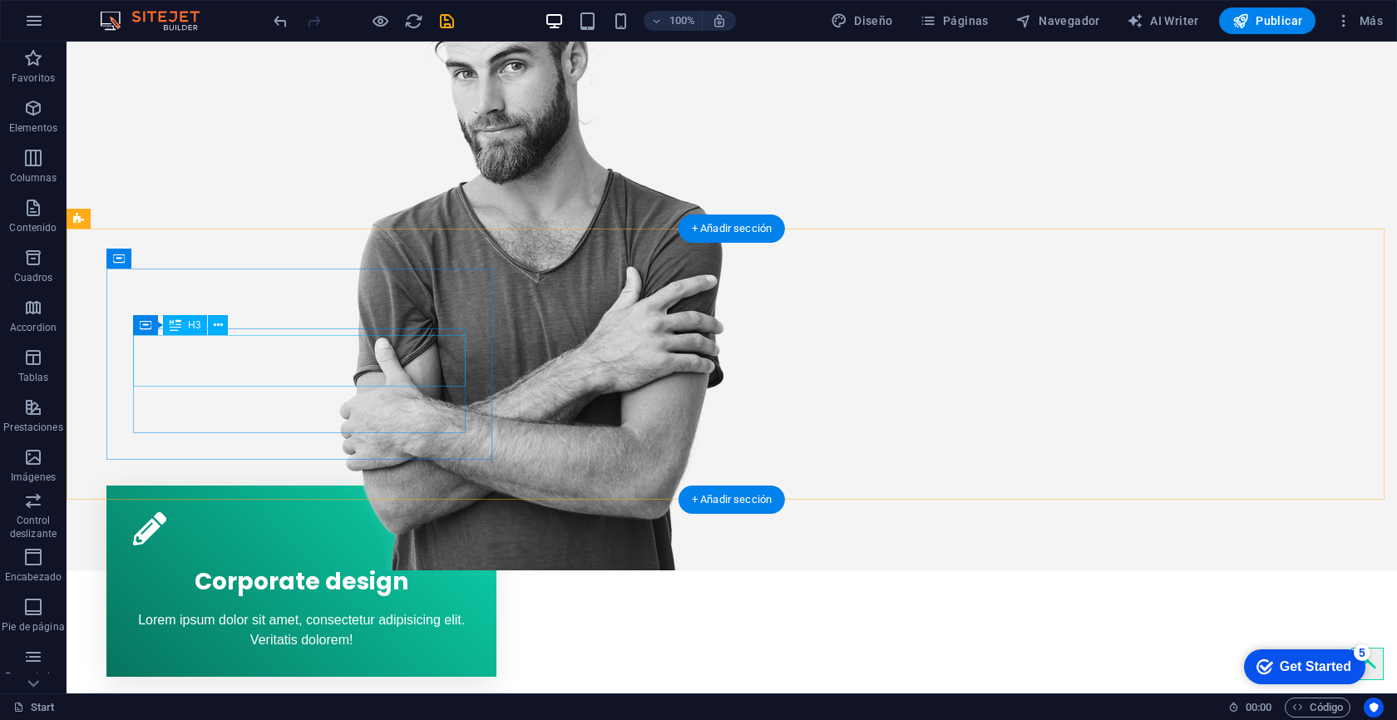
click at [251, 552] on div "Corporate design" at bounding box center [301, 578] width 337 height 52
click at [309, 552] on div "Corporate design" at bounding box center [301, 578] width 337 height 52
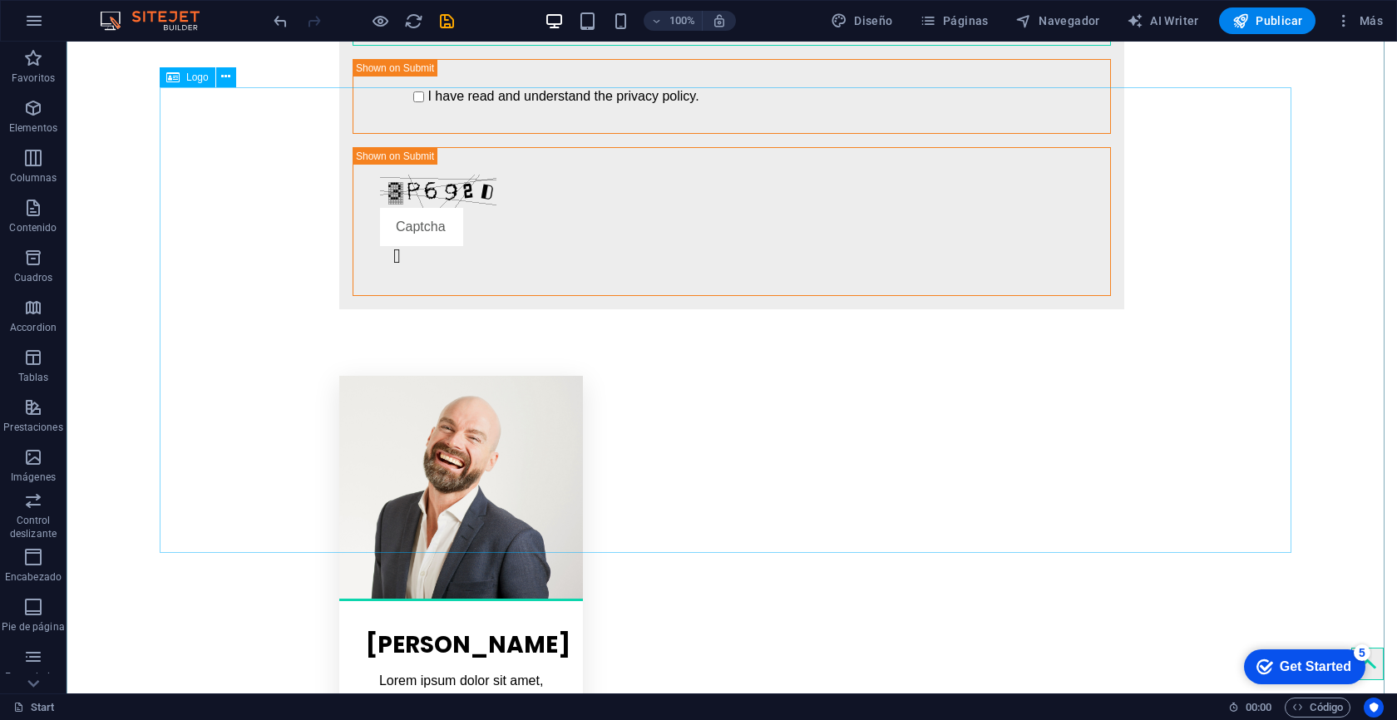
scroll to position [3832, 0]
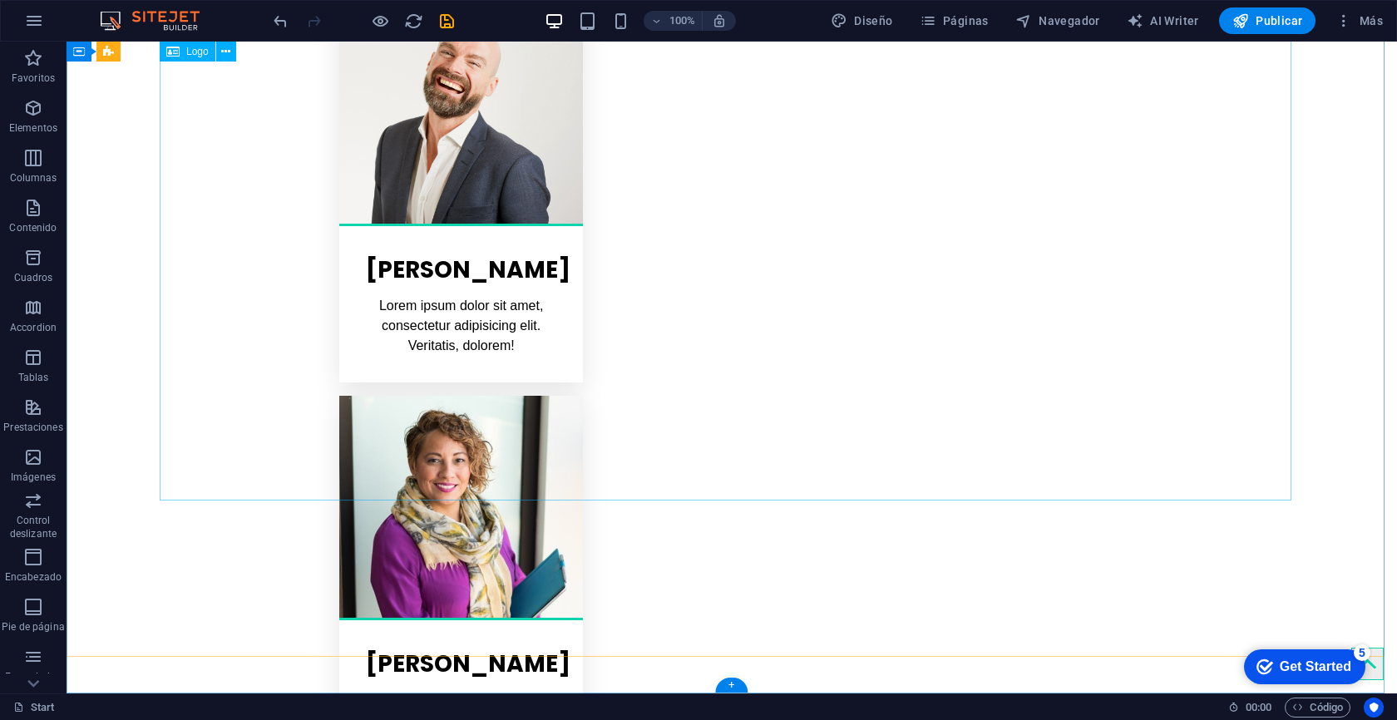
select select "px"
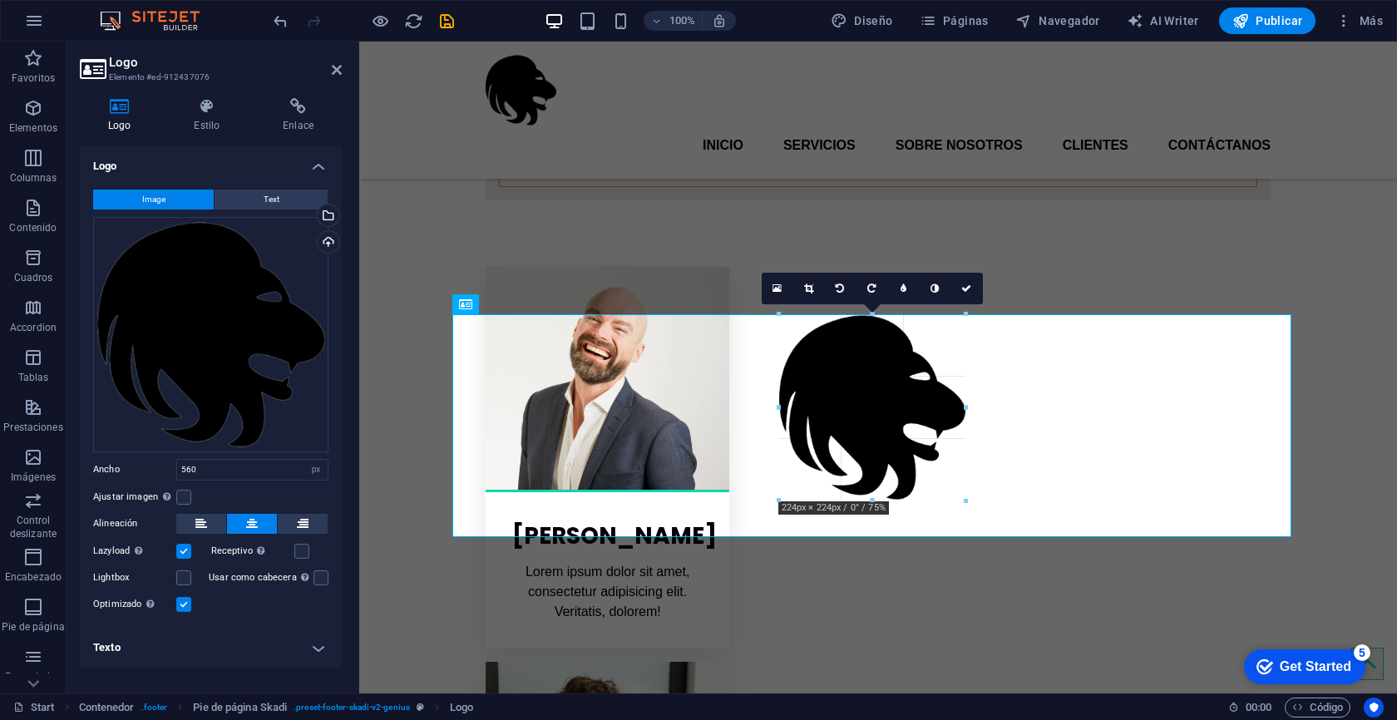
scroll to position [3464, 0]
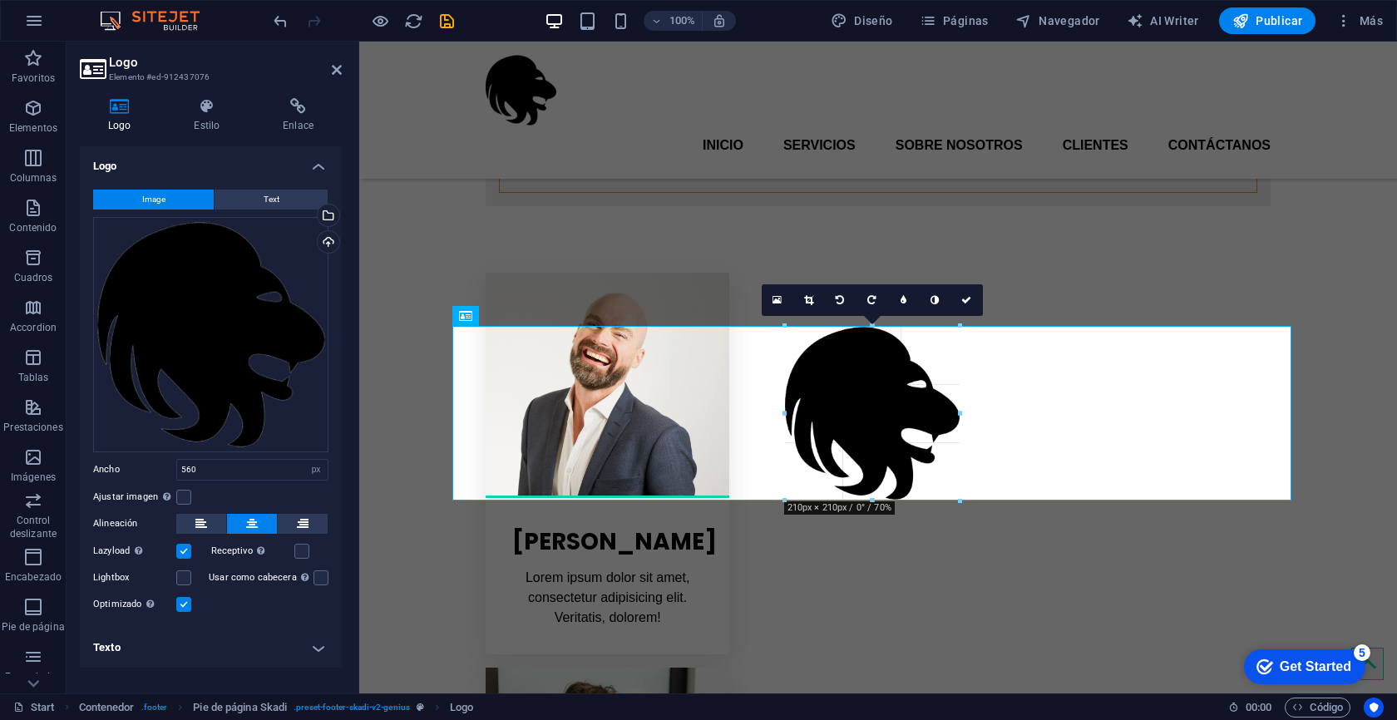
drag, startPoint x: 869, startPoint y: 502, endPoint x: 893, endPoint y: 206, distance: 297.0
type input "210"
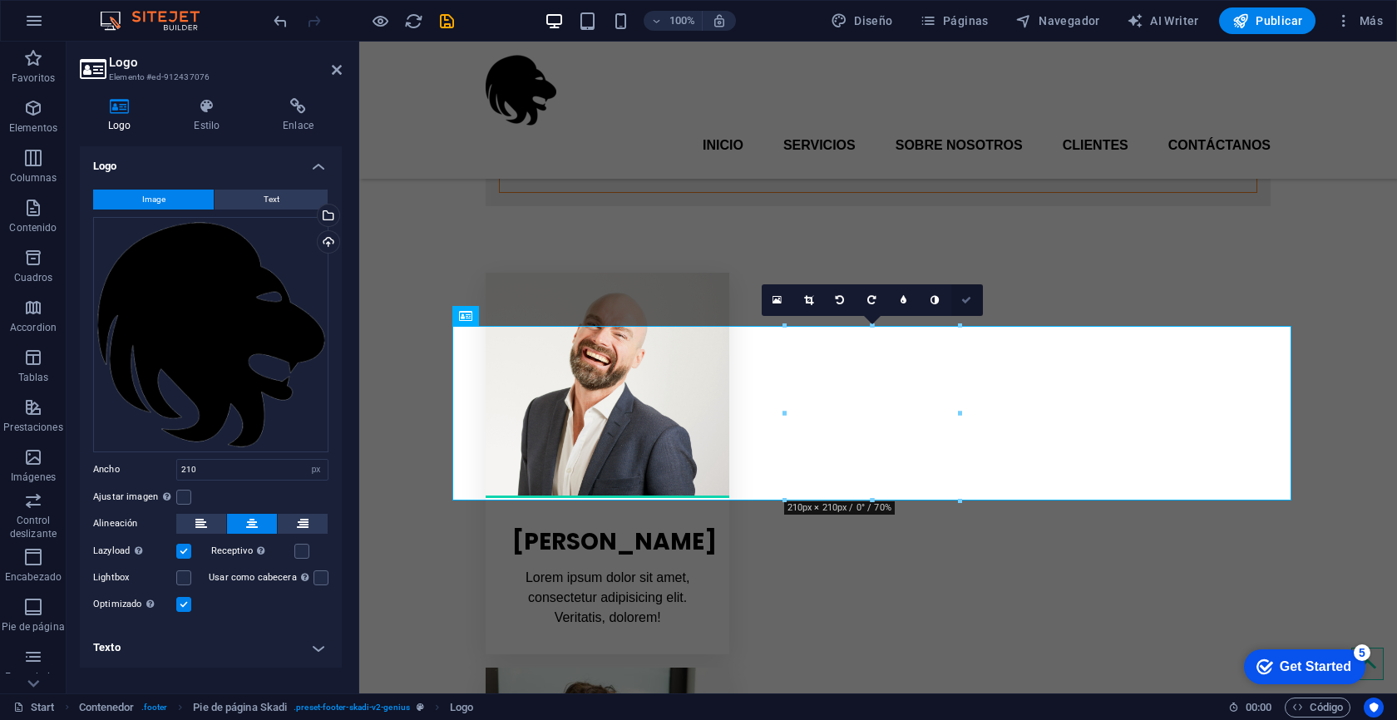
click at [963, 304] on icon at bounding box center [966, 300] width 10 height 10
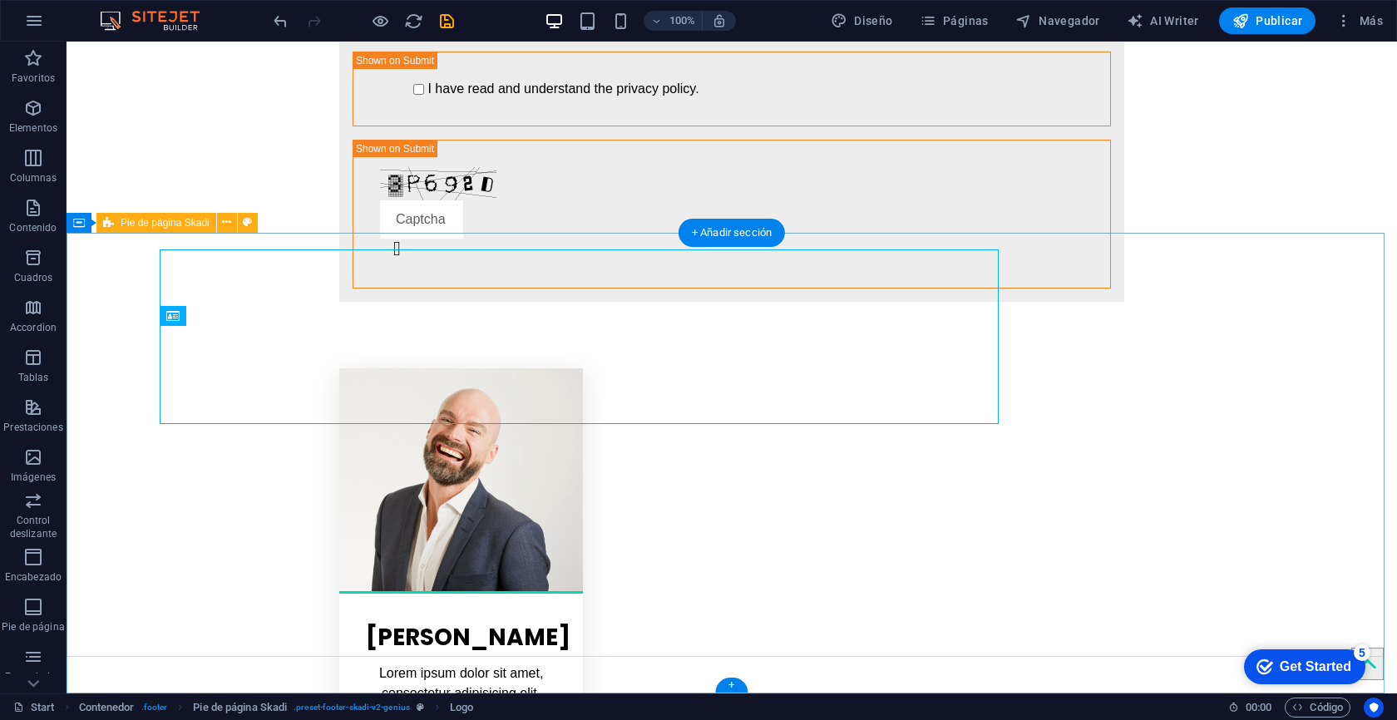
scroll to position [3541, 0]
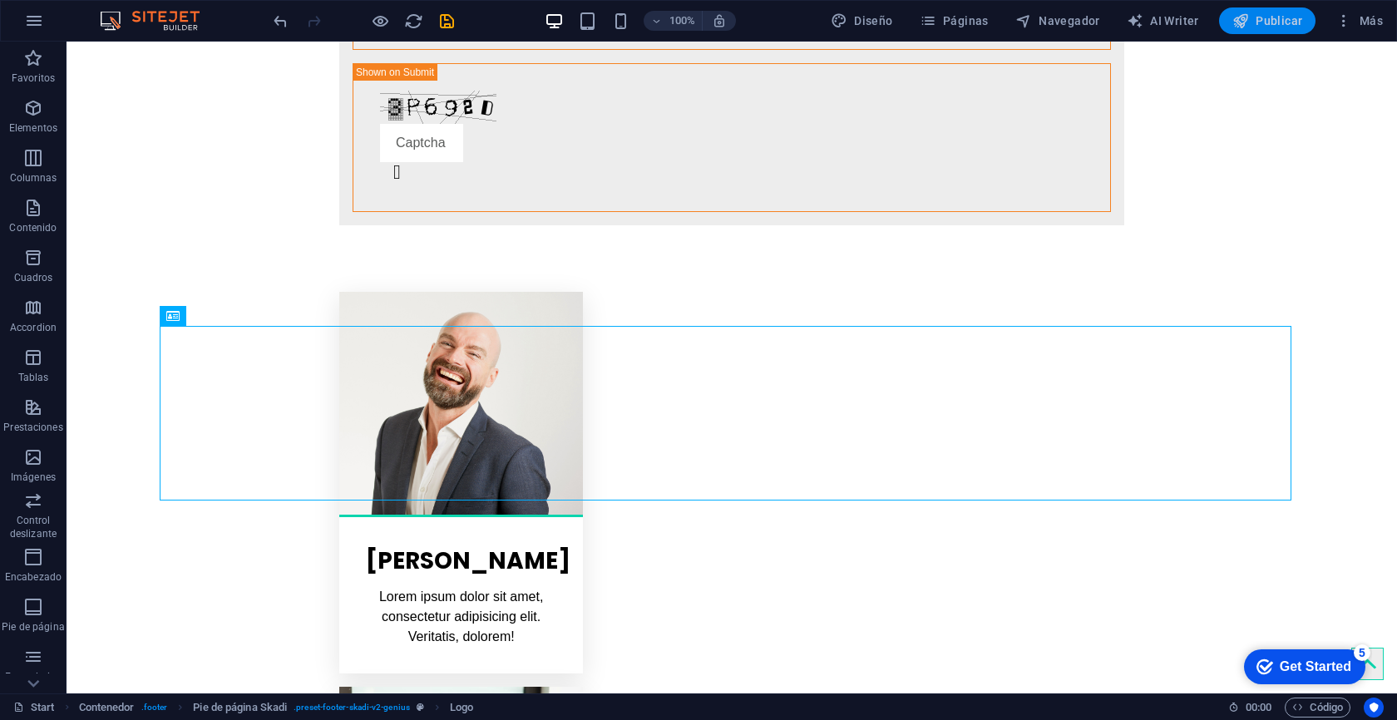
click at [1273, 15] on span "Publicar" at bounding box center [1267, 20] width 71 height 17
